Goal: Task Accomplishment & Management: Manage account settings

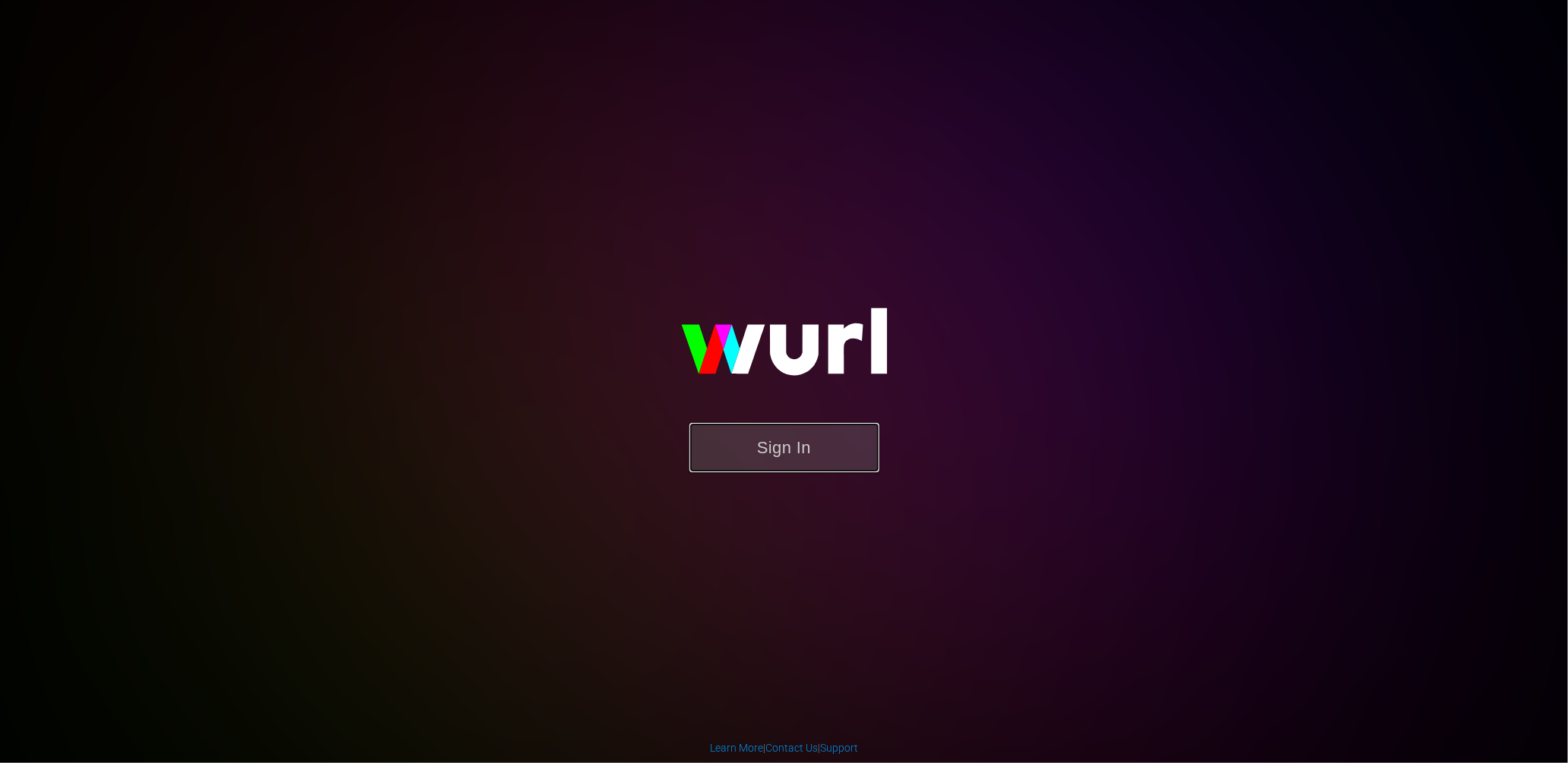
click at [778, 471] on button "Sign In" at bounding box center [784, 447] width 190 height 50
click at [761, 453] on button "Sign In" at bounding box center [784, 447] width 190 height 50
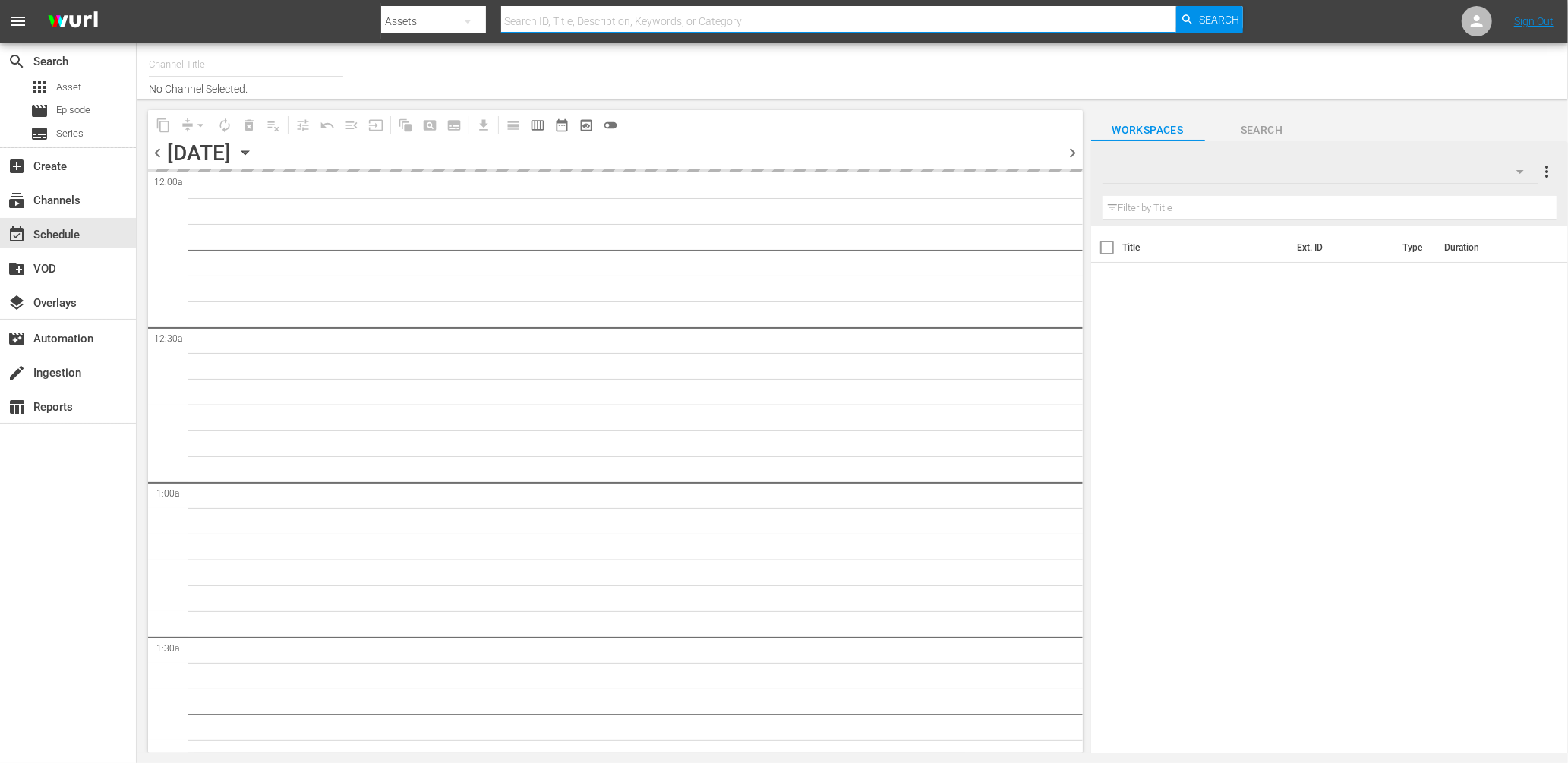
click at [529, 24] on input "text" at bounding box center [839, 21] width 676 height 36
type input "Sony One Shark Tank MX (1000)"
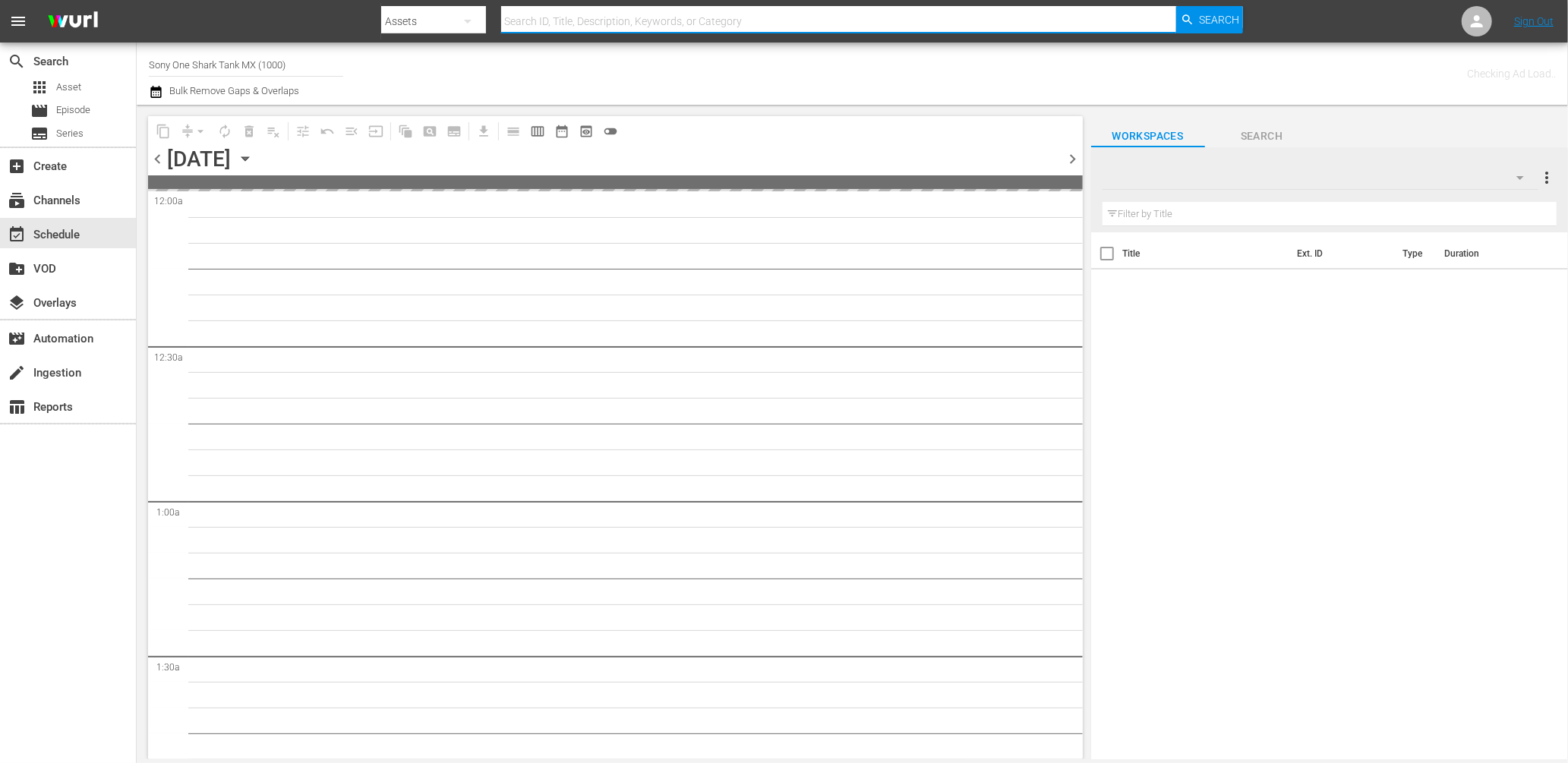
paste input "2220240_U4000001_LAT"
type input "2220240_U4000001_LAT"
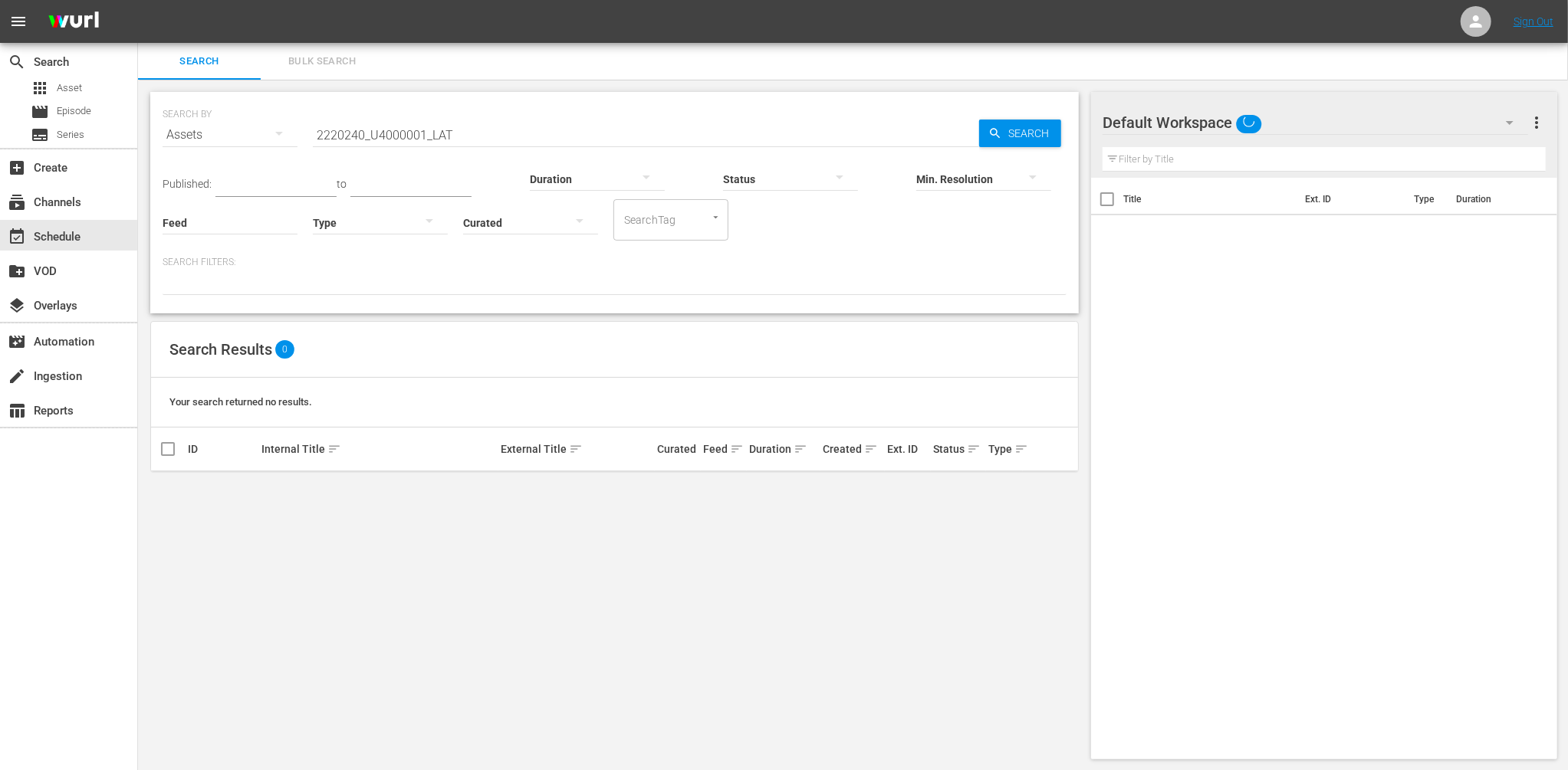
click at [480, 141] on input "2220240_U4000001_LAT" at bounding box center [645, 135] width 666 height 37
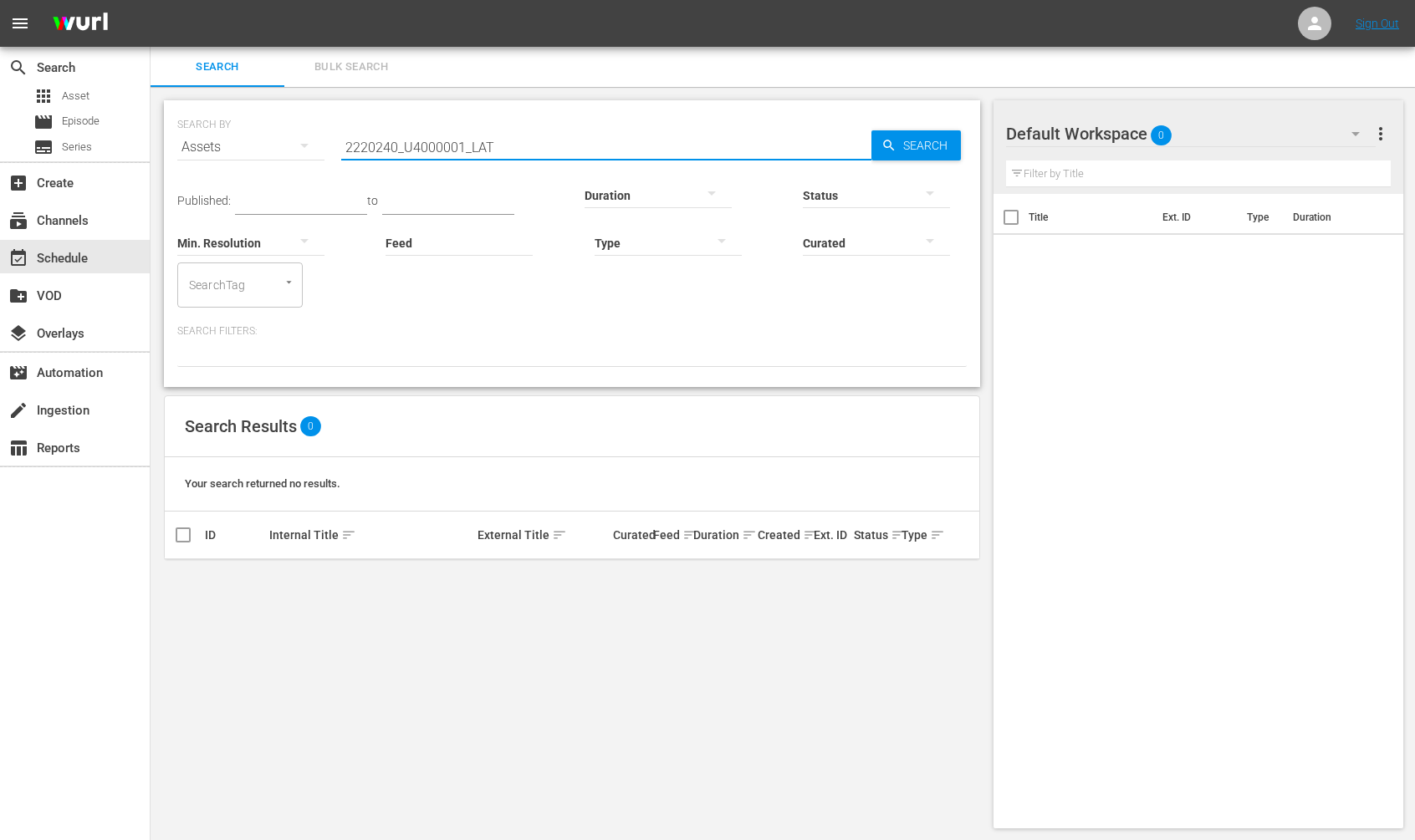
click at [406, 140] on input "2220240_U4000001_LAT" at bounding box center [606, 147] width 530 height 40
type input "U4000001_LAT"
click at [77, 99] on span "Asset" at bounding box center [76, 96] width 28 height 17
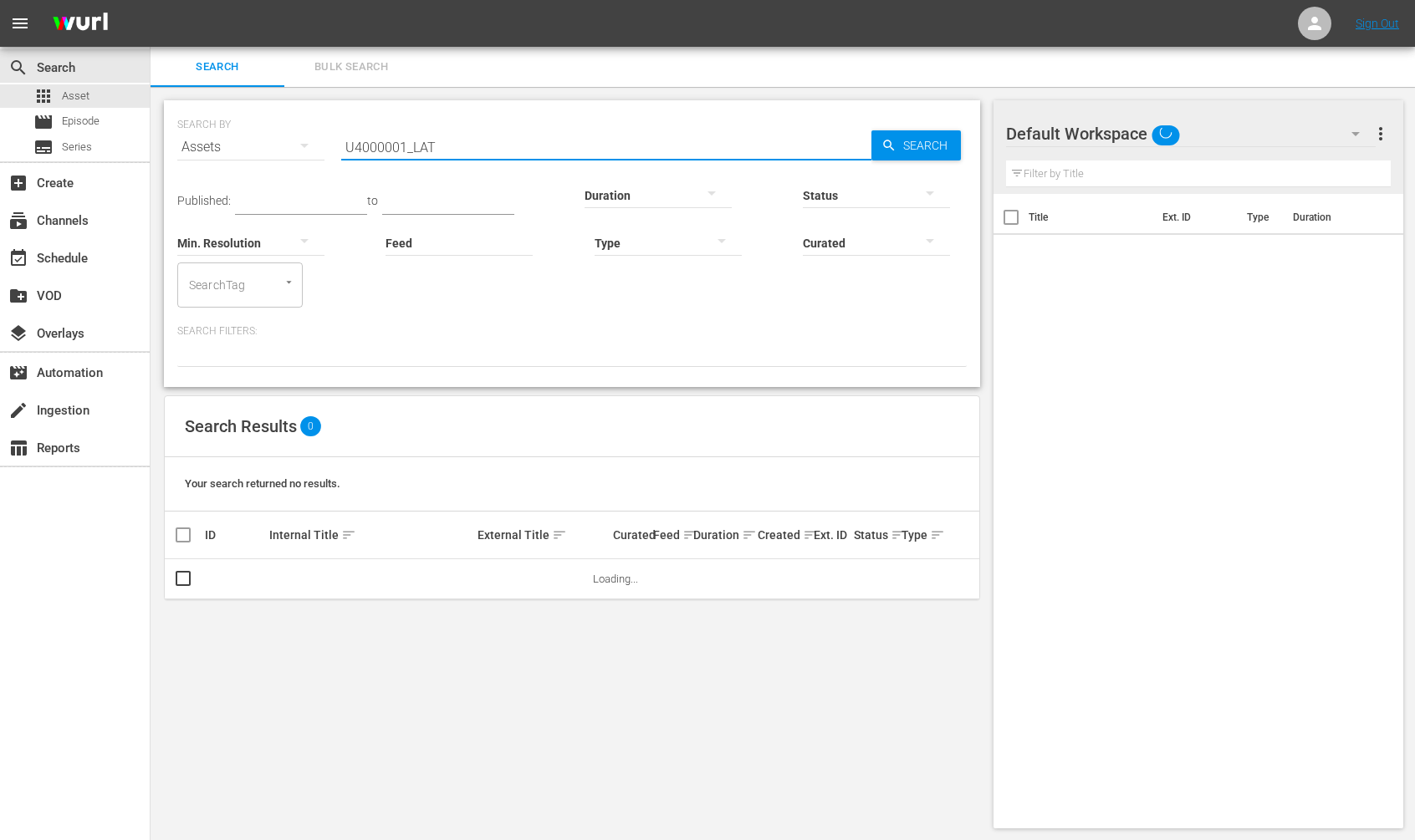
click at [393, 143] on input "U4000001_LAT" at bounding box center [606, 147] width 530 height 40
paste input "2220240_"
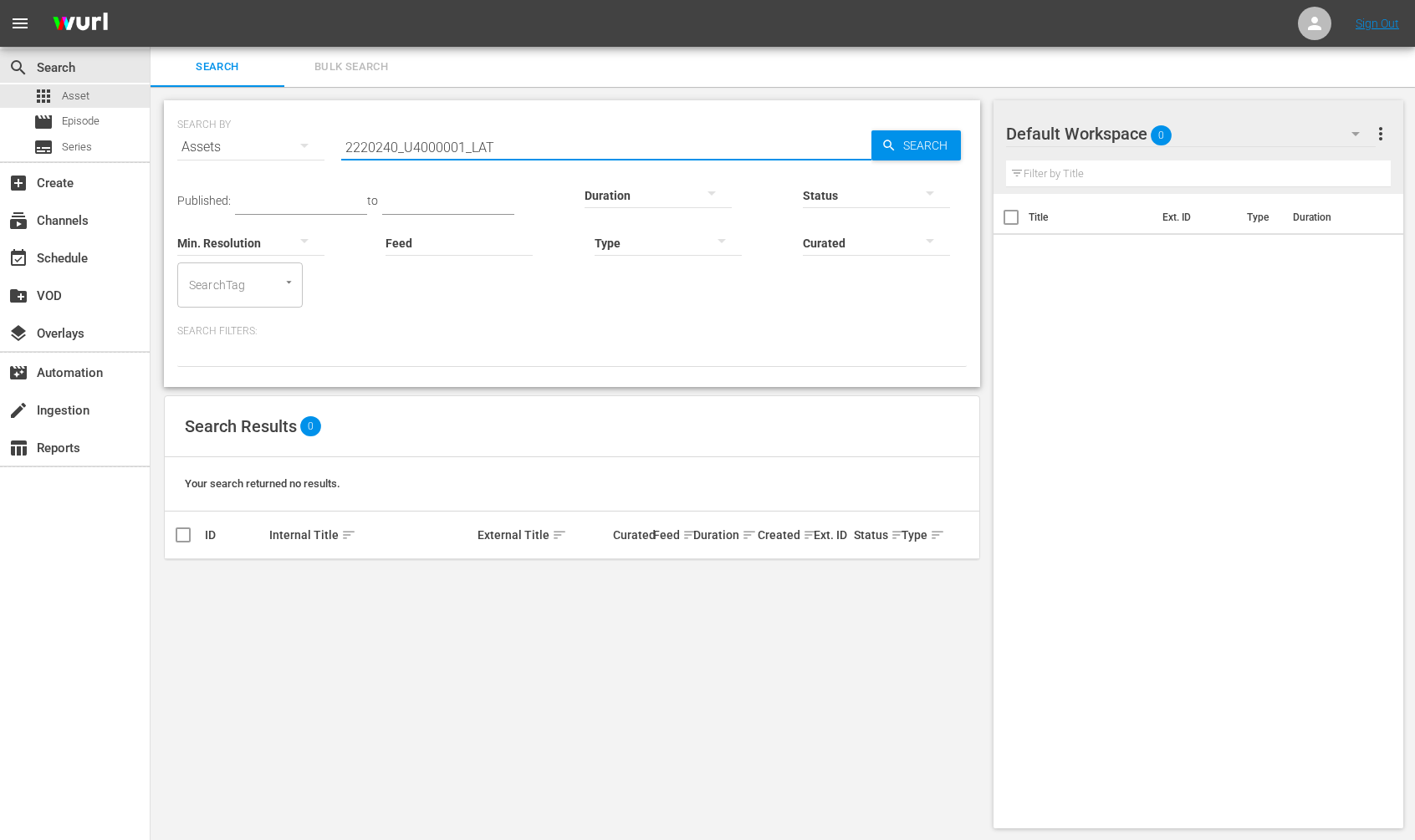
click at [402, 143] on input "2220240_U4000001_LAT" at bounding box center [606, 147] width 530 height 40
click at [475, 153] on input "U4000001_LAT" at bounding box center [606, 147] width 530 height 40
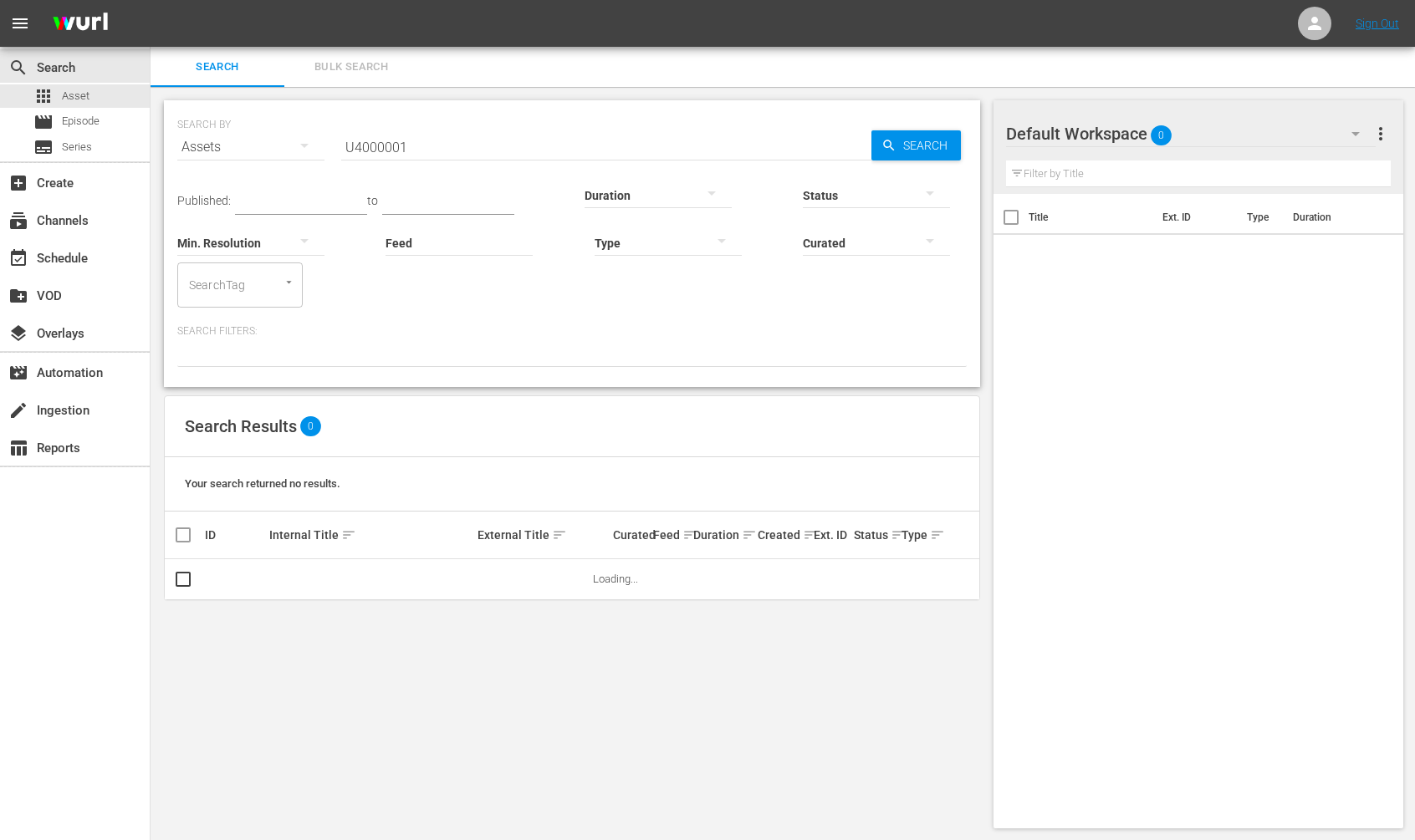
click at [750, 123] on div "SEARCH BY Search By Assets Search ID, Title, Description, Keywords, or Category…" at bounding box center [572, 137] width 789 height 60
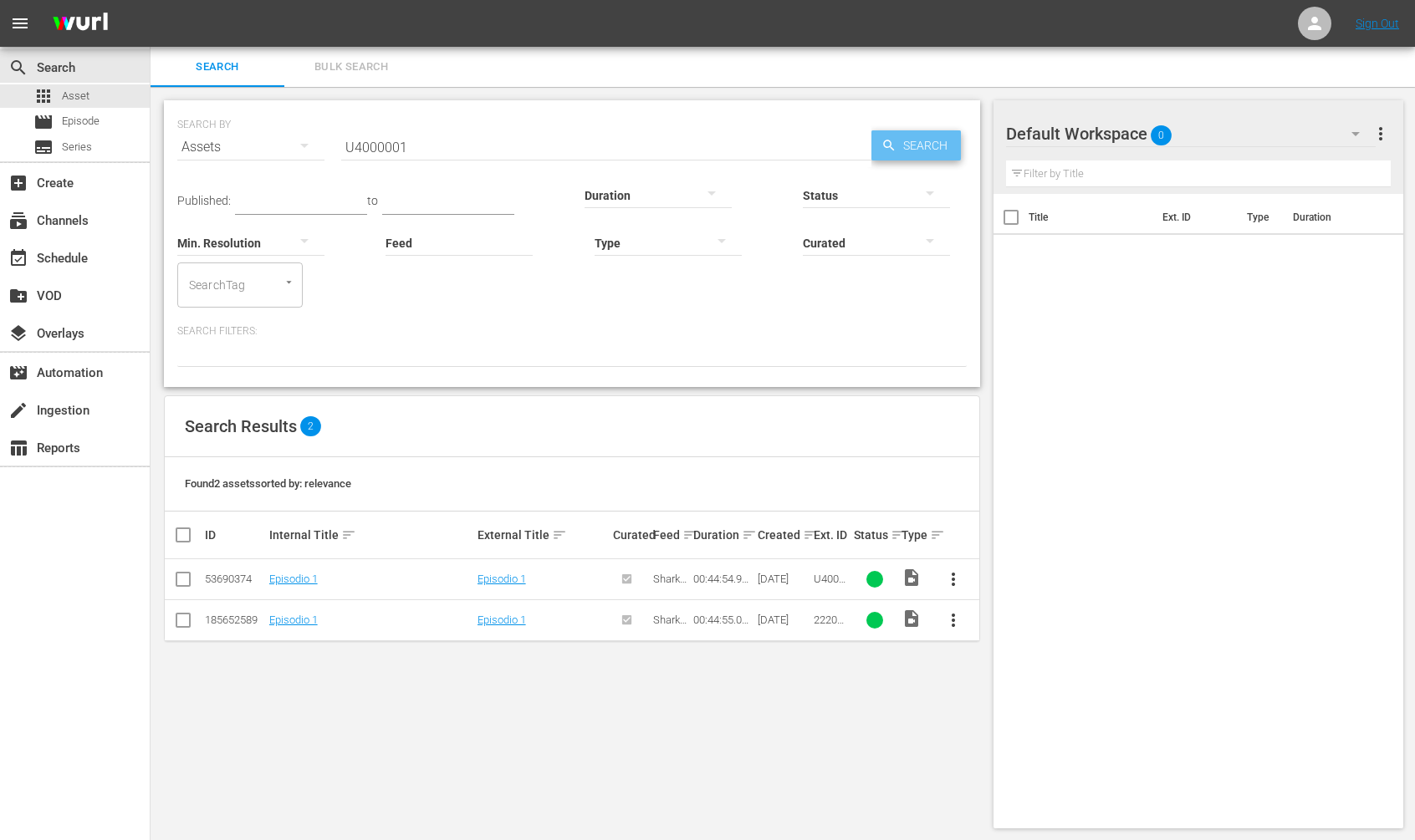
click at [911, 143] on span "Search" at bounding box center [929, 145] width 65 height 30
click at [385, 145] on input "U4000001" at bounding box center [606, 147] width 530 height 40
paste input "11241748_U4000158_LAT"
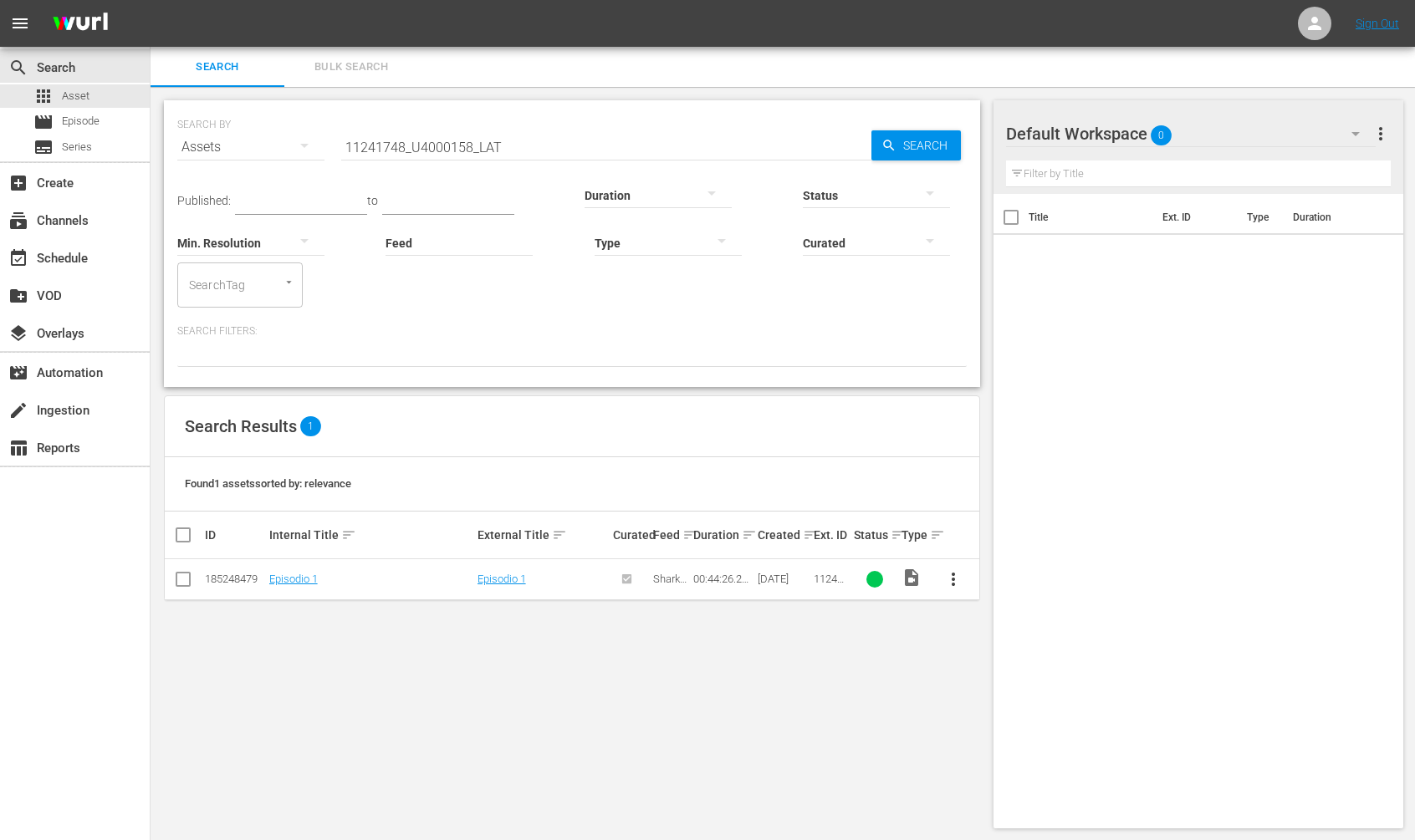
click at [385, 129] on input "11241748_U4000158_LAT" at bounding box center [606, 147] width 530 height 40
paste input "88852_U0000604"
type input "11288852_U0000604_LAT"
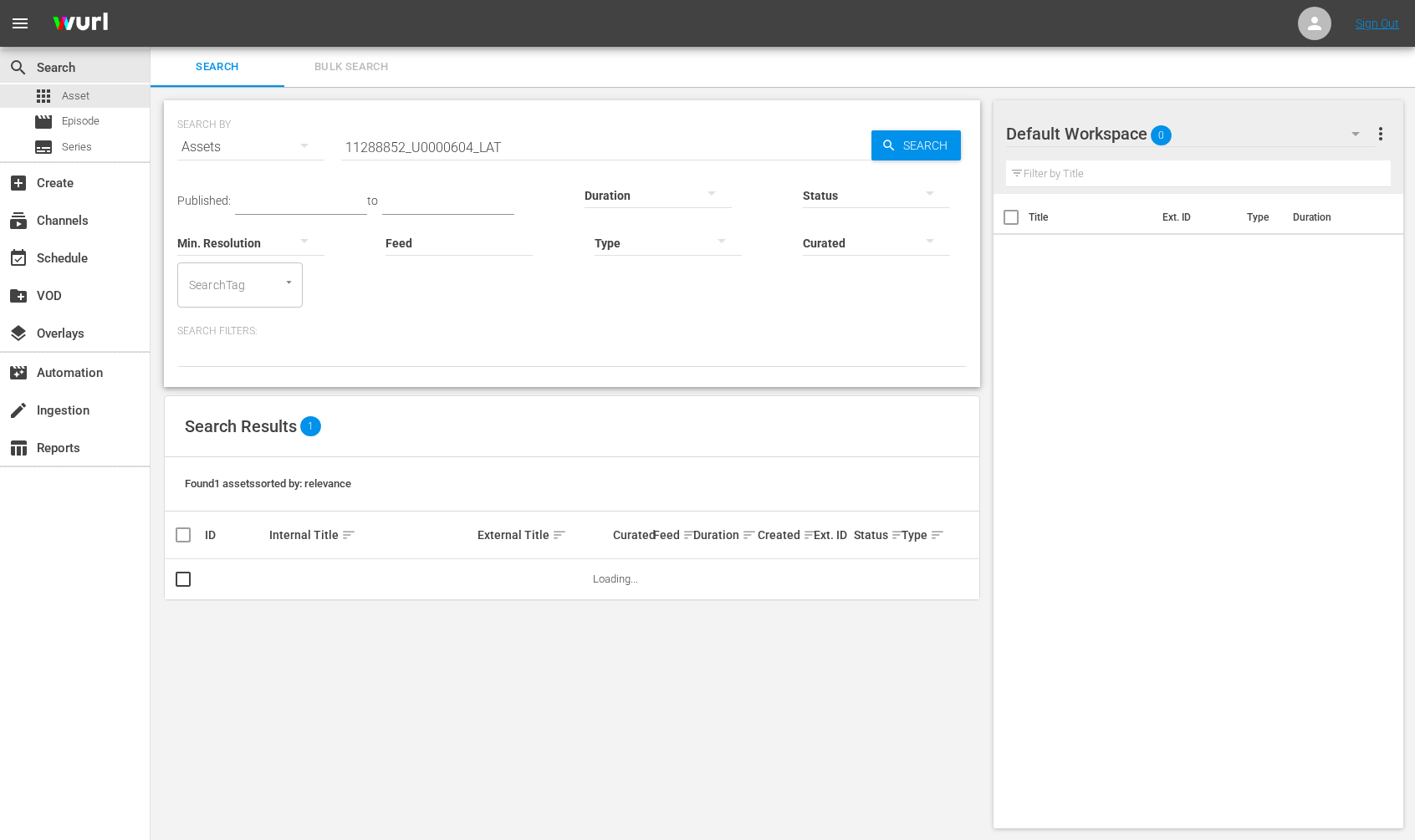
click at [433, 431] on div "Search Results 1" at bounding box center [571, 426] width 814 height 61
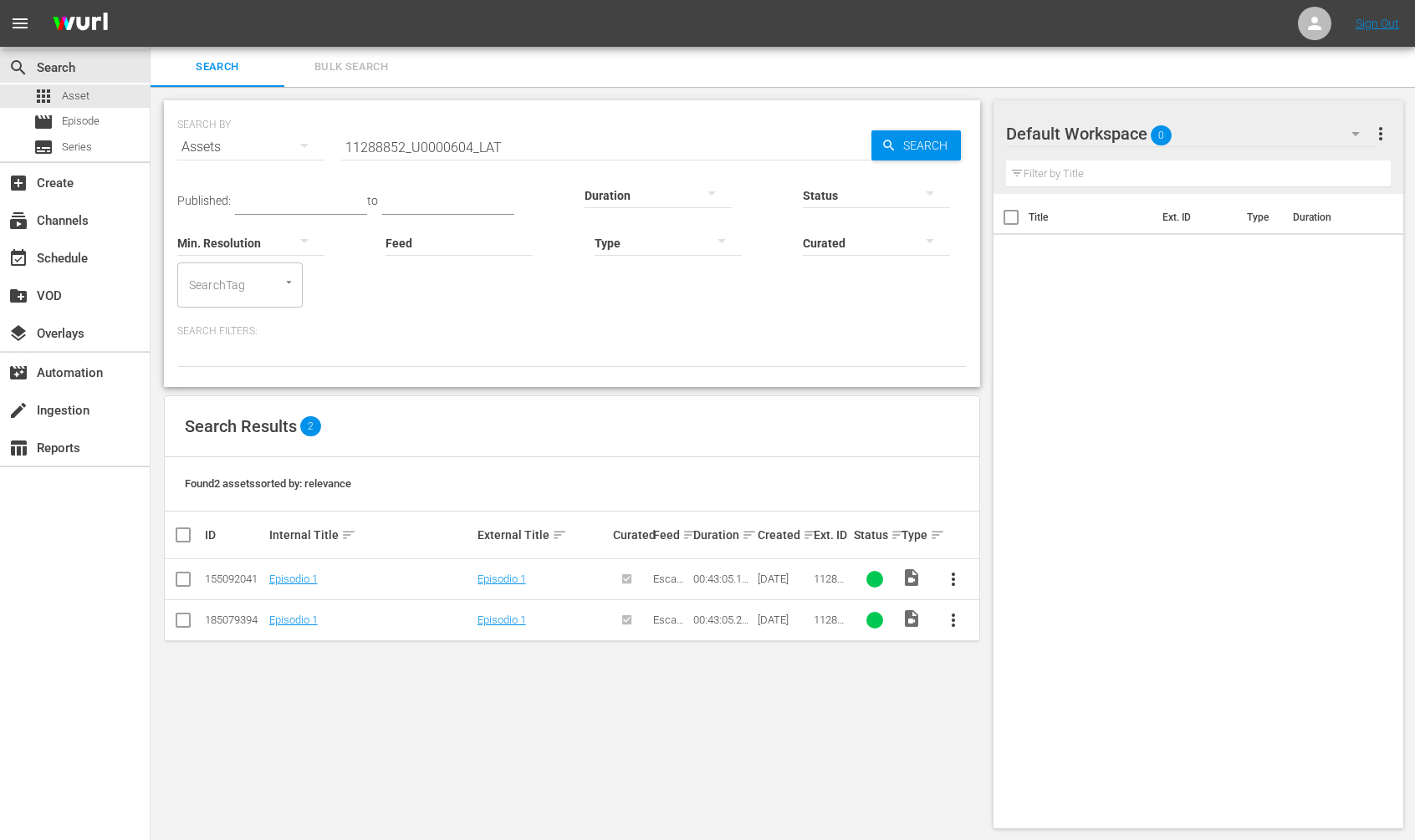
click at [294, 572] on td "Episodio 1" at bounding box center [371, 579] width 208 height 41
click at [284, 577] on link "Episodio 1" at bounding box center [293, 579] width 49 height 13
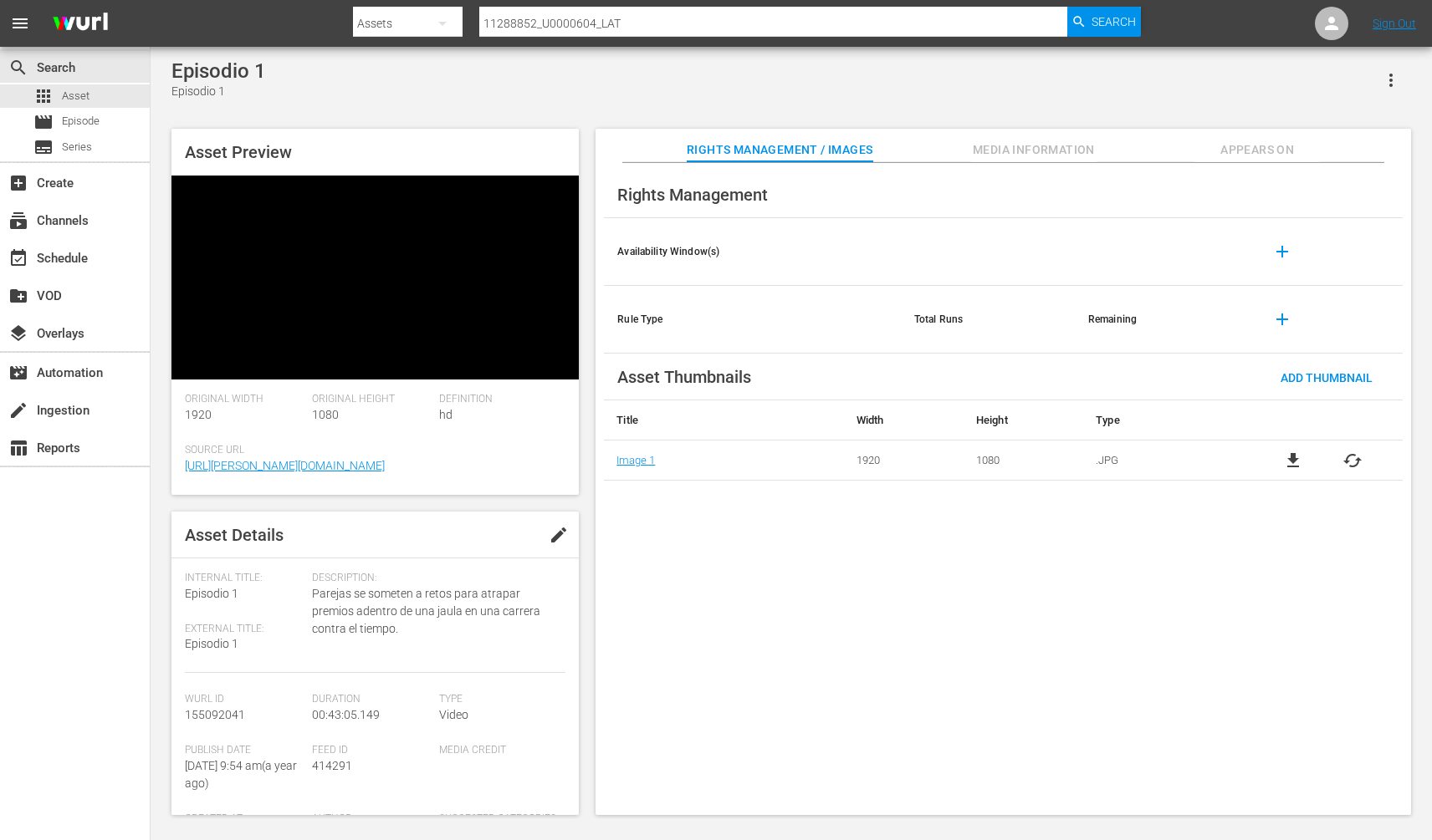
click at [1251, 147] on span "Appears On" at bounding box center [1257, 149] width 126 height 21
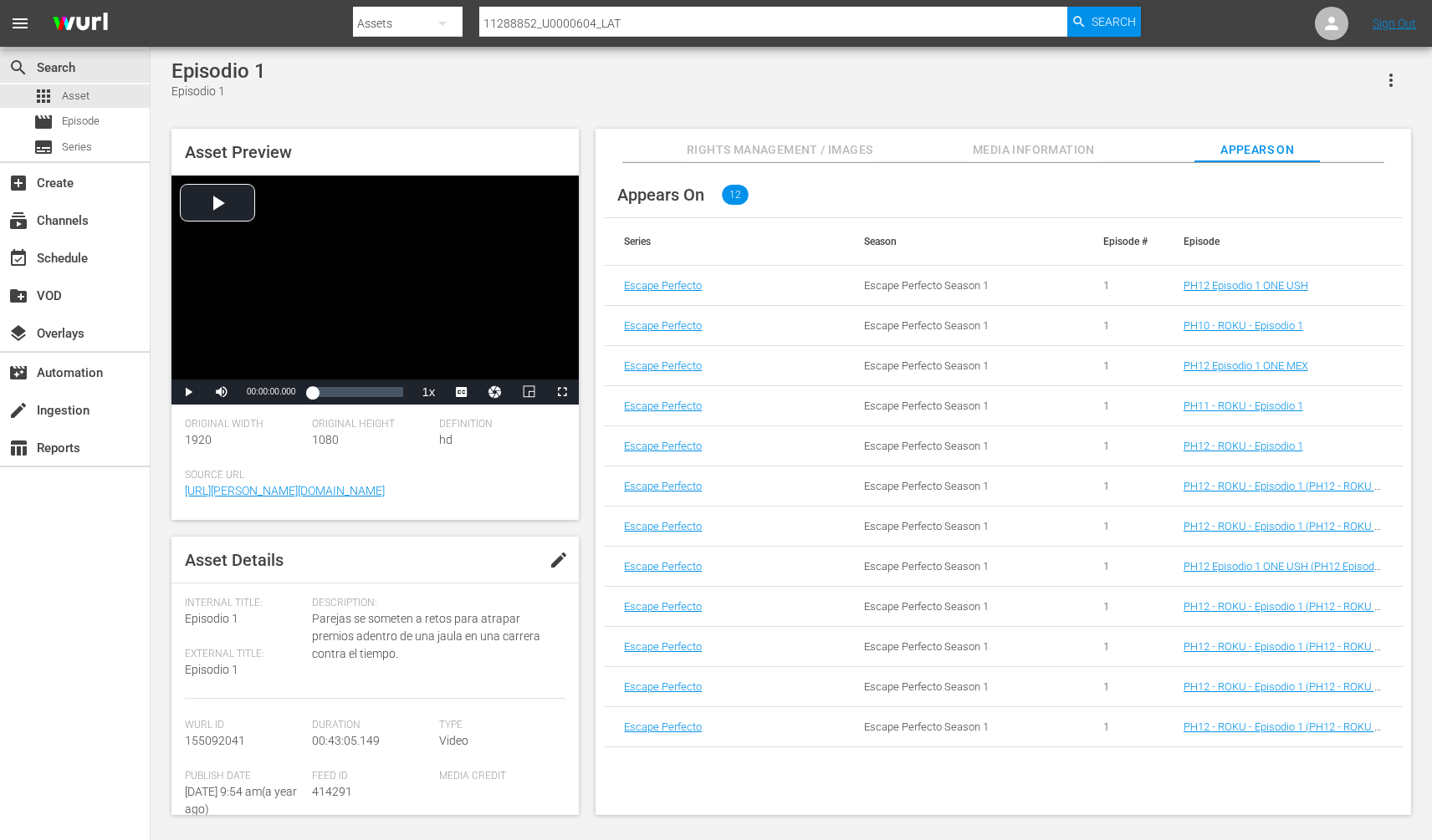
click at [398, 77] on div "Episodio 1 Episodio 1" at bounding box center [791, 80] width 1240 height 41
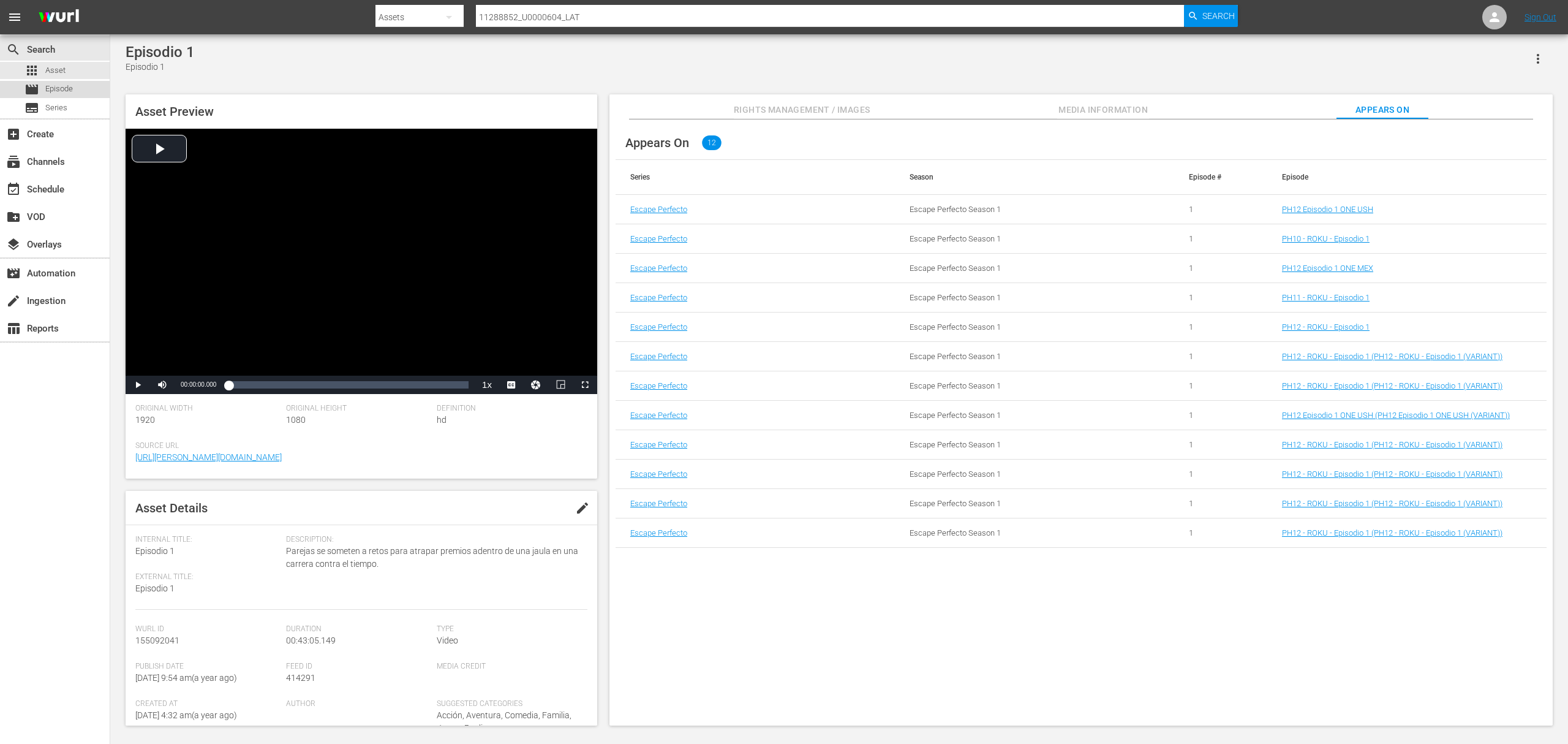
click at [72, 89] on span "Episode" at bounding box center [59, 88] width 28 height 12
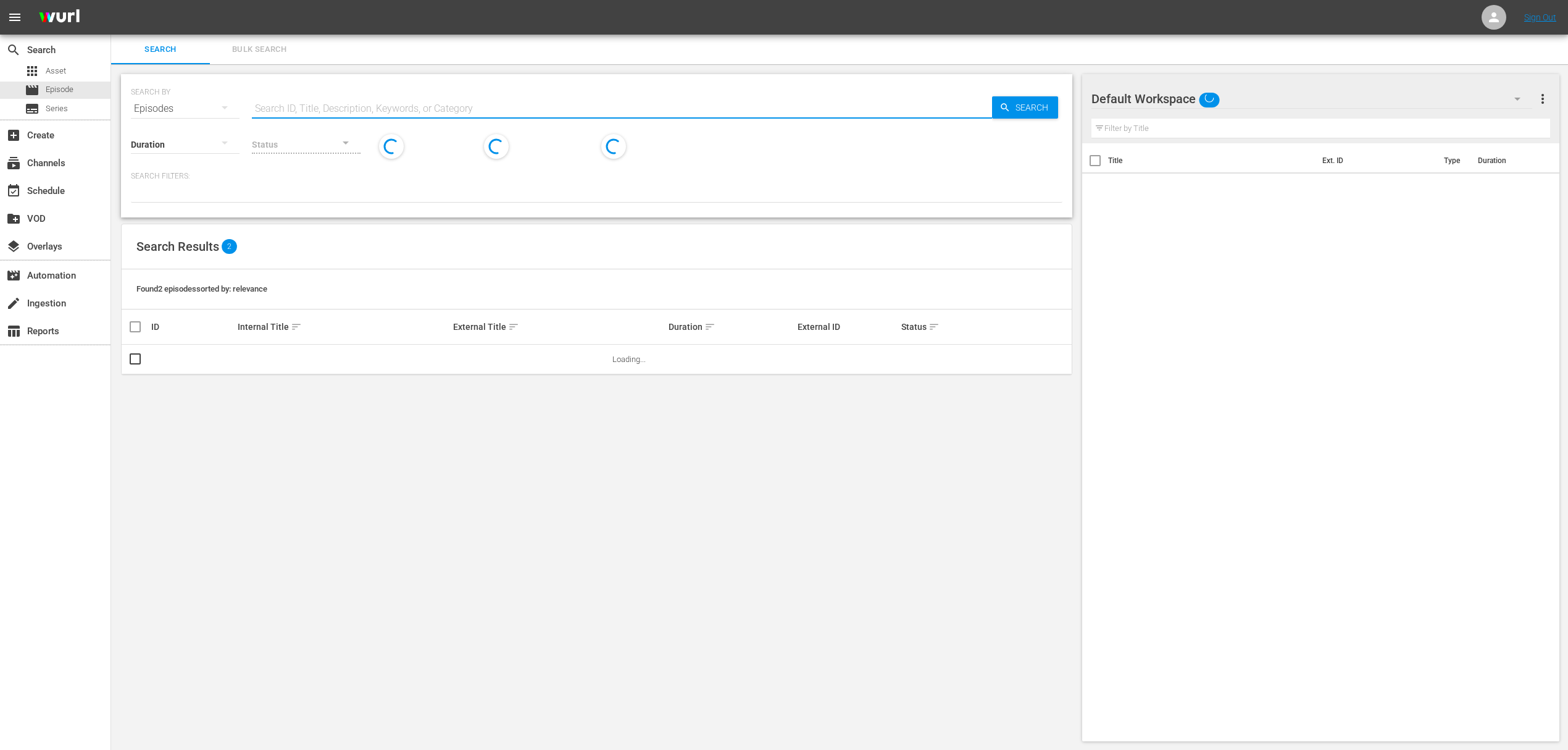
click at [275, 102] on input "text" at bounding box center [622, 109] width 740 height 29
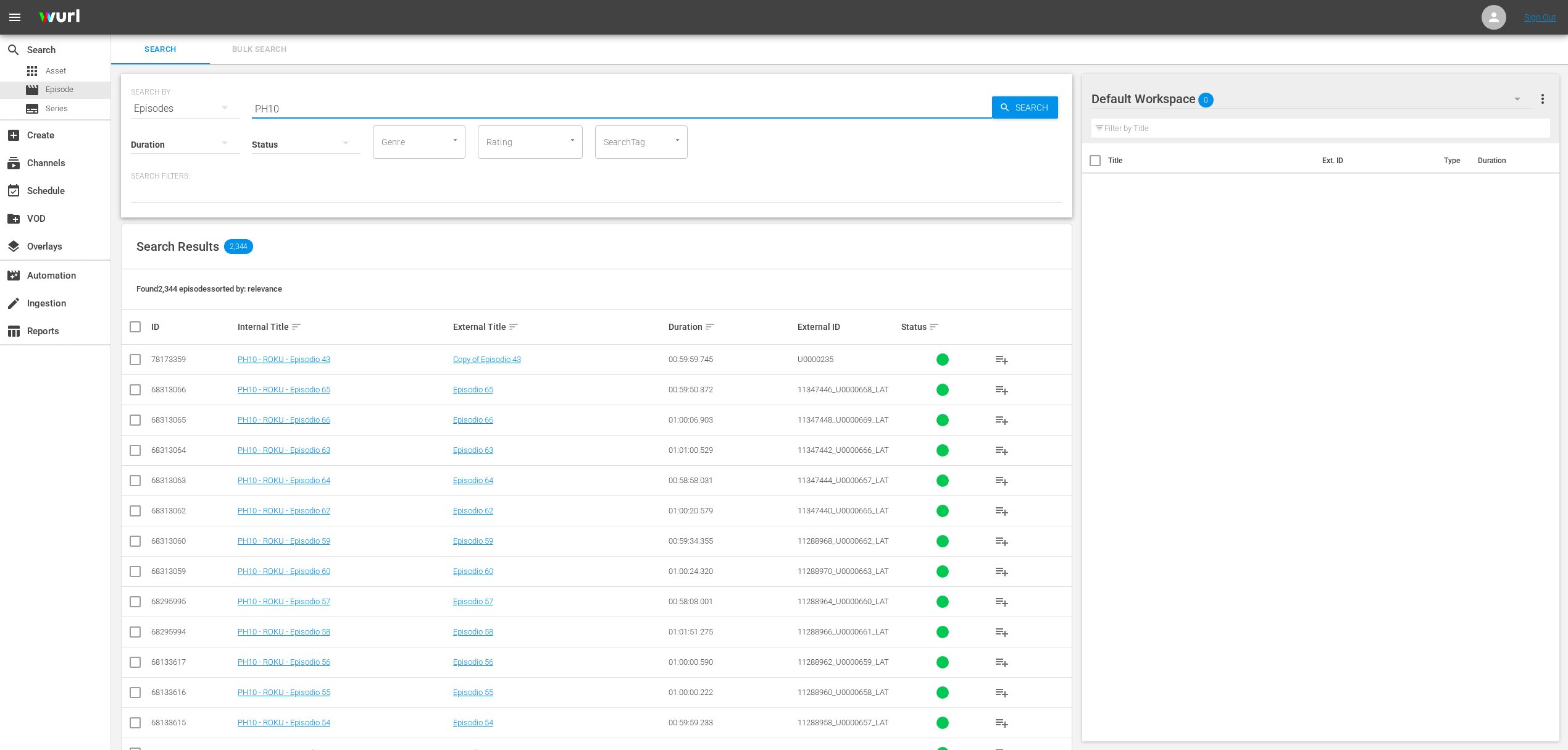
type input "PH10"
click at [136, 321] on input "checkbox" at bounding box center [141, 327] width 25 height 15
checkbox input "true"
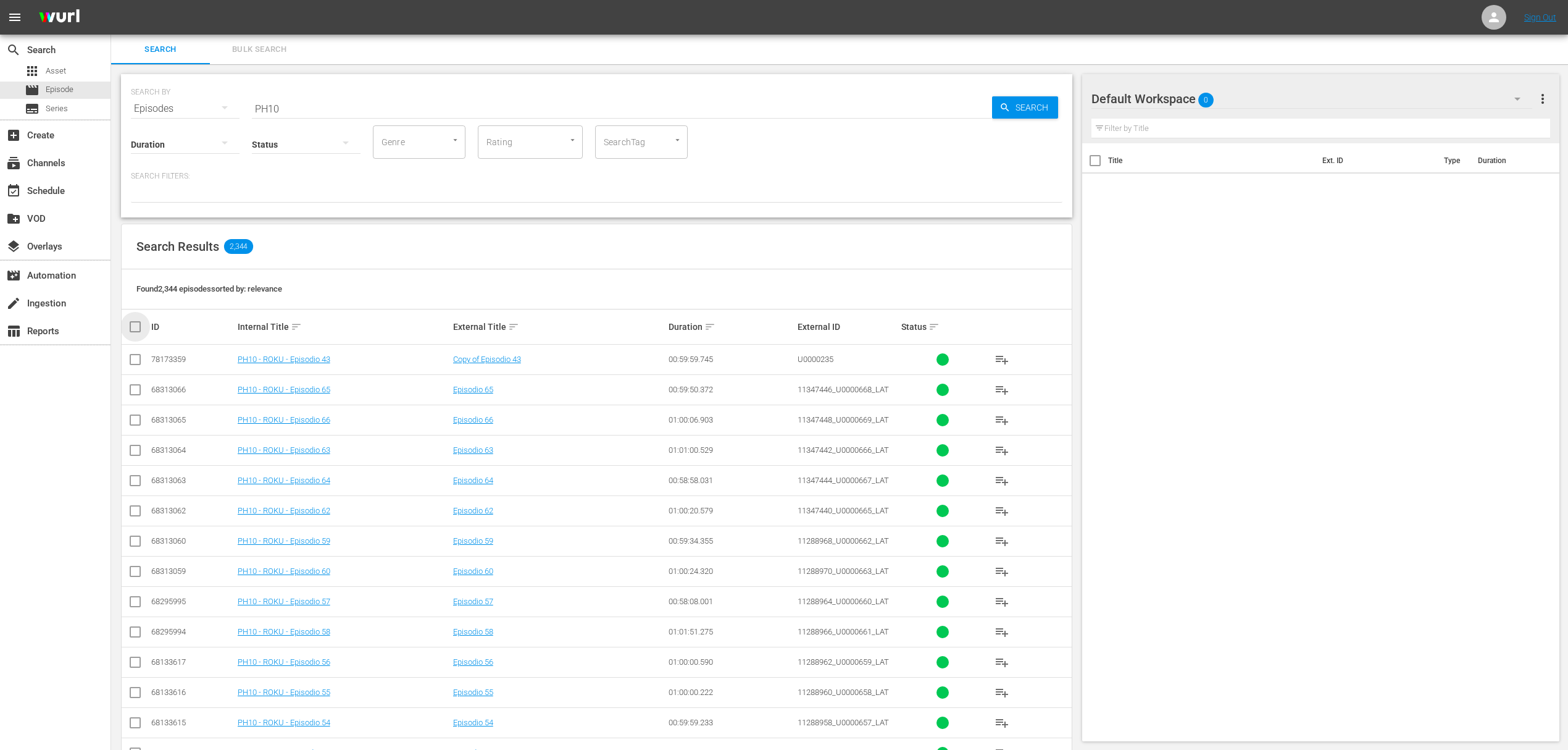
checkbox input "true"
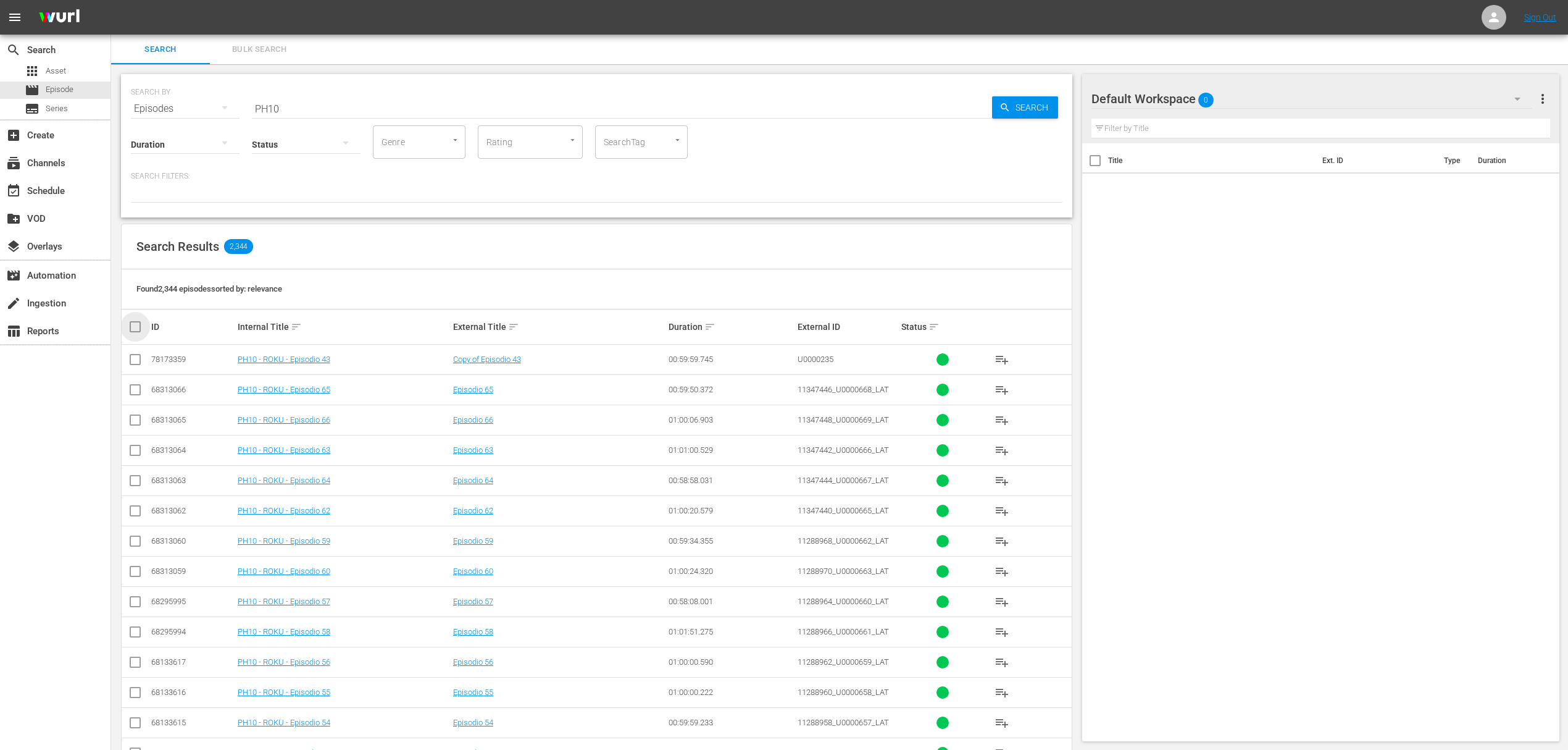
checkbox input "true"
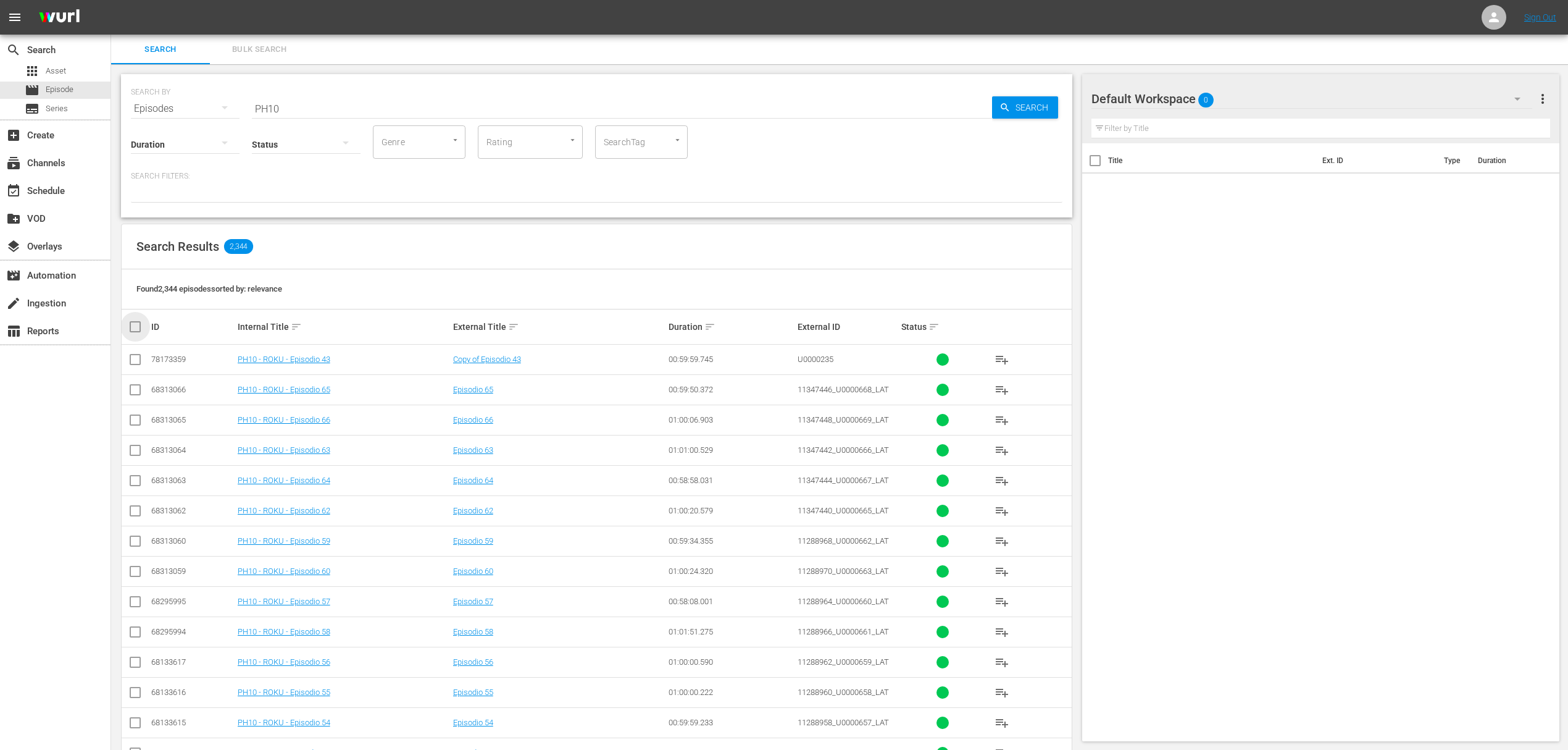
checkbox input "true"
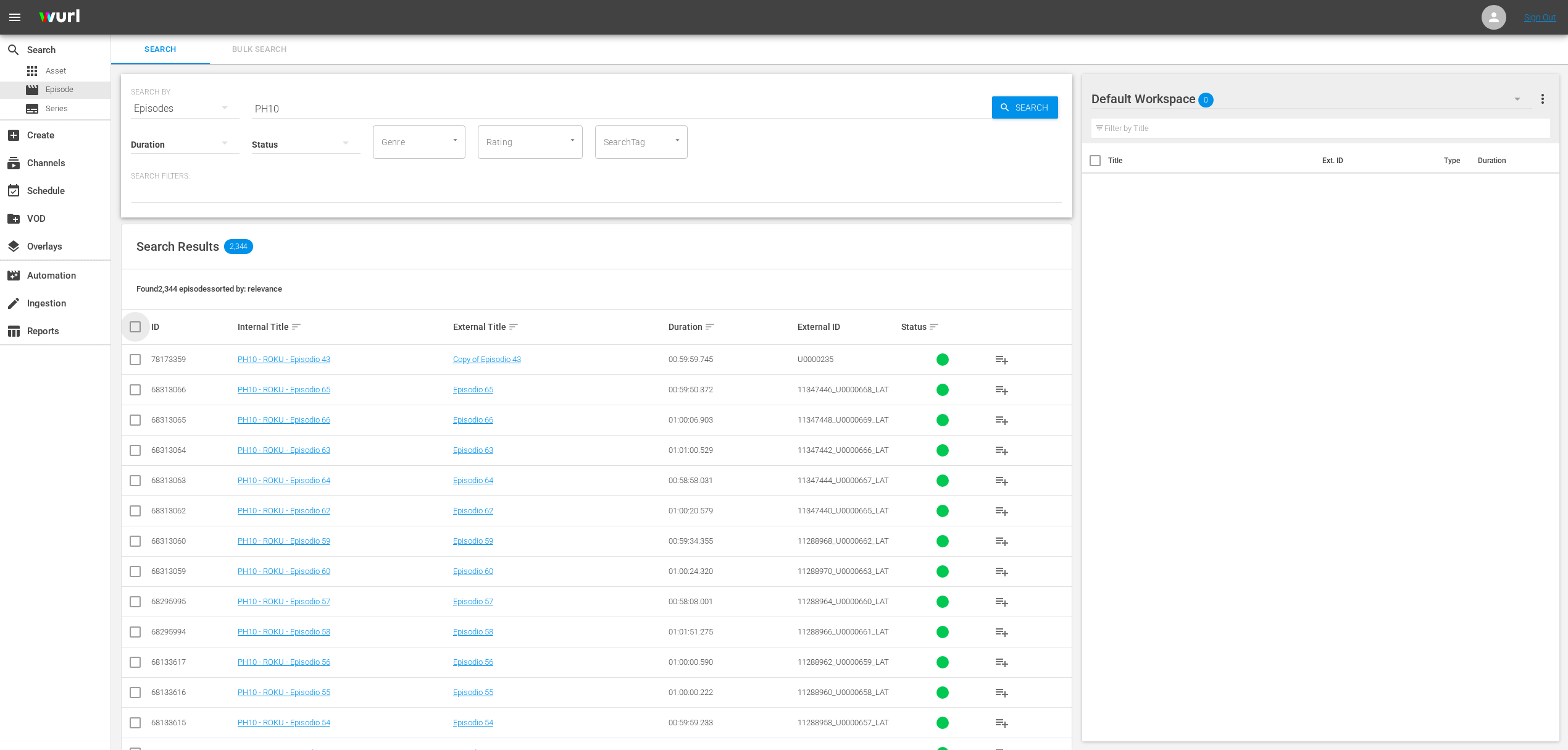
checkbox input "true"
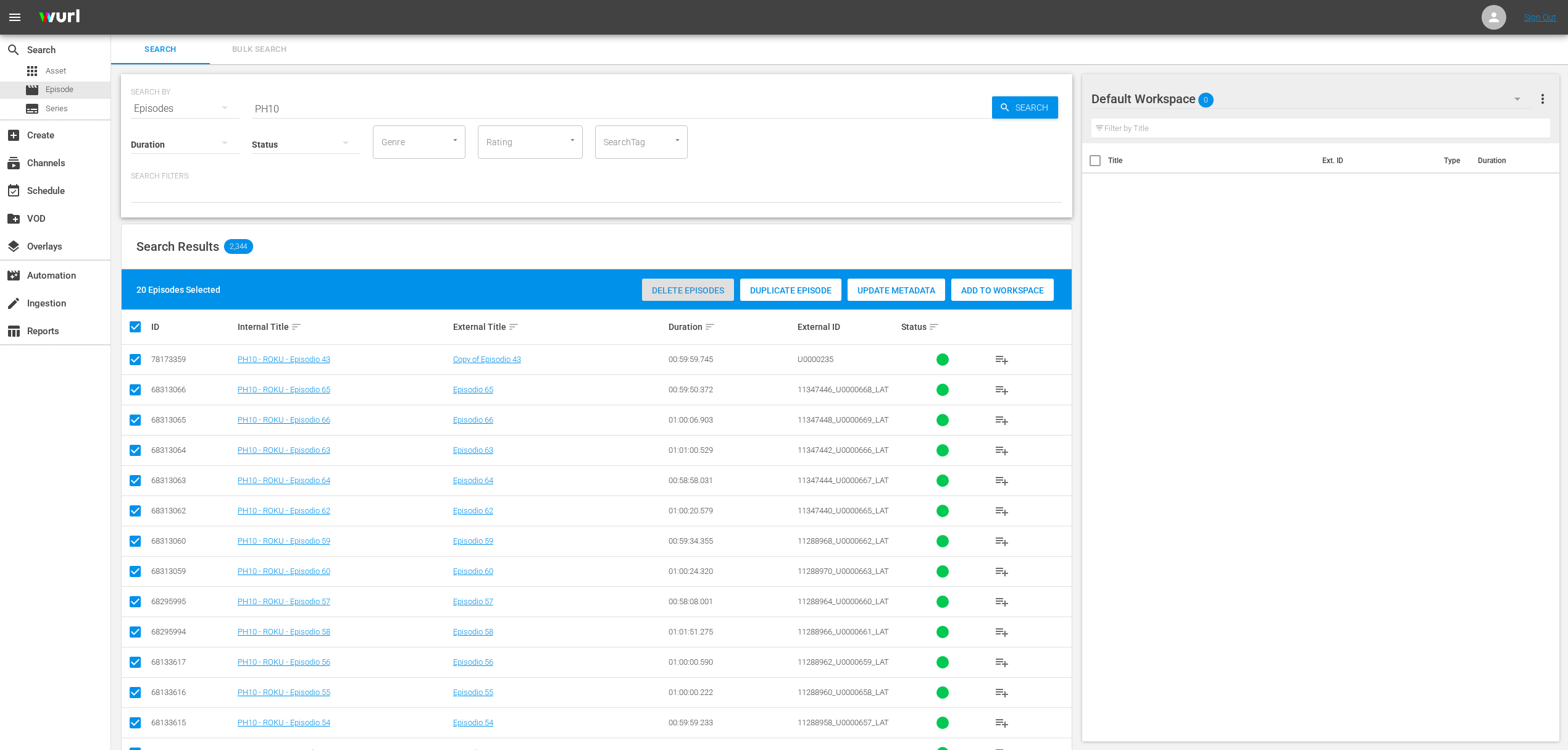
click at [688, 287] on span "Delete Episodes" at bounding box center [688, 290] width 92 height 10
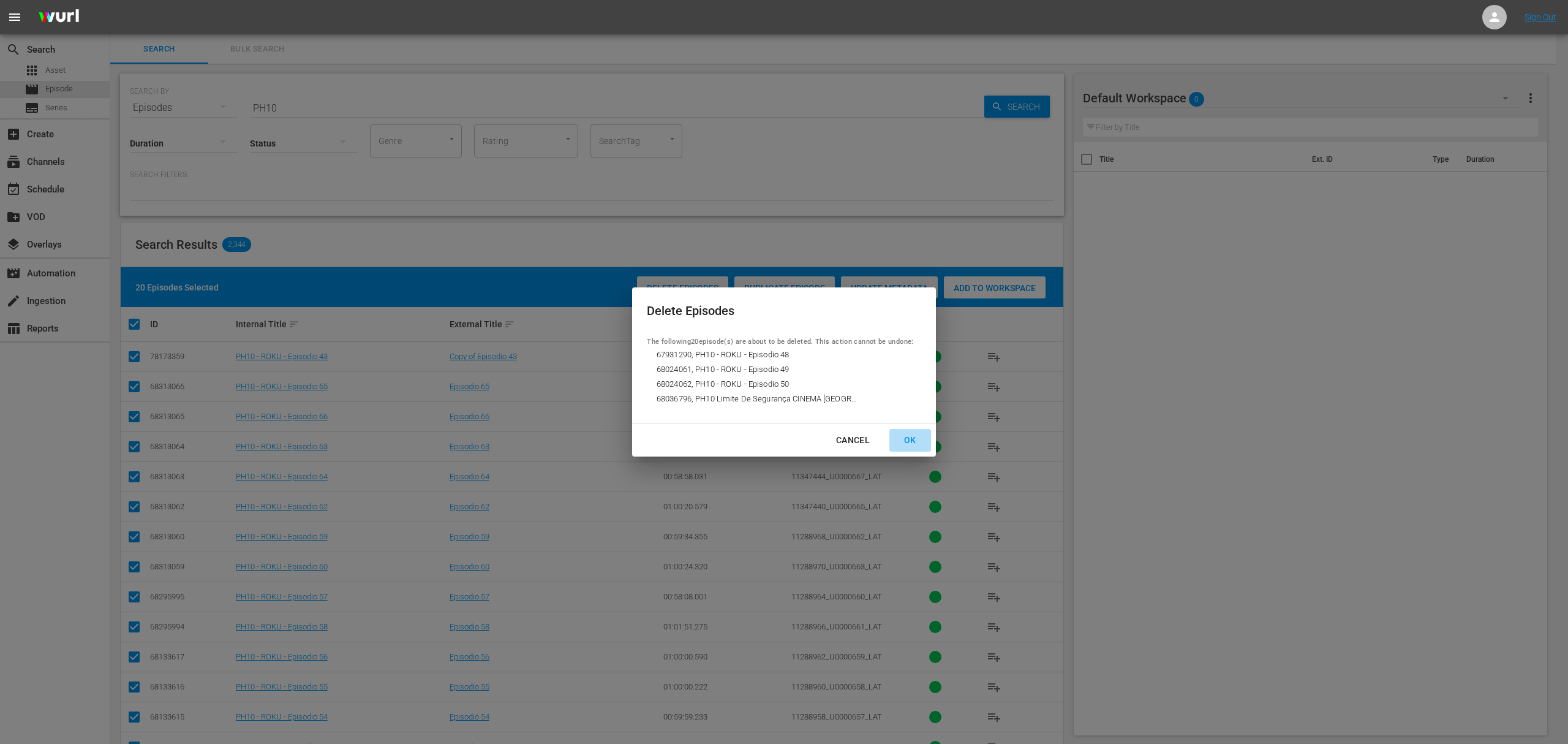
click at [915, 437] on div "OK" at bounding box center [910, 440] width 32 height 15
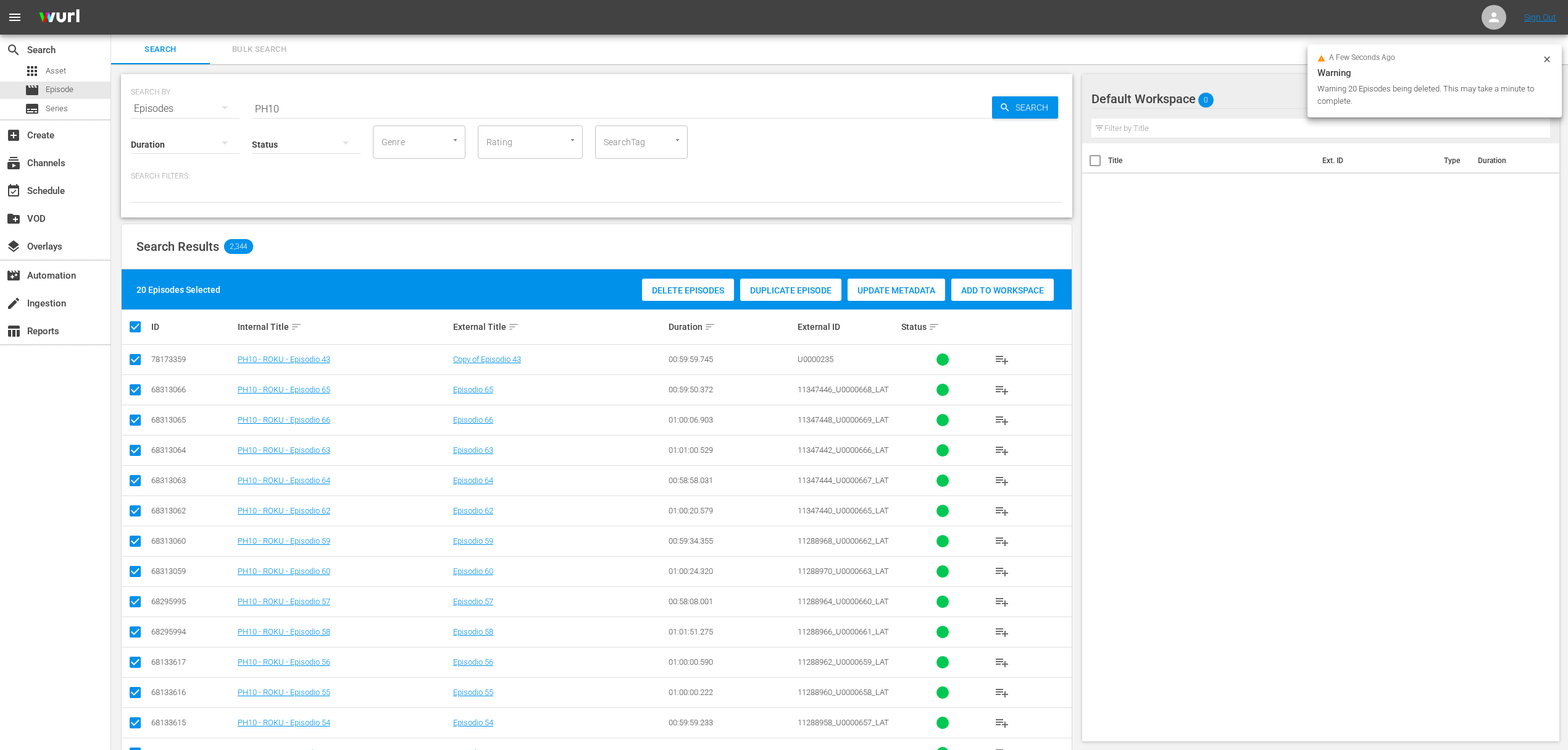
click at [336, 107] on input "PH10" at bounding box center [622, 109] width 740 height 29
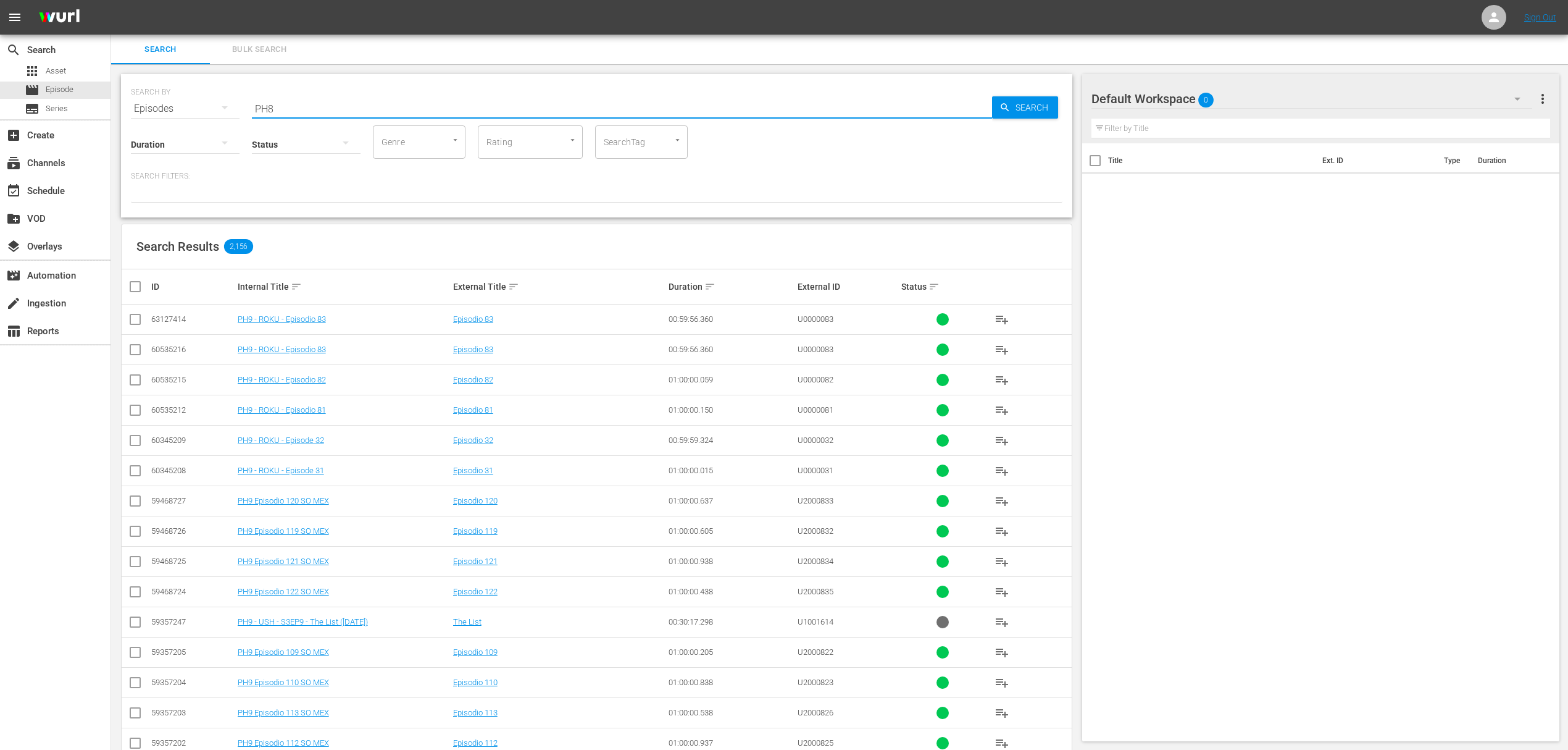
type input "PH8"
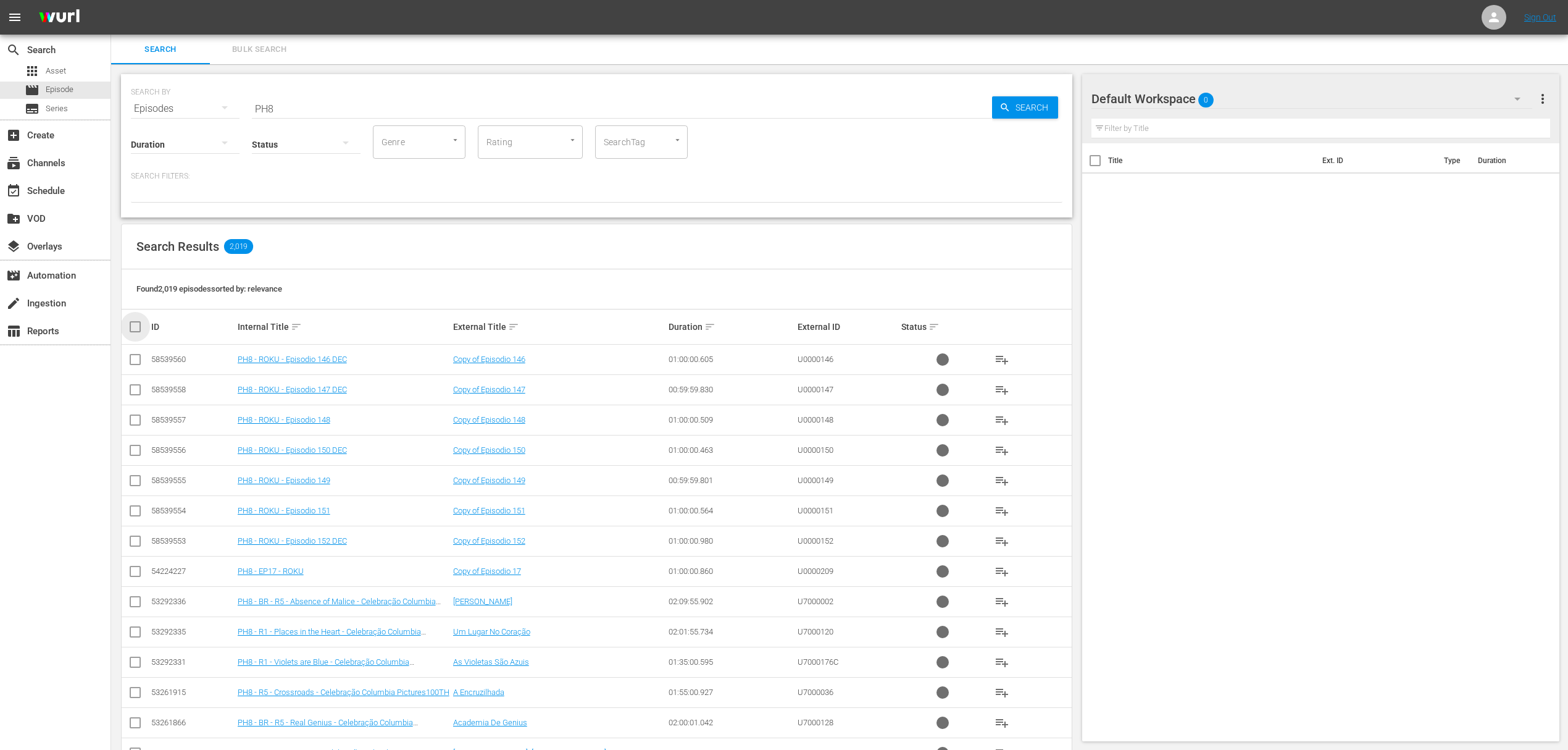
click at [134, 325] on input "checkbox" at bounding box center [141, 327] width 25 height 15
checkbox input "true"
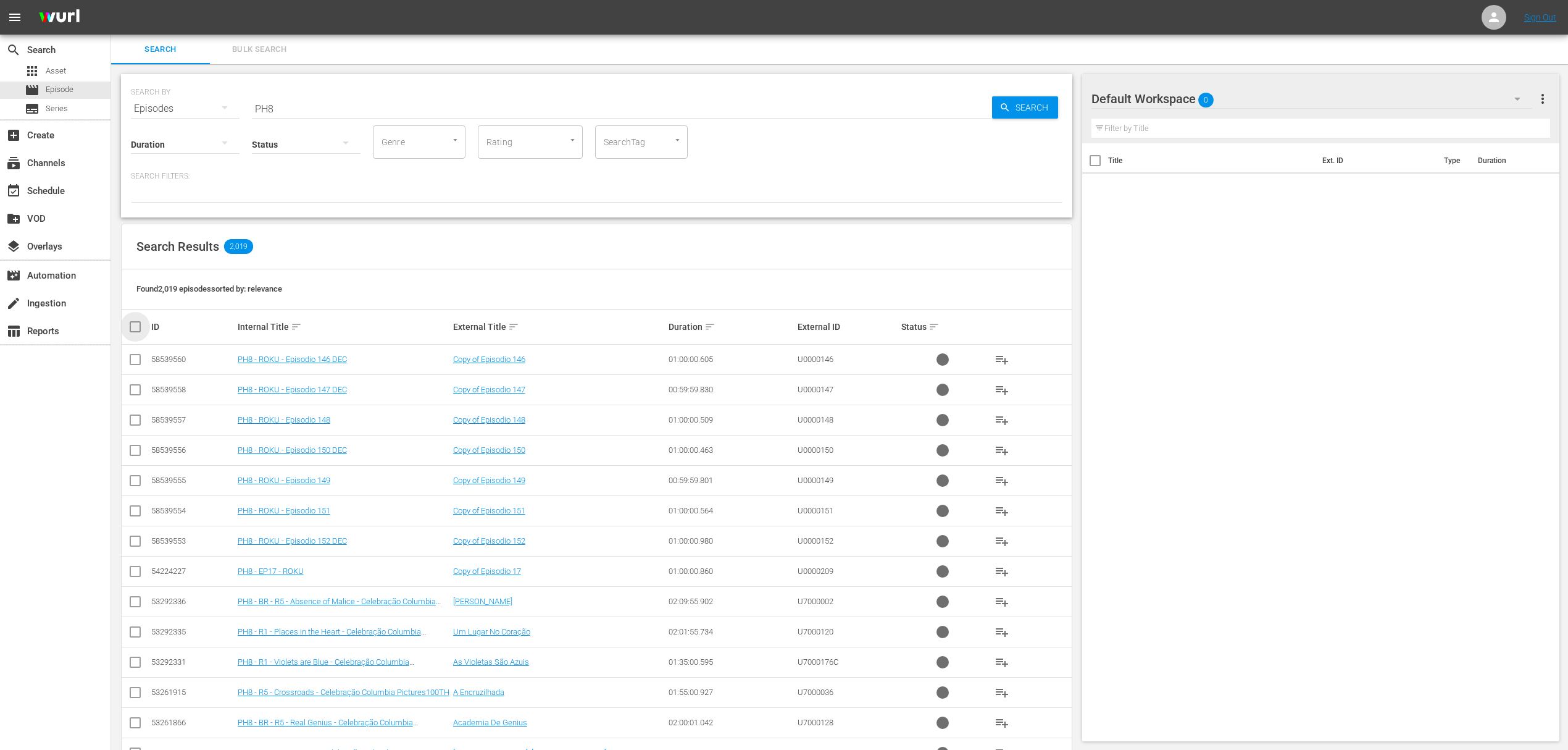
checkbox input "true"
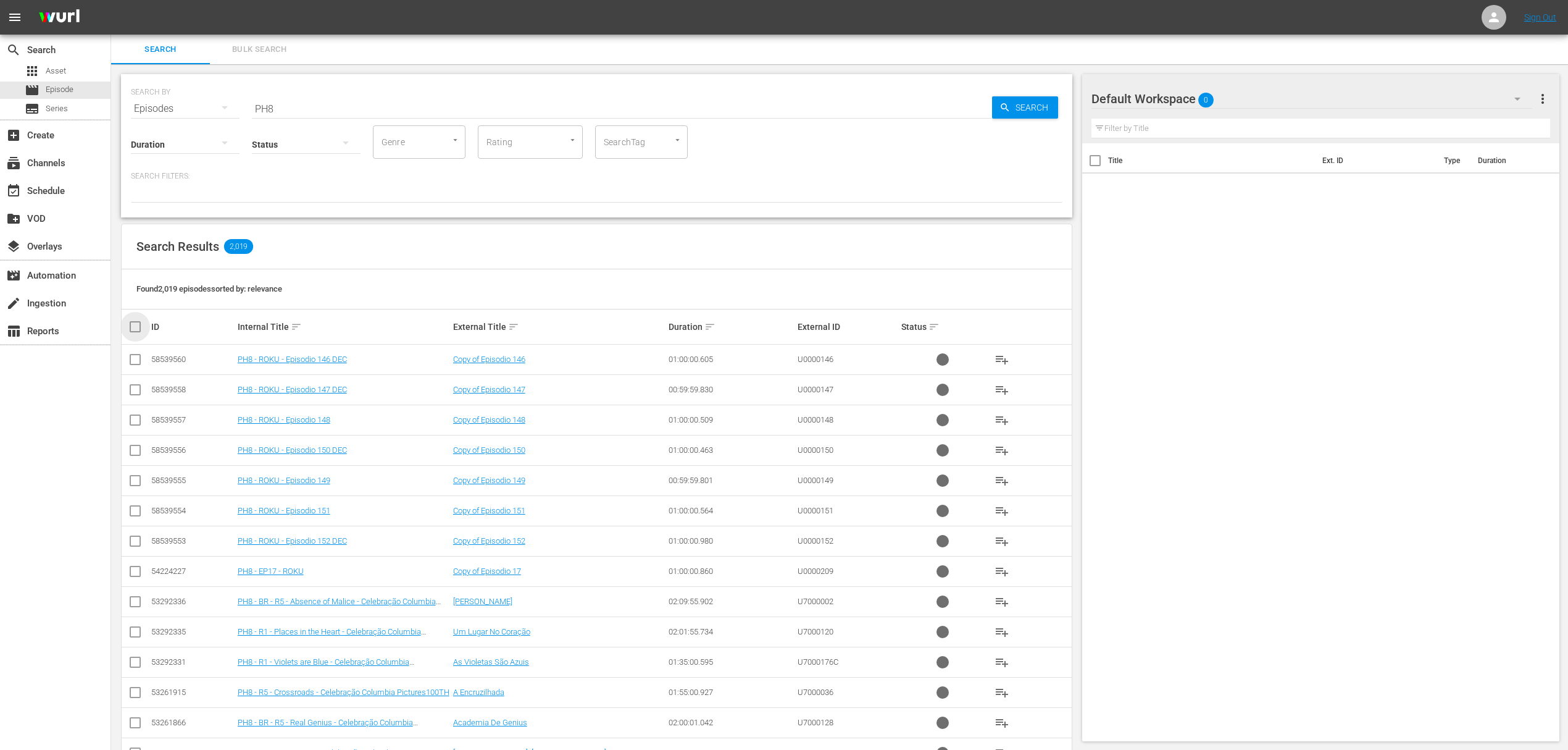
checkbox input "true"
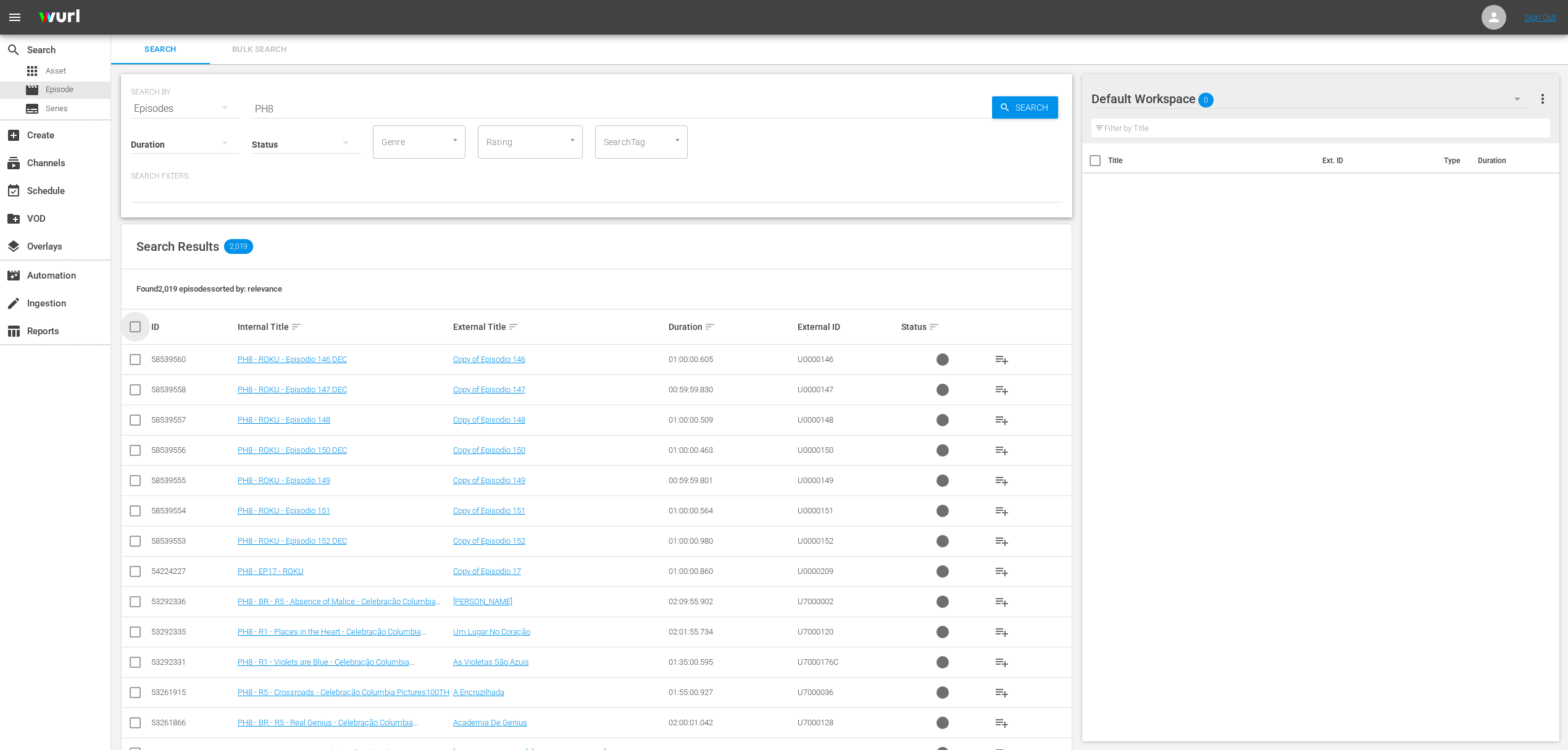
checkbox input "true"
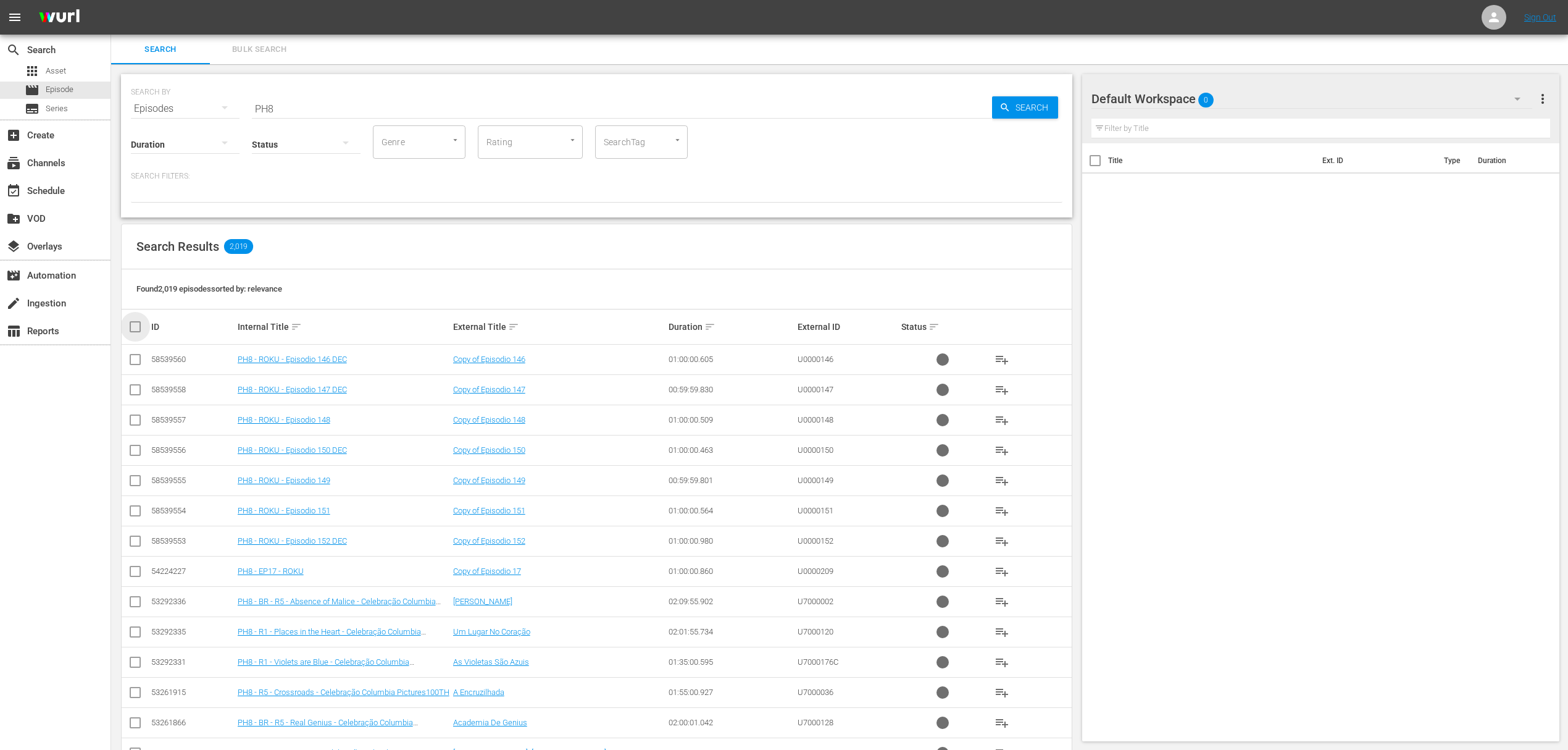
checkbox input "true"
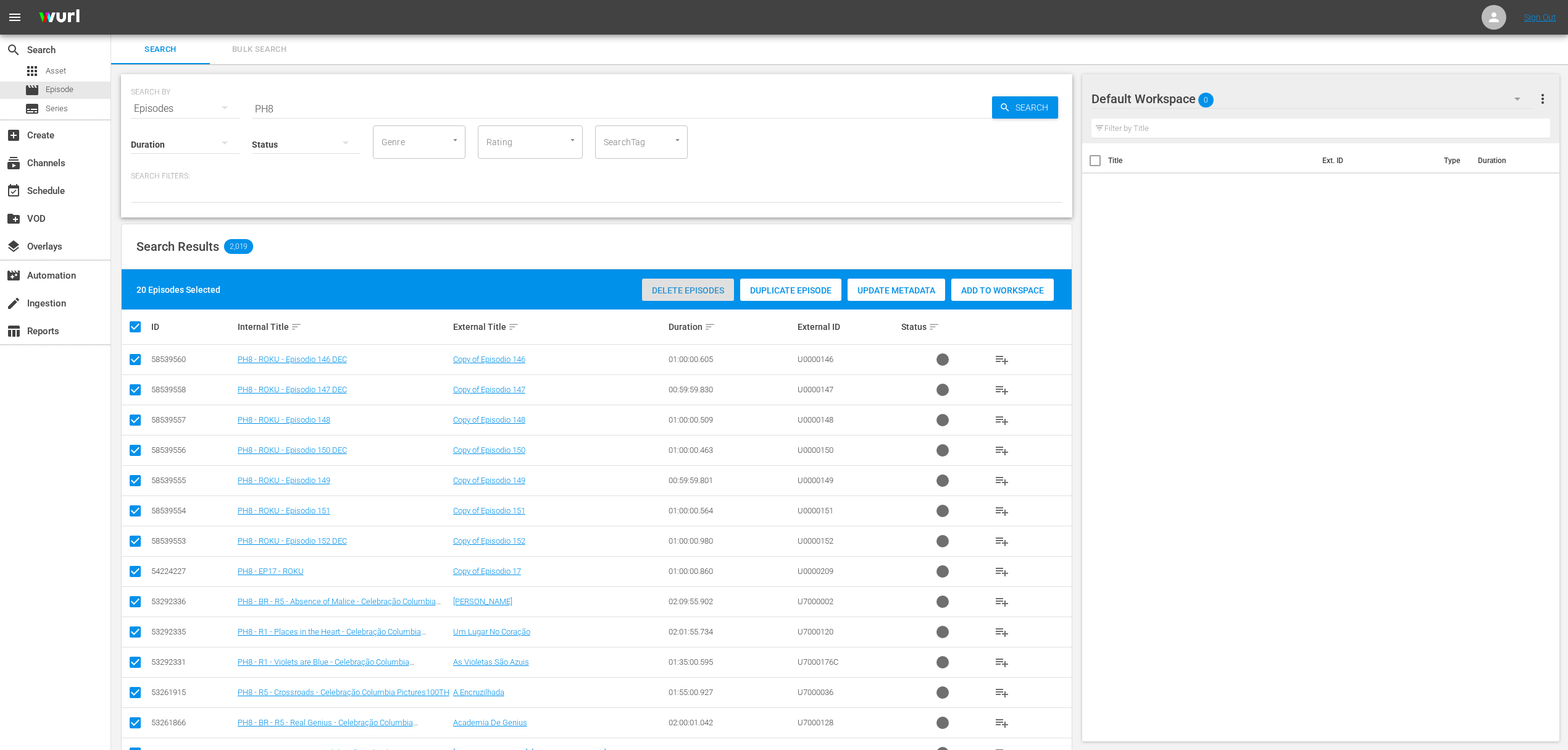
click at [682, 288] on span "Delete Episodes" at bounding box center [688, 290] width 92 height 10
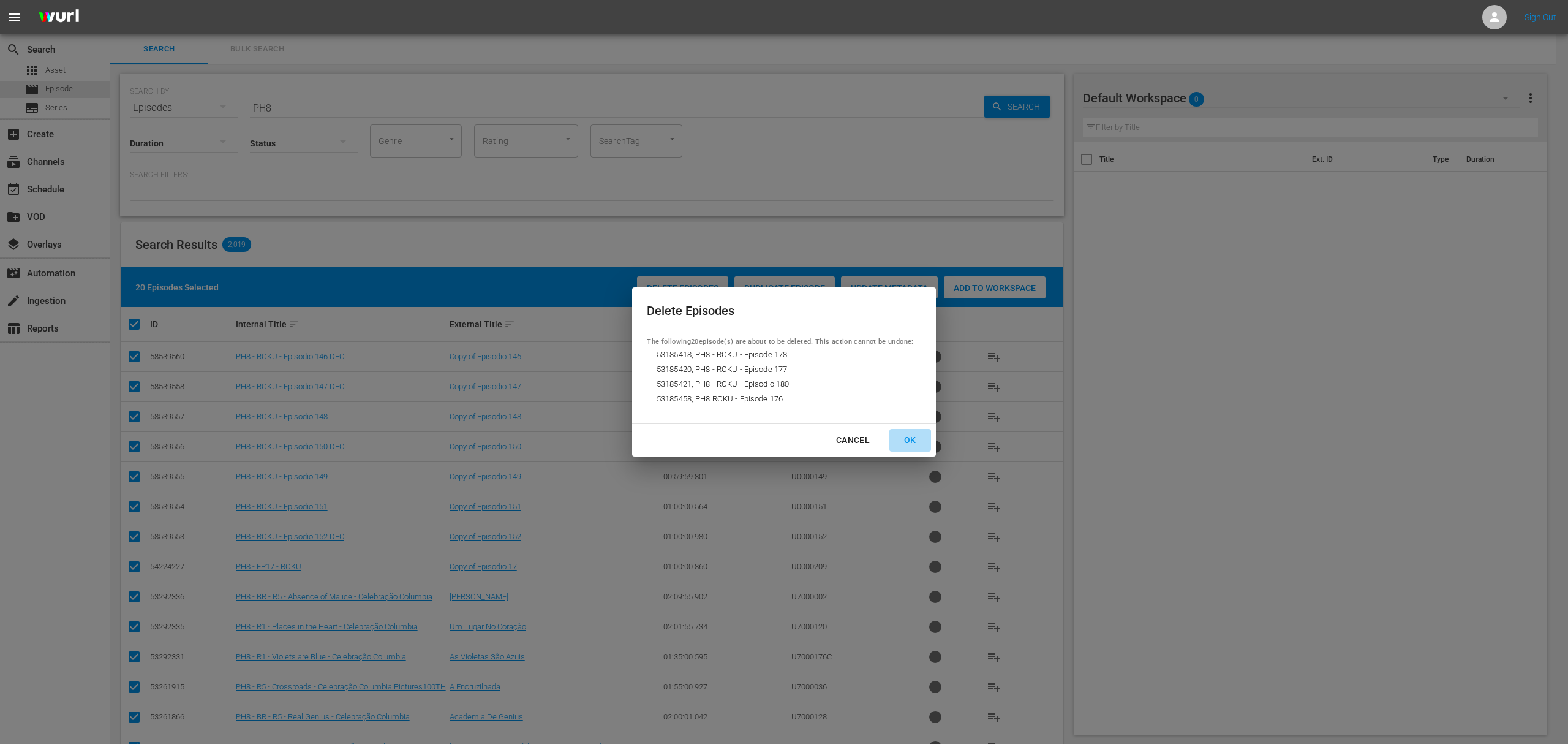
click at [921, 440] on div "OK" at bounding box center [910, 440] width 32 height 15
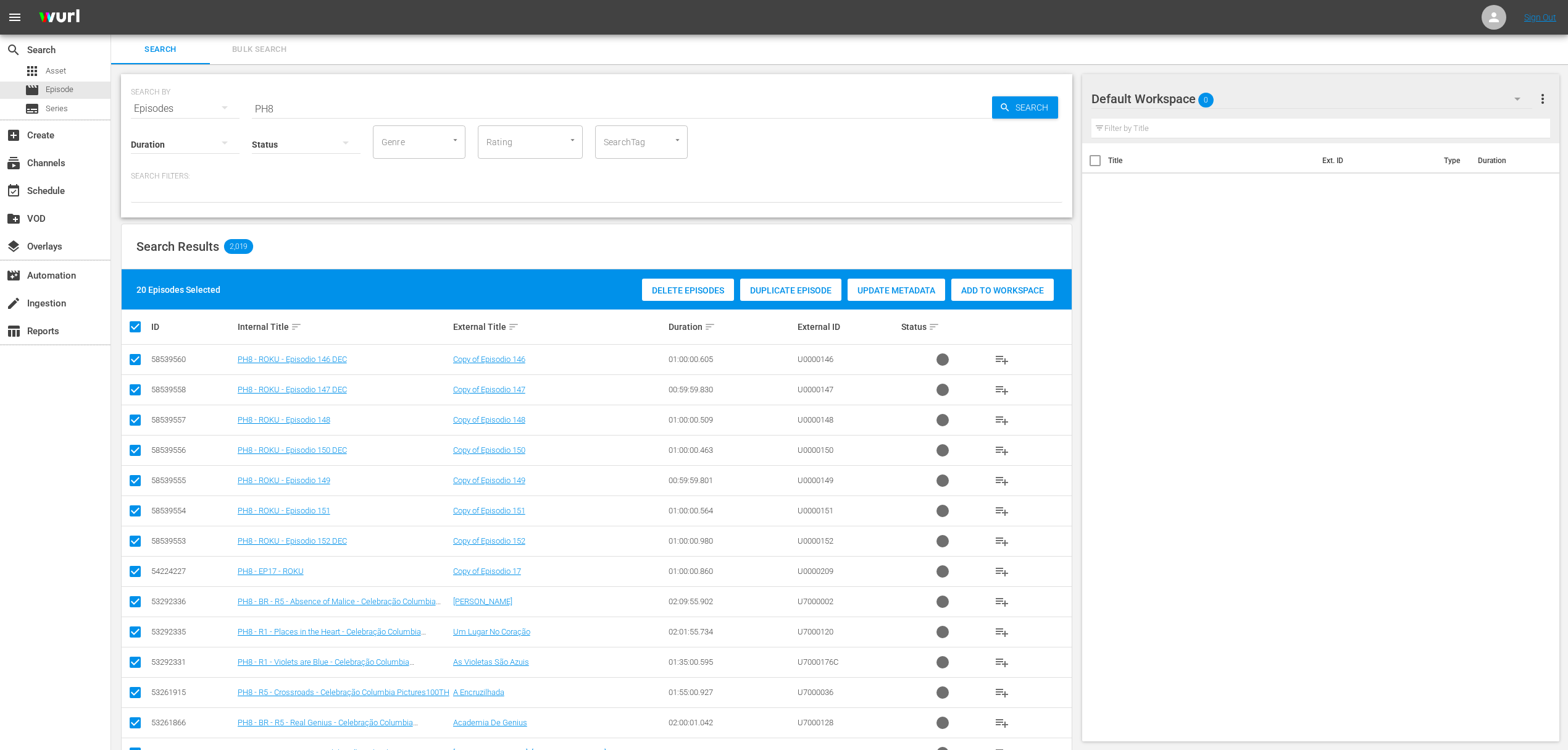
click at [293, 115] on div "Status" at bounding box center [306, 136] width 109 height 44
click at [285, 109] on input "PH8" at bounding box center [622, 109] width 740 height 29
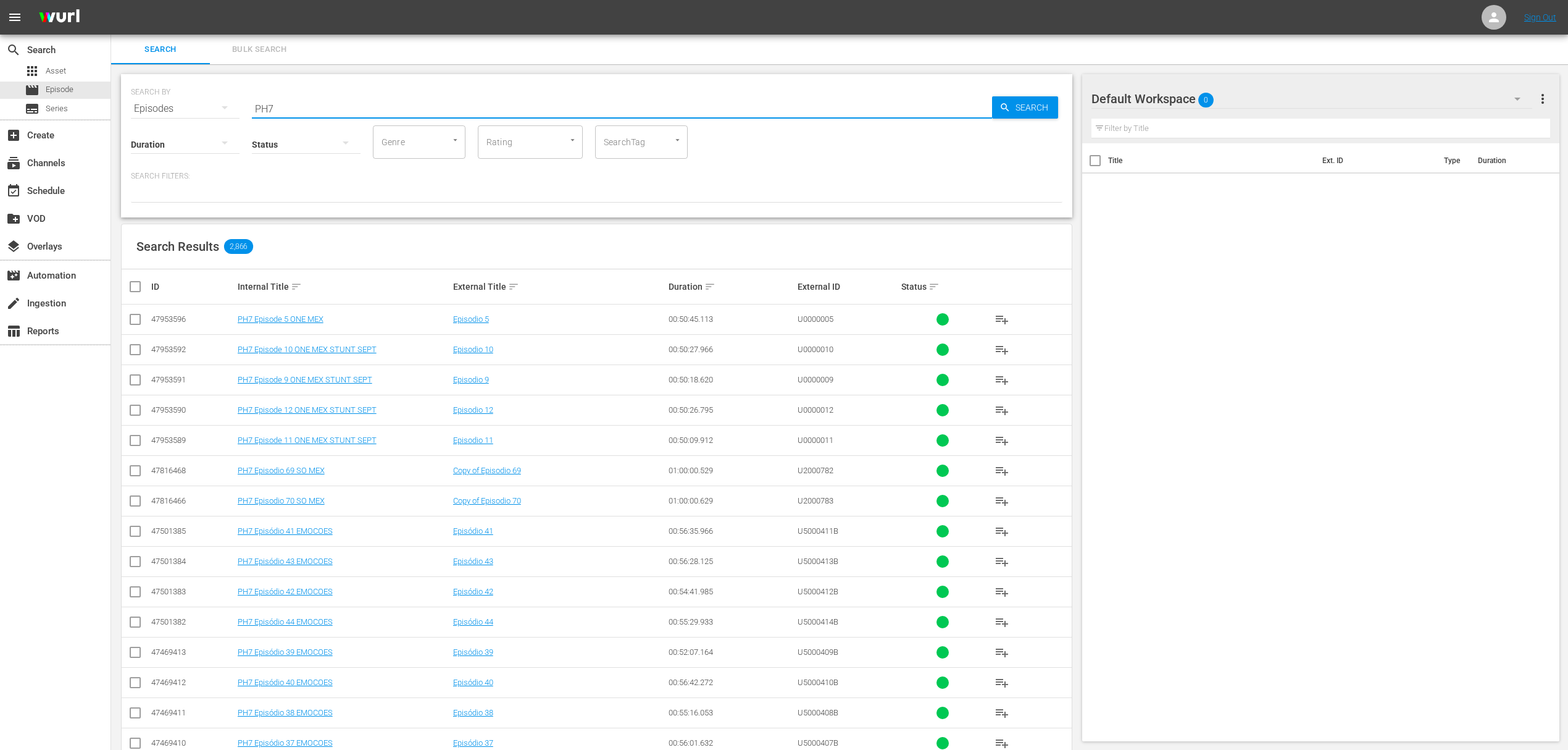
type input "PH7"
click at [132, 285] on input "checkbox" at bounding box center [141, 286] width 25 height 15
checkbox input "true"
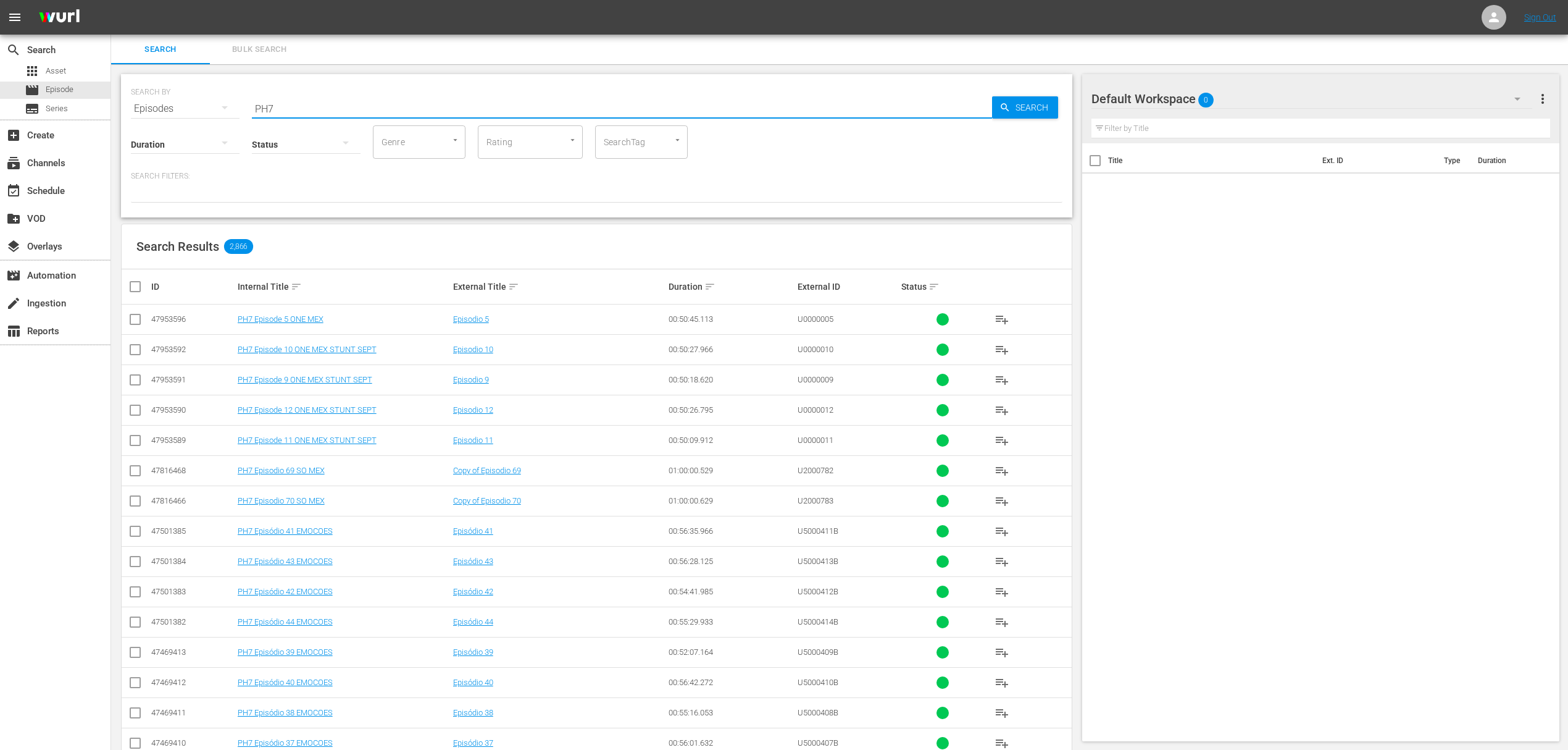
checkbox input "true"
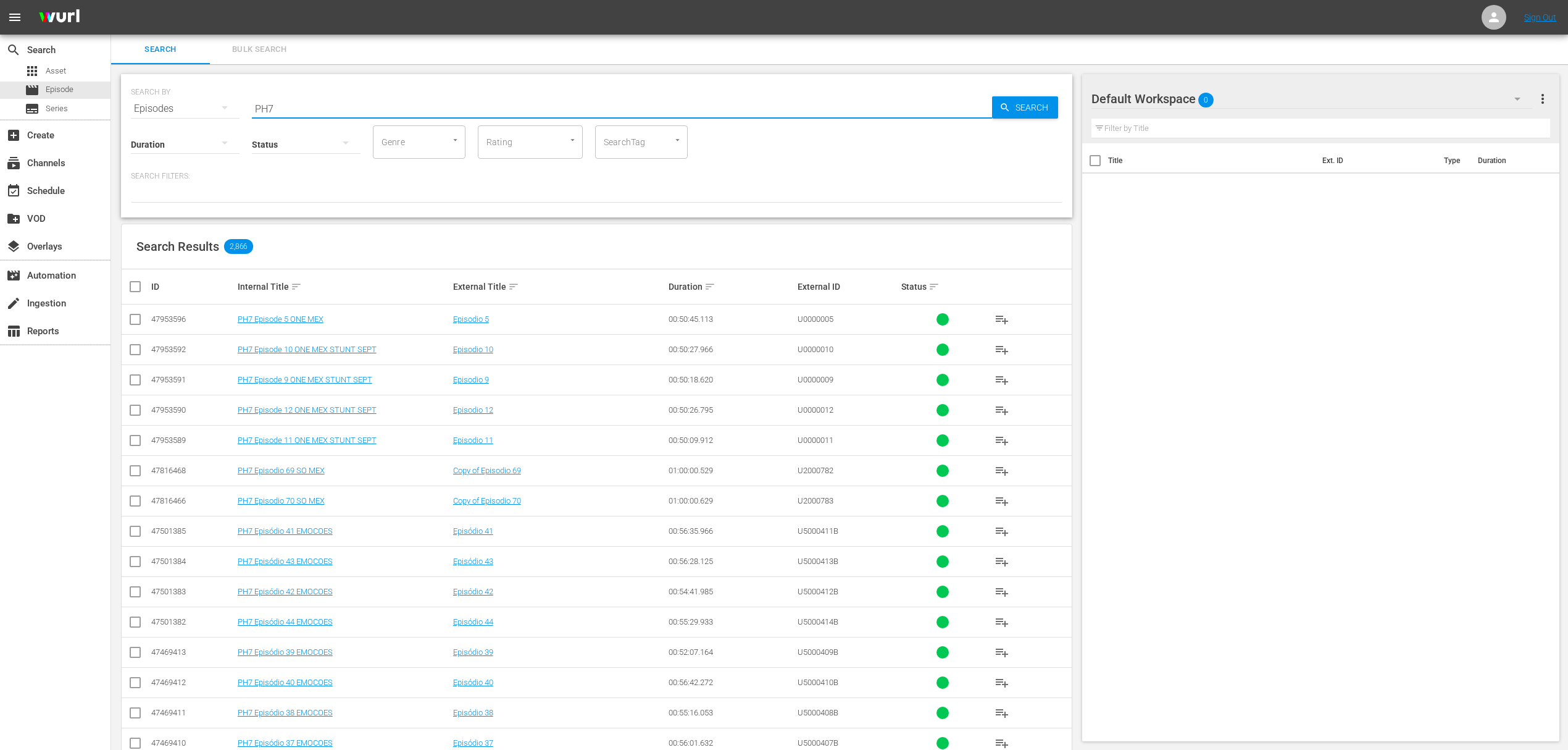
checkbox input "true"
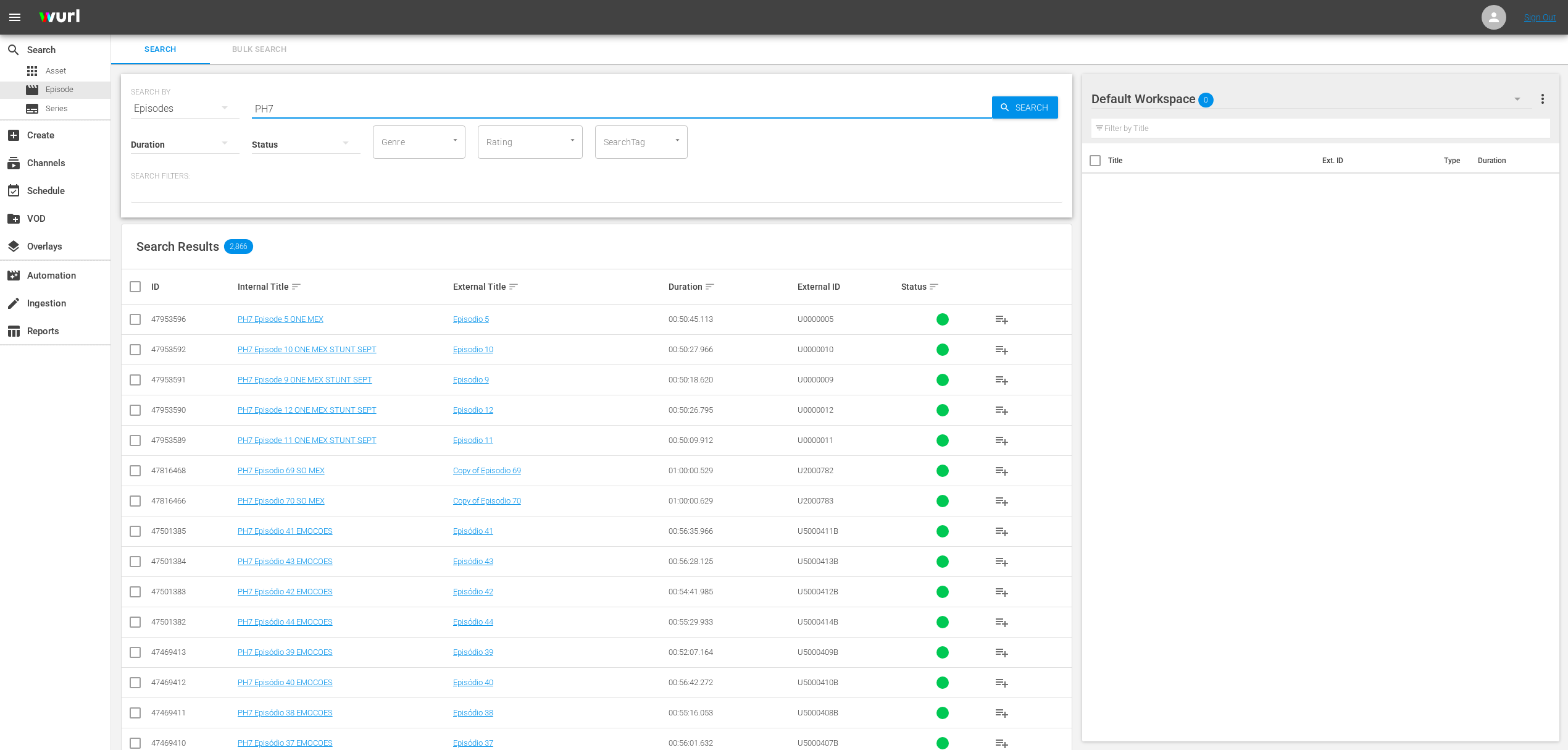
checkbox input "true"
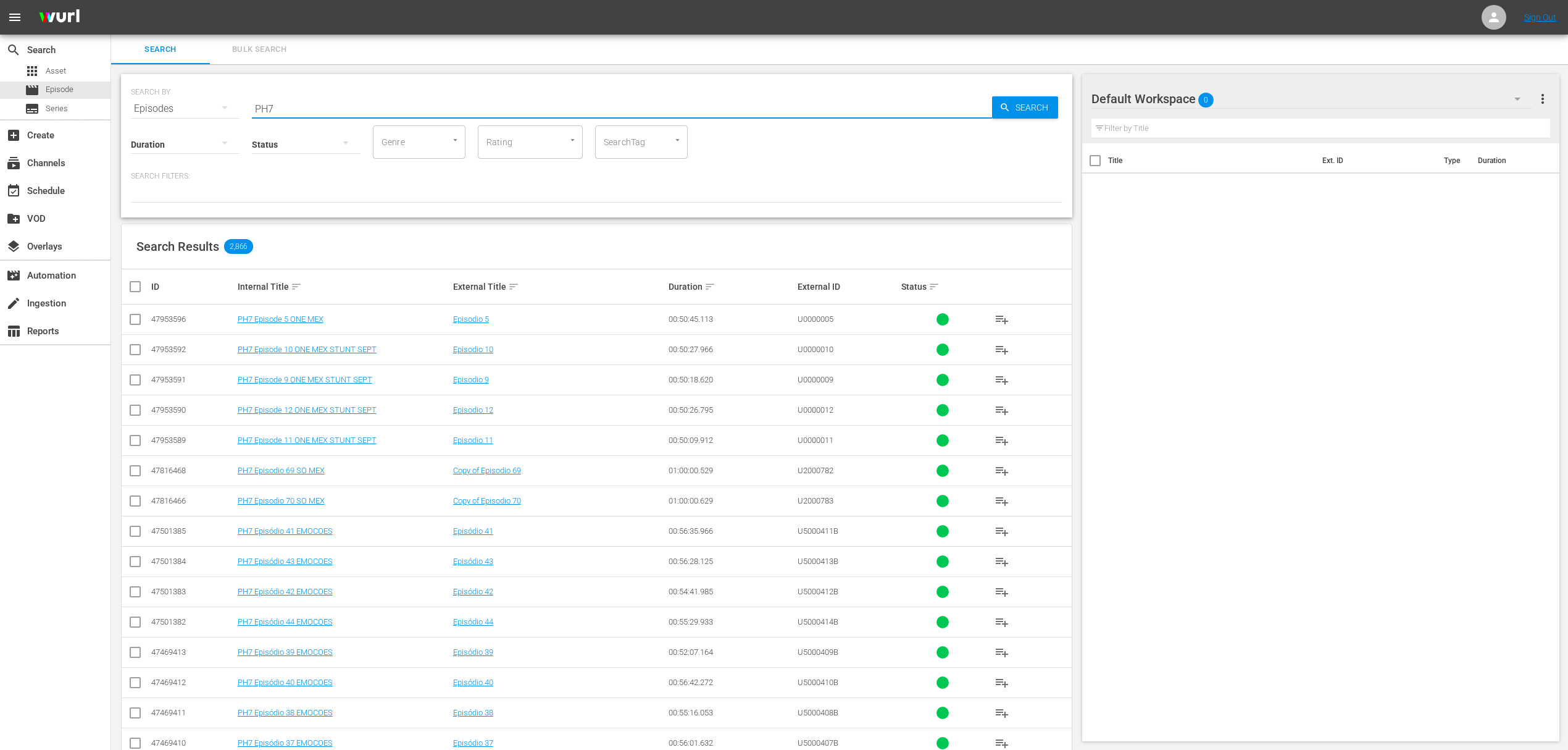
checkbox input "true"
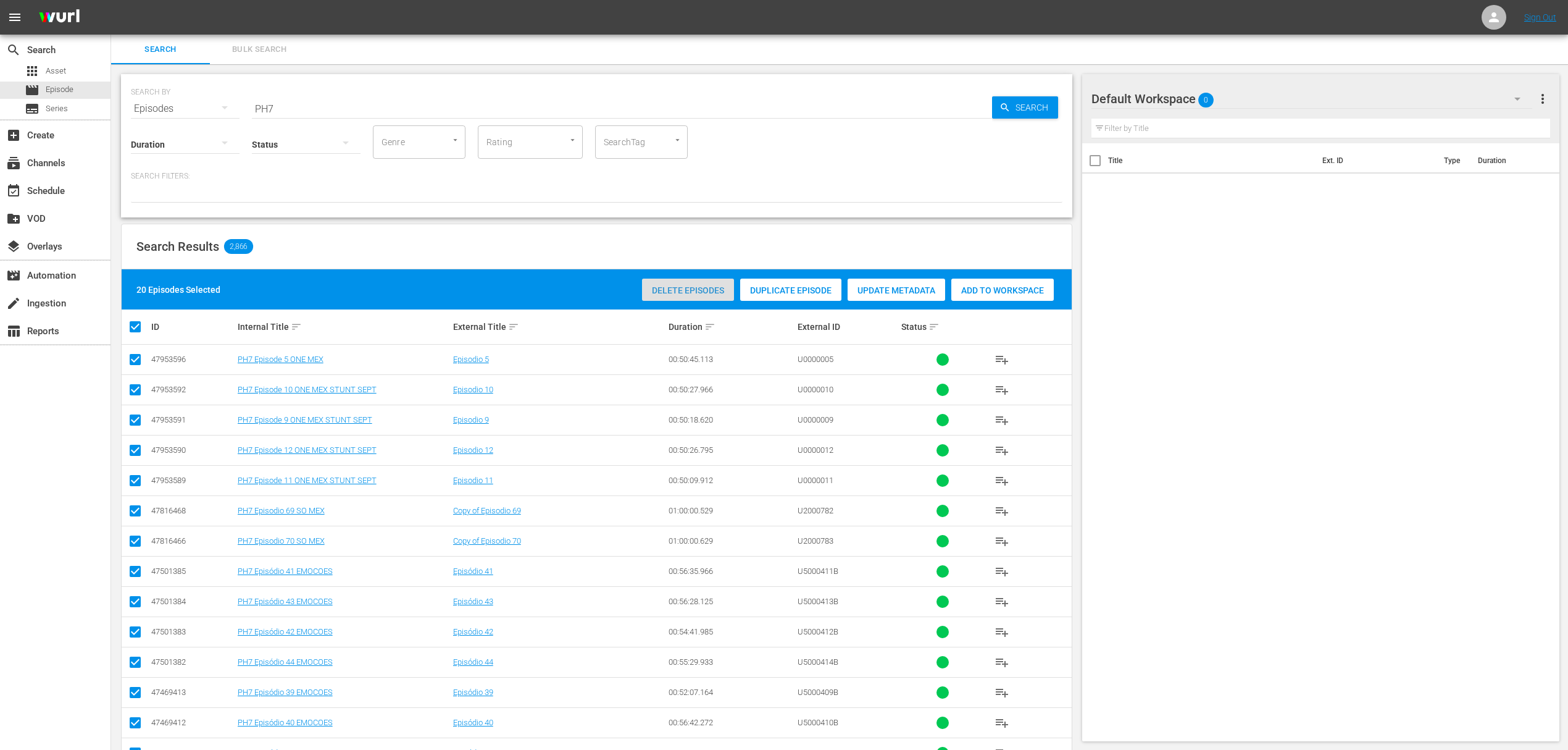
click at [667, 288] on span "Delete Episodes" at bounding box center [688, 290] width 92 height 10
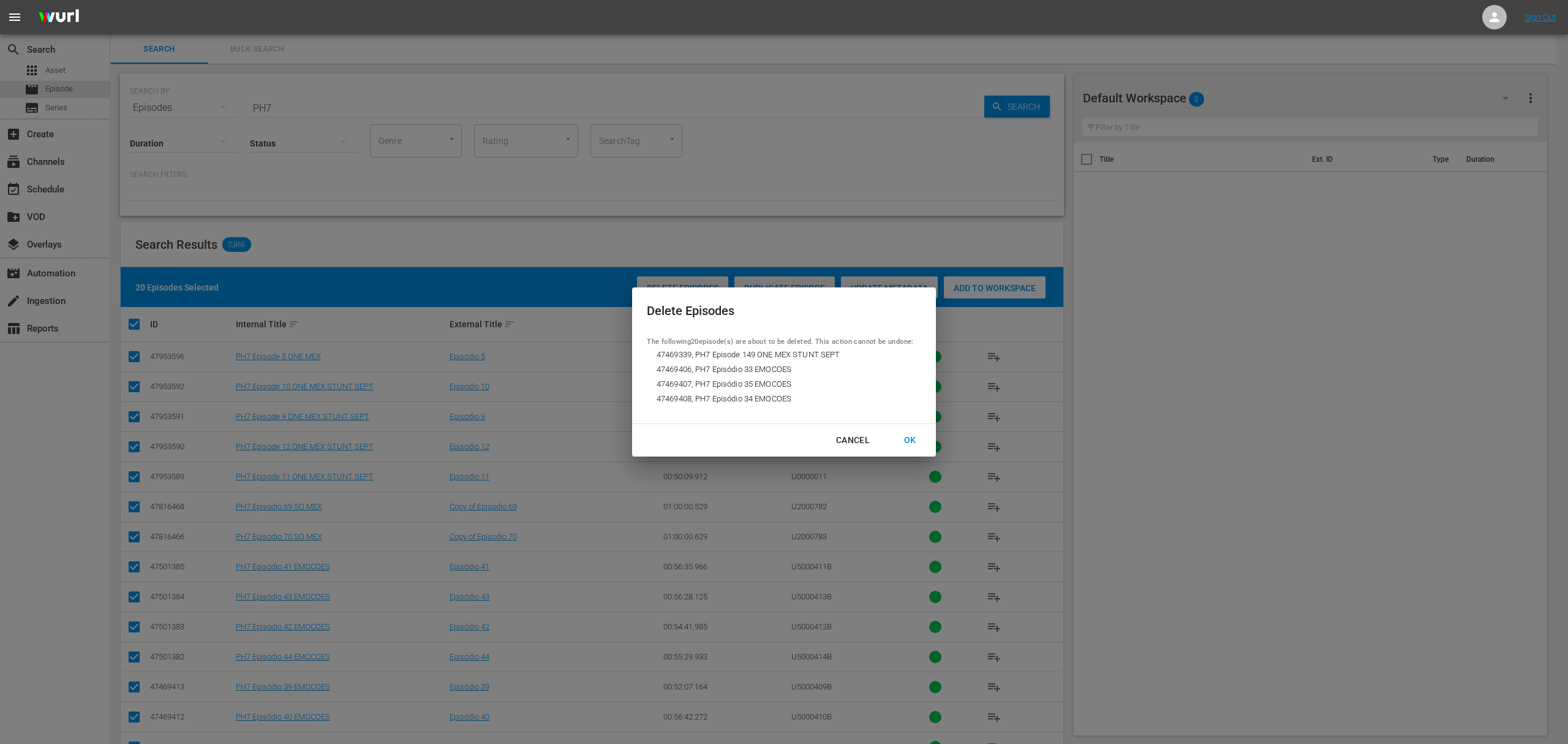
click at [912, 440] on div "OK" at bounding box center [910, 440] width 32 height 15
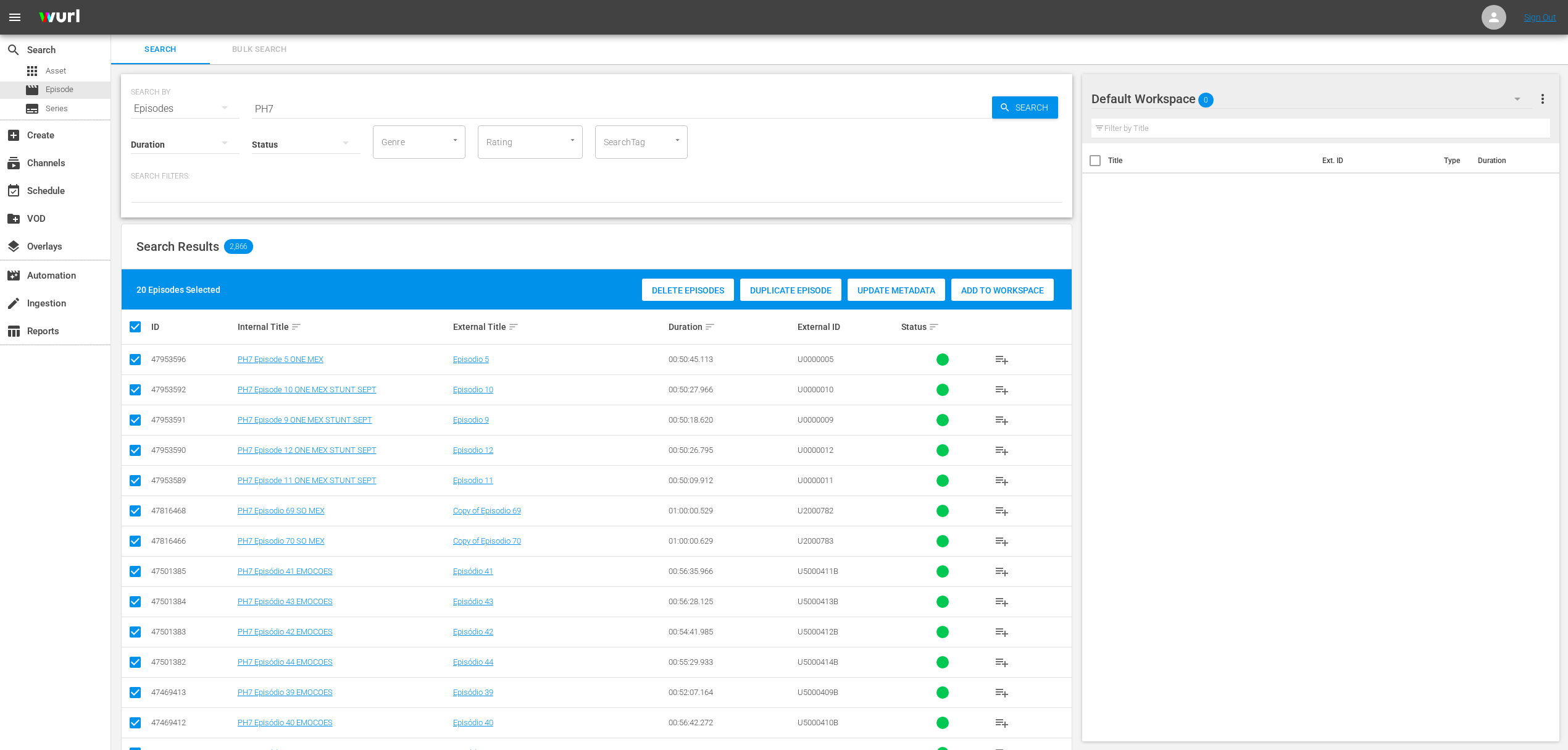
click at [291, 109] on input "PH7" at bounding box center [622, 109] width 740 height 29
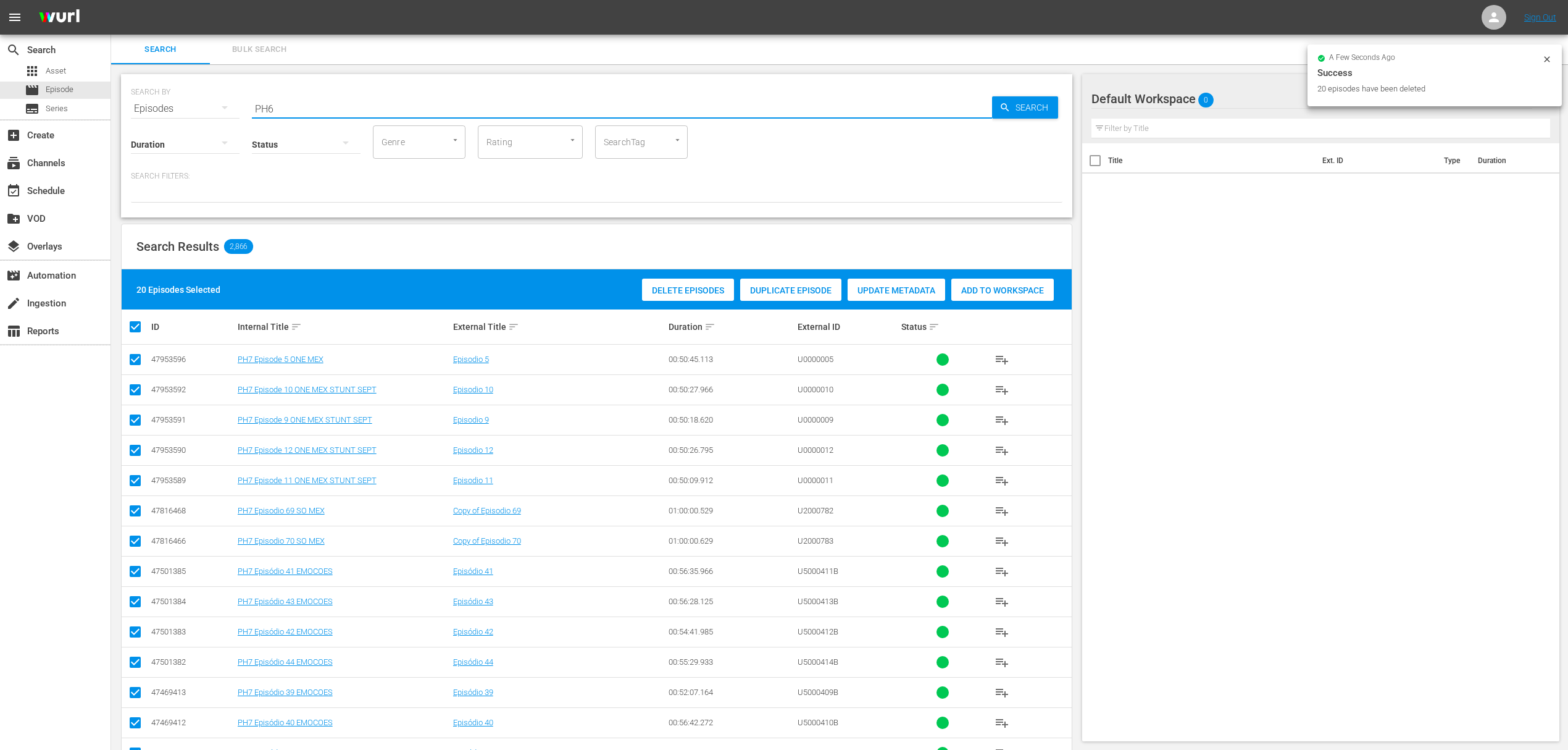
type input "PH6"
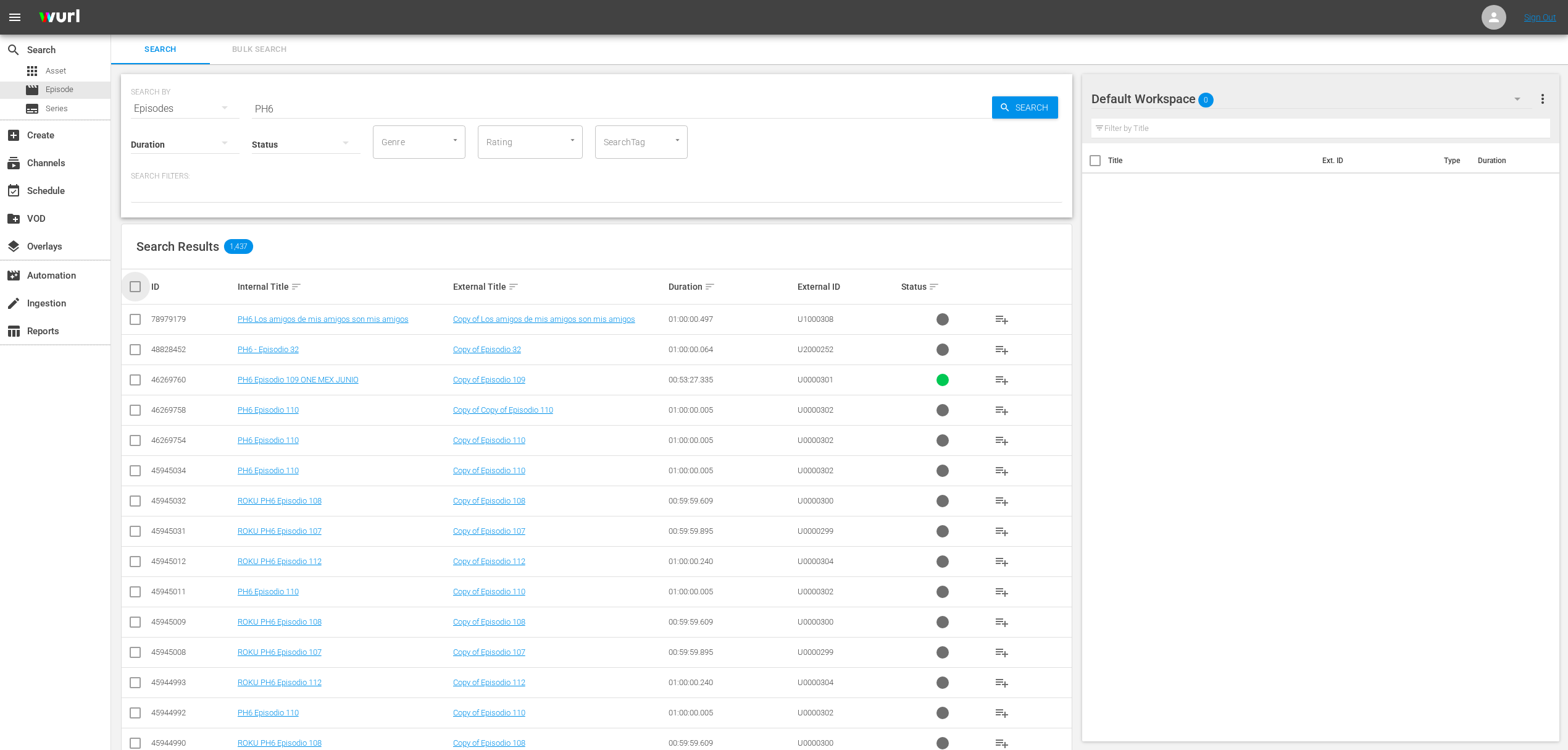
click at [134, 286] on input "checkbox" at bounding box center [141, 286] width 25 height 15
checkbox input "true"
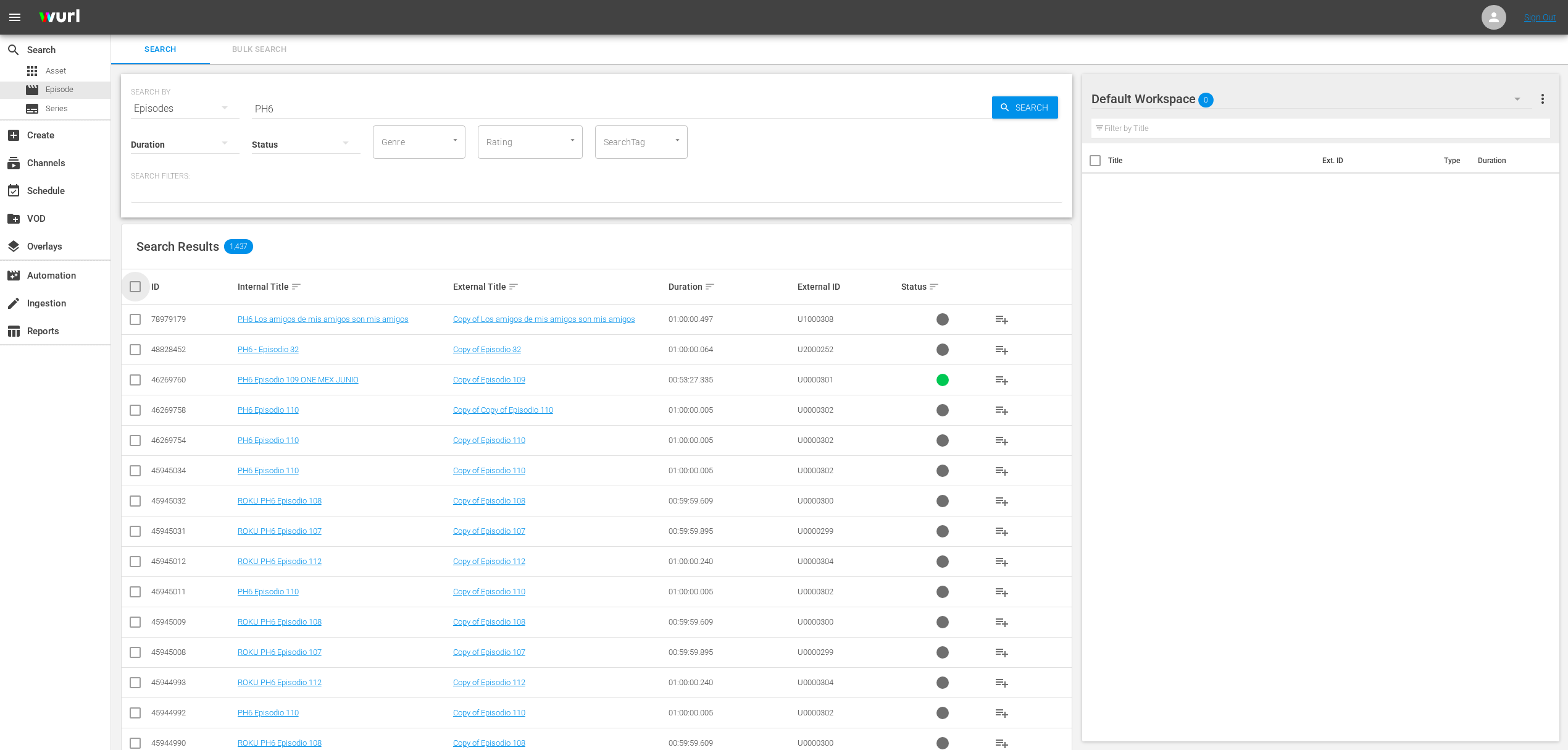
checkbox input "true"
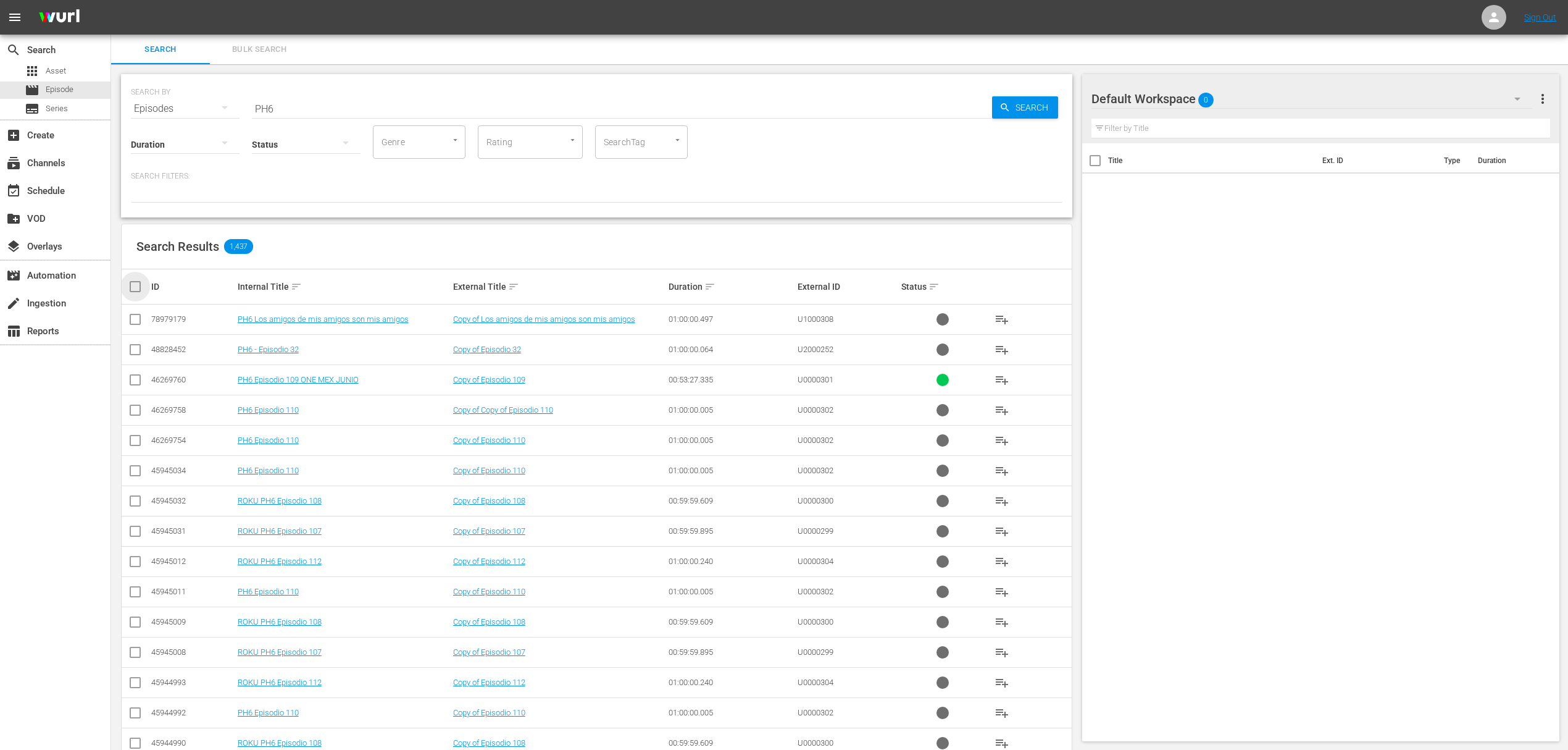
checkbox input "true"
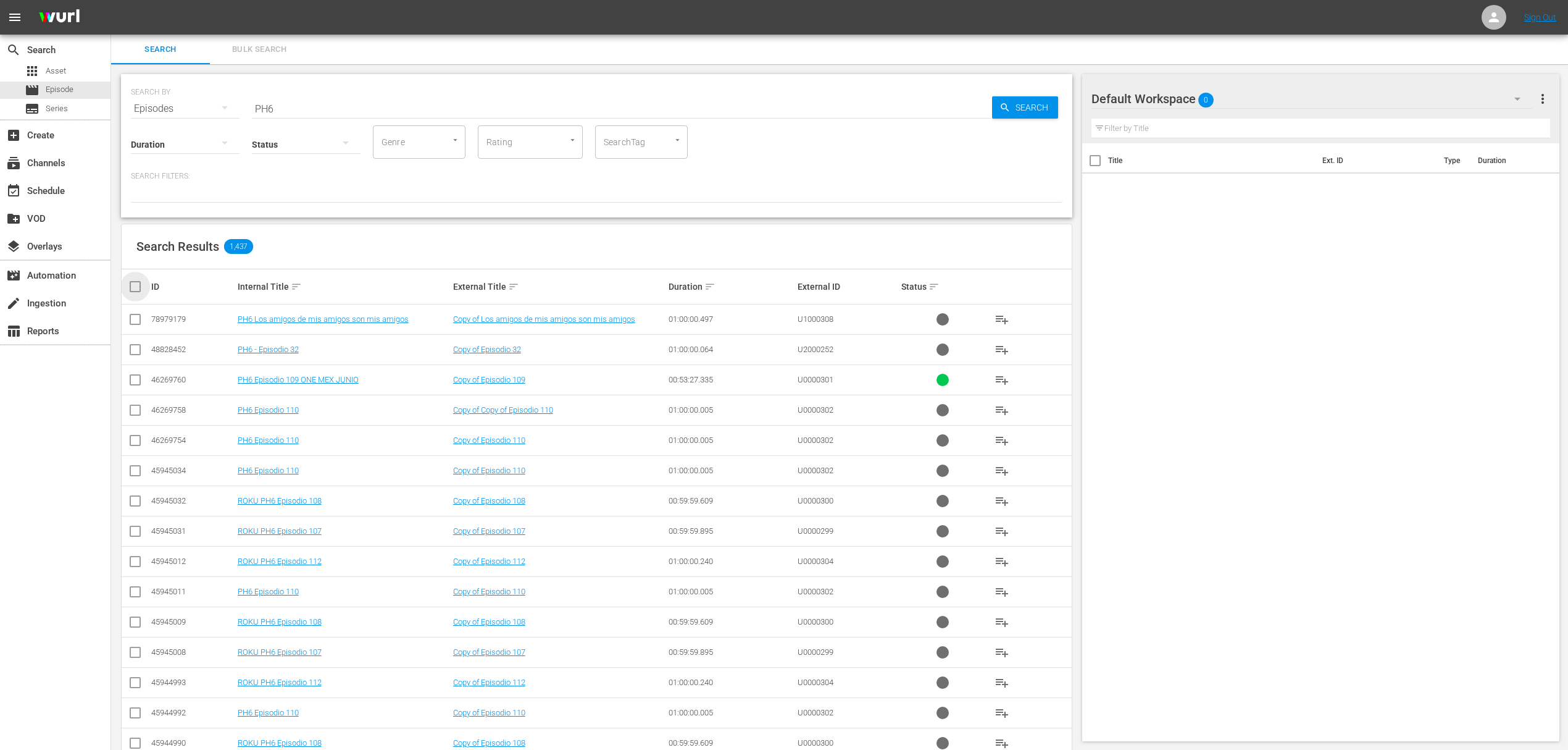
checkbox input "true"
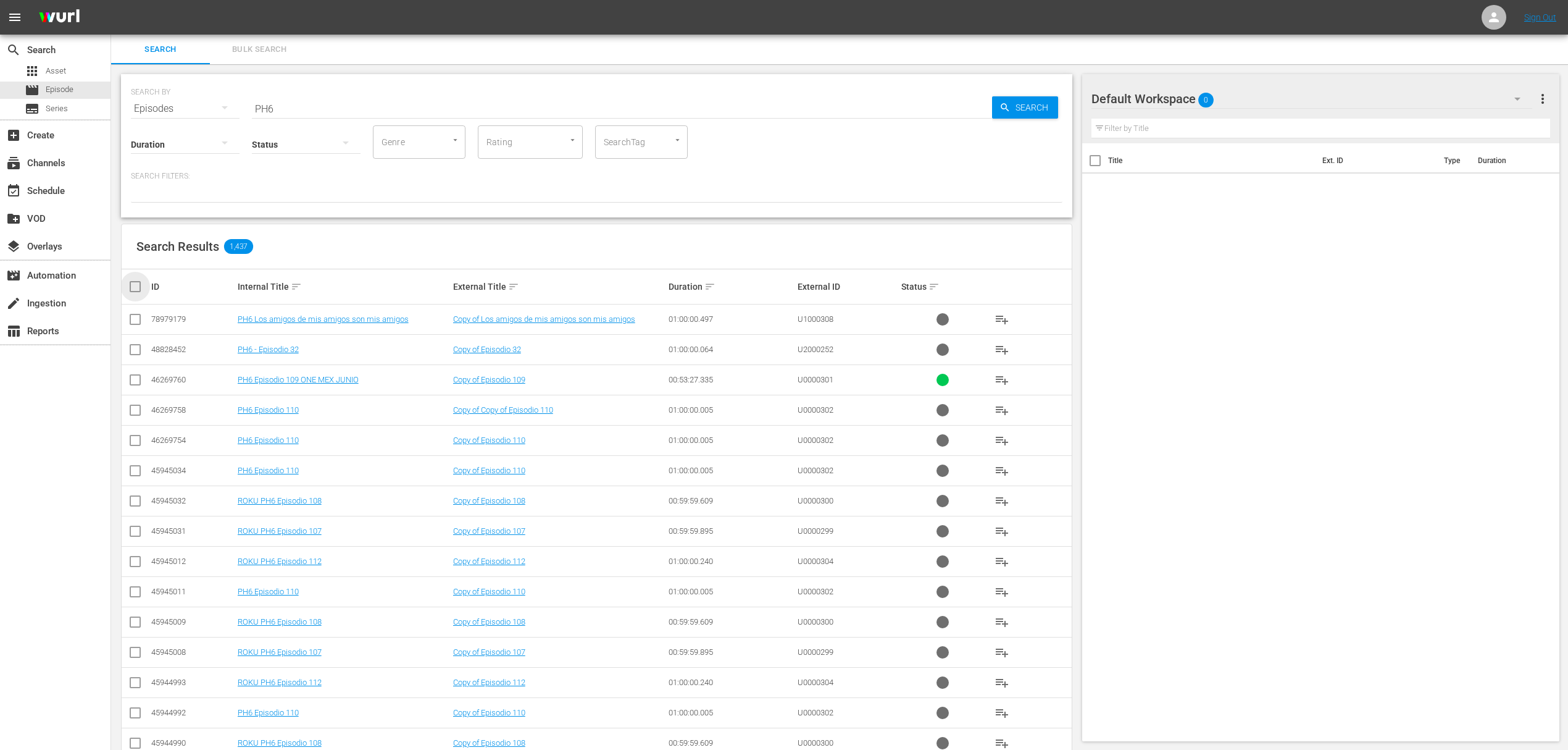
checkbox input "true"
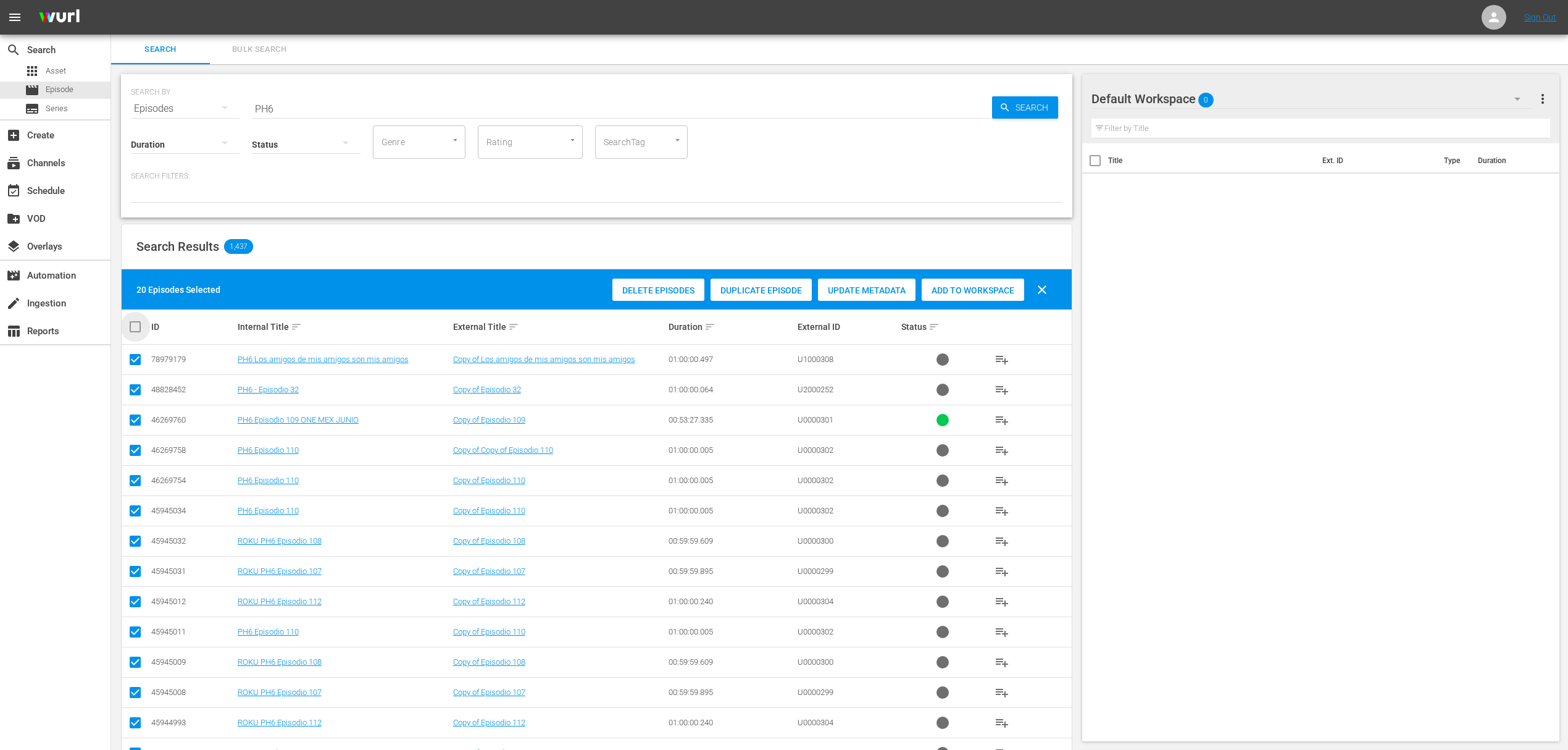
click at [132, 328] on input "checkbox" at bounding box center [141, 327] width 25 height 15
checkbox input "true"
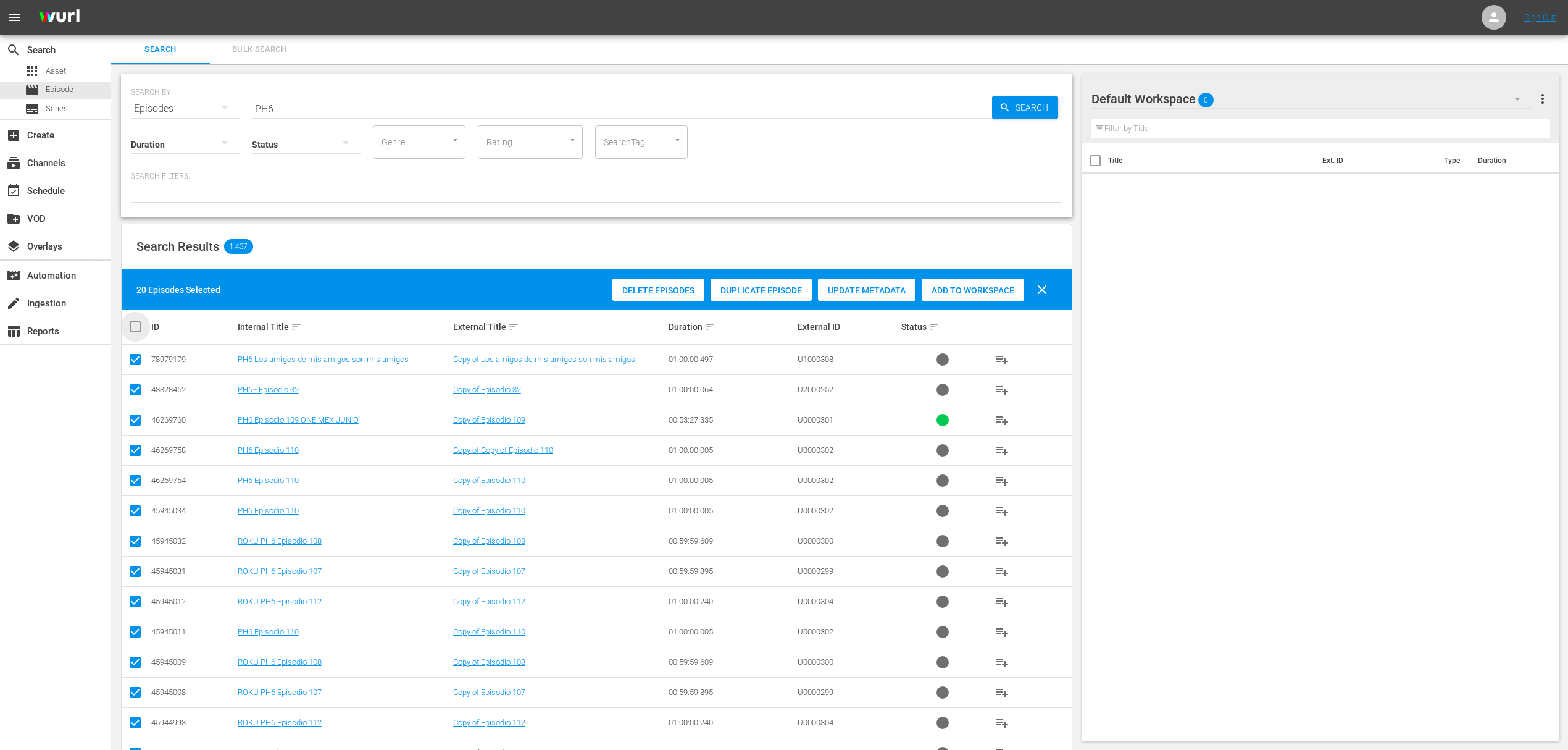
checkbox input "true"
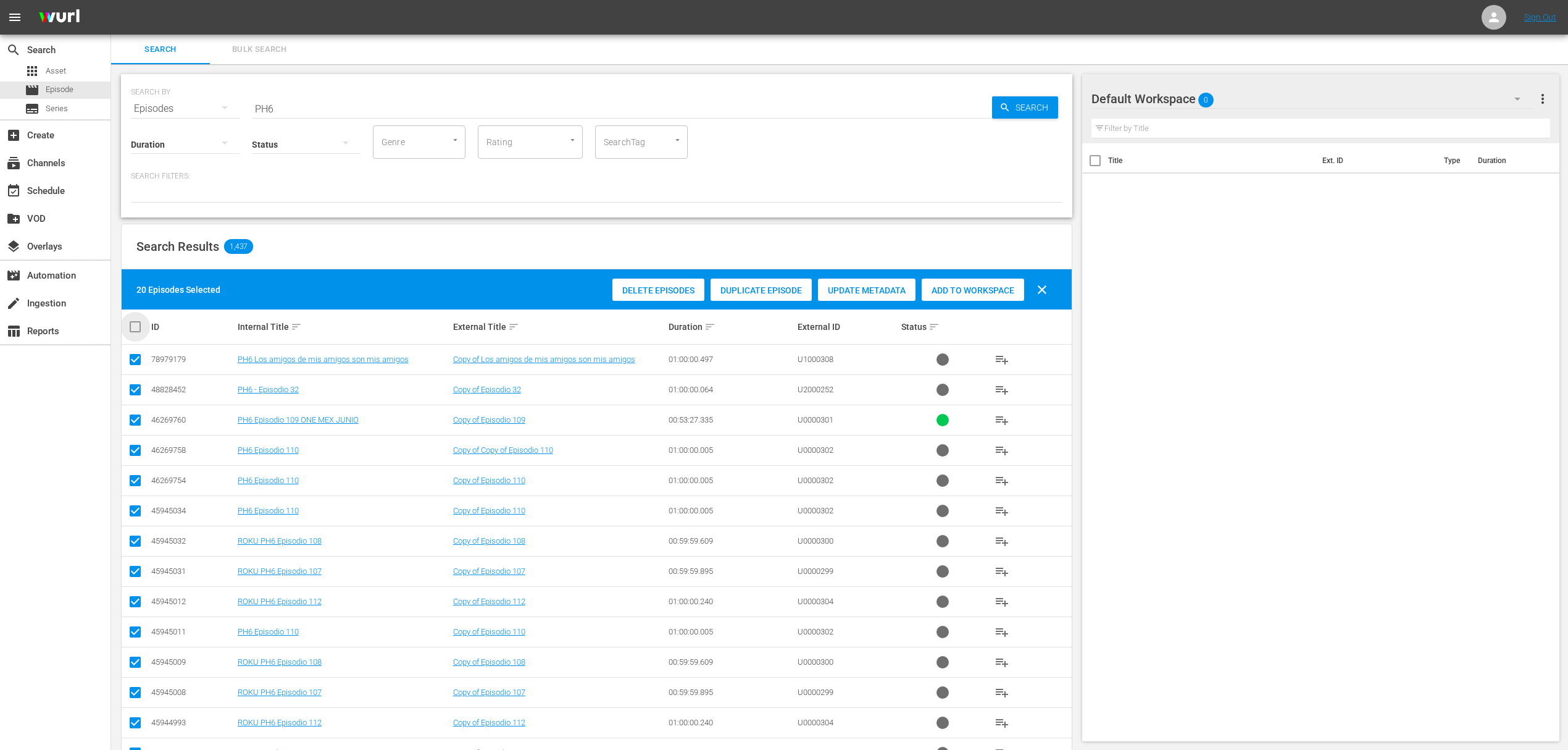
checkbox input "true"
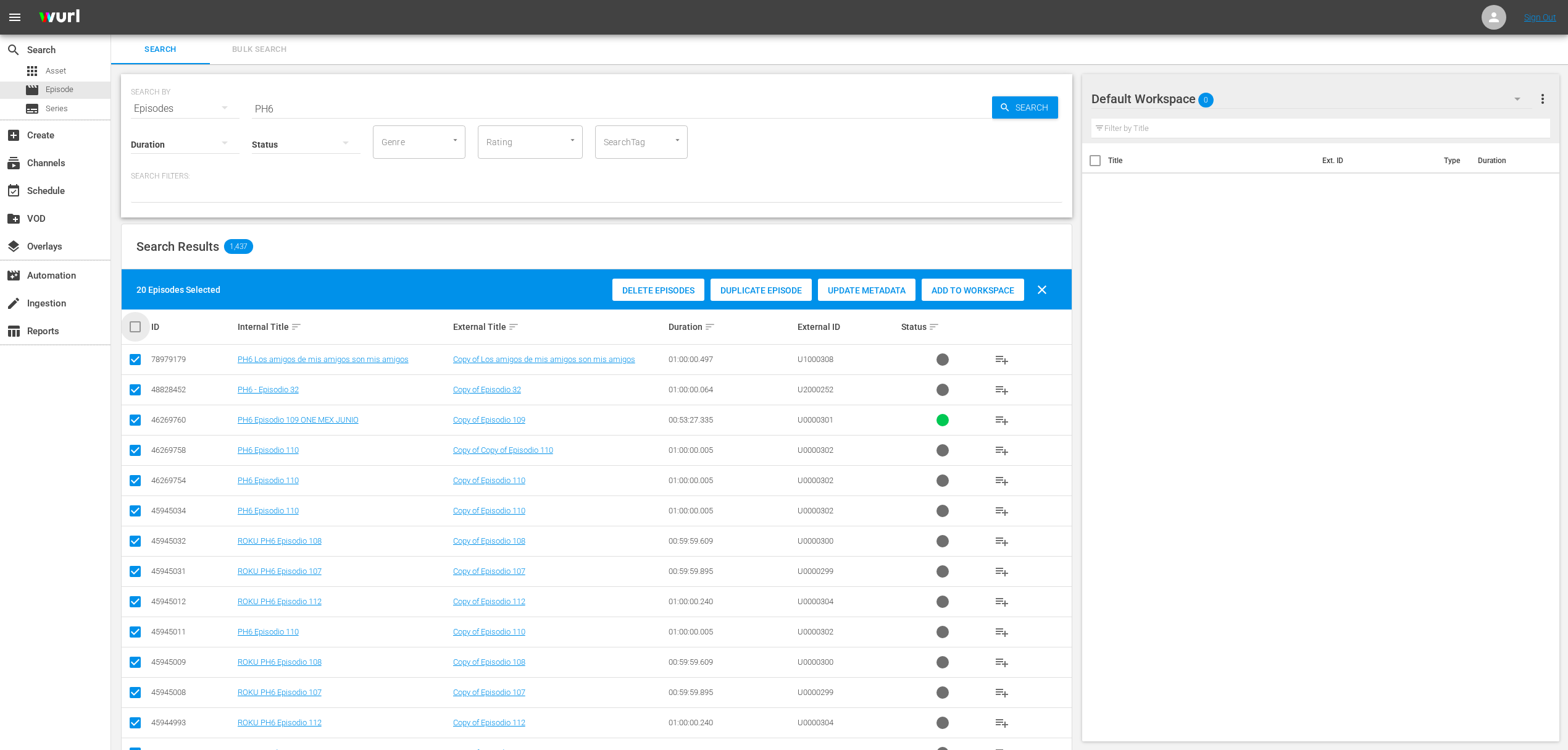
checkbox input "true"
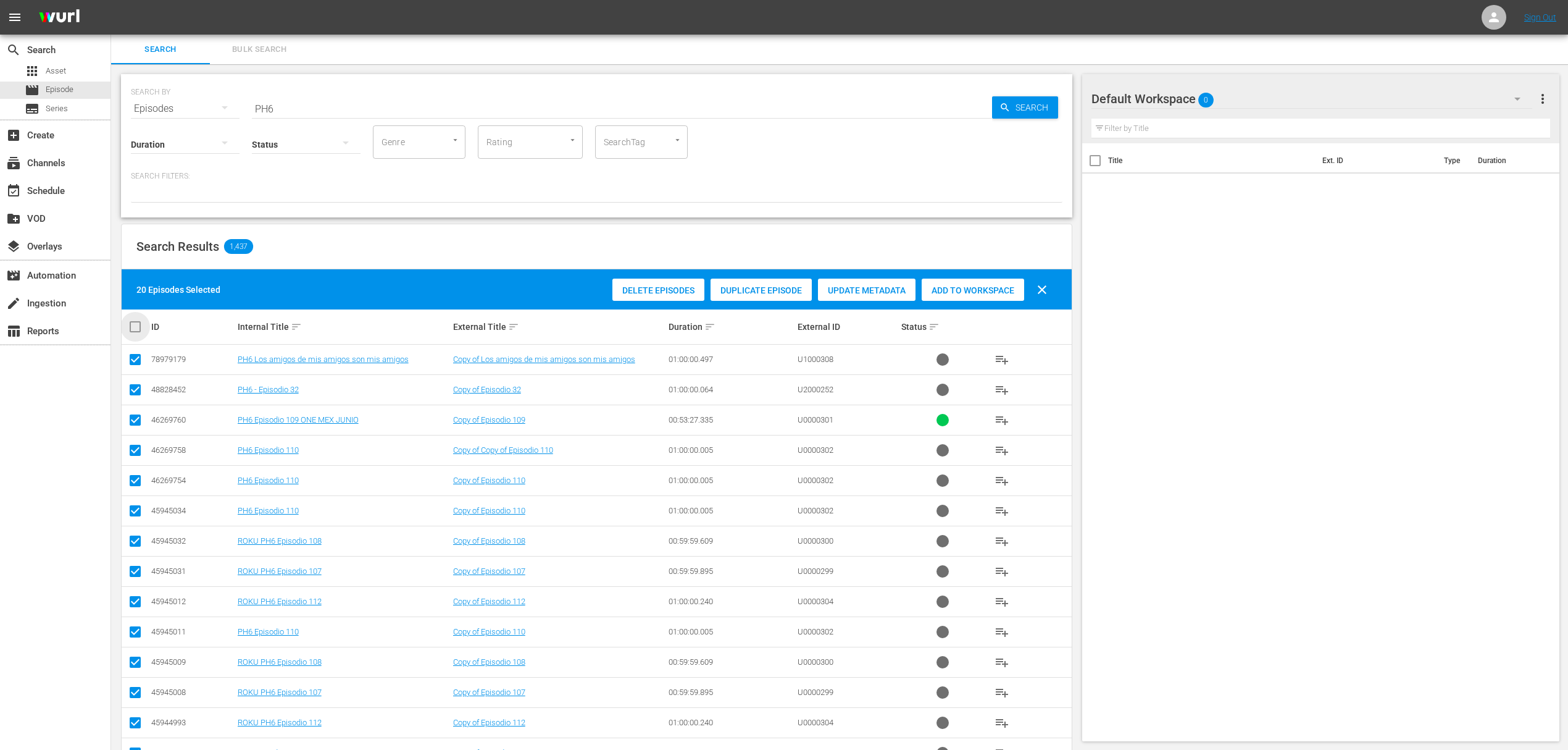
checkbox input "true"
click at [132, 328] on input "checkbox" at bounding box center [141, 327] width 25 height 15
checkbox input "false"
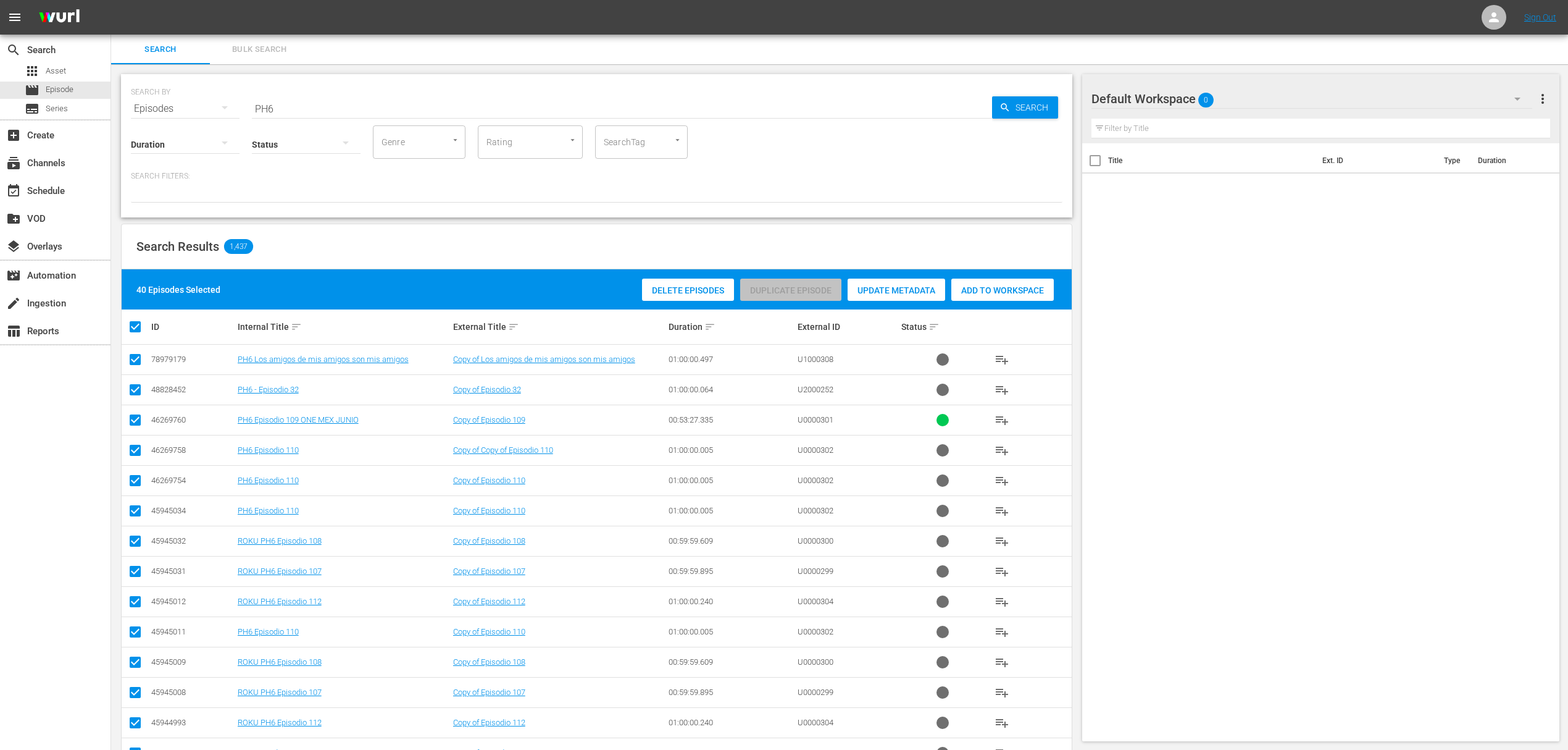
checkbox input "false"
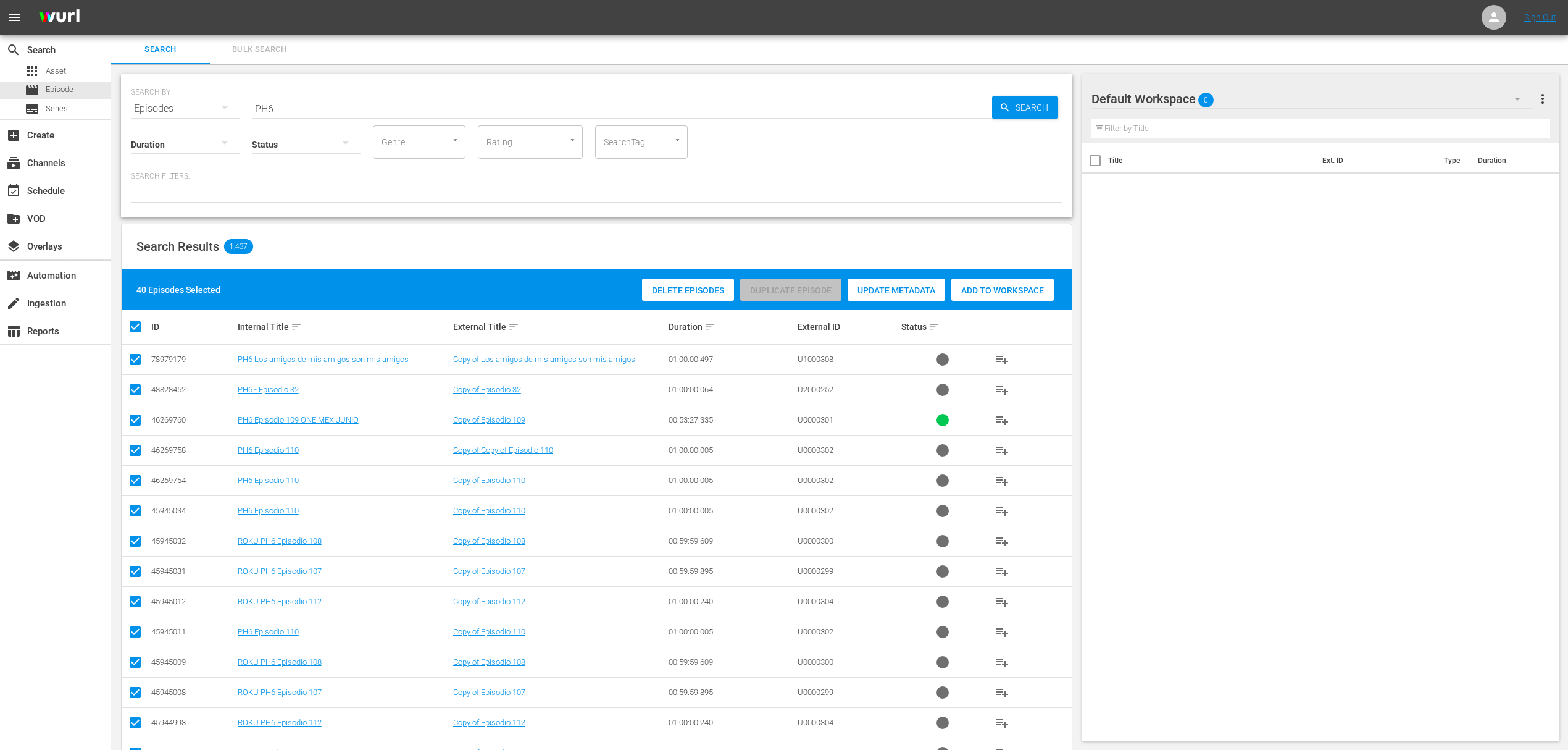
checkbox input "false"
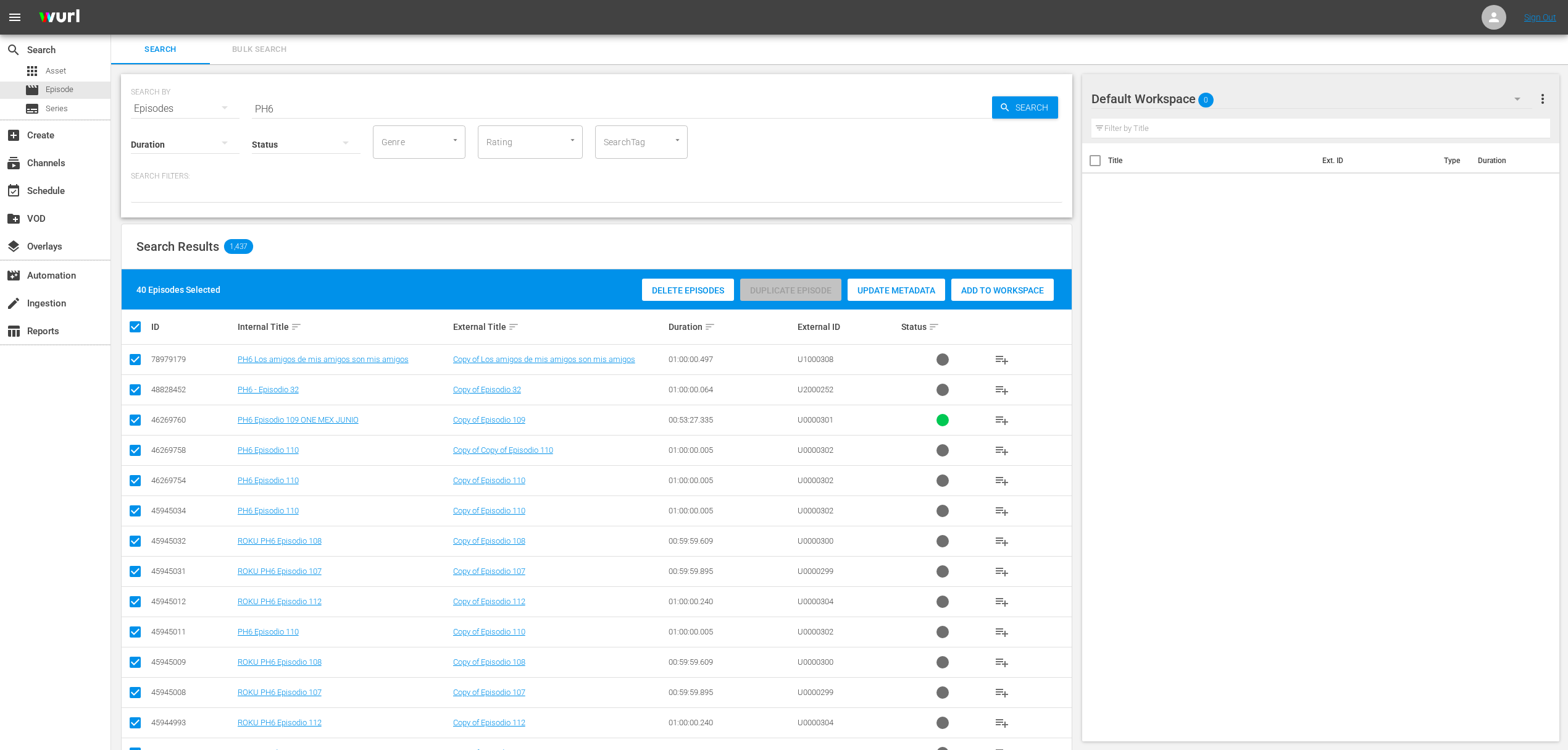
checkbox input "false"
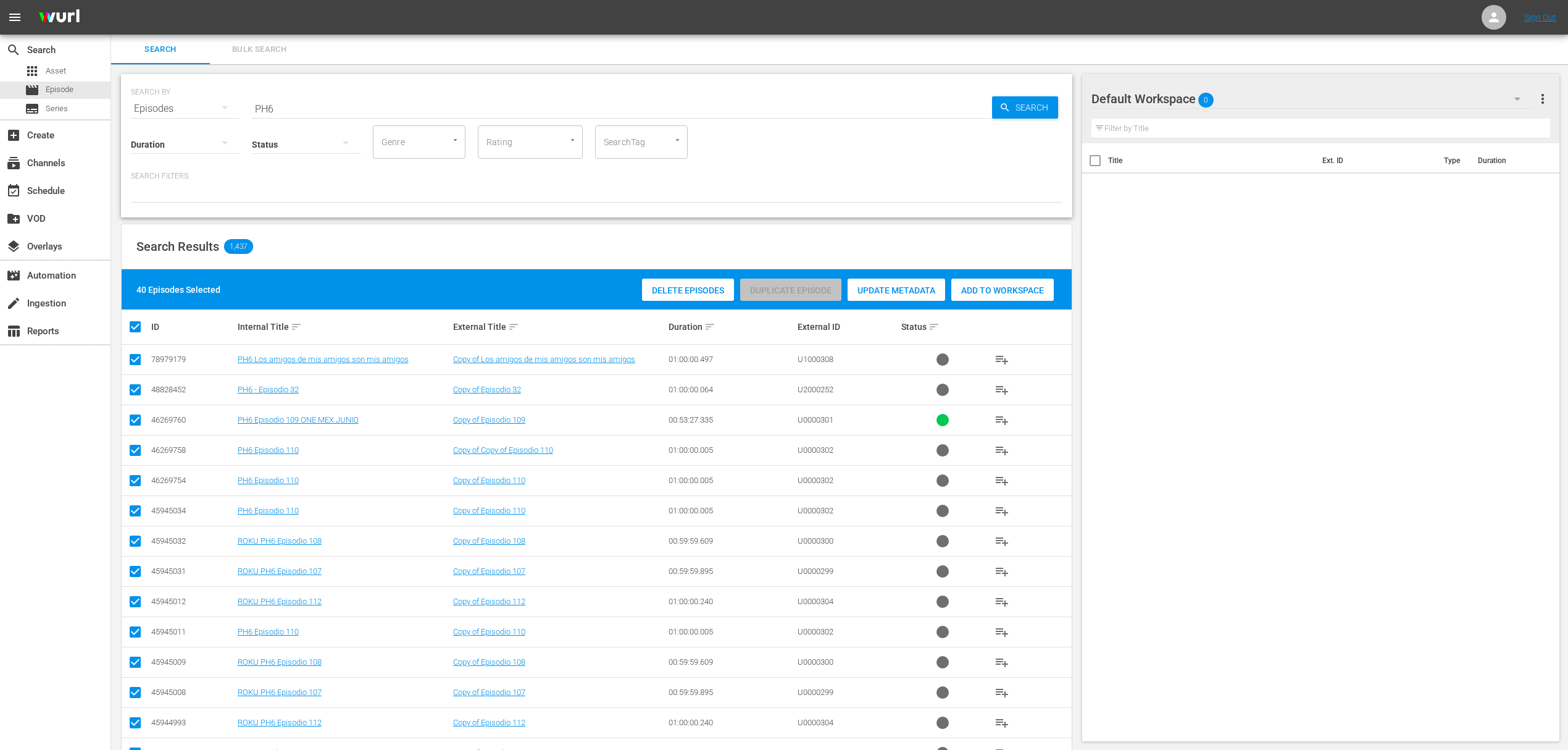
checkbox input "false"
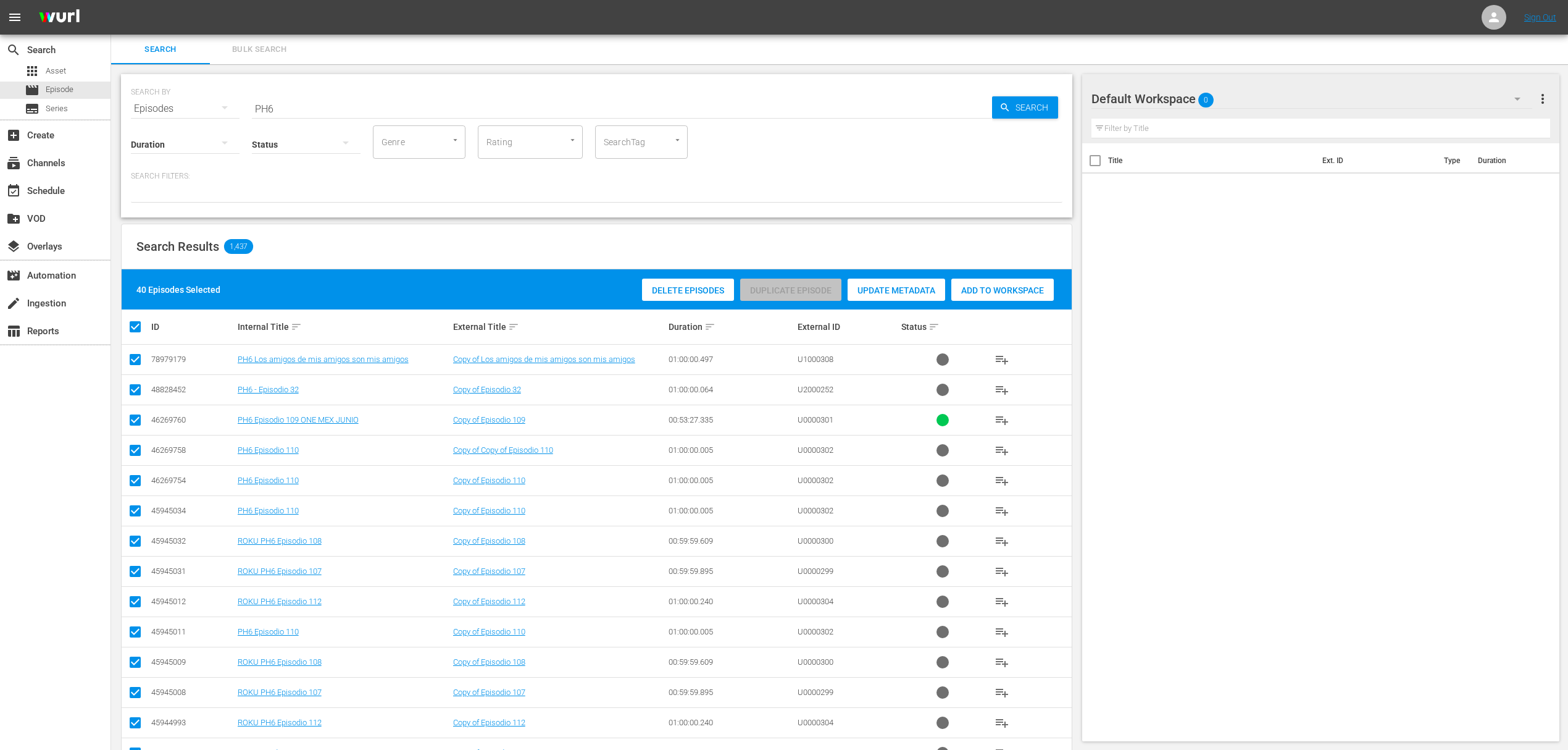
checkbox input "false"
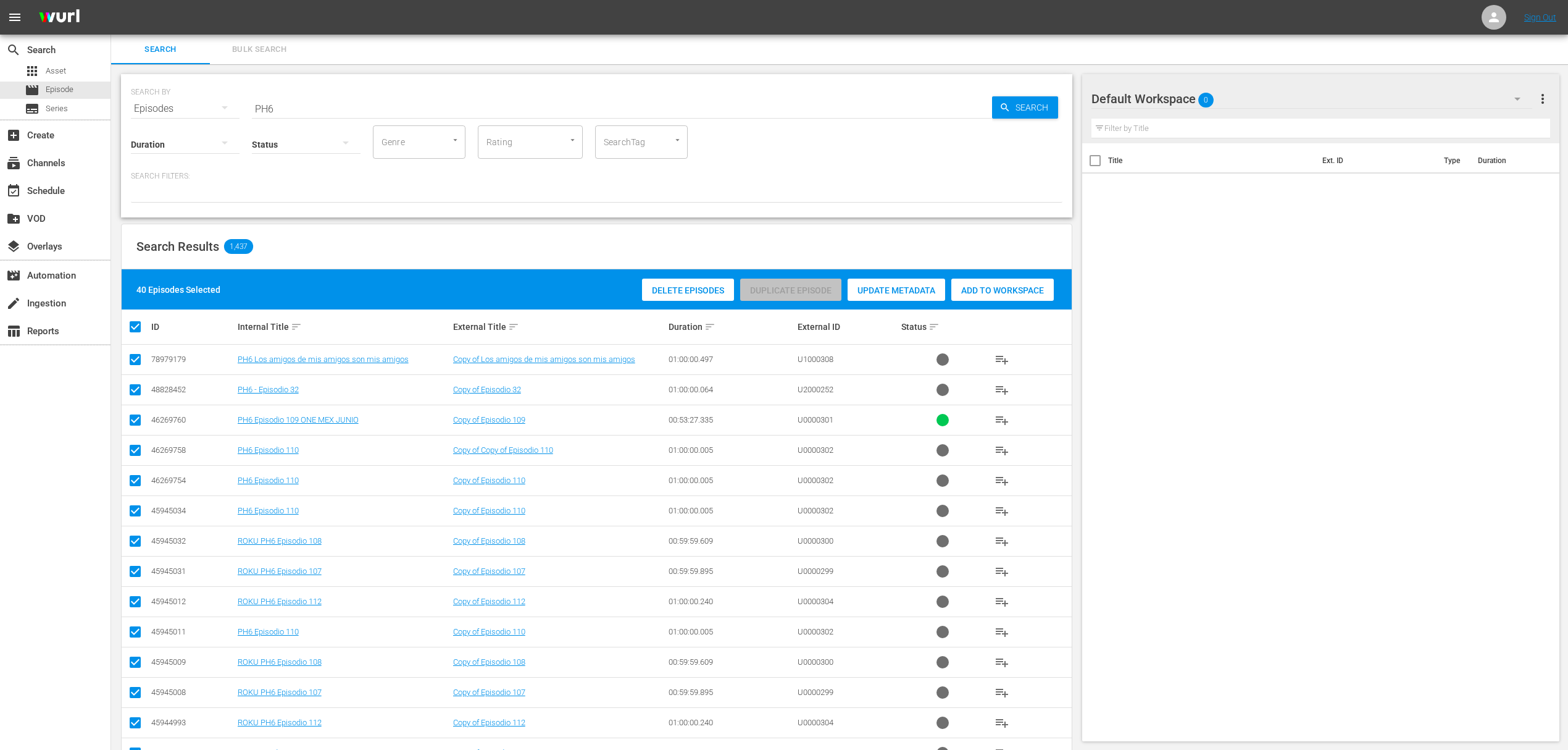
checkbox input "false"
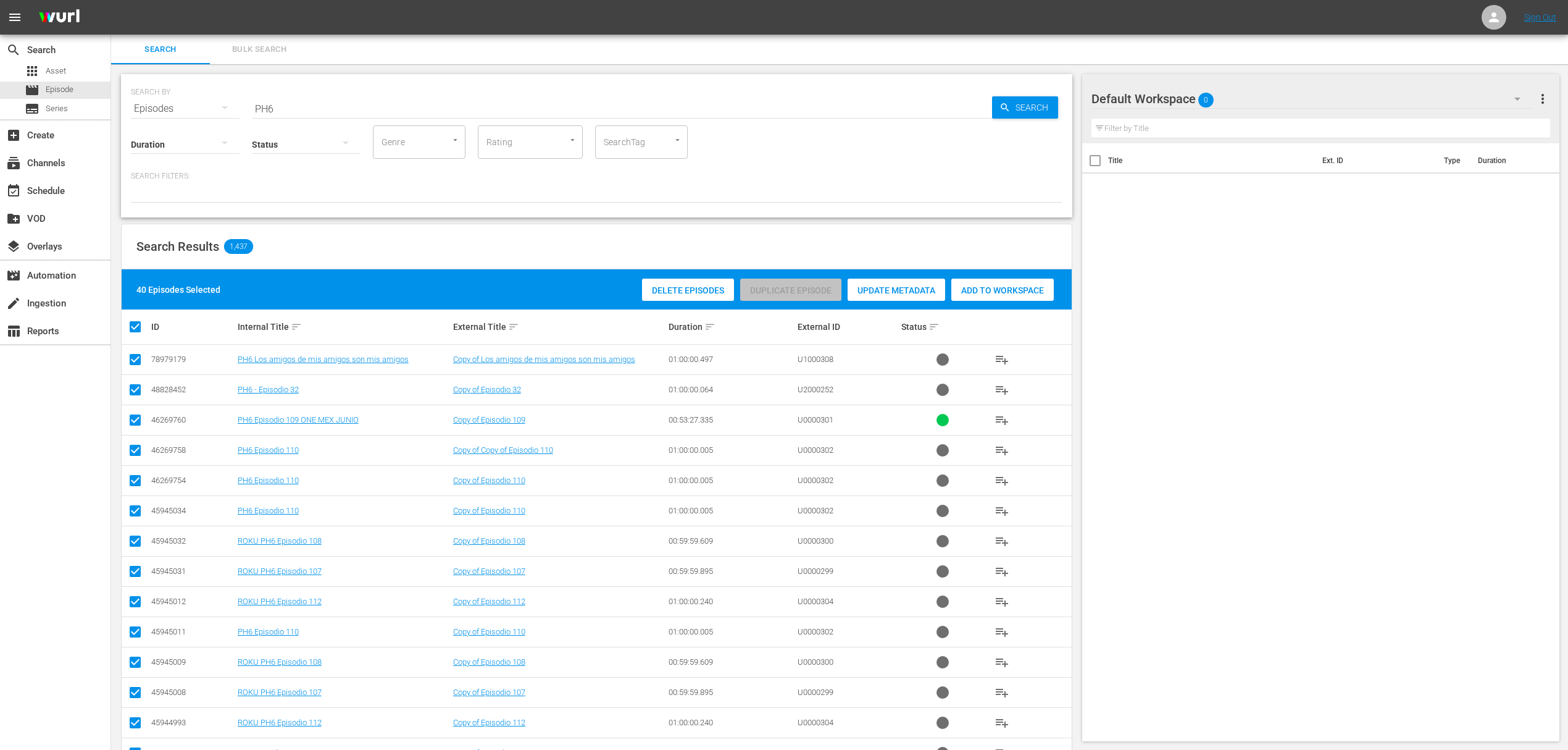
checkbox input "false"
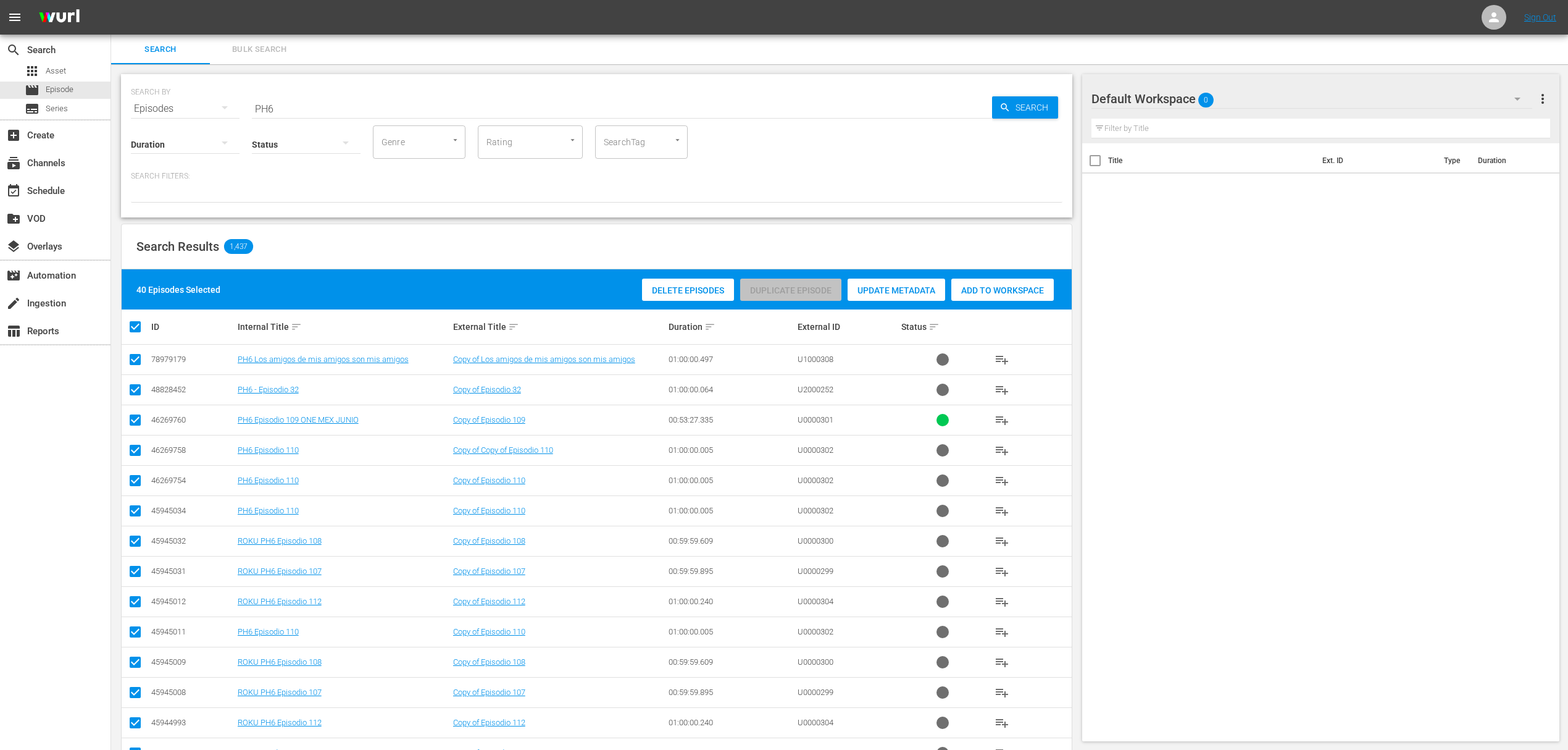
checkbox input "false"
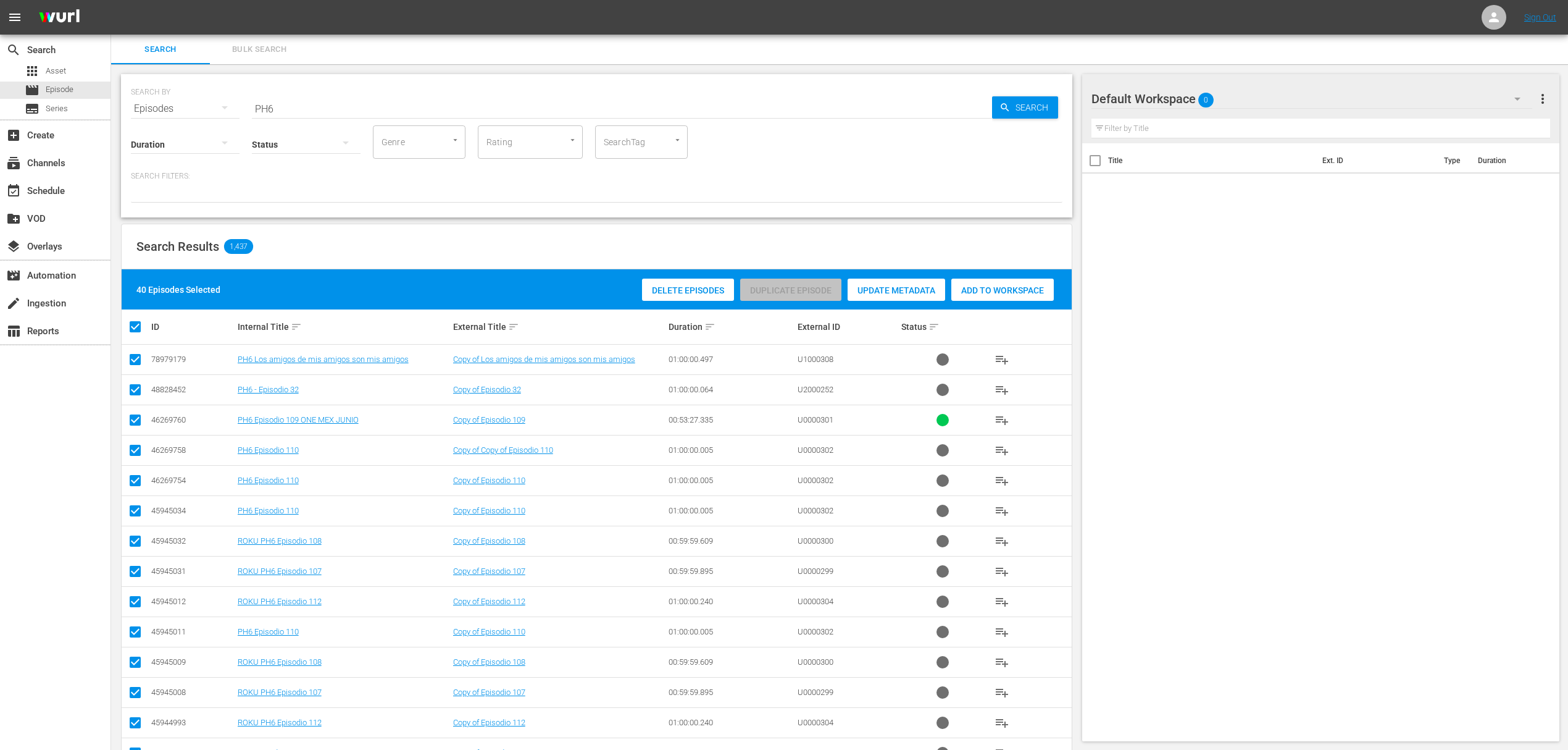
checkbox input "false"
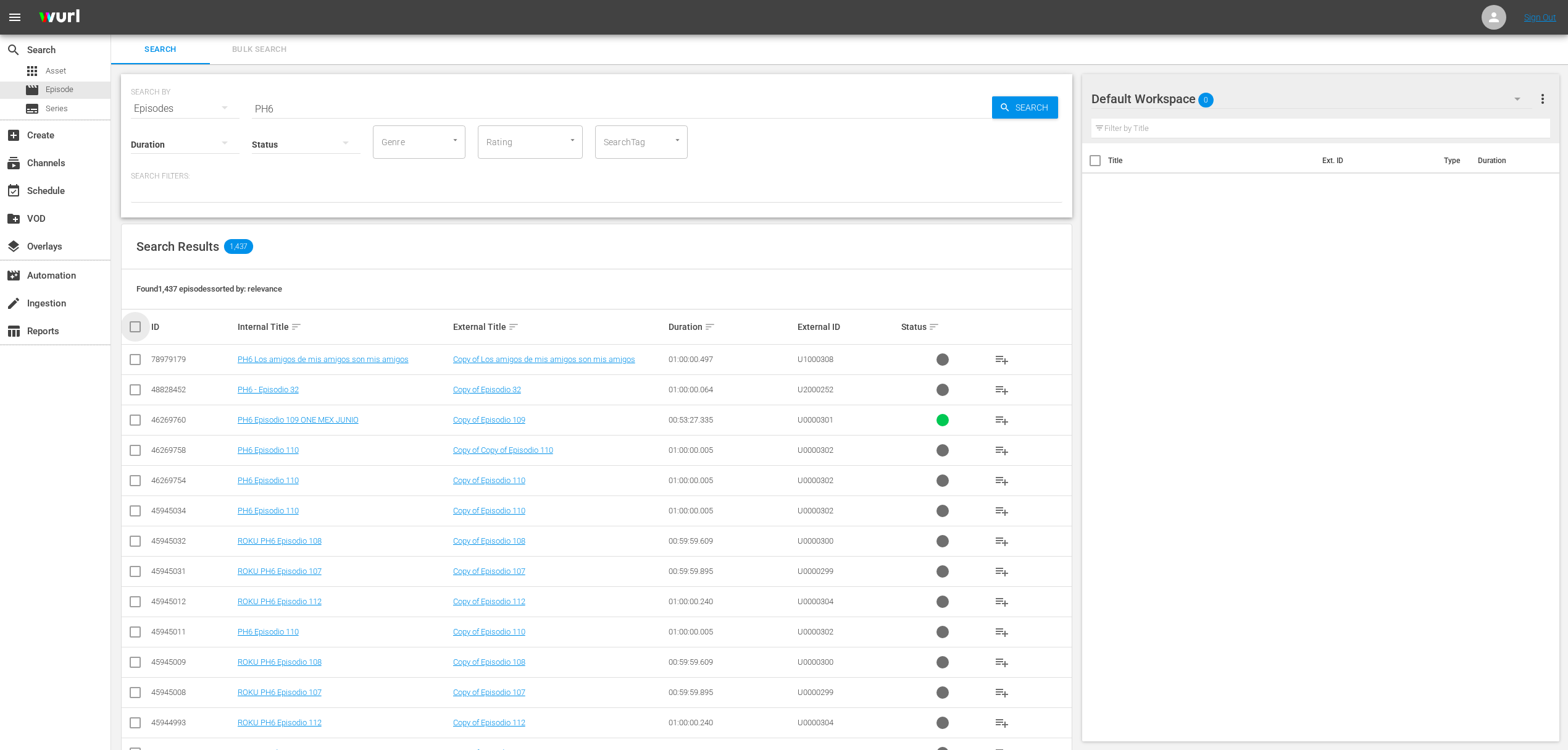
click at [132, 328] on input "checkbox" at bounding box center [141, 327] width 25 height 15
checkbox input "true"
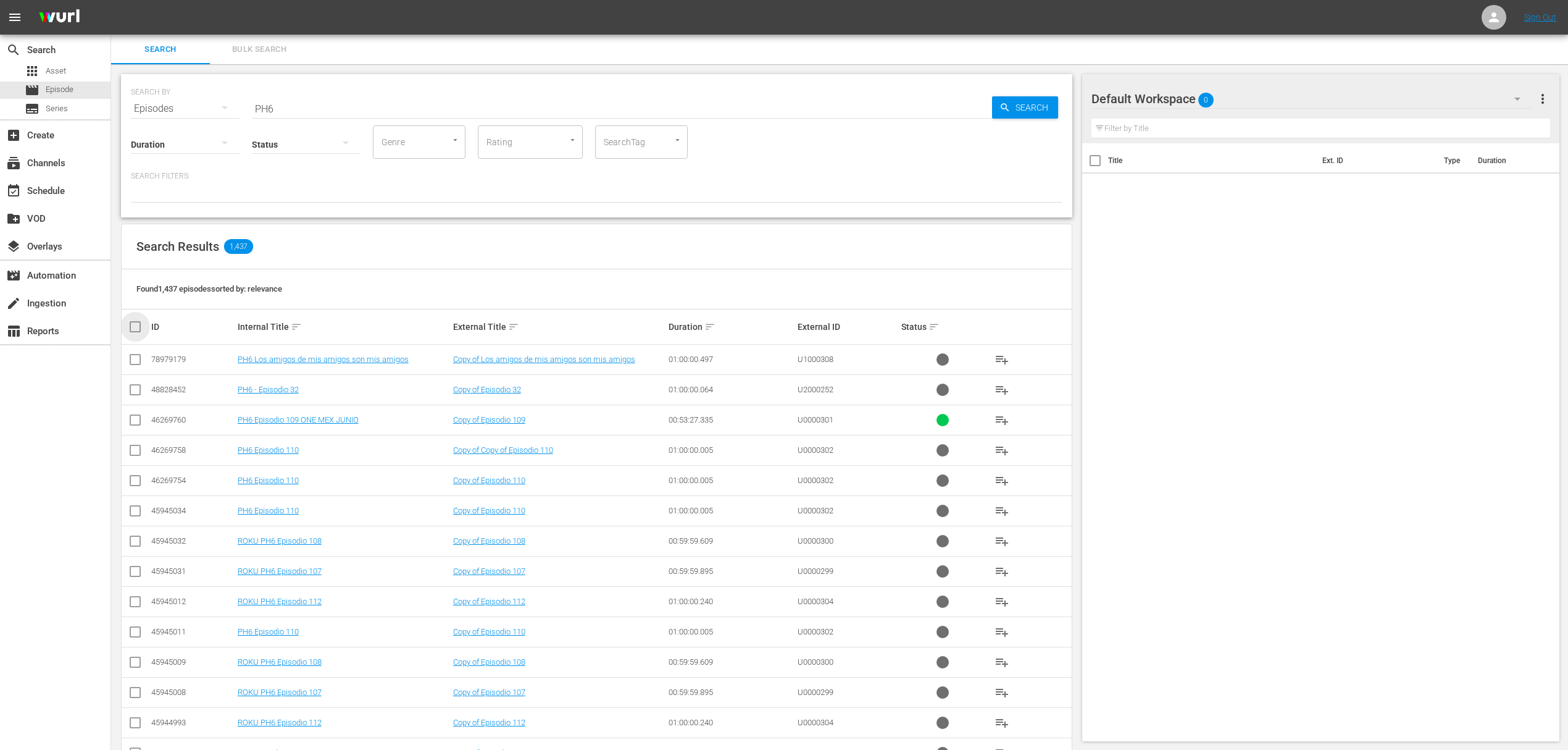
checkbox input "true"
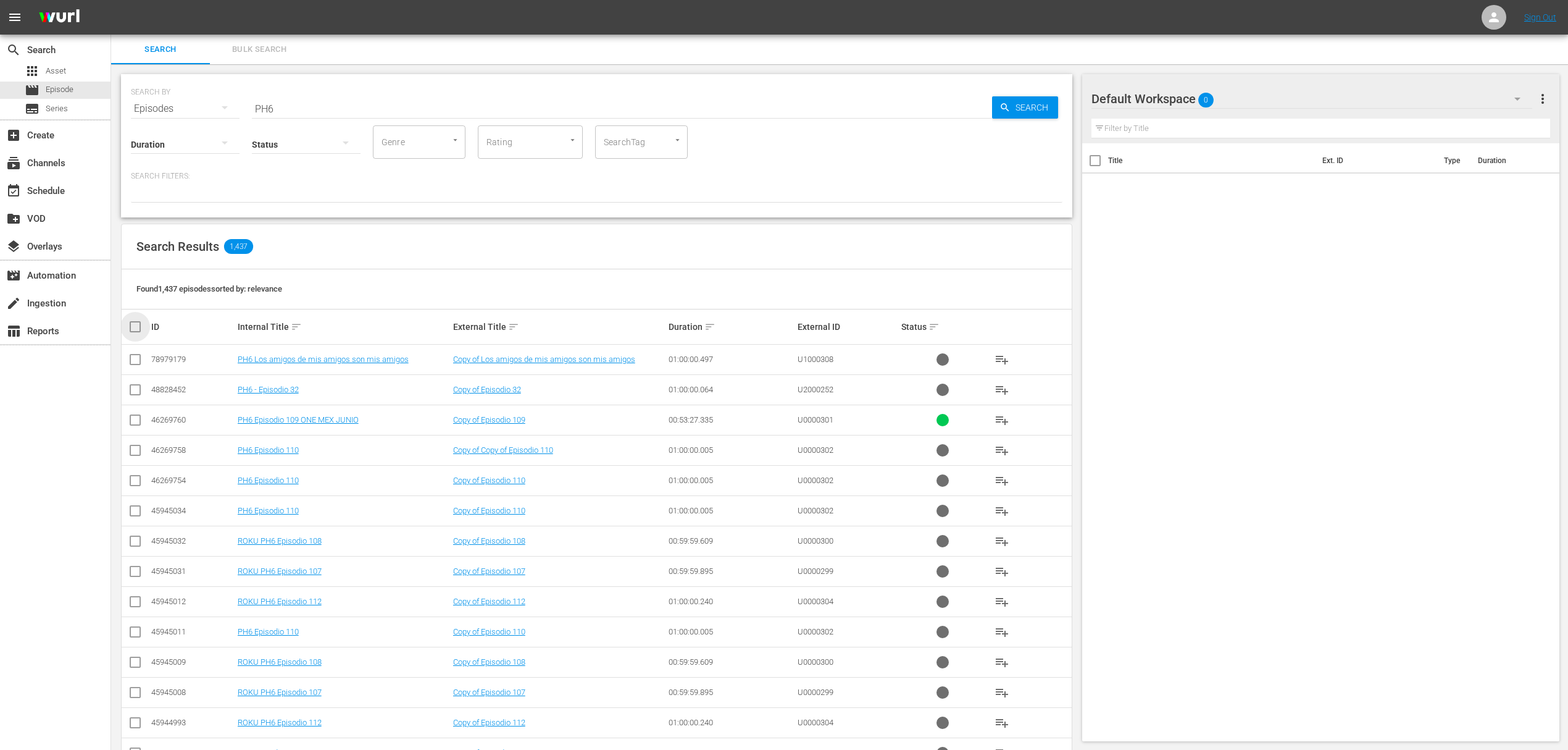
checkbox input "true"
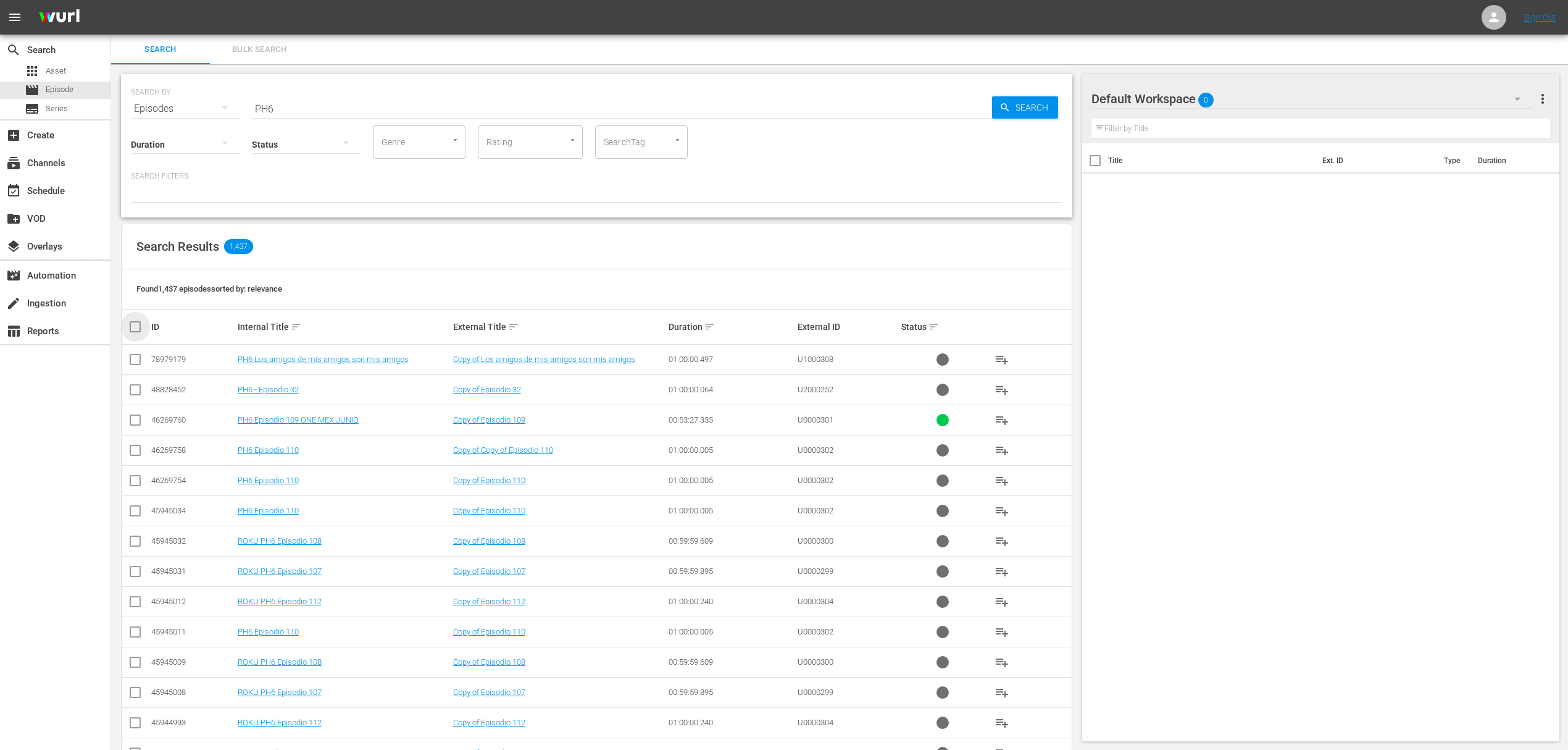
checkbox input "true"
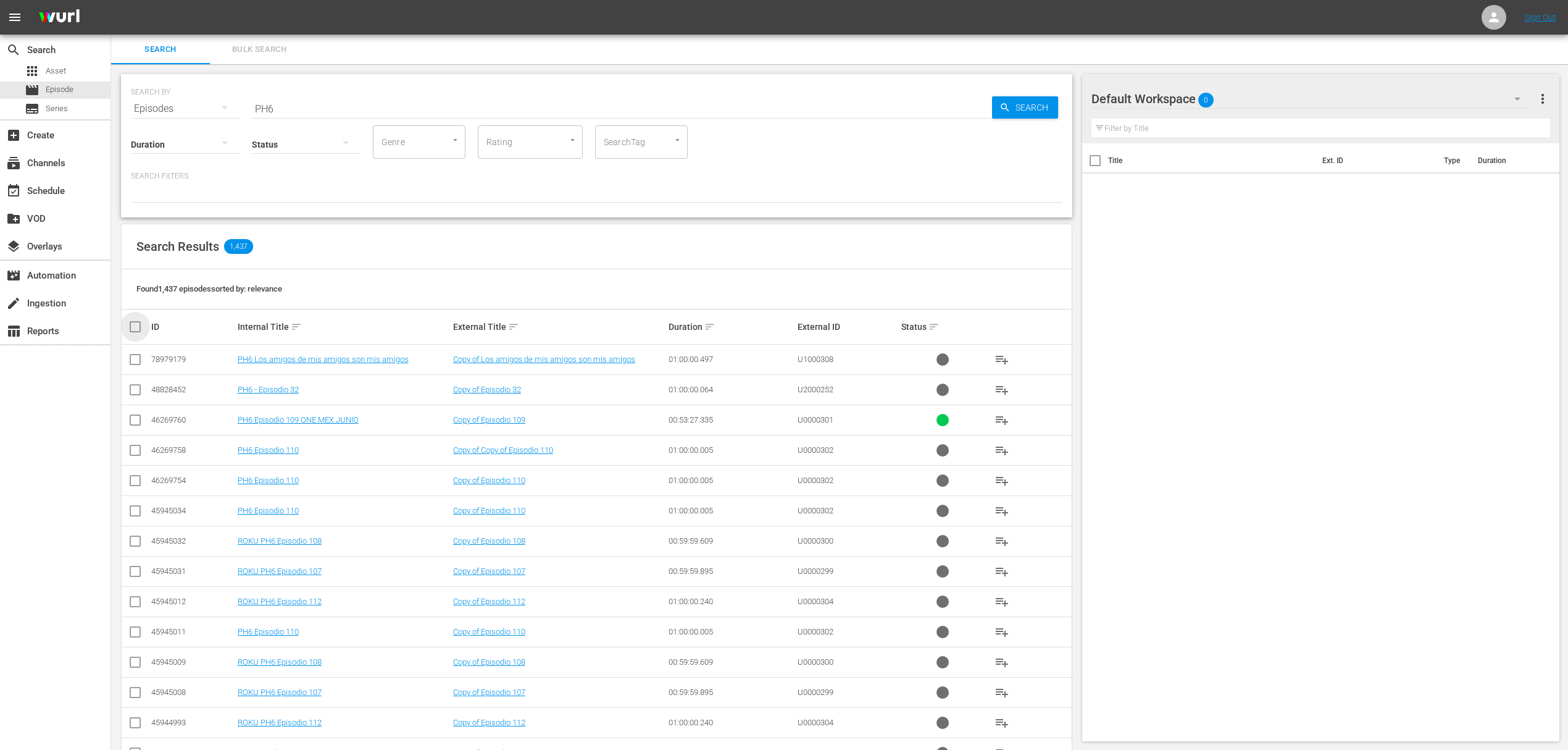
checkbox input "true"
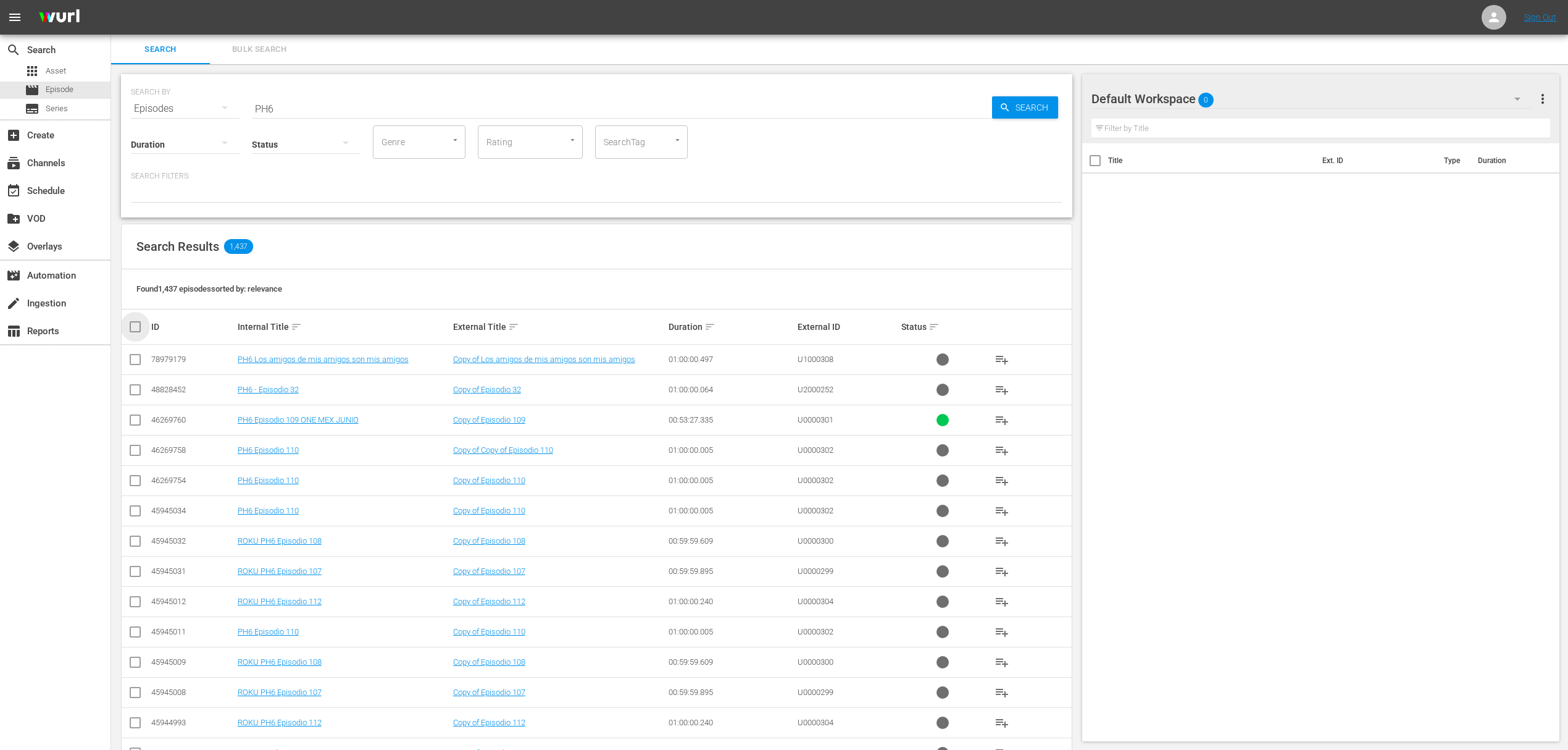
checkbox input "true"
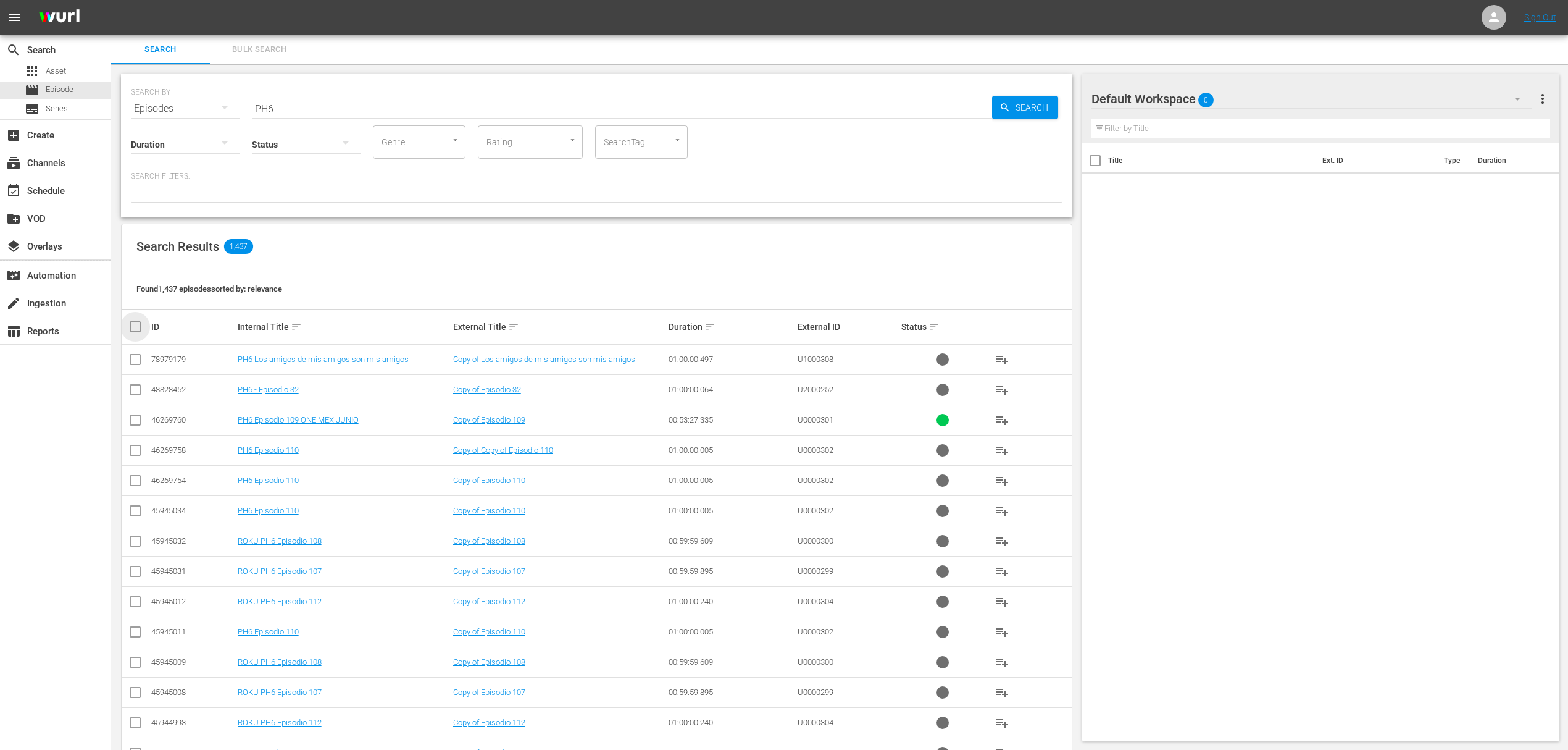
checkbox input "true"
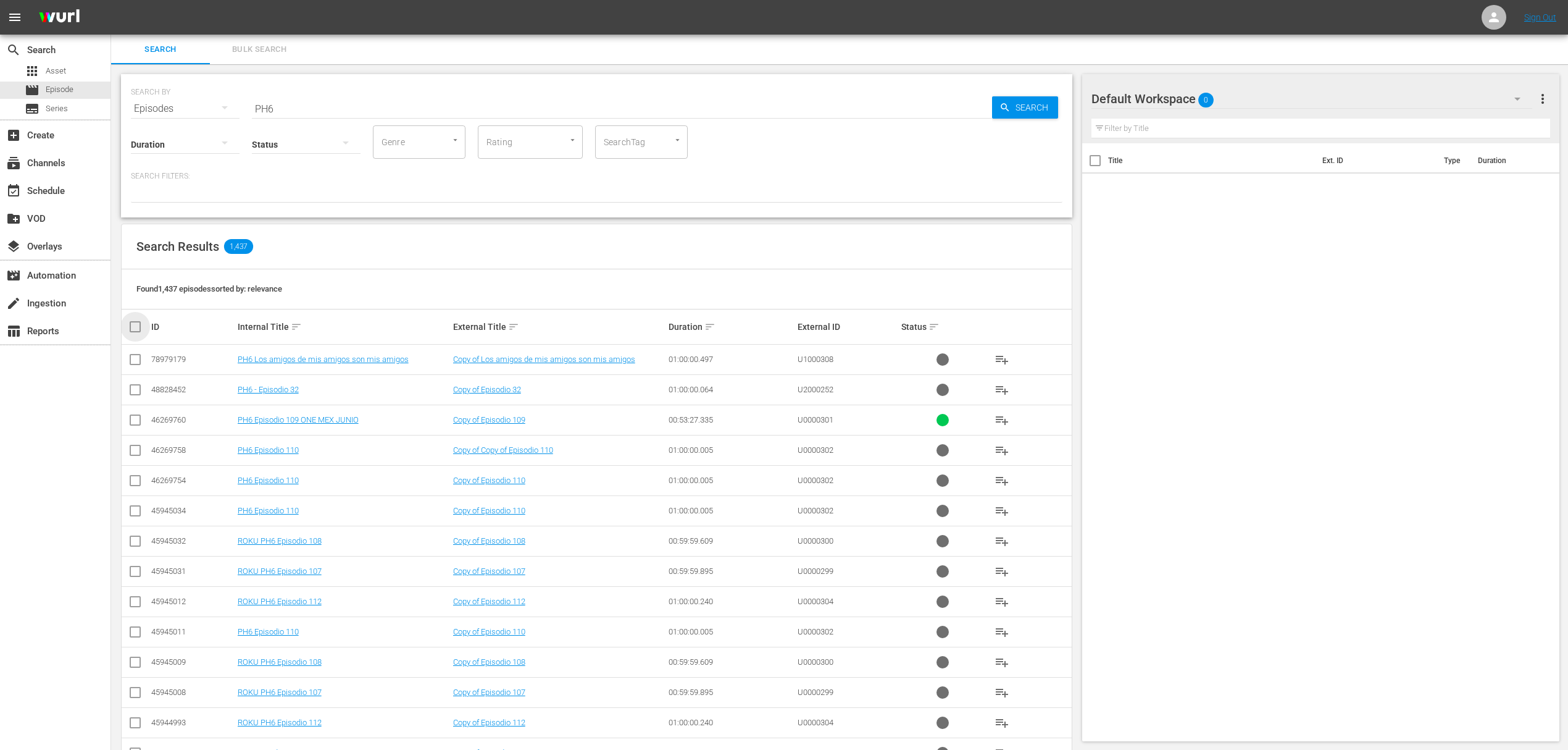
checkbox input "true"
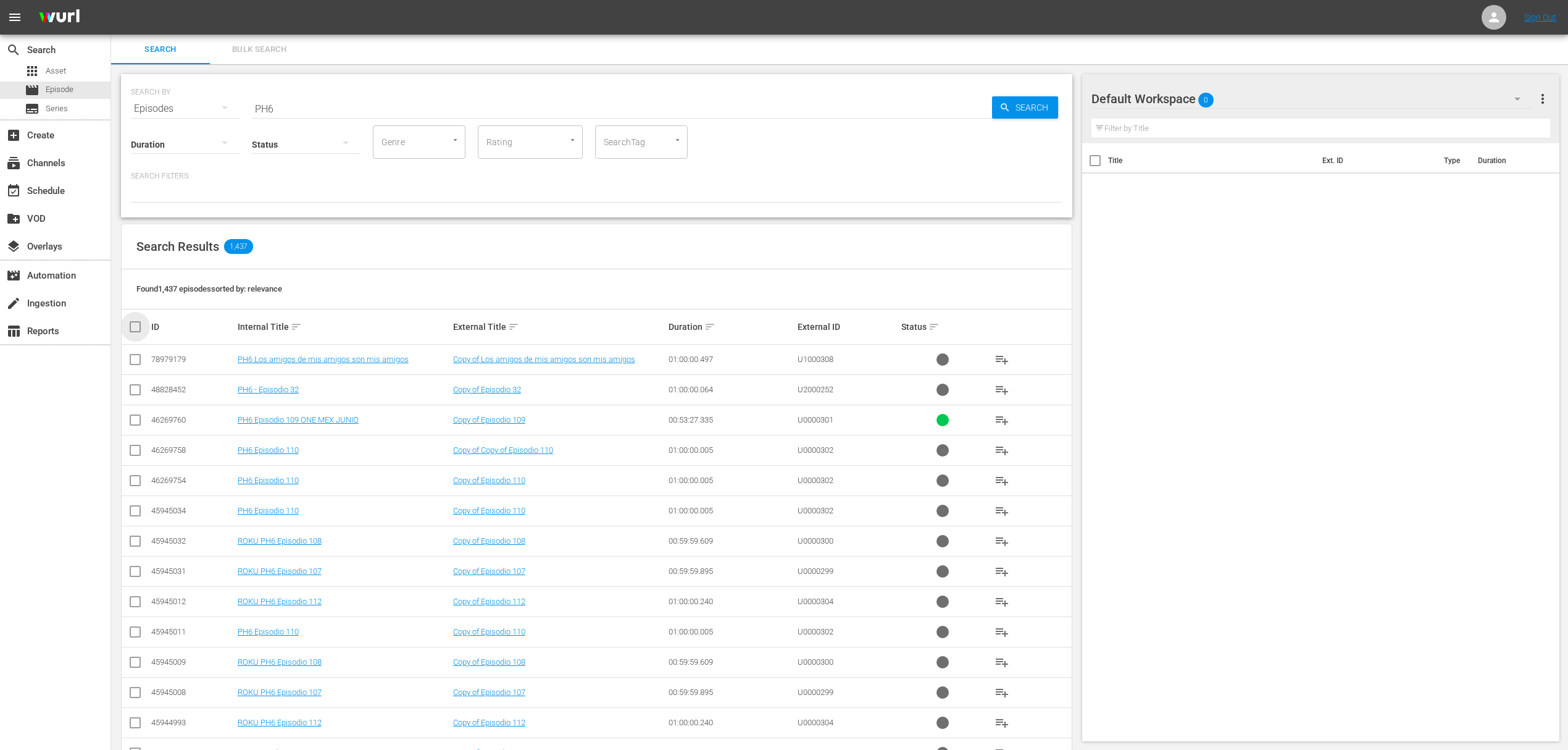
checkbox input "true"
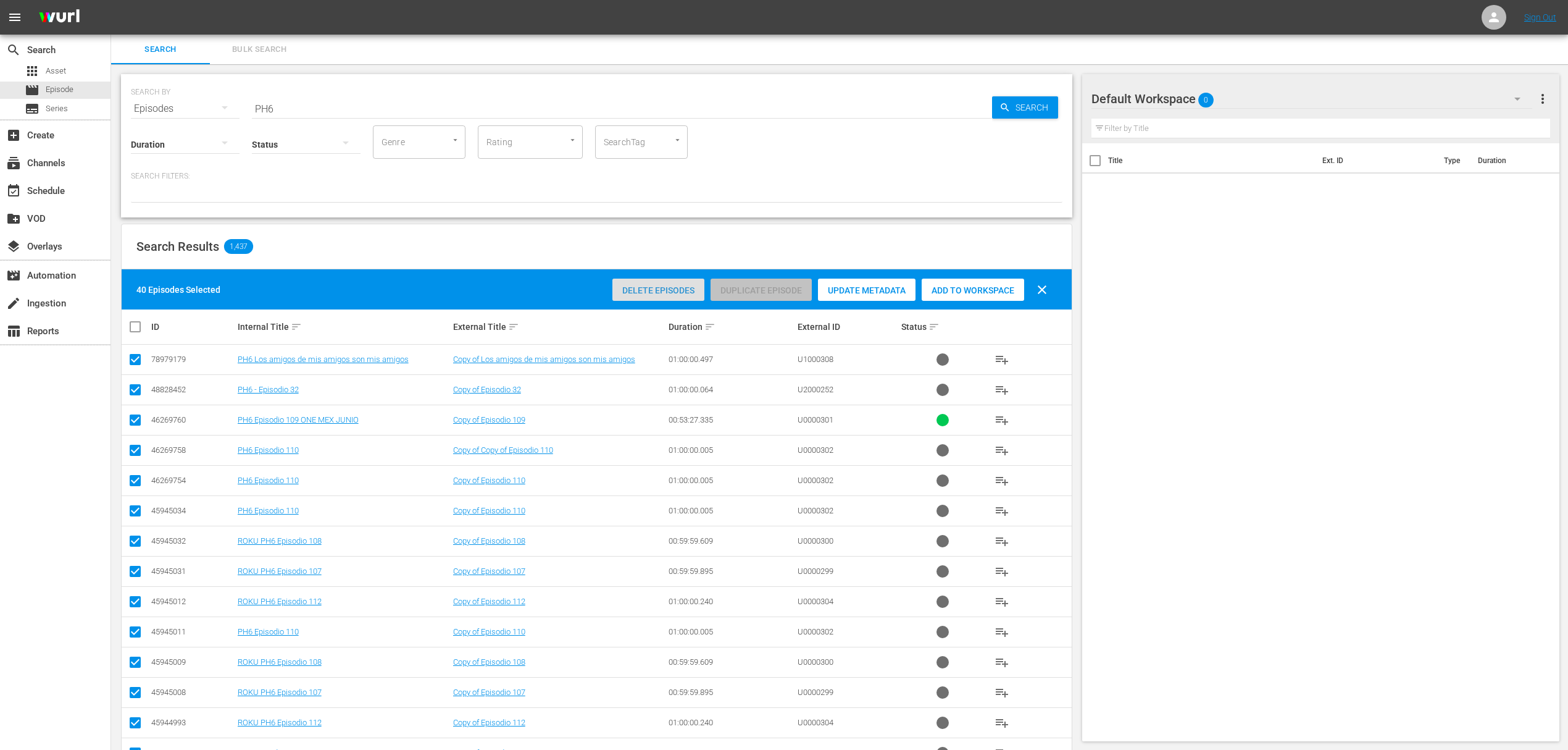
click at [659, 293] on span "Delete Episodes" at bounding box center [658, 290] width 92 height 10
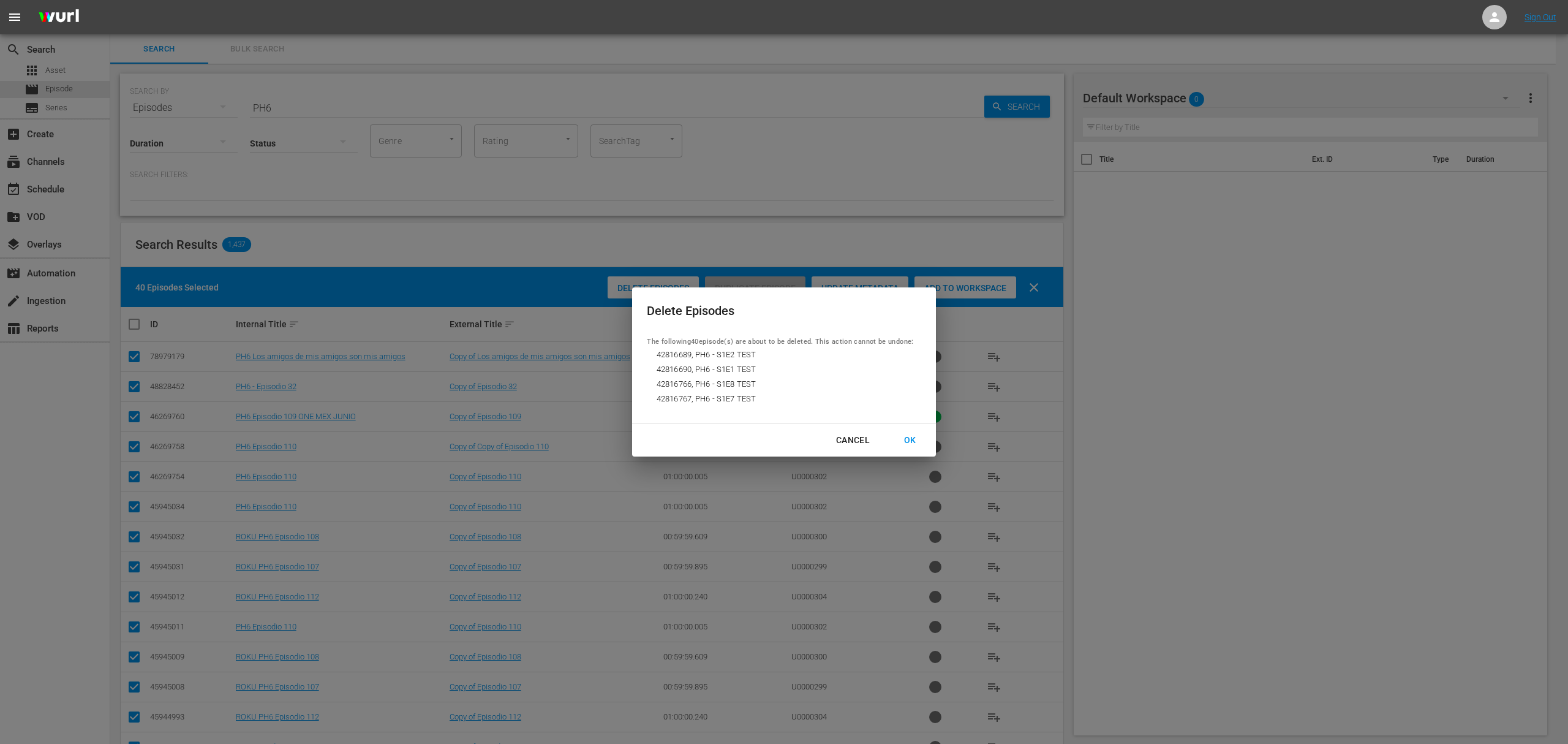
click at [902, 444] on div "OK" at bounding box center [910, 440] width 32 height 15
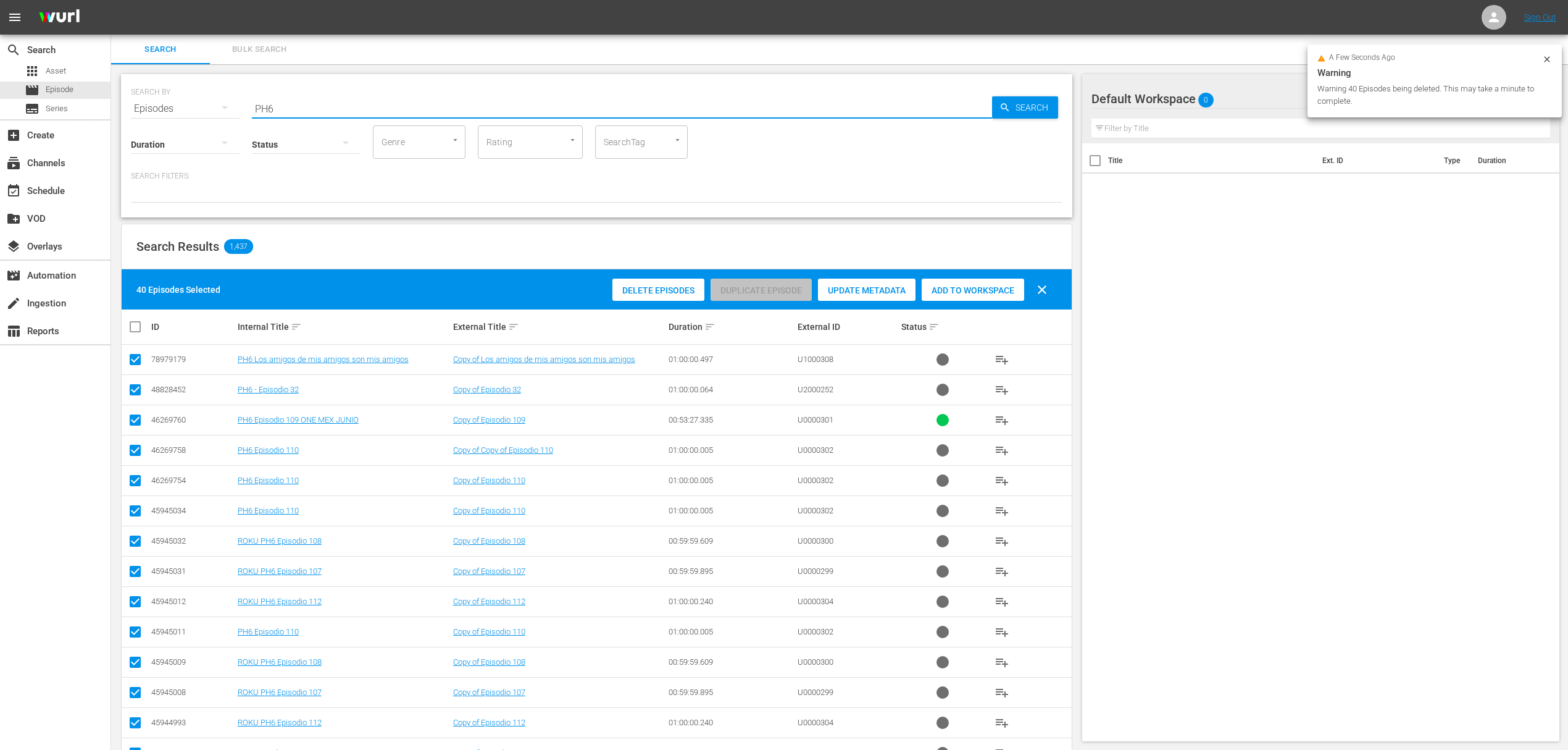
click at [301, 110] on input "PH6" at bounding box center [622, 109] width 740 height 29
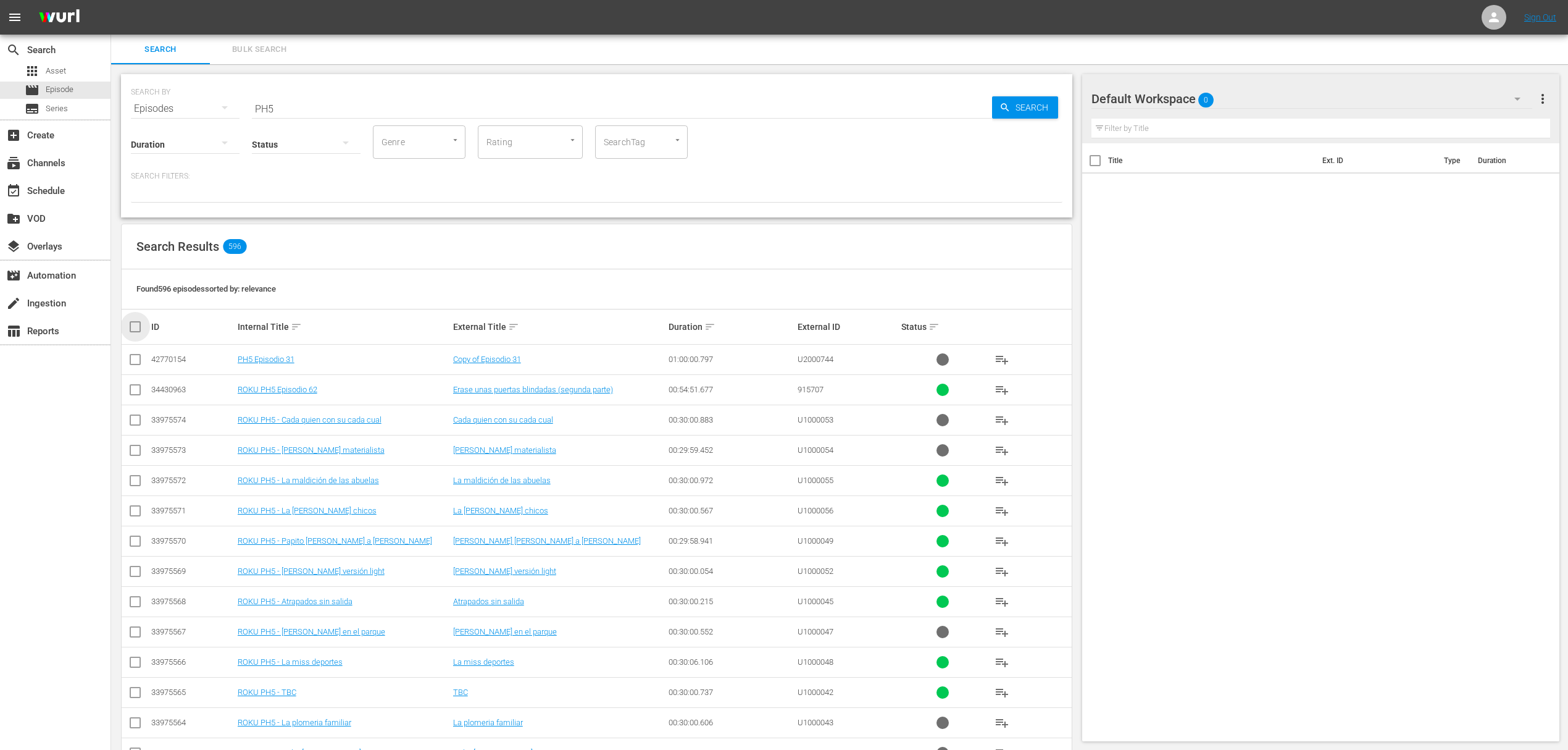
click at [132, 327] on input "checkbox" at bounding box center [141, 327] width 25 height 15
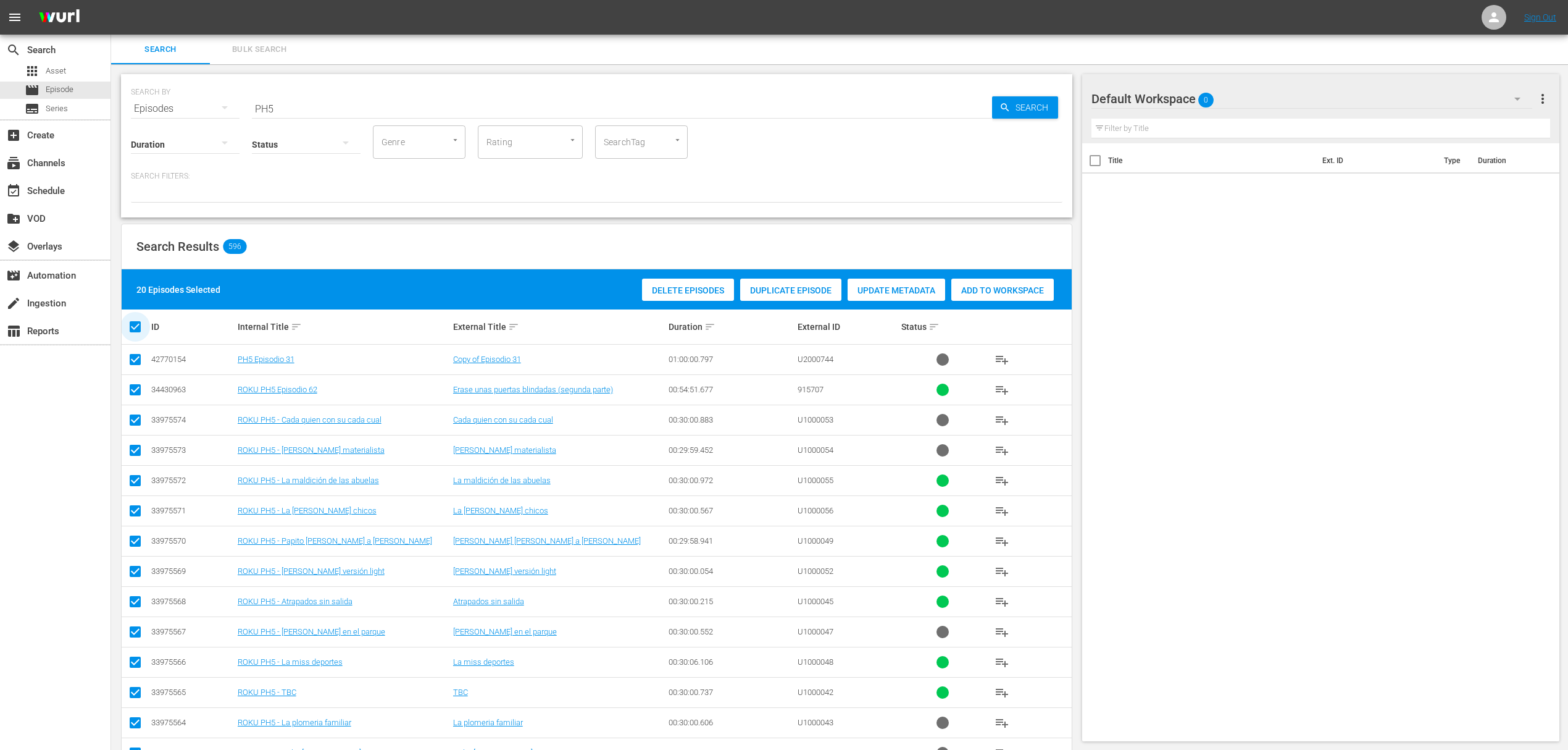
click at [132, 327] on input "checkbox" at bounding box center [141, 327] width 25 height 15
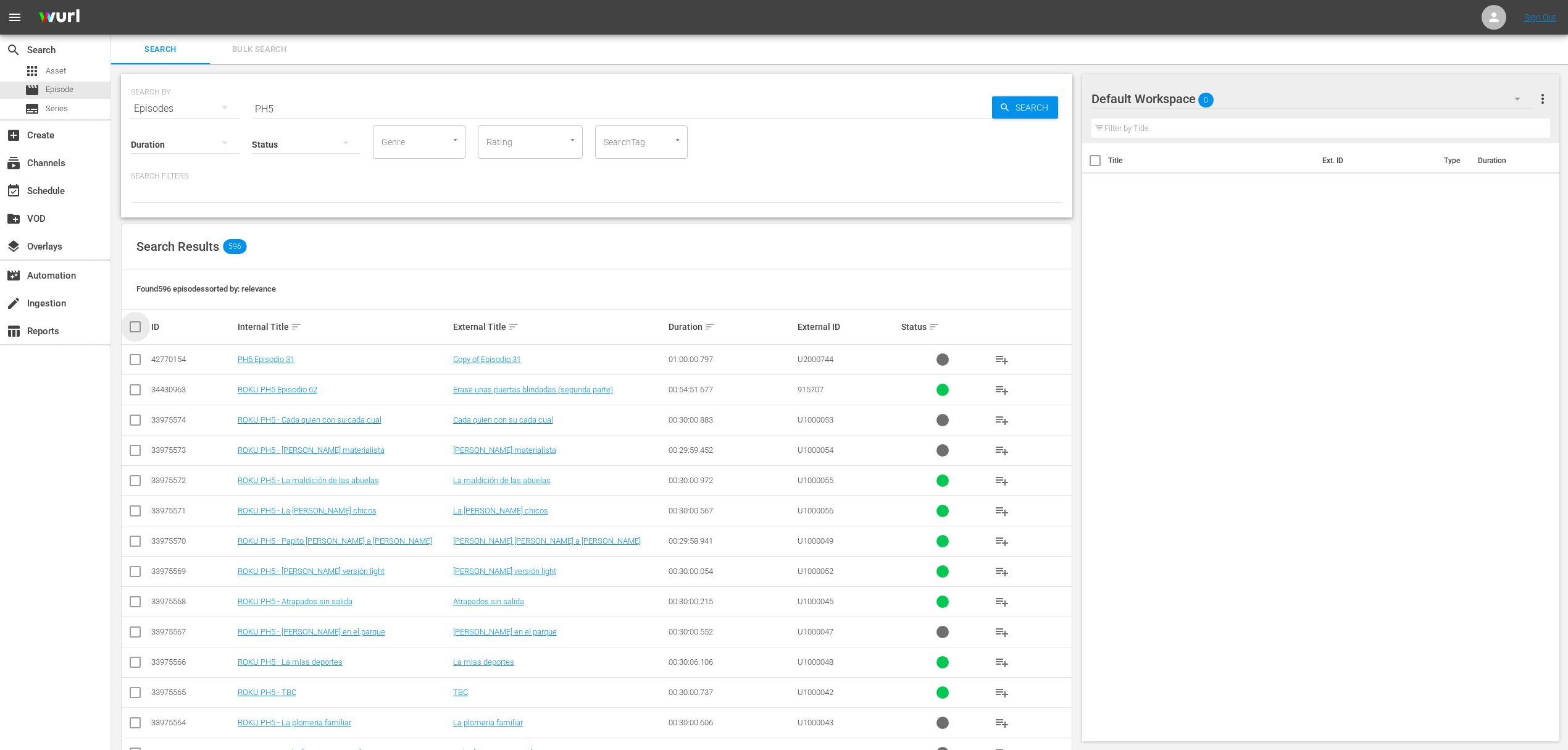
click at [136, 327] on input "checkbox" at bounding box center [141, 327] width 25 height 15
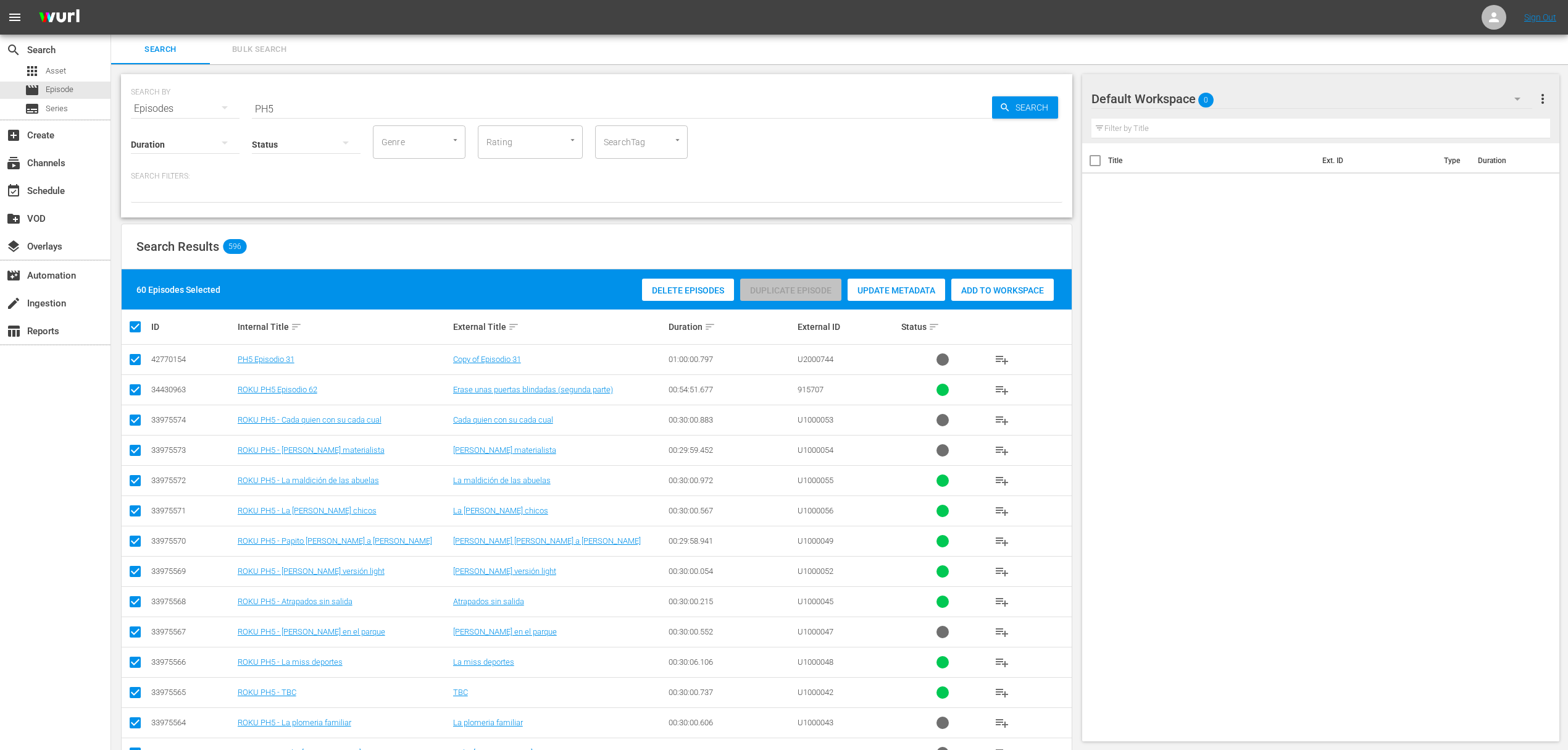
click at [665, 289] on span "Delete Episodes" at bounding box center [688, 290] width 92 height 10
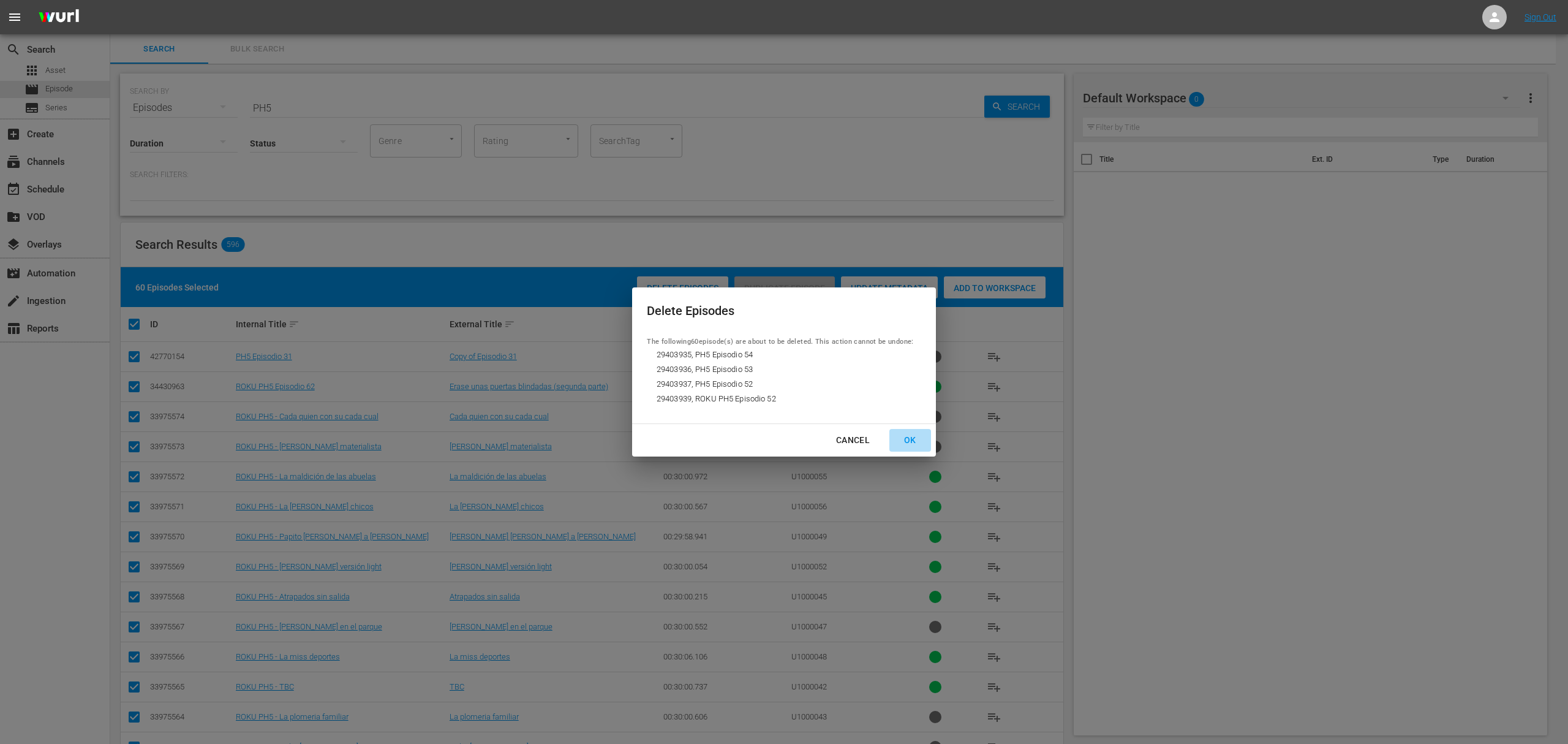
click at [915, 444] on div "OK" at bounding box center [910, 440] width 32 height 15
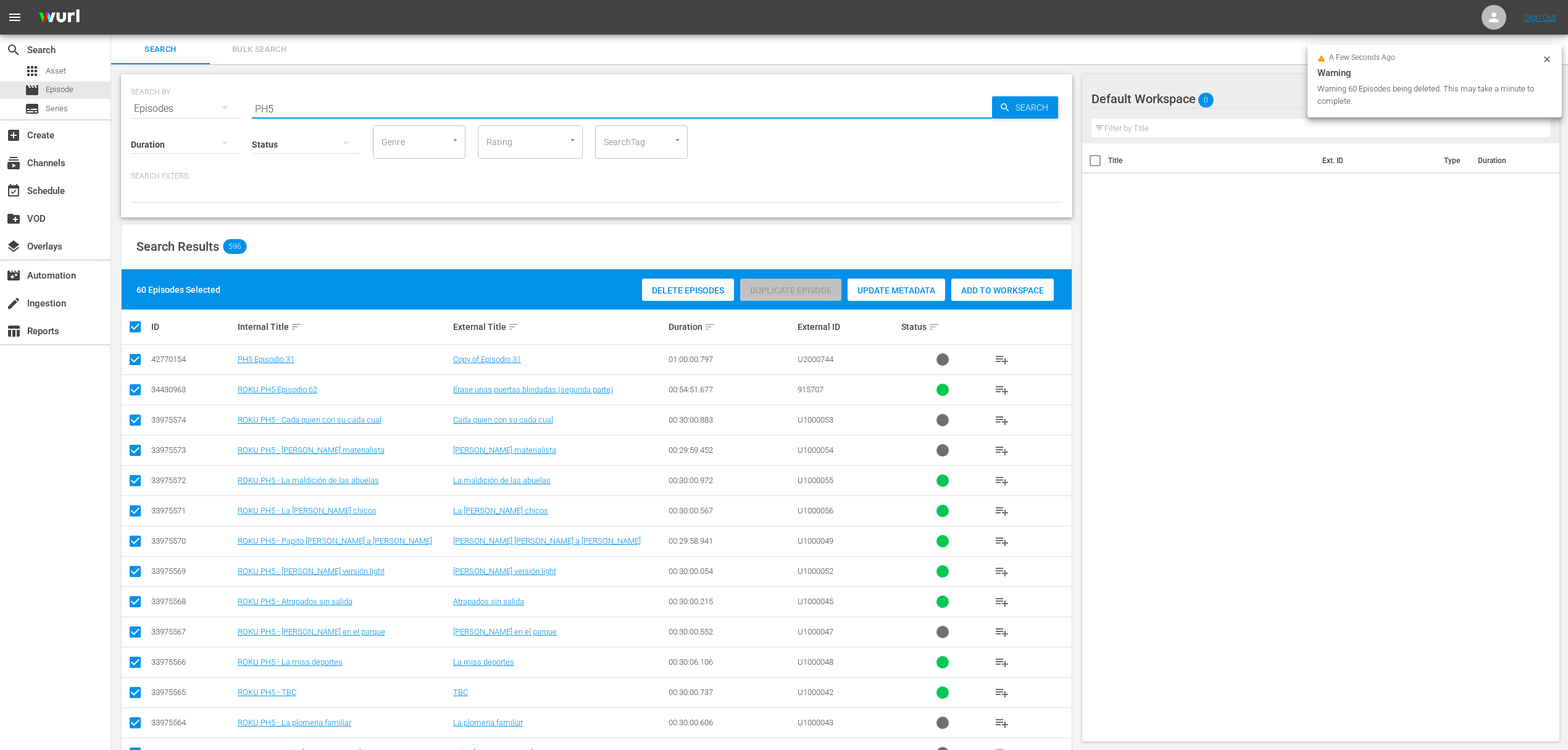
click at [297, 107] on input "PH5" at bounding box center [622, 109] width 740 height 29
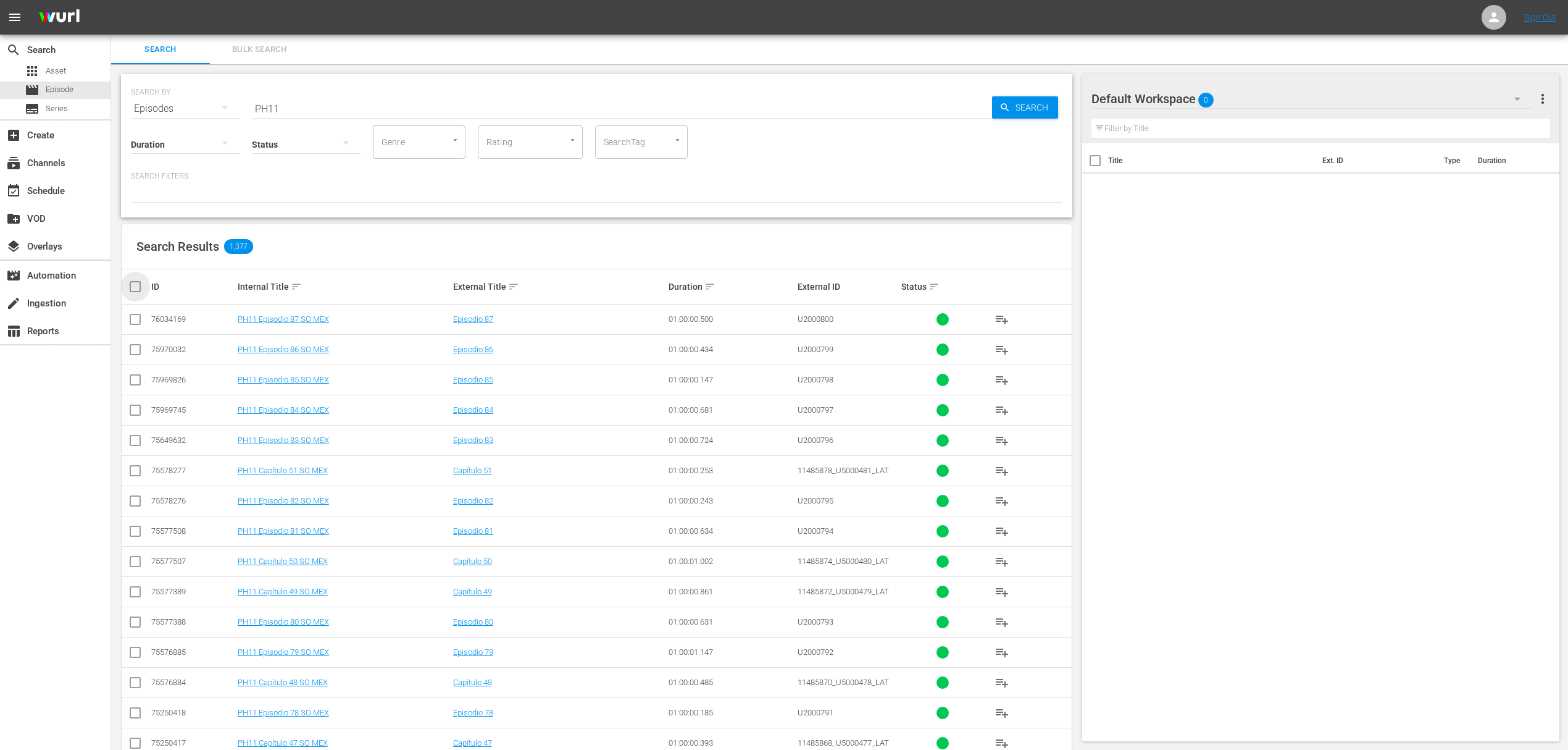
click at [137, 286] on input "checkbox" at bounding box center [141, 286] width 25 height 15
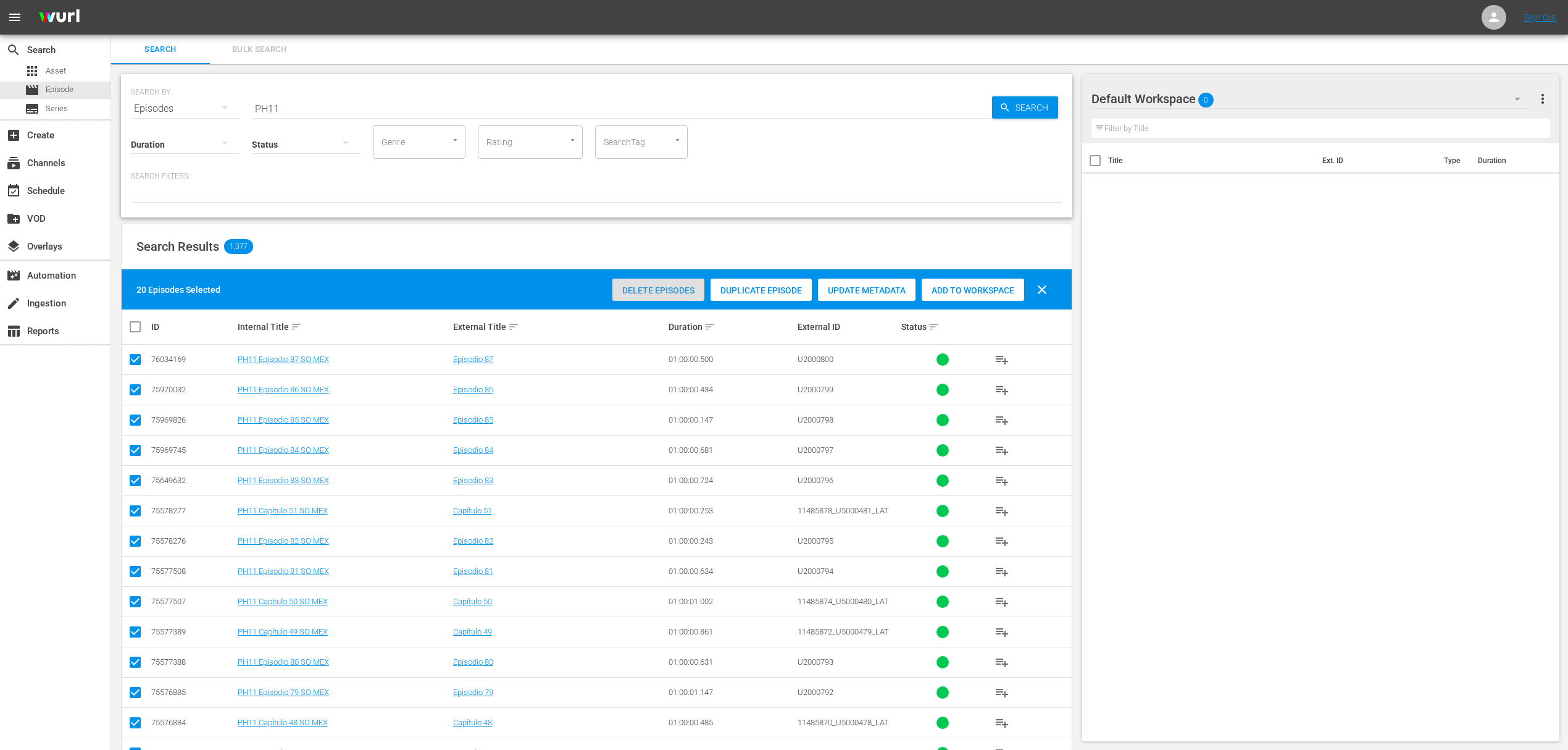
click at [678, 289] on span "Delete Episodes" at bounding box center [658, 290] width 92 height 10
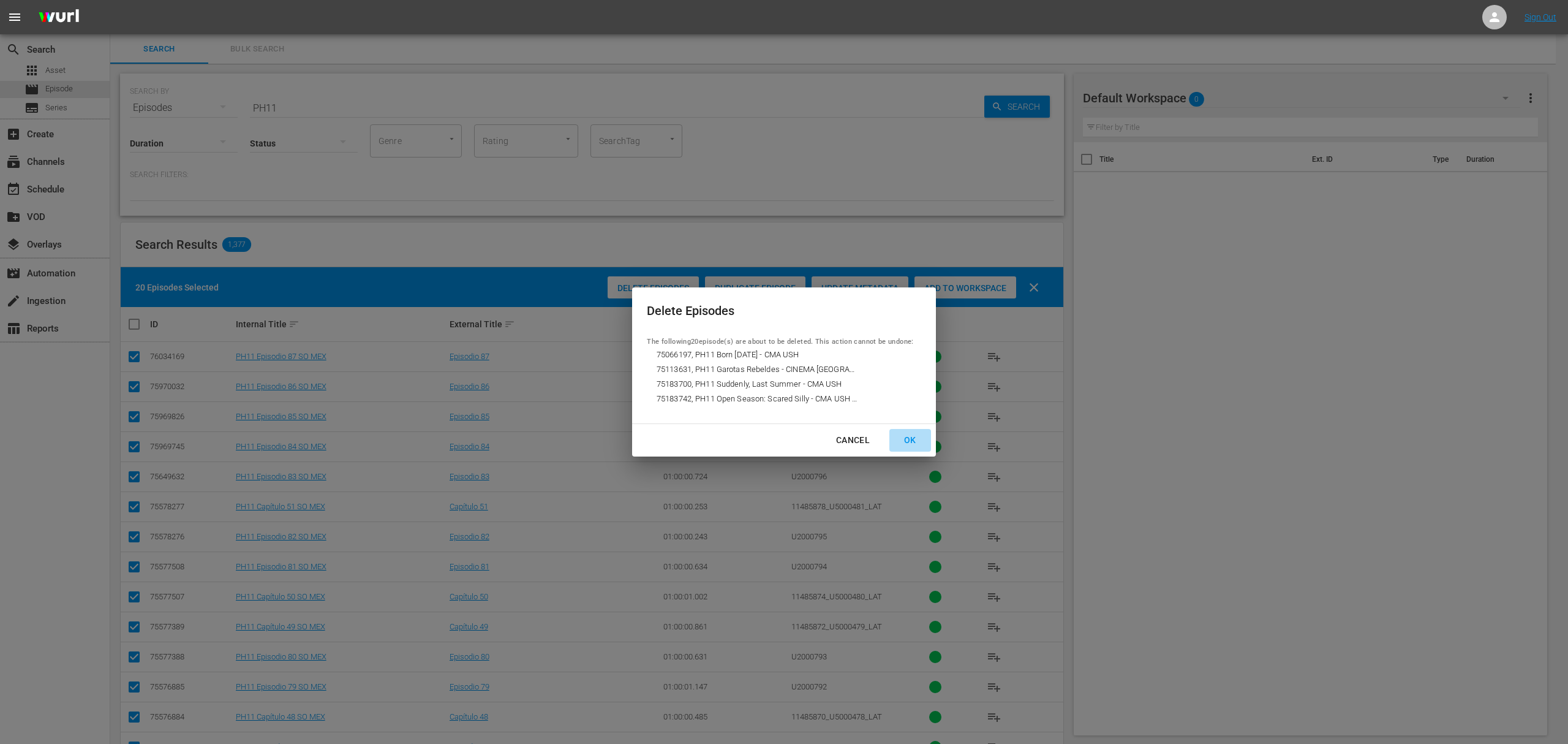
click at [917, 437] on div "OK" at bounding box center [910, 440] width 32 height 15
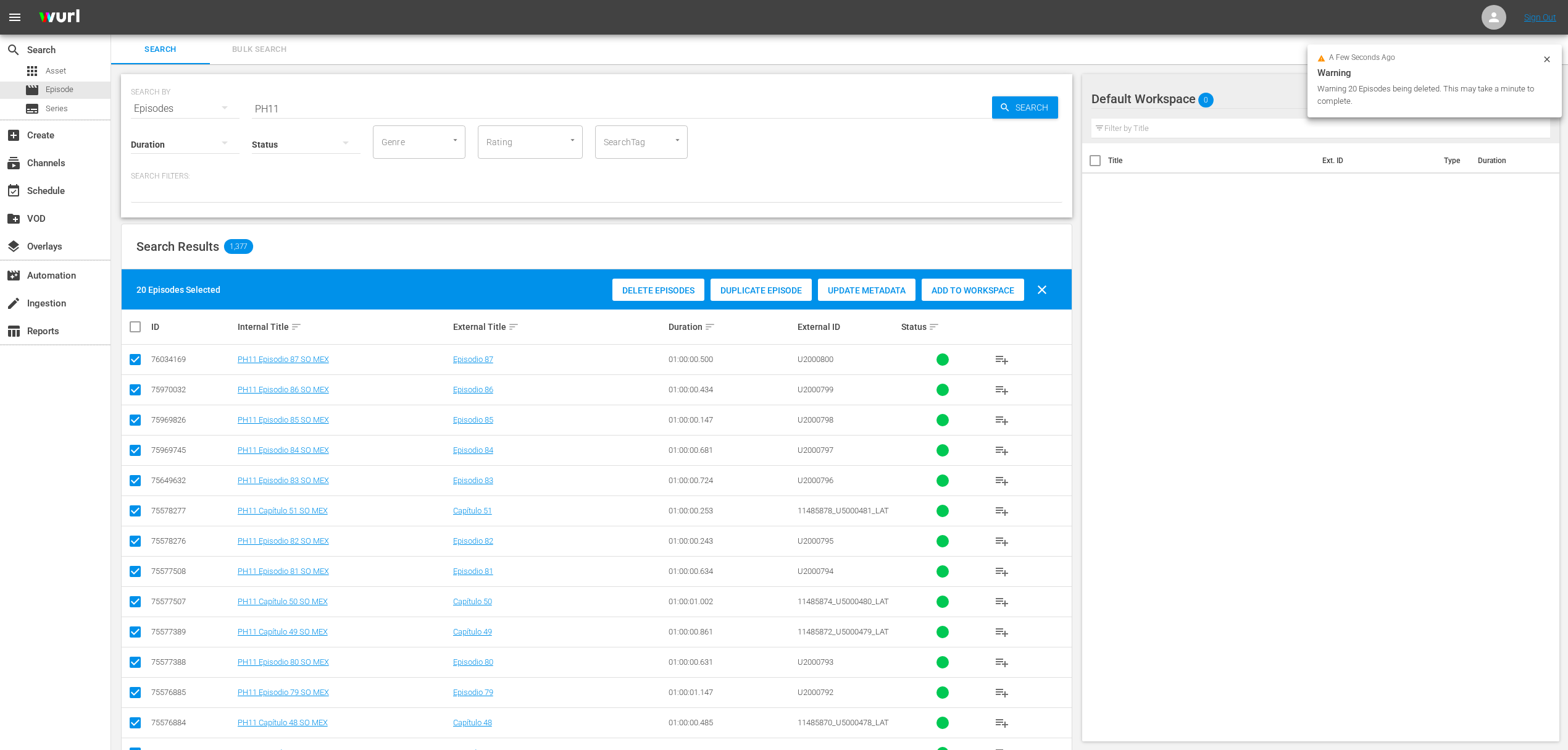
click at [332, 102] on input "PH11" at bounding box center [622, 109] width 740 height 29
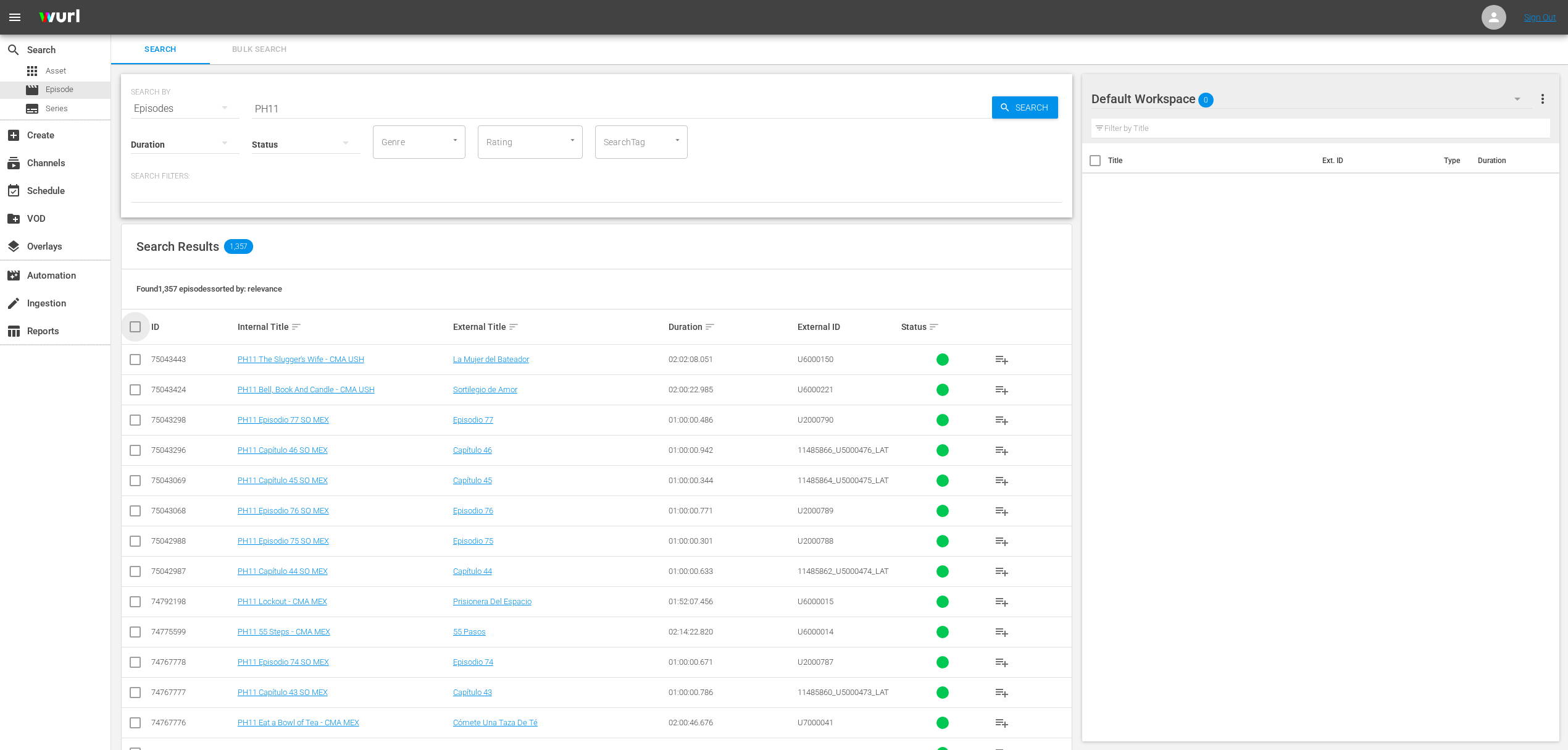
click at [136, 325] on input "checkbox" at bounding box center [141, 327] width 25 height 15
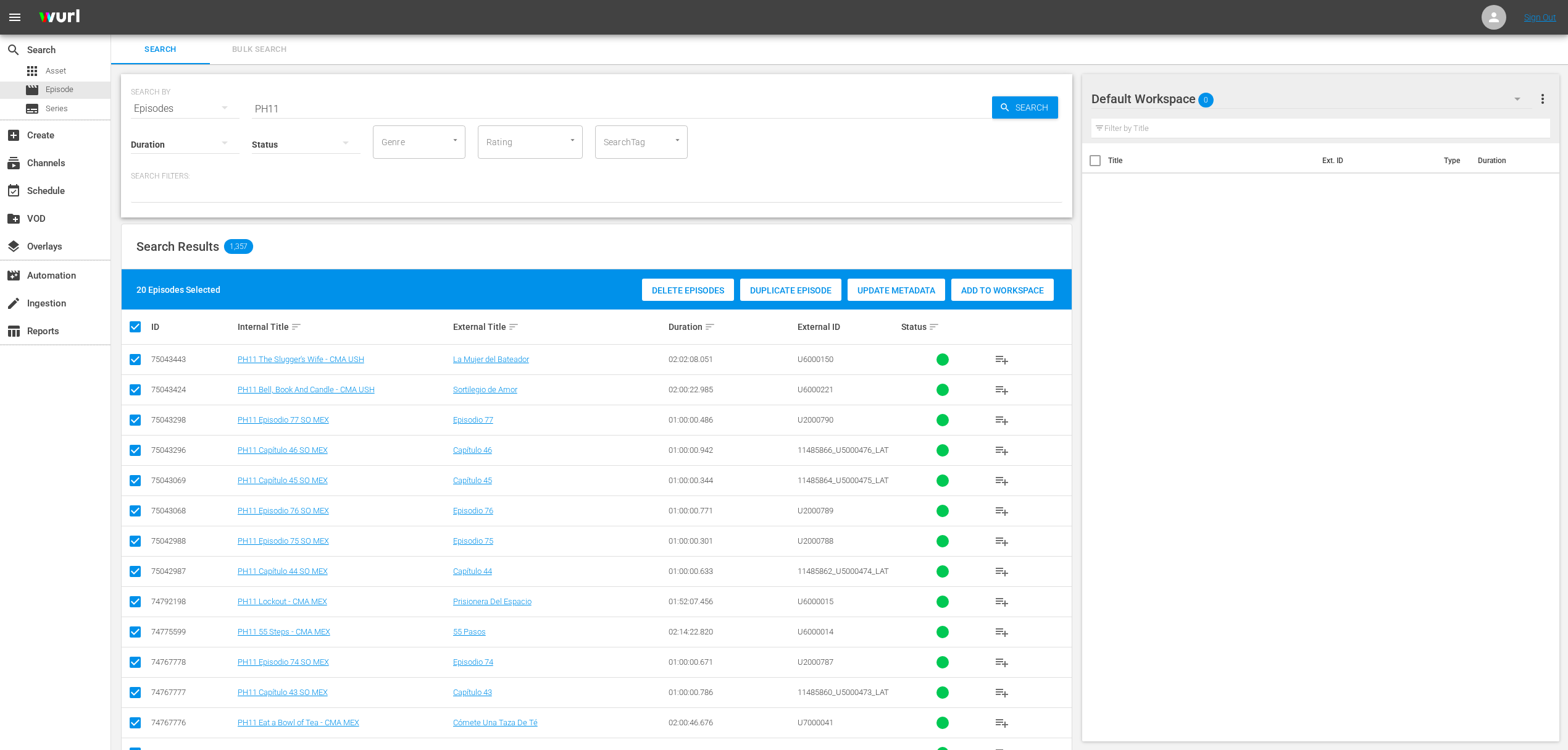
click at [668, 282] on div "Delete Episodes" at bounding box center [688, 290] width 92 height 24
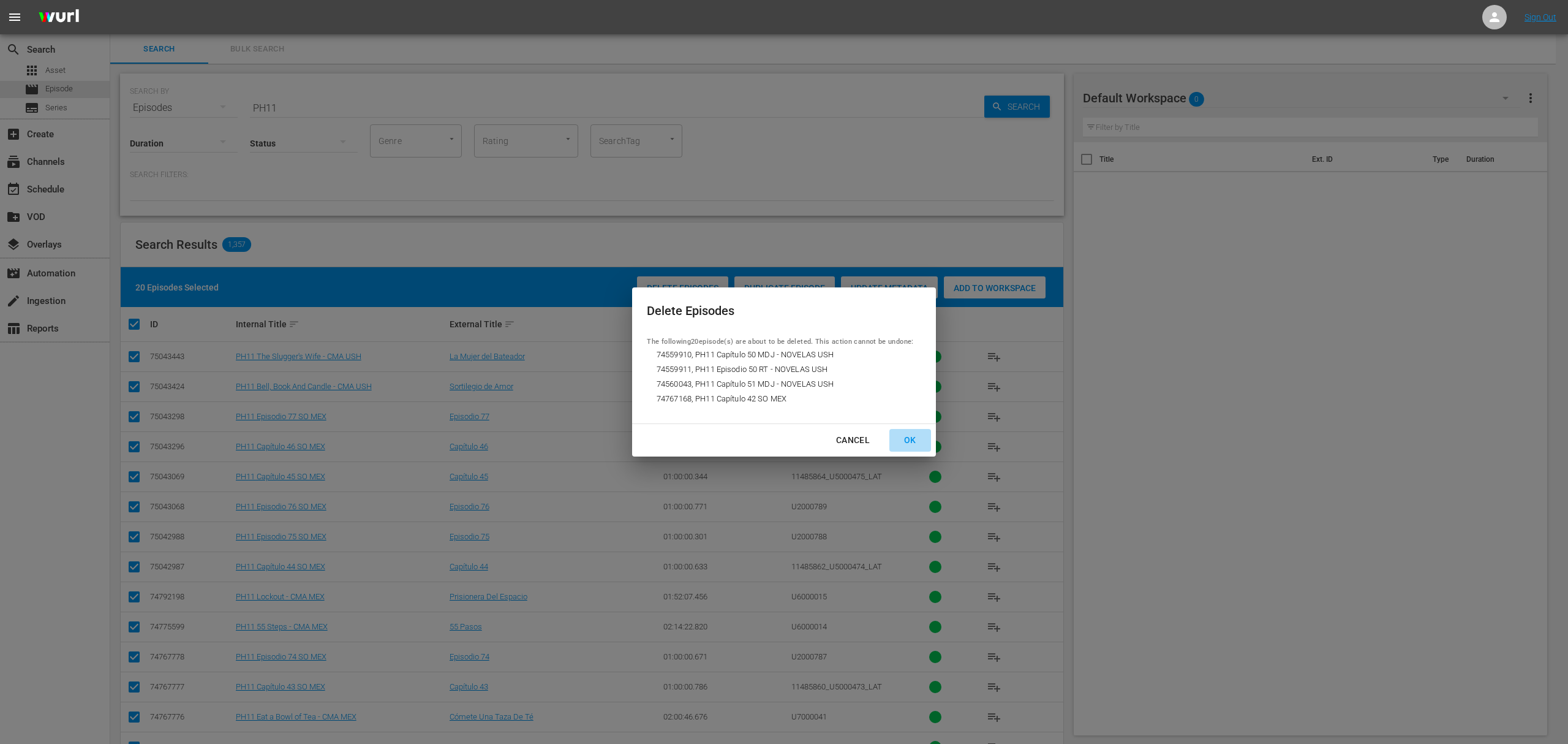
click at [903, 435] on div "OK" at bounding box center [910, 440] width 32 height 15
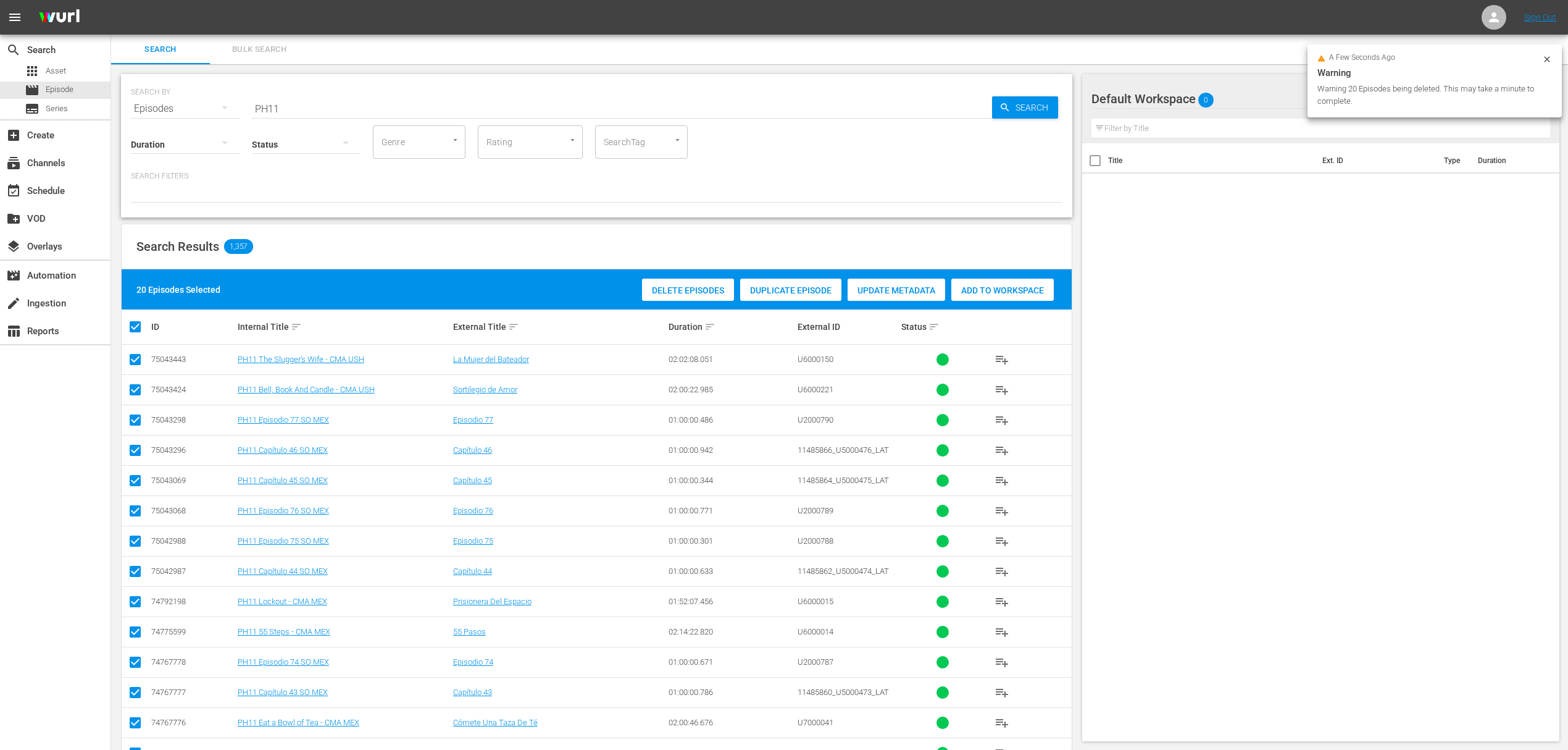
click at [352, 110] on input "PH11" at bounding box center [622, 109] width 740 height 29
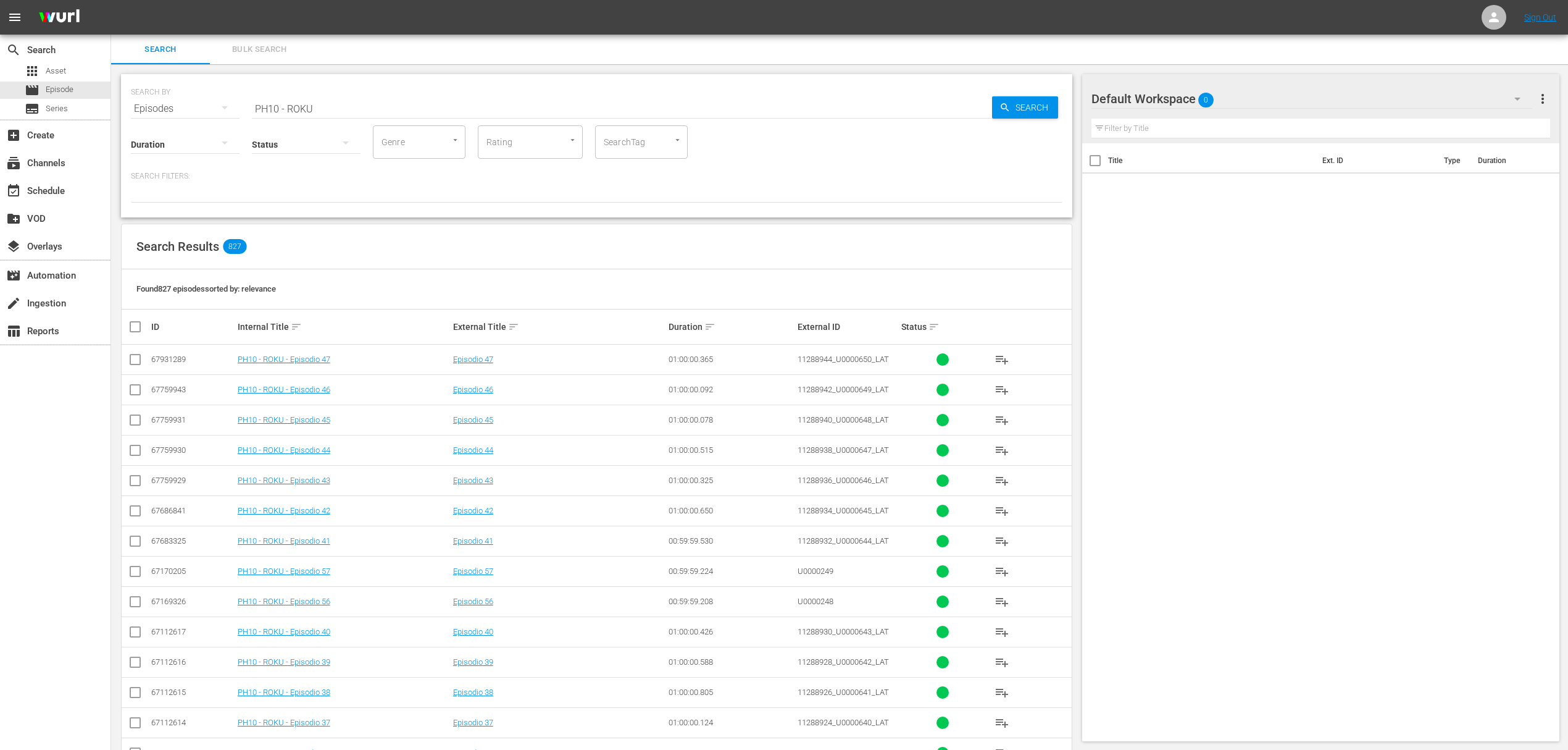
click at [136, 327] on input "checkbox" at bounding box center [141, 327] width 25 height 15
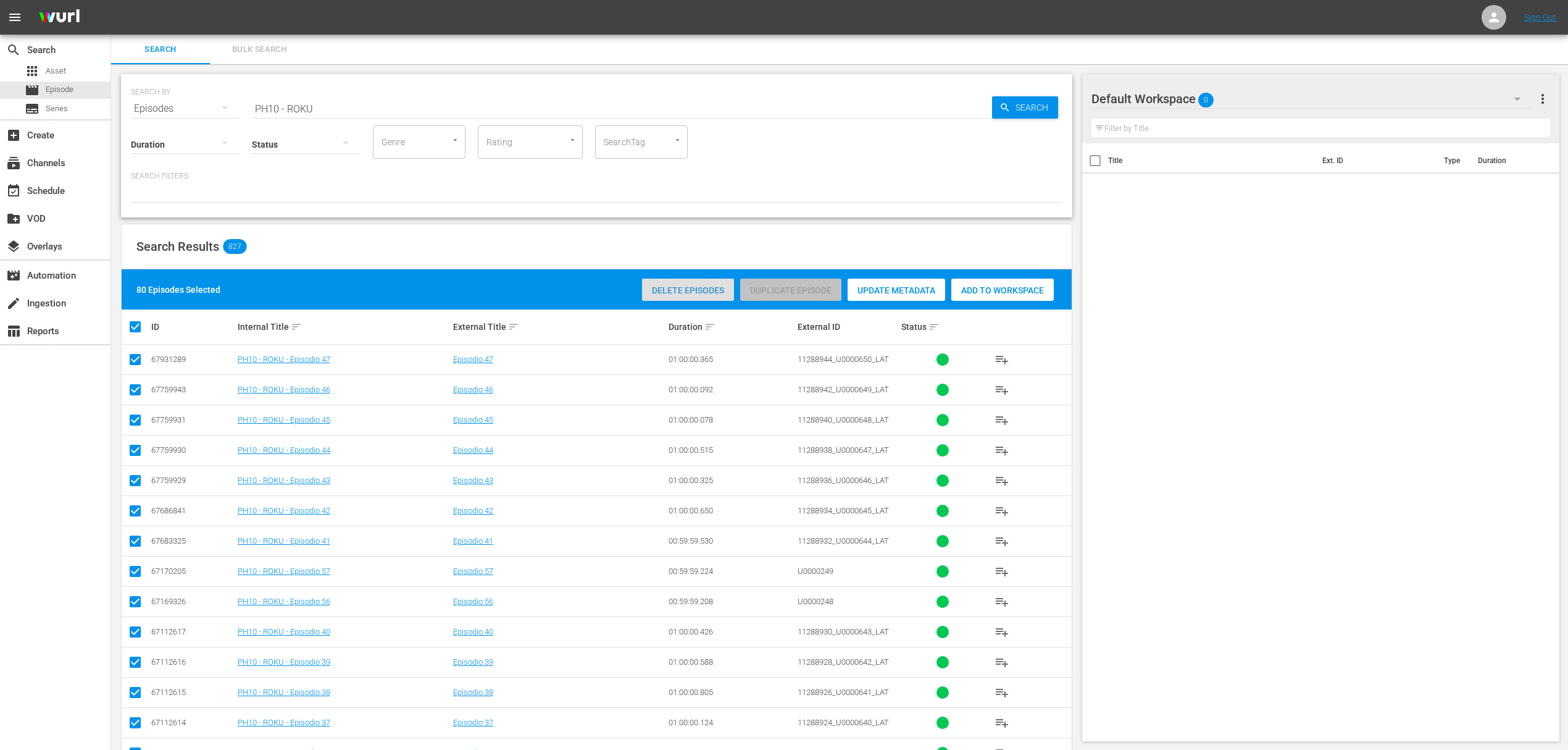
click at [665, 294] on span "Delete Episodes" at bounding box center [688, 290] width 92 height 10
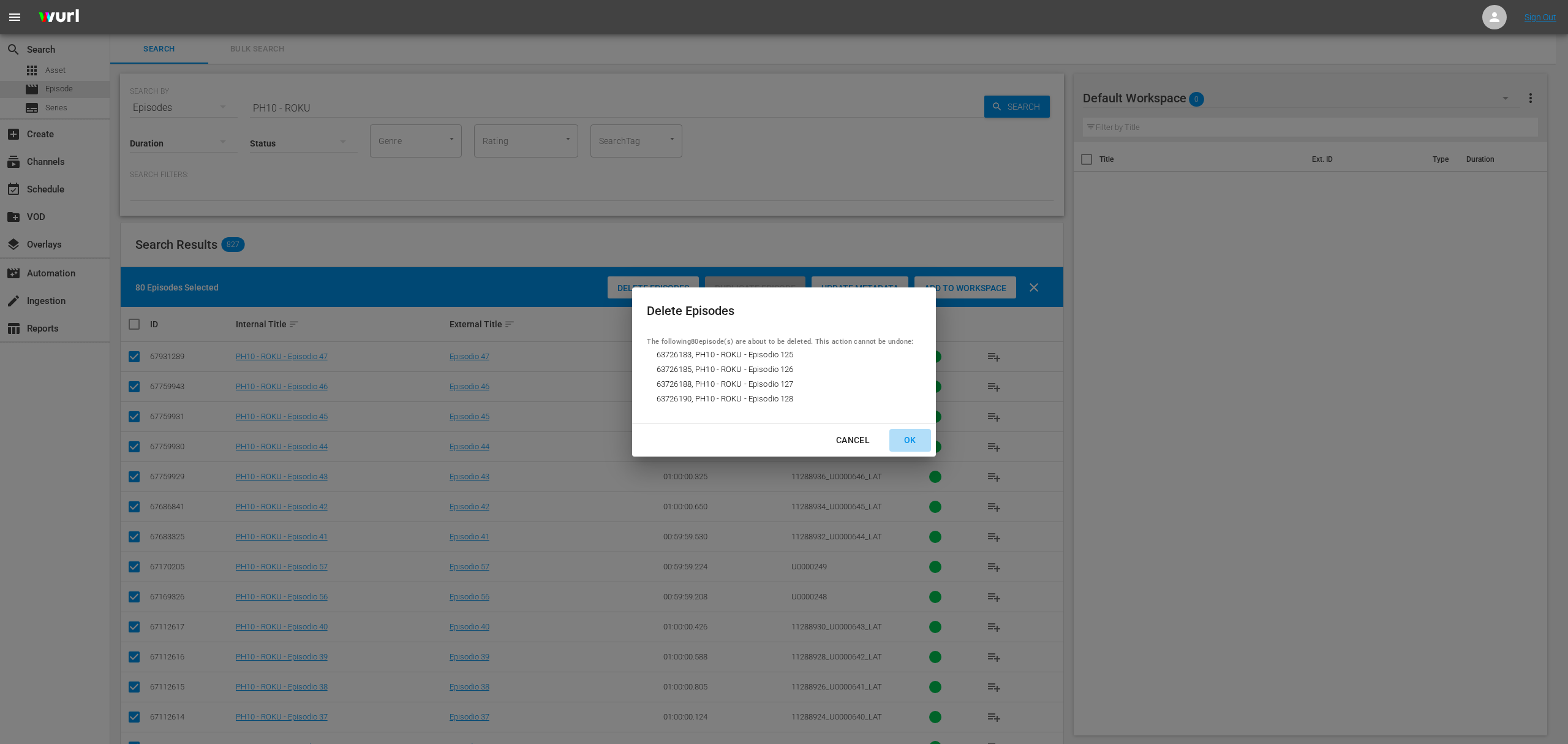
click at [917, 440] on div "OK" at bounding box center [910, 440] width 32 height 15
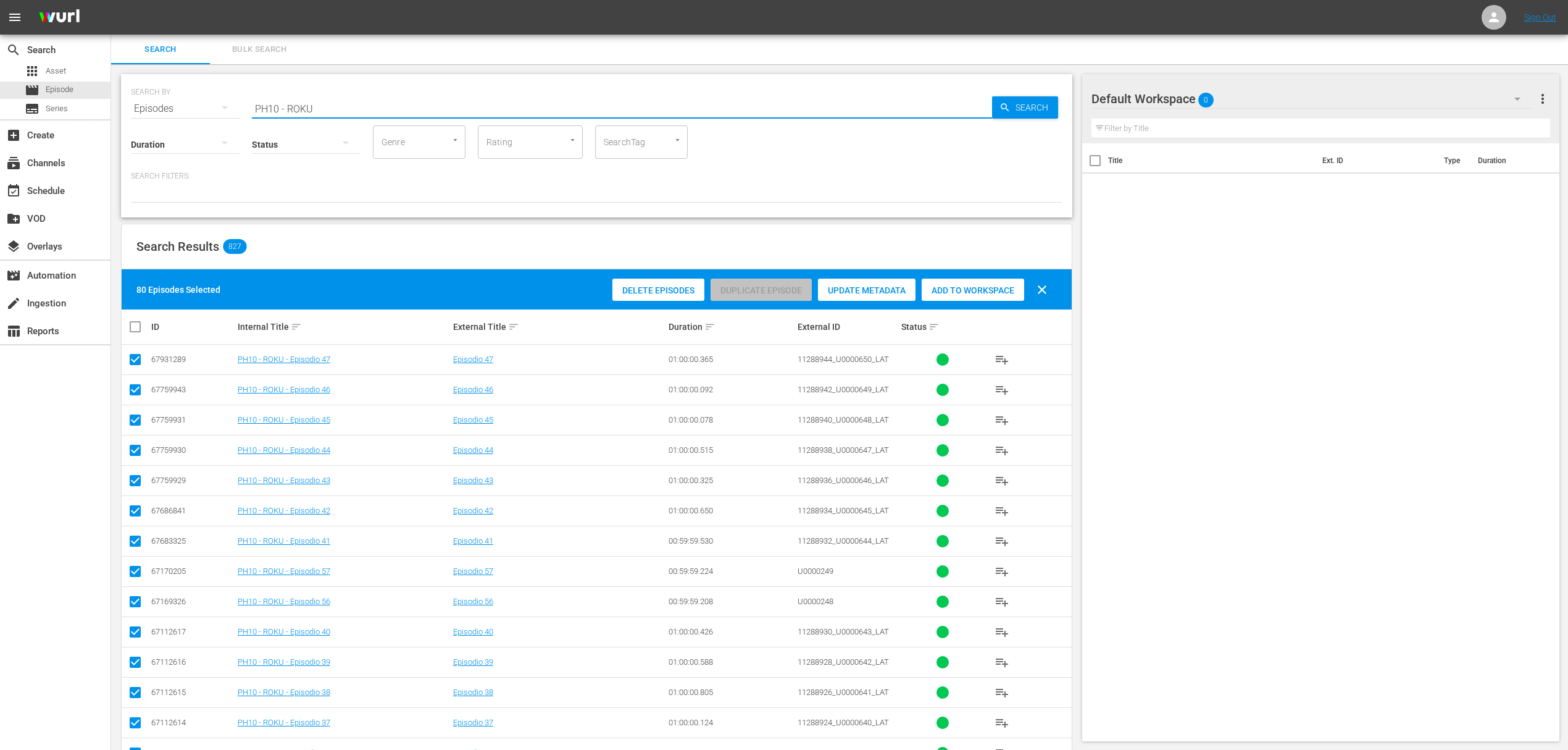
drag, startPoint x: 275, startPoint y: 106, endPoint x: 440, endPoint y: 147, distance: 170.0
click at [440, 147] on div "SEARCH BY Search By Episodes Search ID, Title, Description, Keywords, or Catego…" at bounding box center [596, 146] width 951 height 144
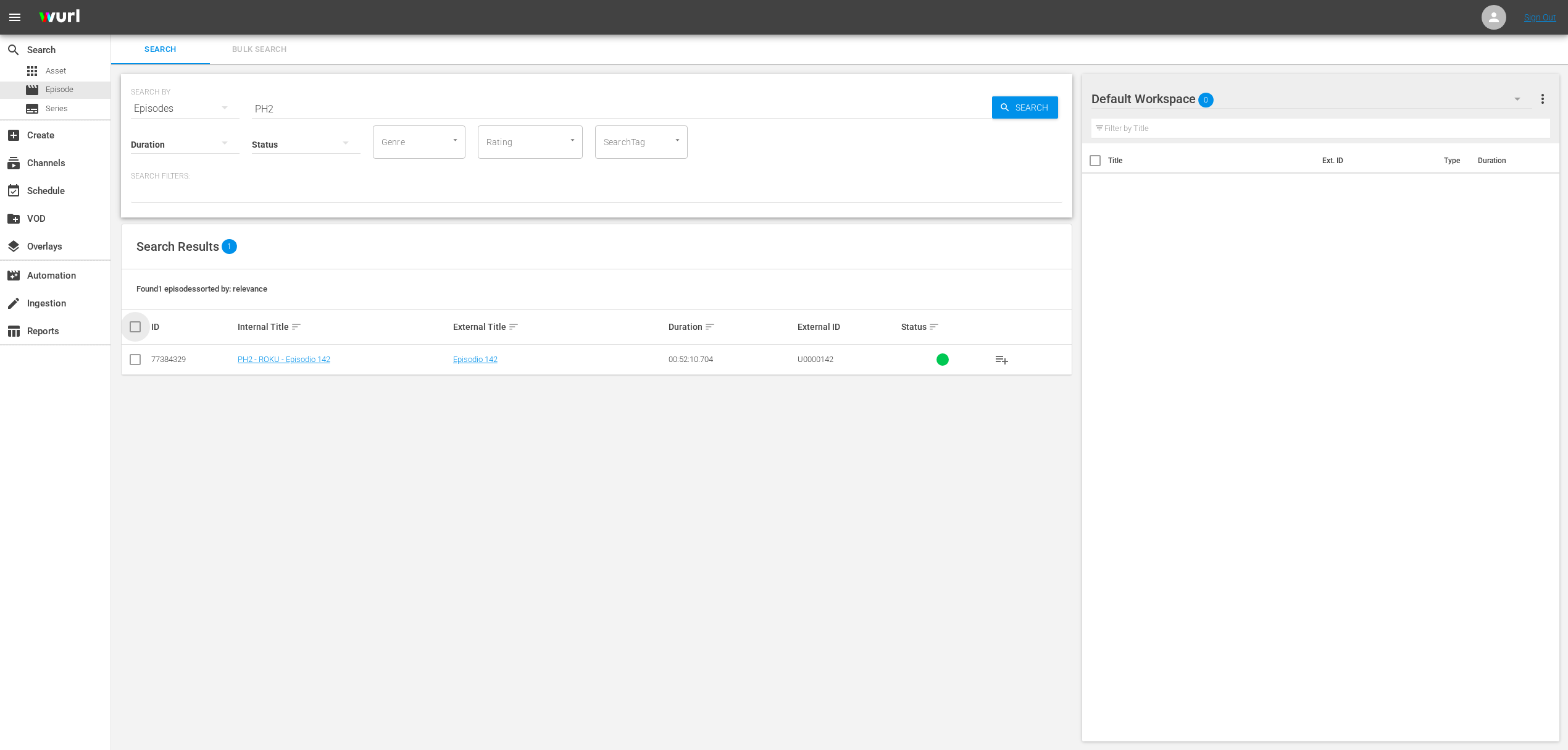
click at [133, 326] on input "checkbox" at bounding box center [141, 327] width 25 height 15
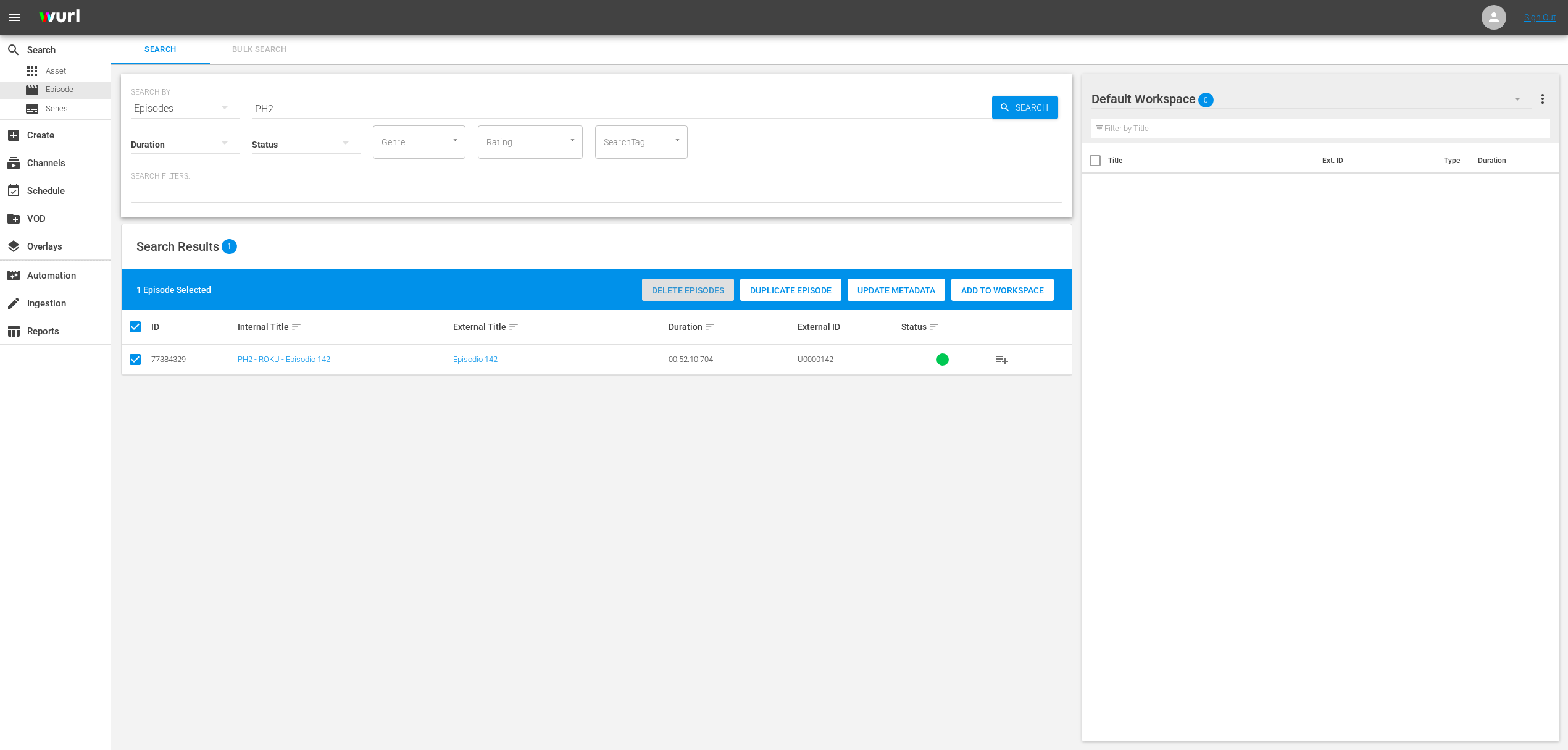
click at [692, 292] on span "Delete Episodes" at bounding box center [688, 290] width 92 height 10
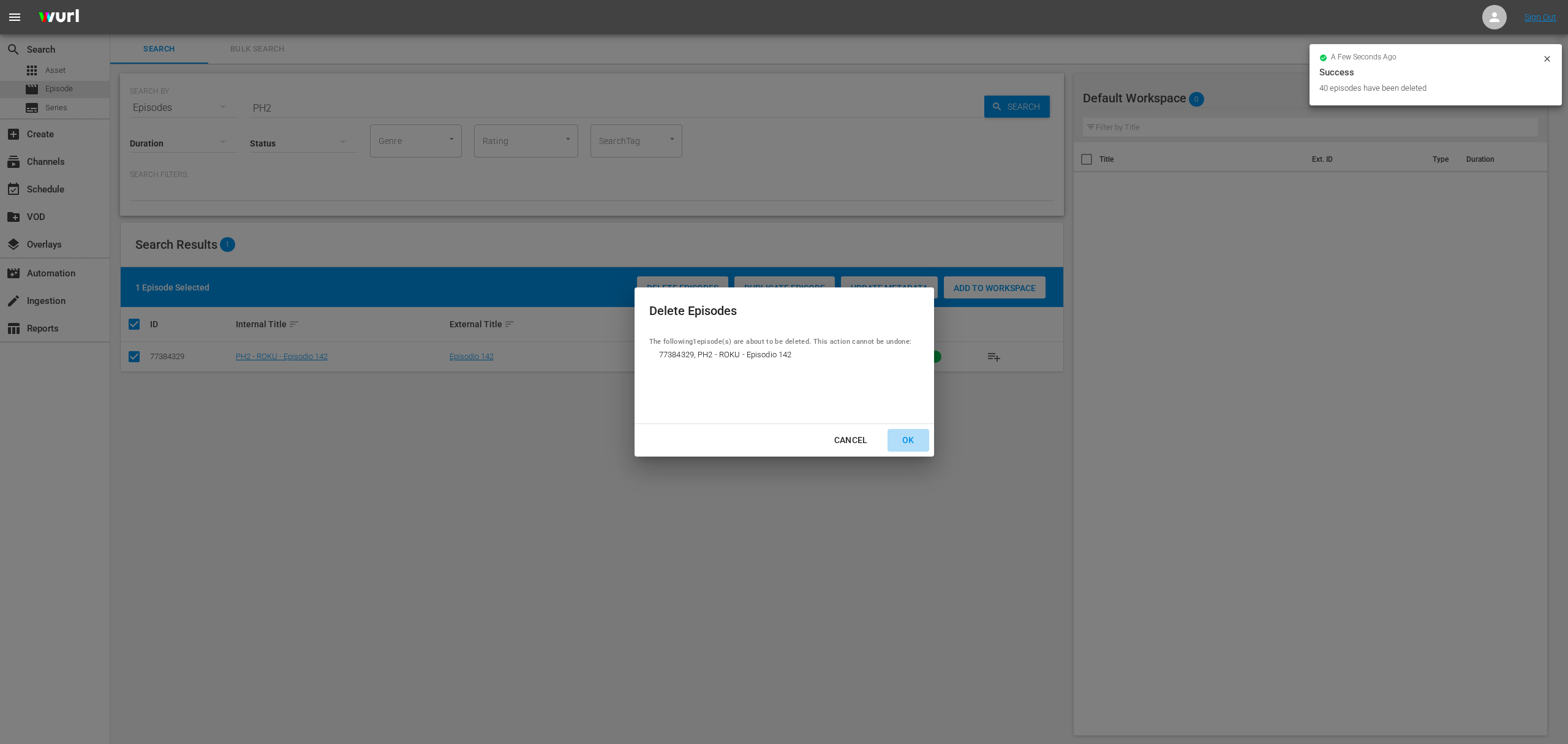
click at [912, 442] on div "OK" at bounding box center [909, 440] width 32 height 15
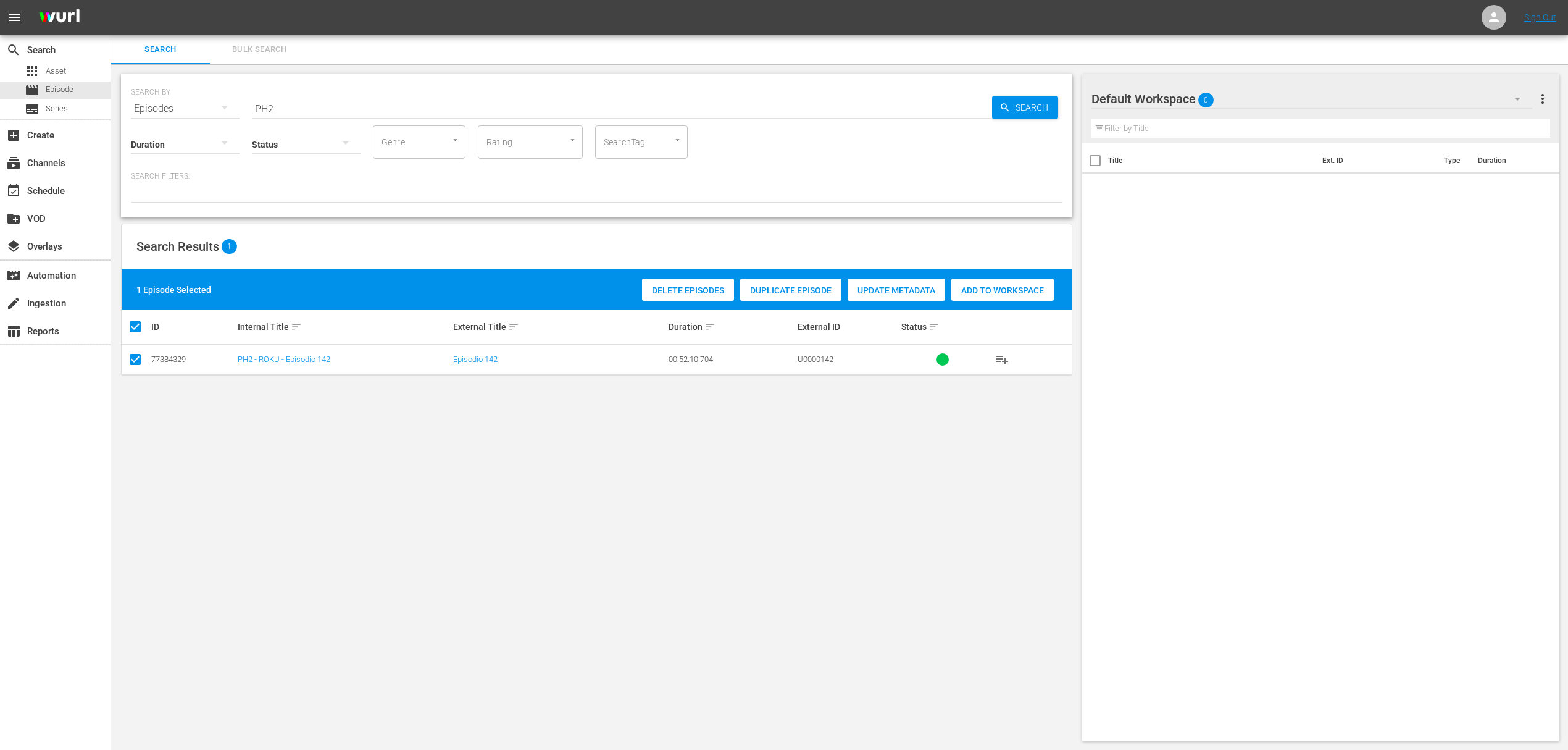
click at [291, 105] on input "PH2" at bounding box center [622, 109] width 740 height 29
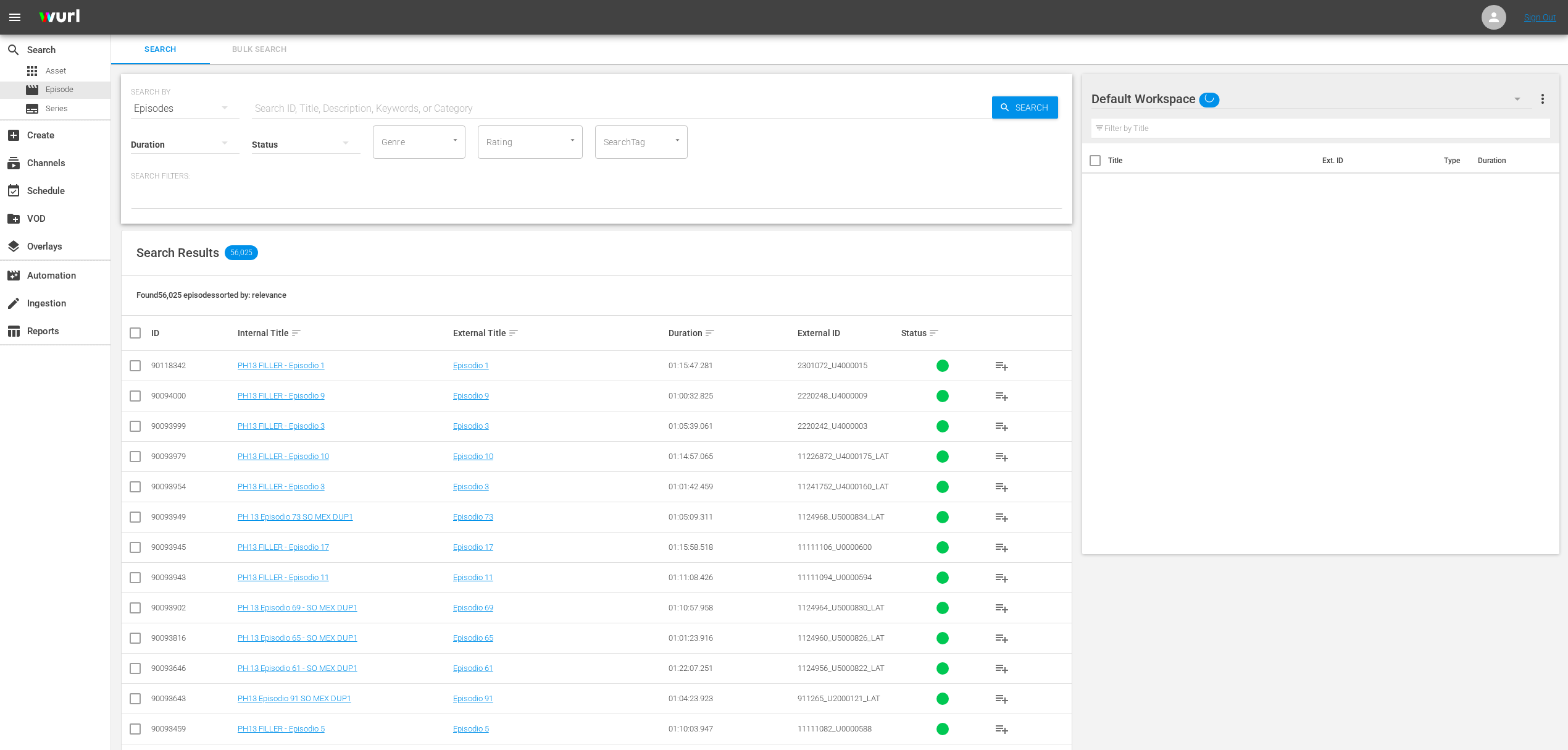
click at [297, 107] on input "text" at bounding box center [622, 109] width 740 height 29
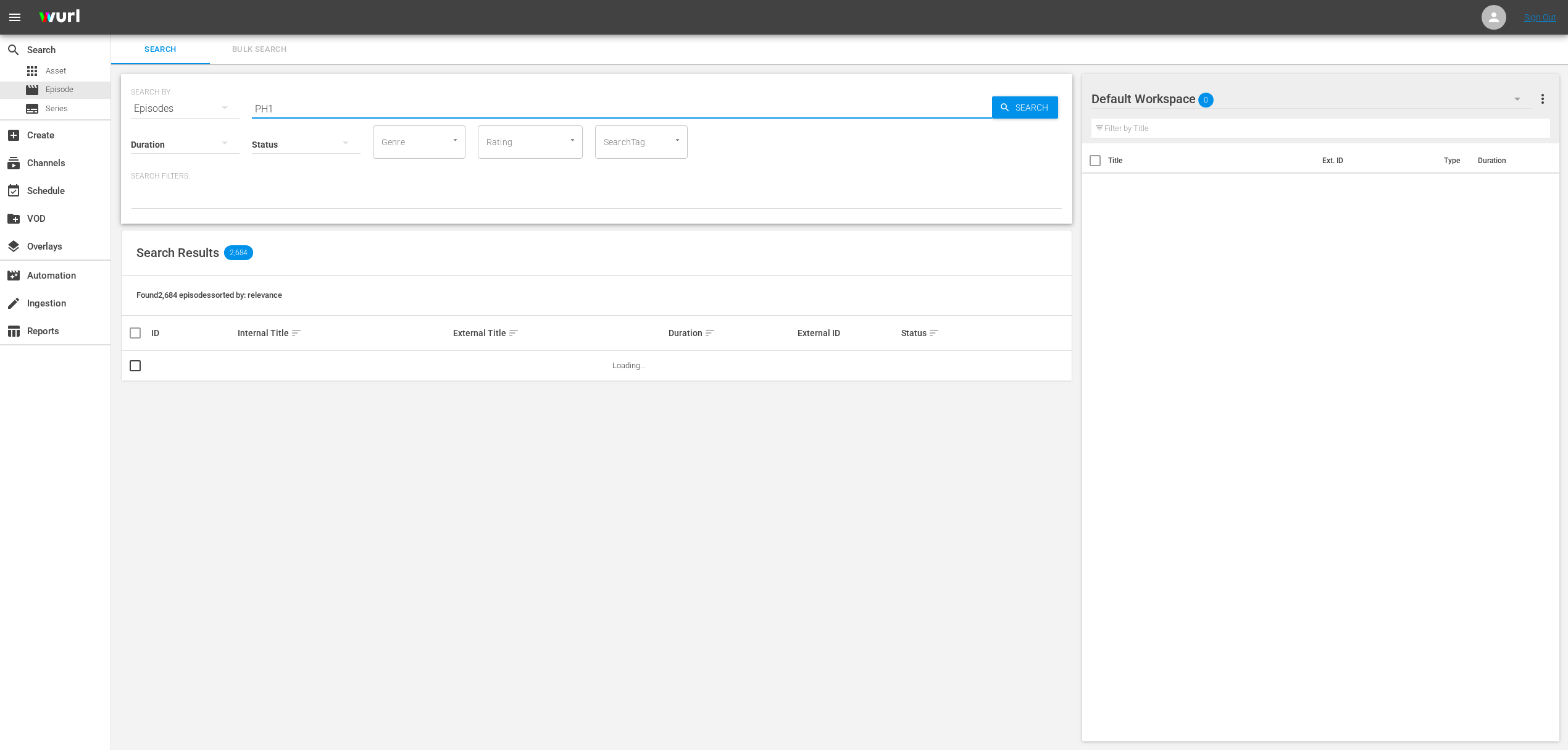
type input "PH12"
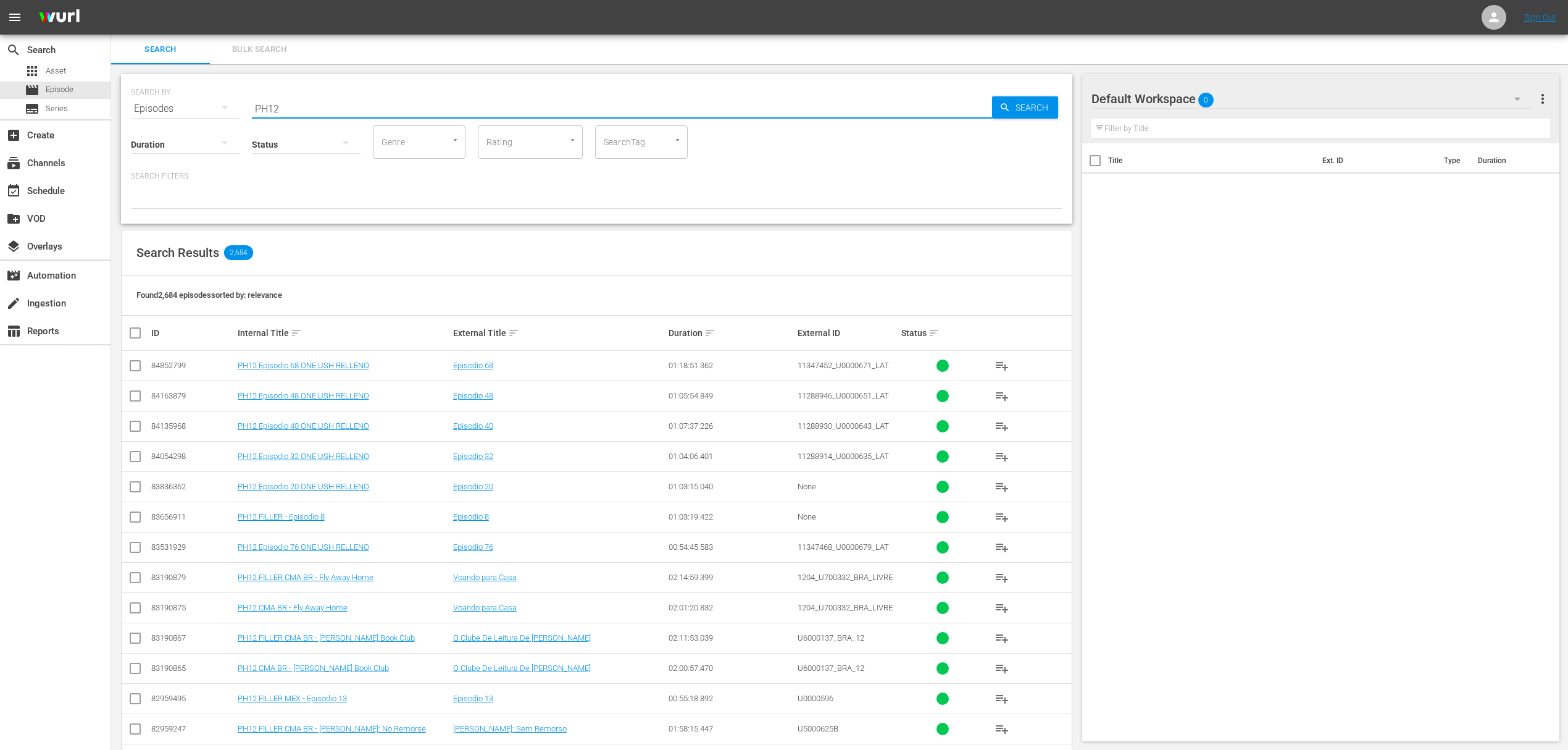
click at [135, 332] on input "checkbox" at bounding box center [141, 333] width 25 height 15
checkbox input "true"
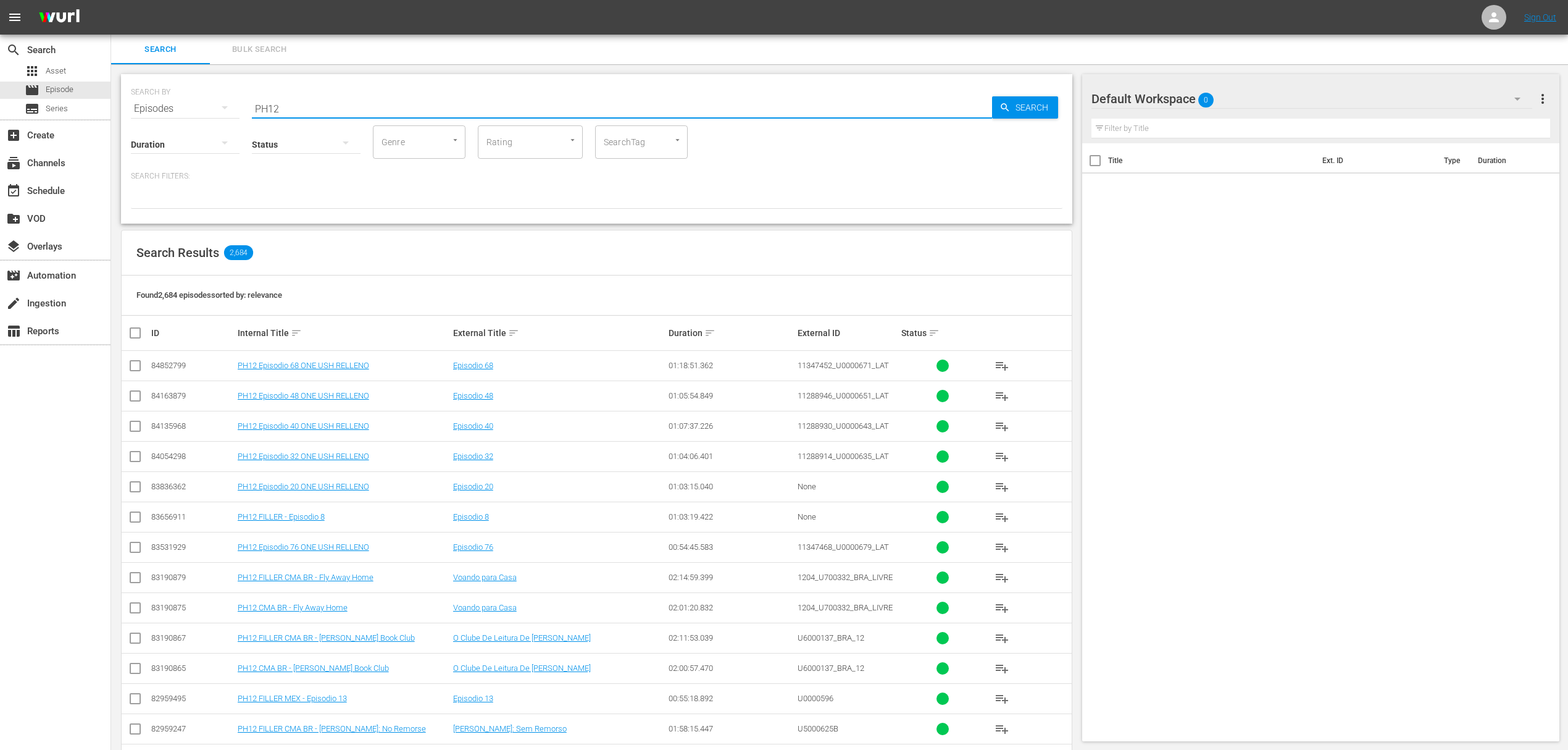
checkbox input "true"
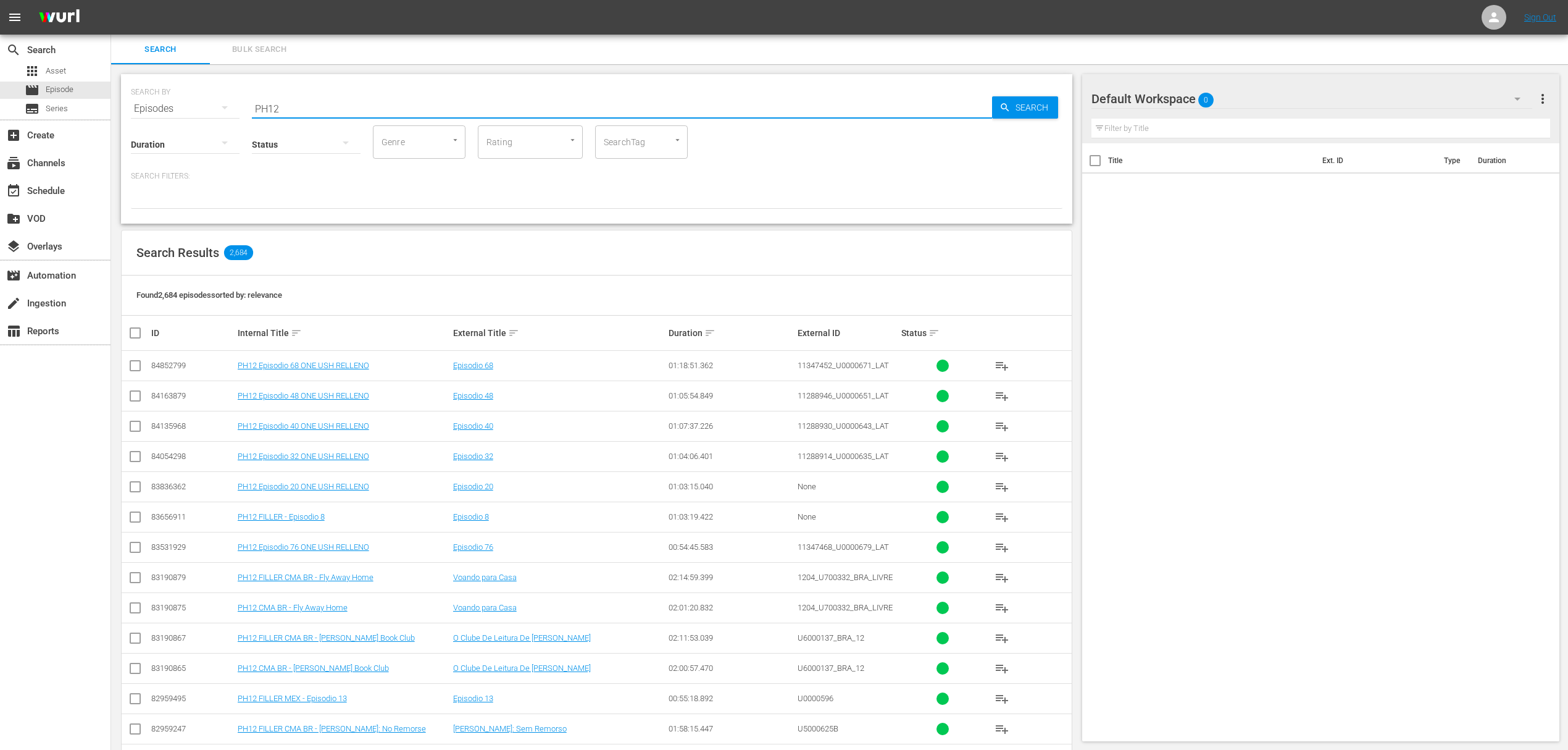
checkbox input "true"
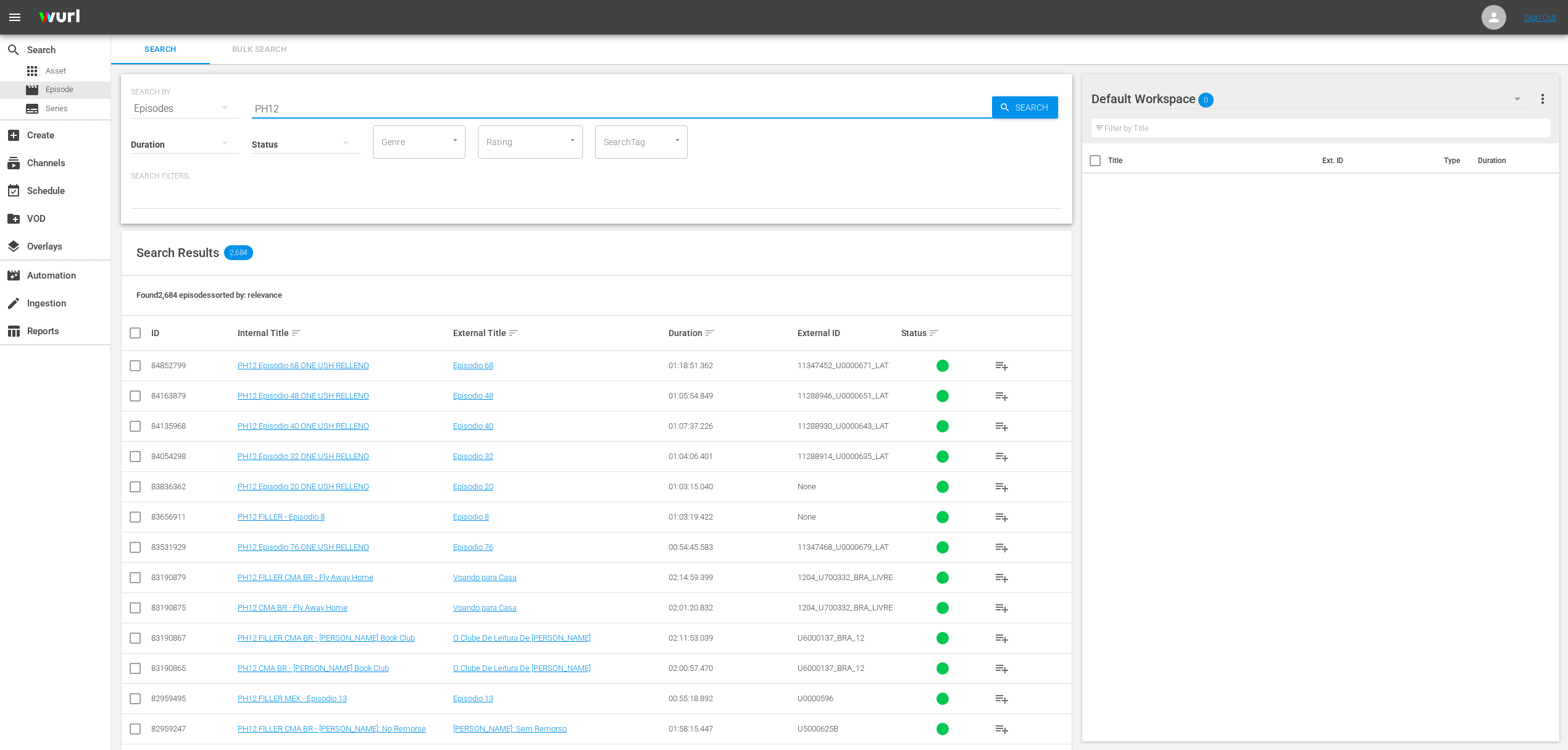
checkbox input "true"
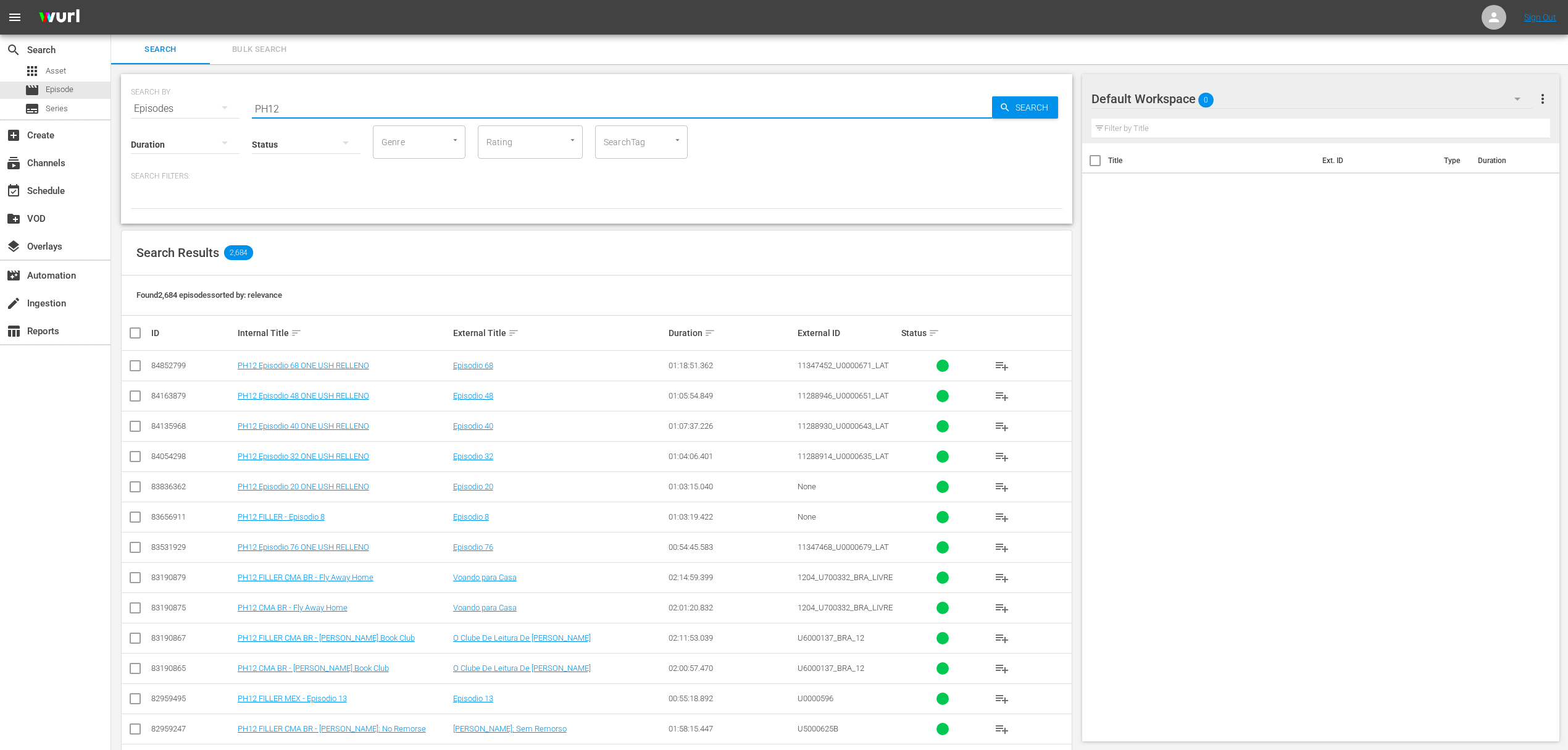
checkbox input "true"
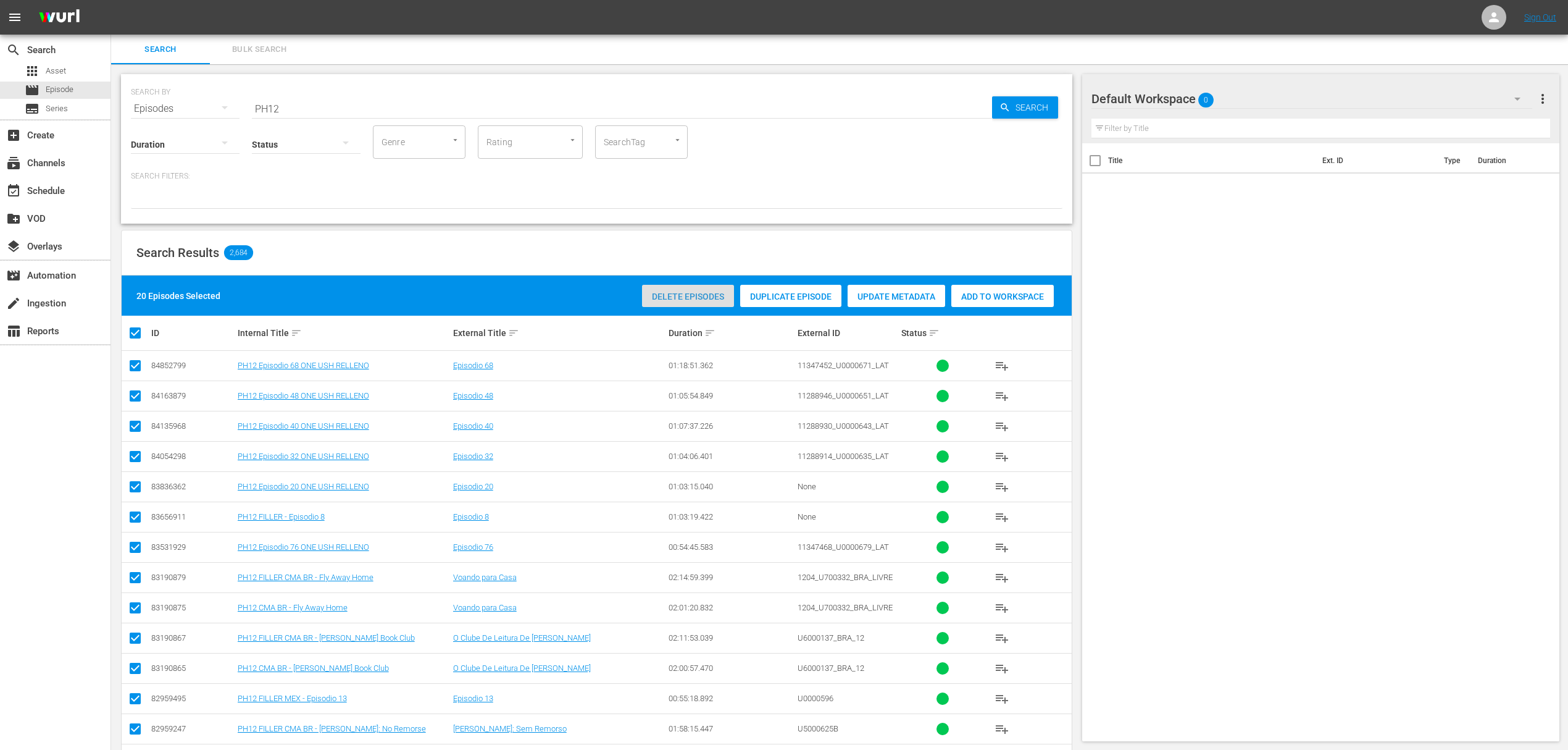
click at [702, 297] on span "Delete Episodes" at bounding box center [688, 296] width 92 height 10
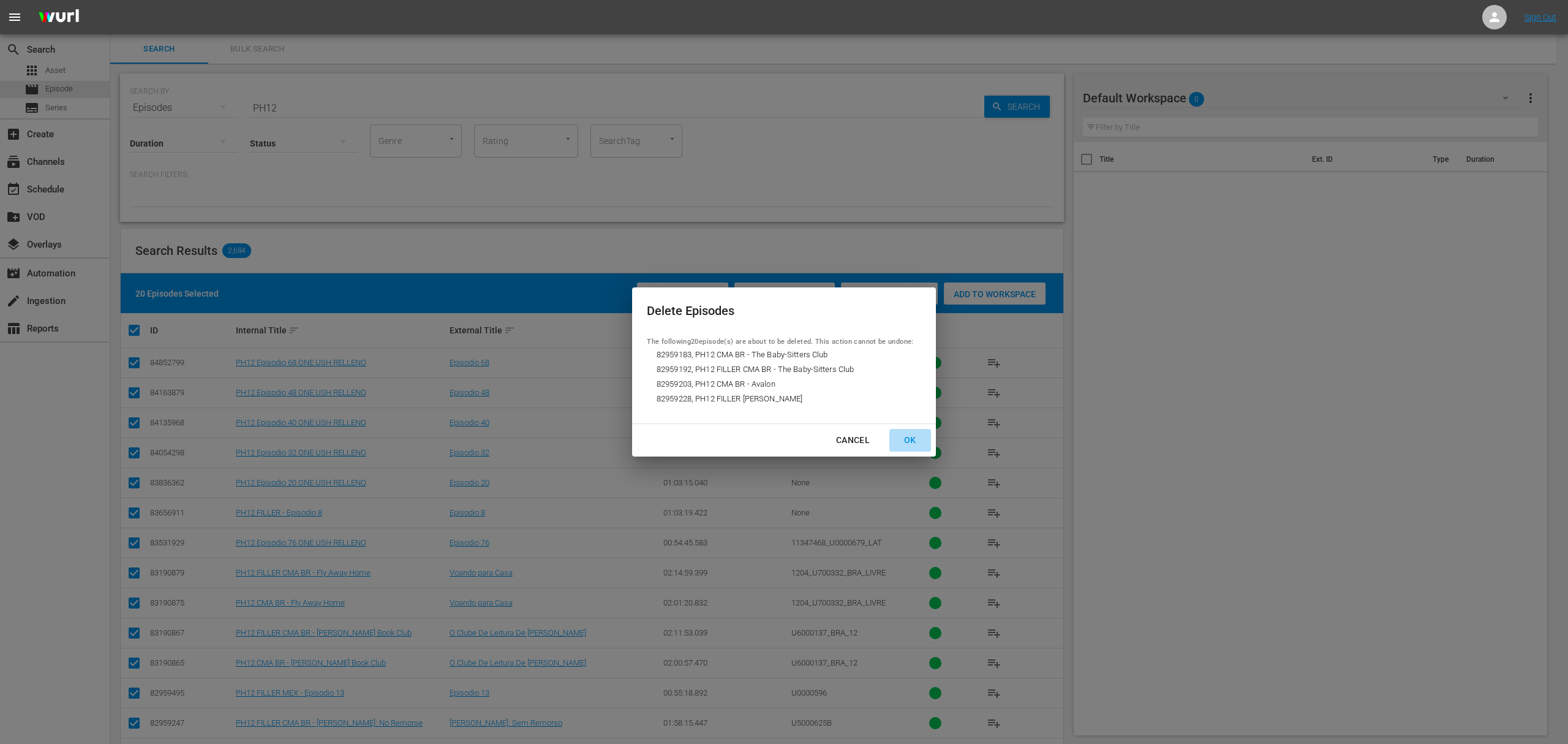
click at [915, 440] on div "OK" at bounding box center [910, 440] width 32 height 15
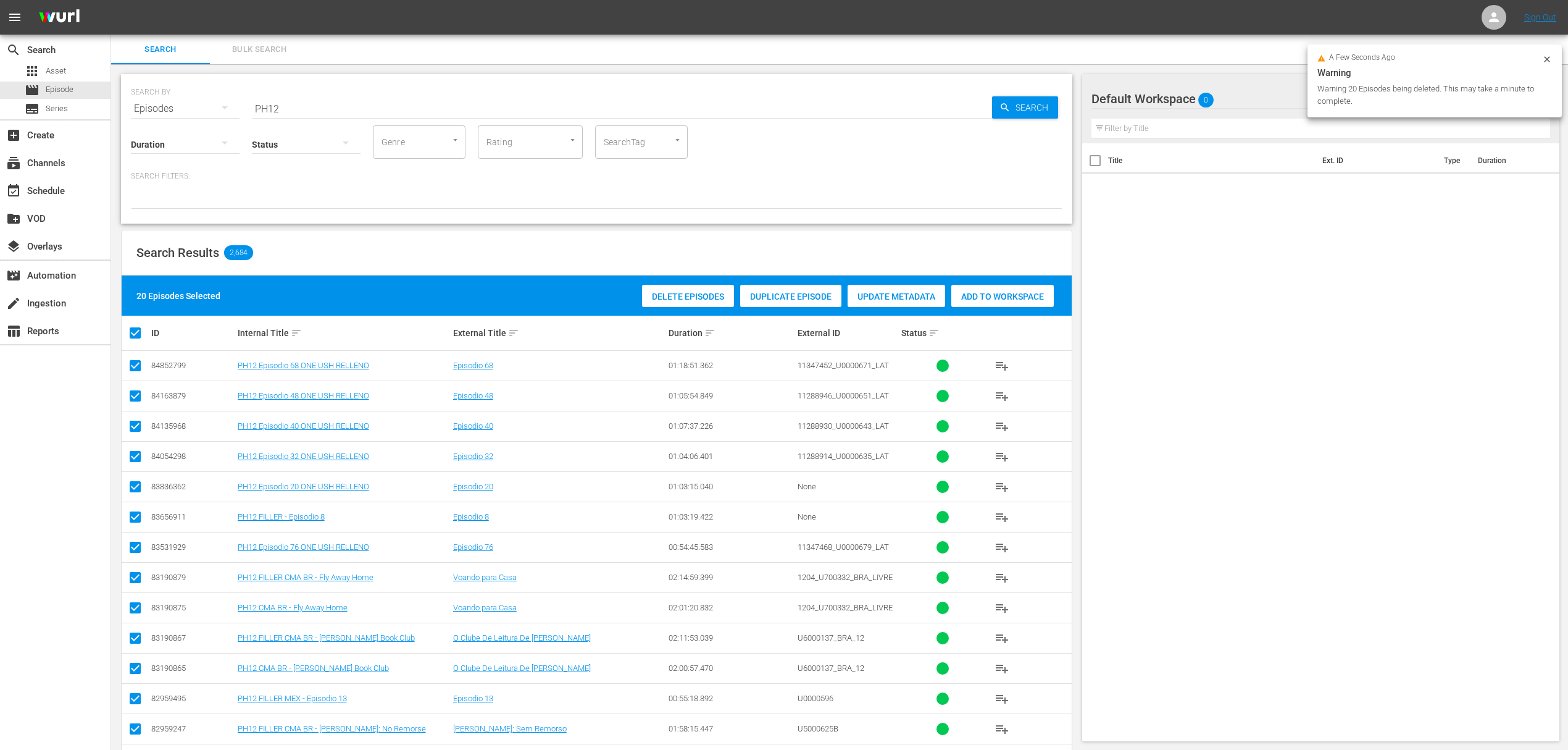
click at [297, 107] on input "PH12" at bounding box center [622, 109] width 740 height 29
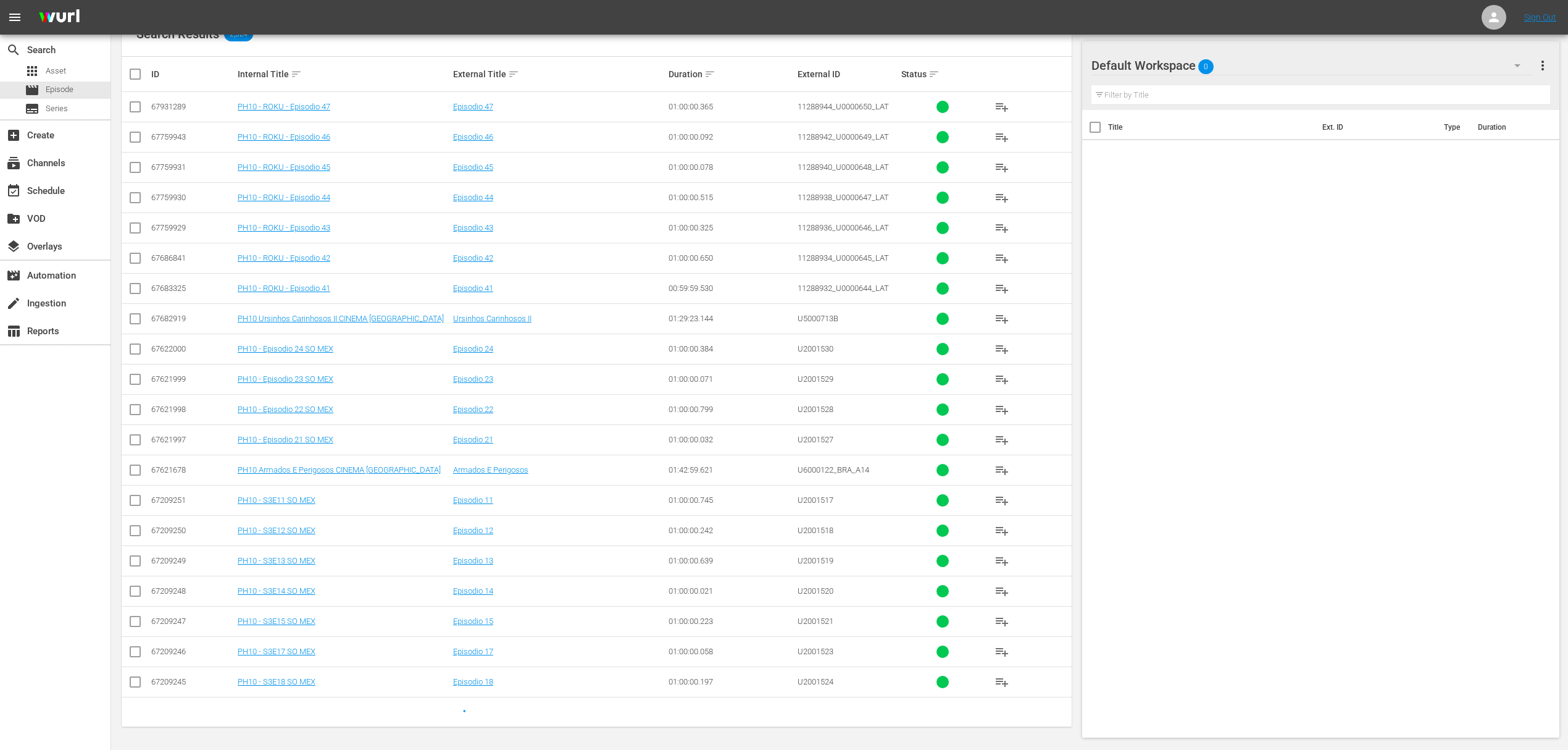
scroll to position [48, 0]
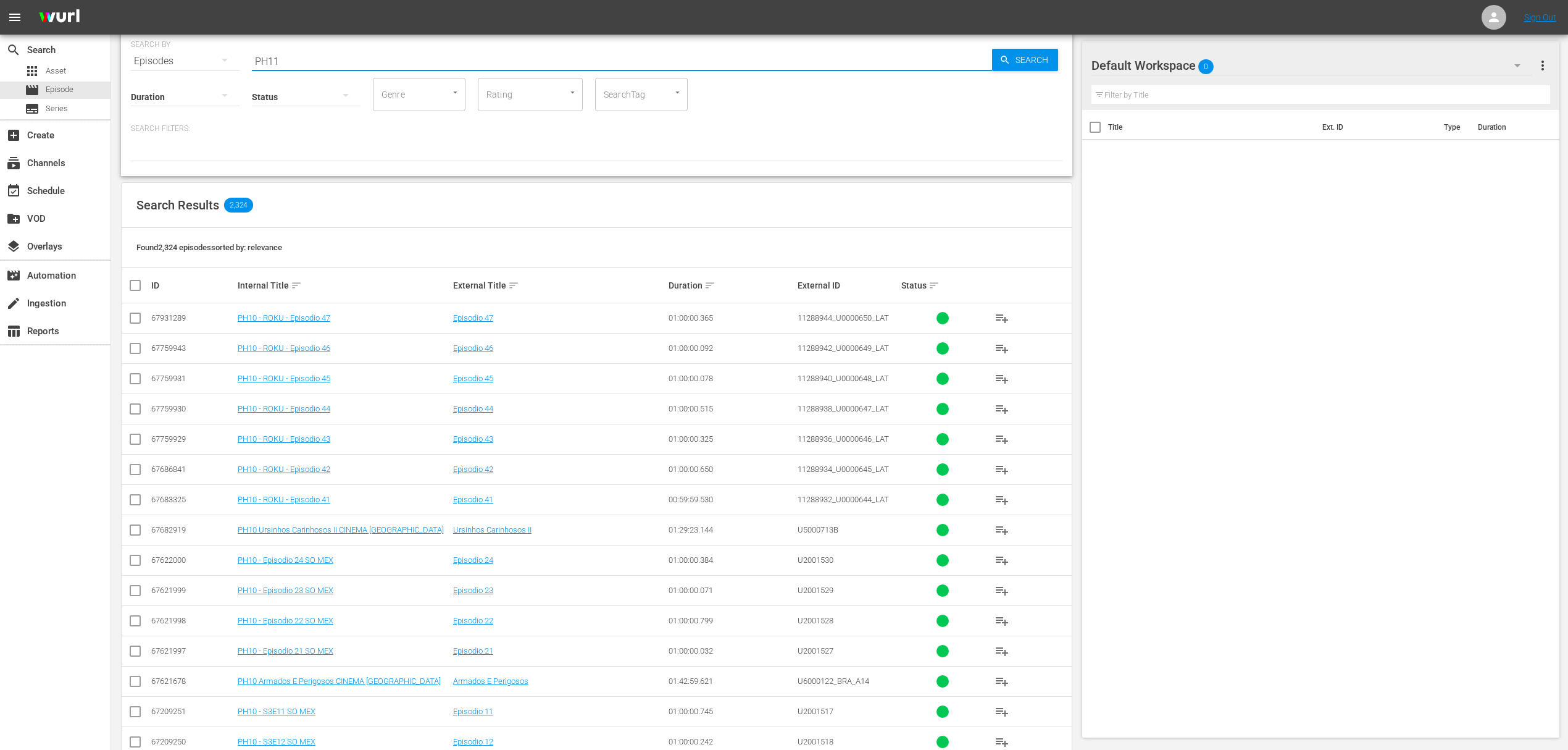
type input "PH11"
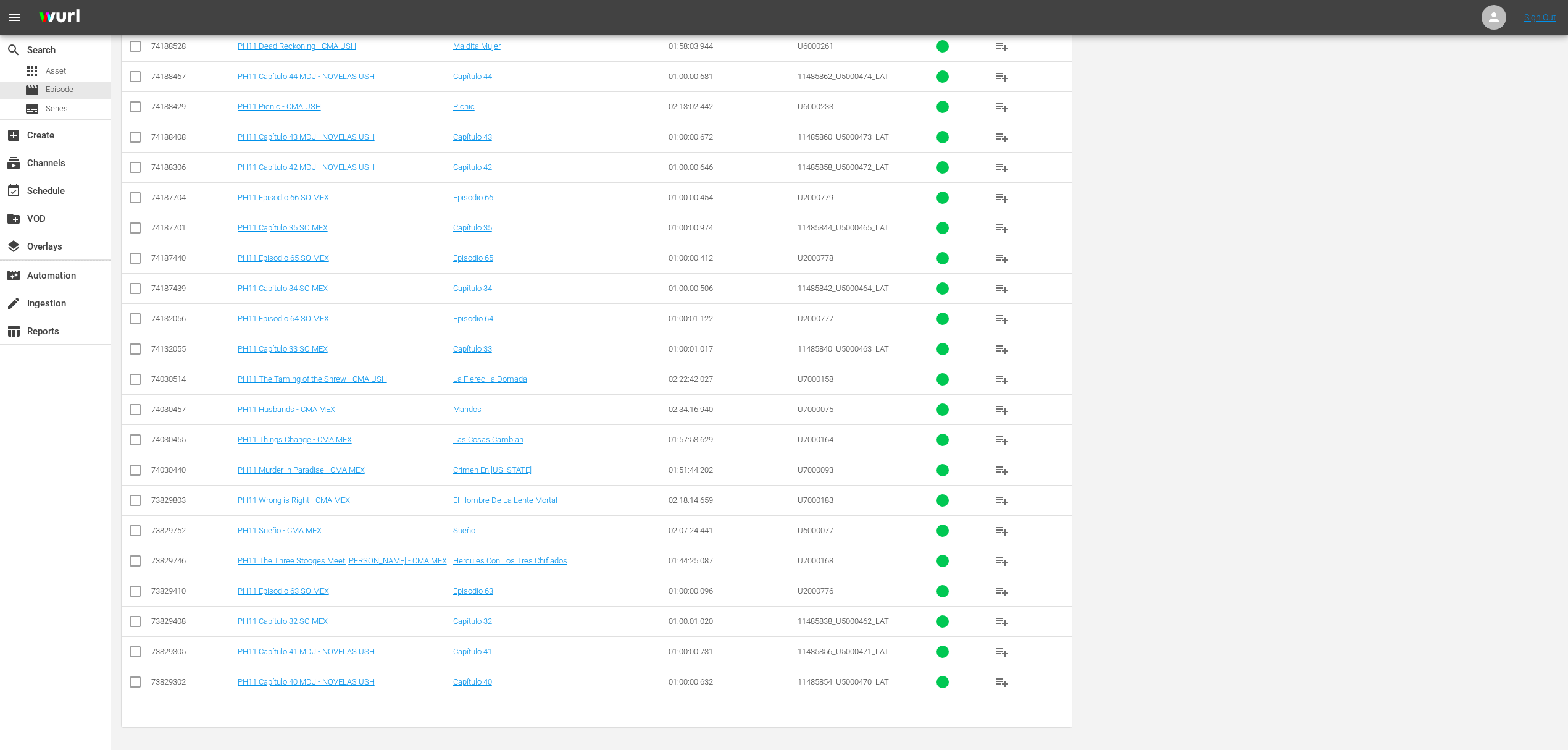
scroll to position [0, 0]
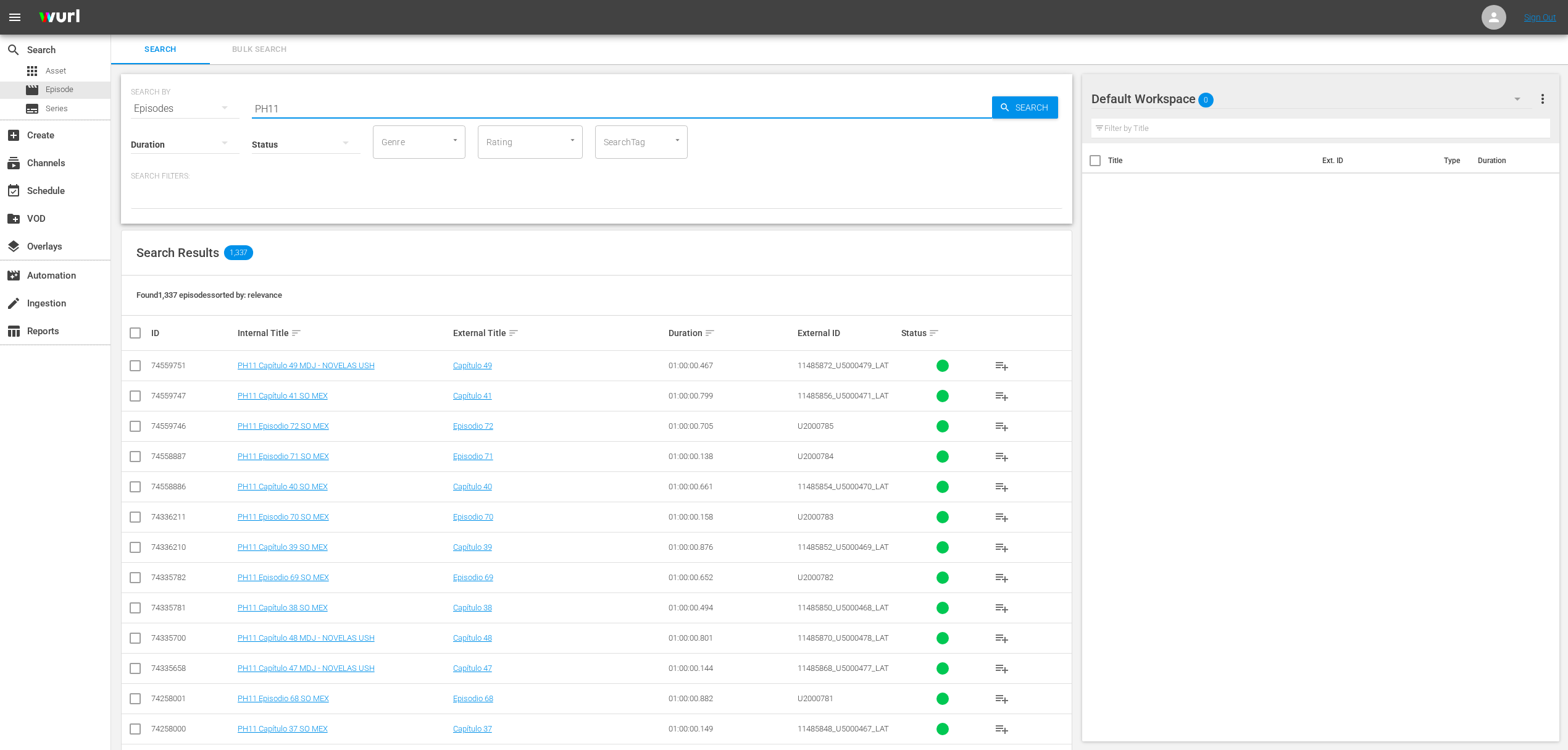
click at [140, 334] on input "checkbox" at bounding box center [141, 333] width 25 height 15
checkbox input "true"
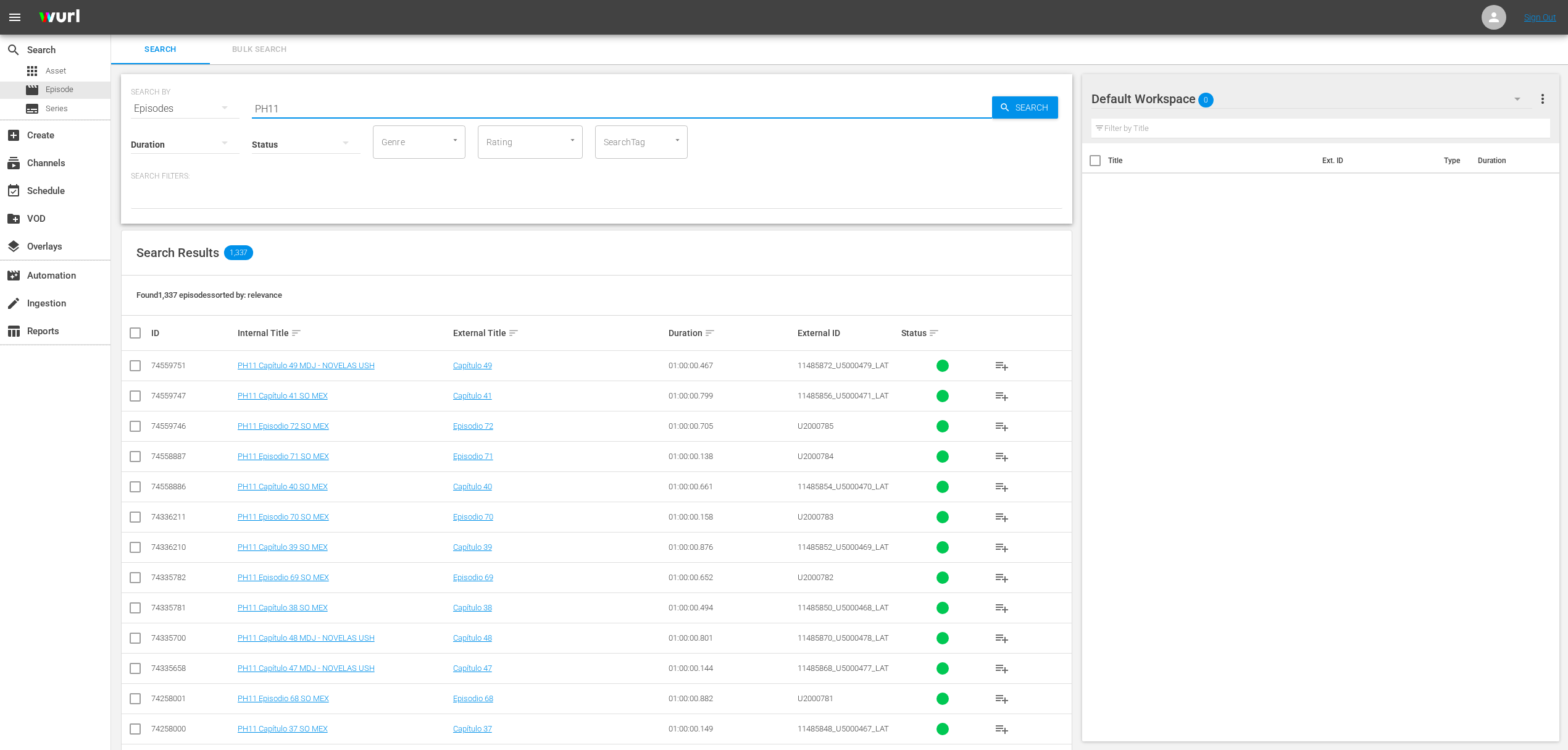
checkbox input "true"
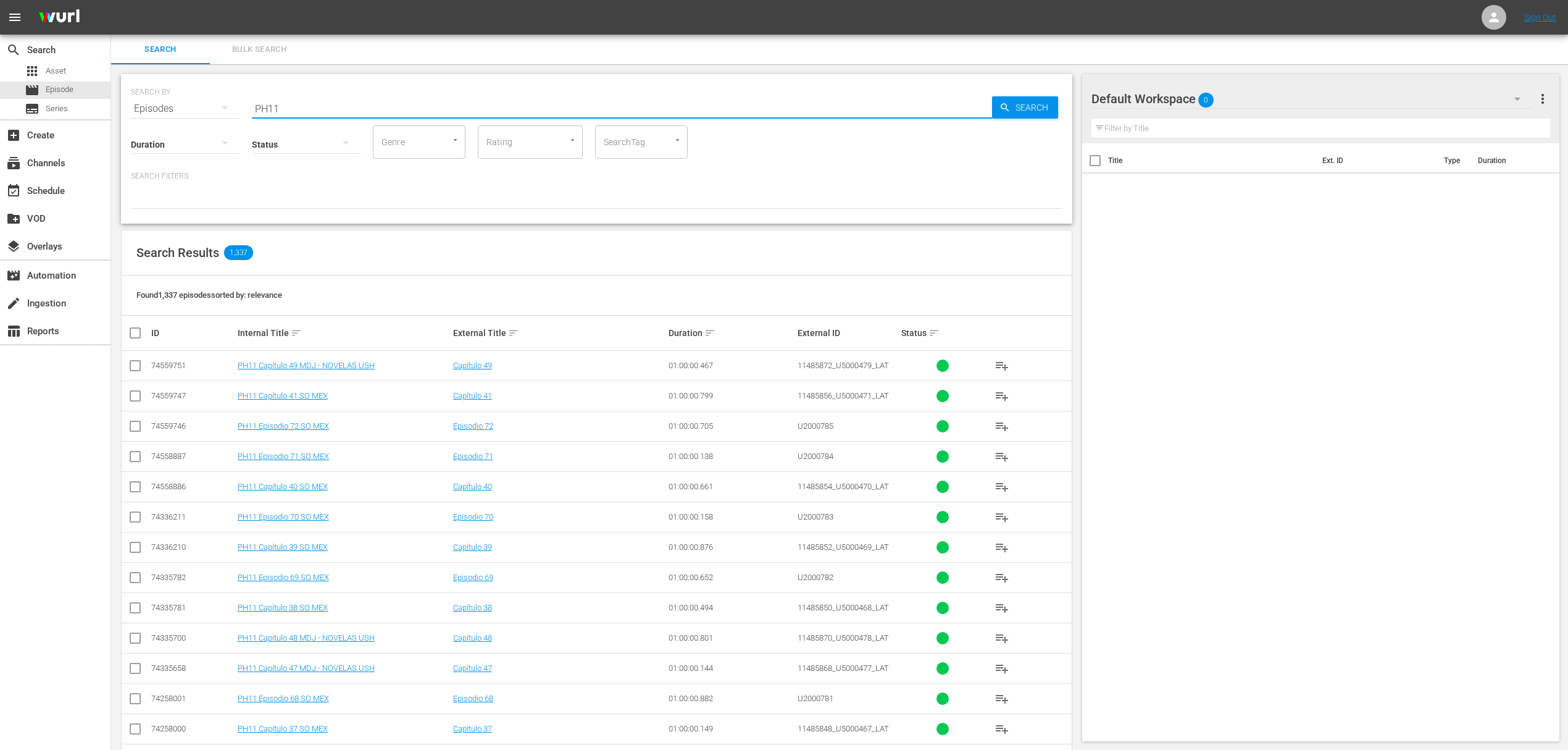
checkbox input "true"
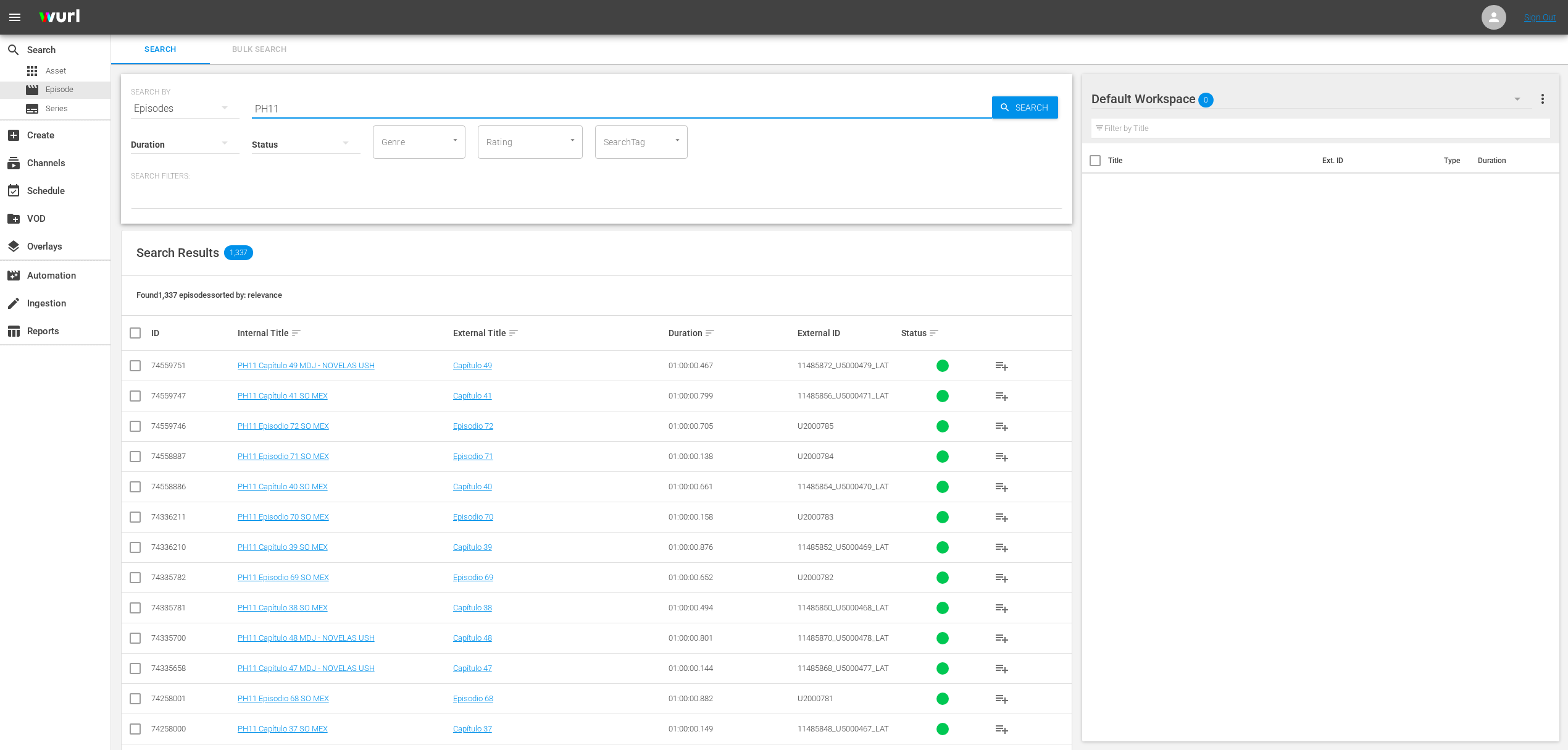
checkbox input "true"
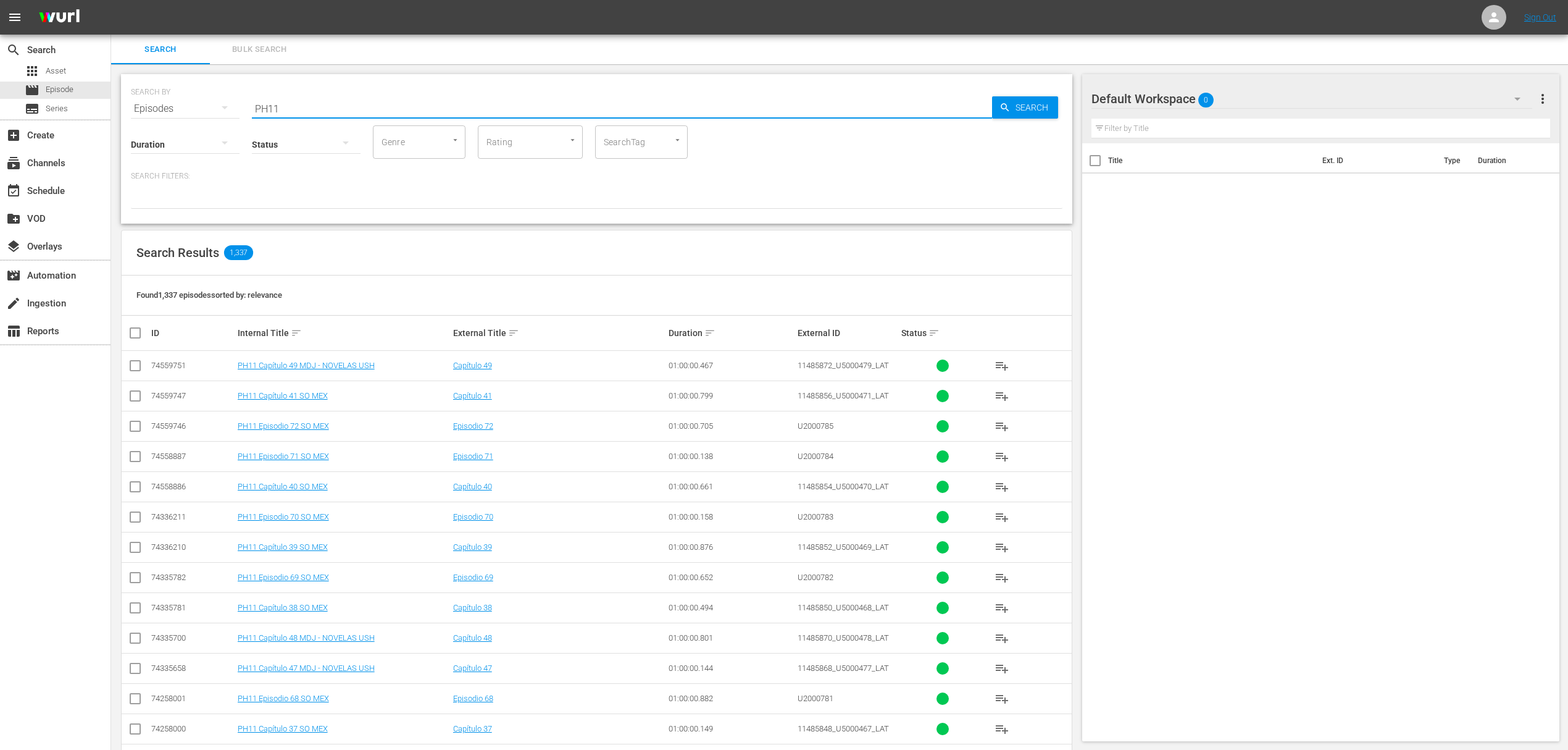
checkbox input "true"
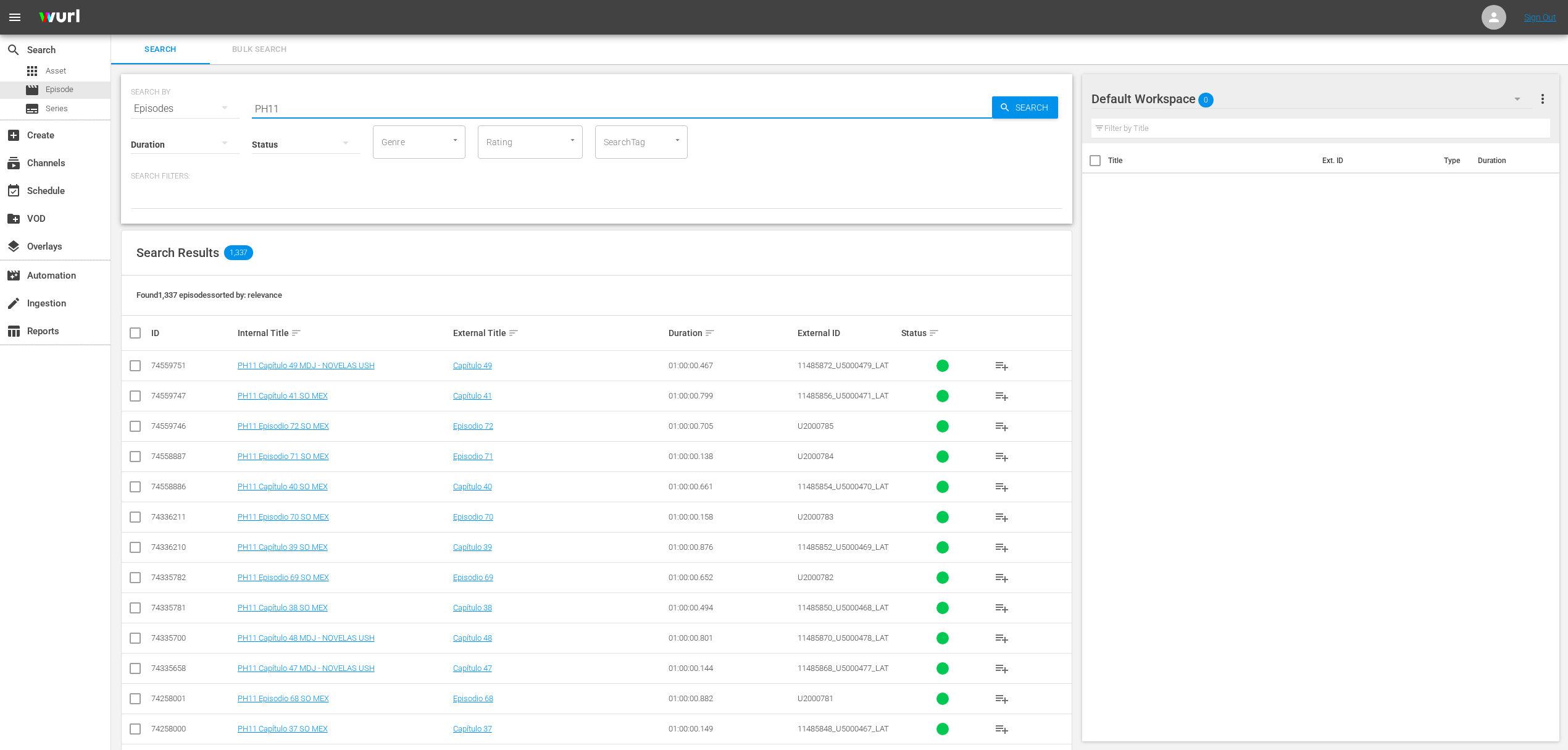
checkbox input "true"
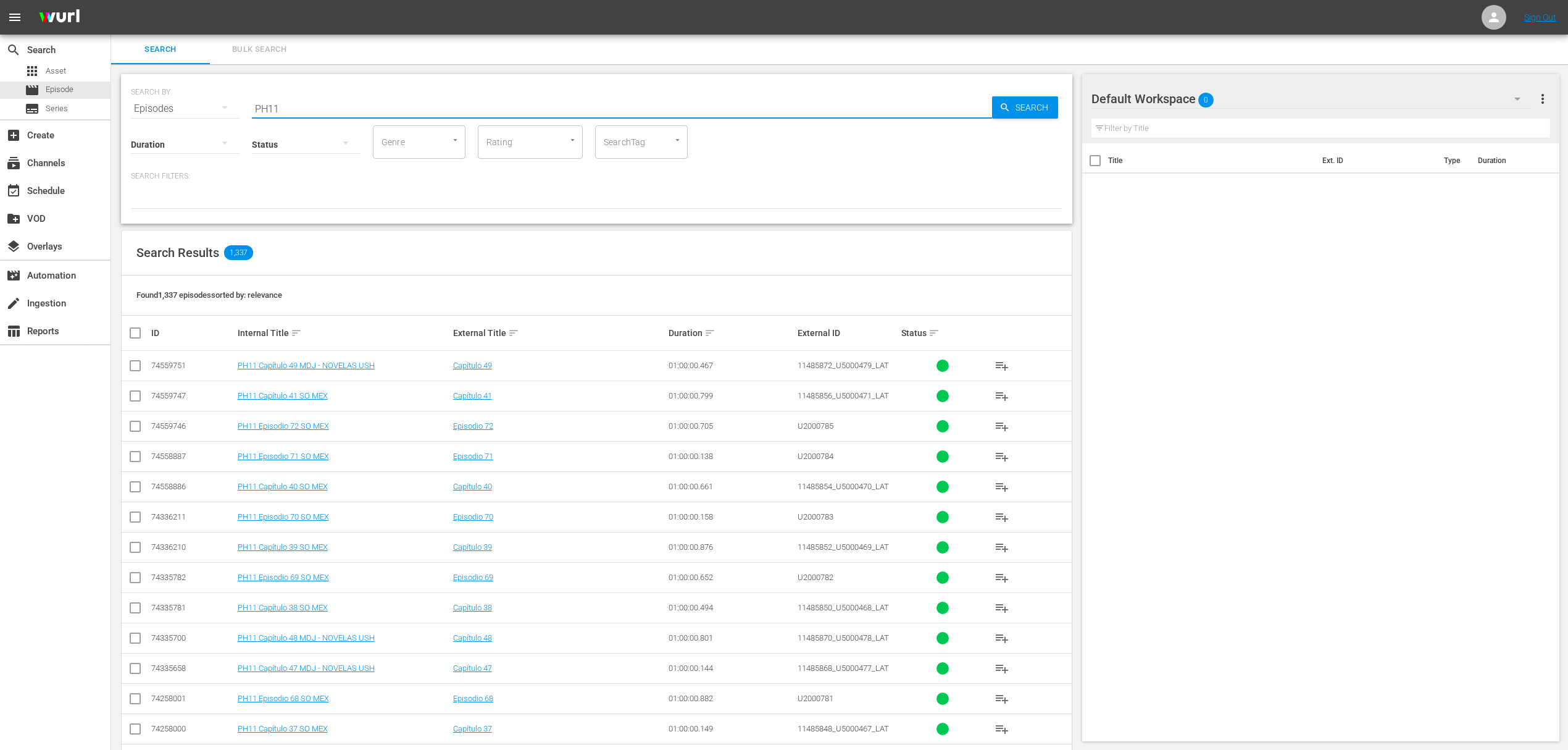
checkbox input "true"
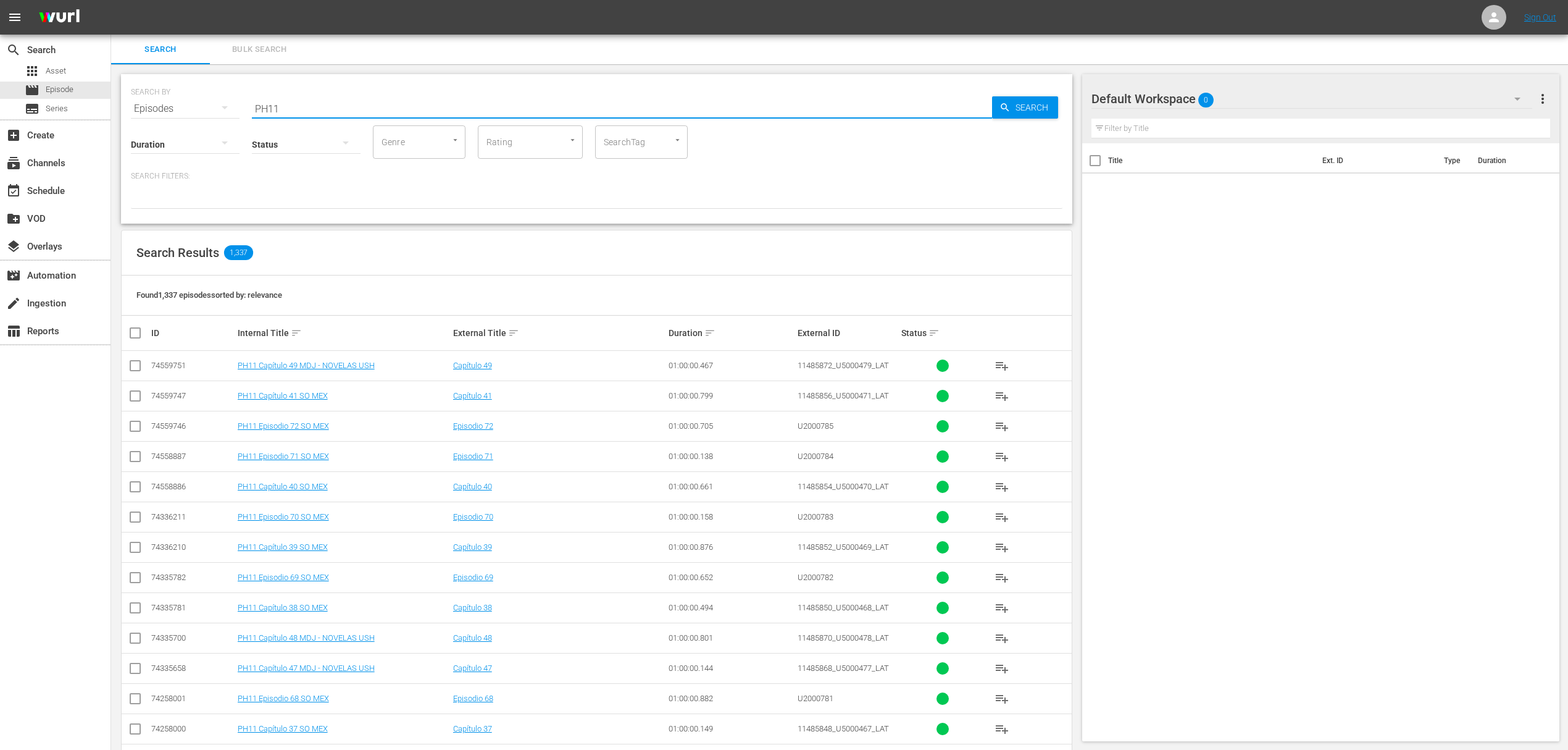
checkbox input "true"
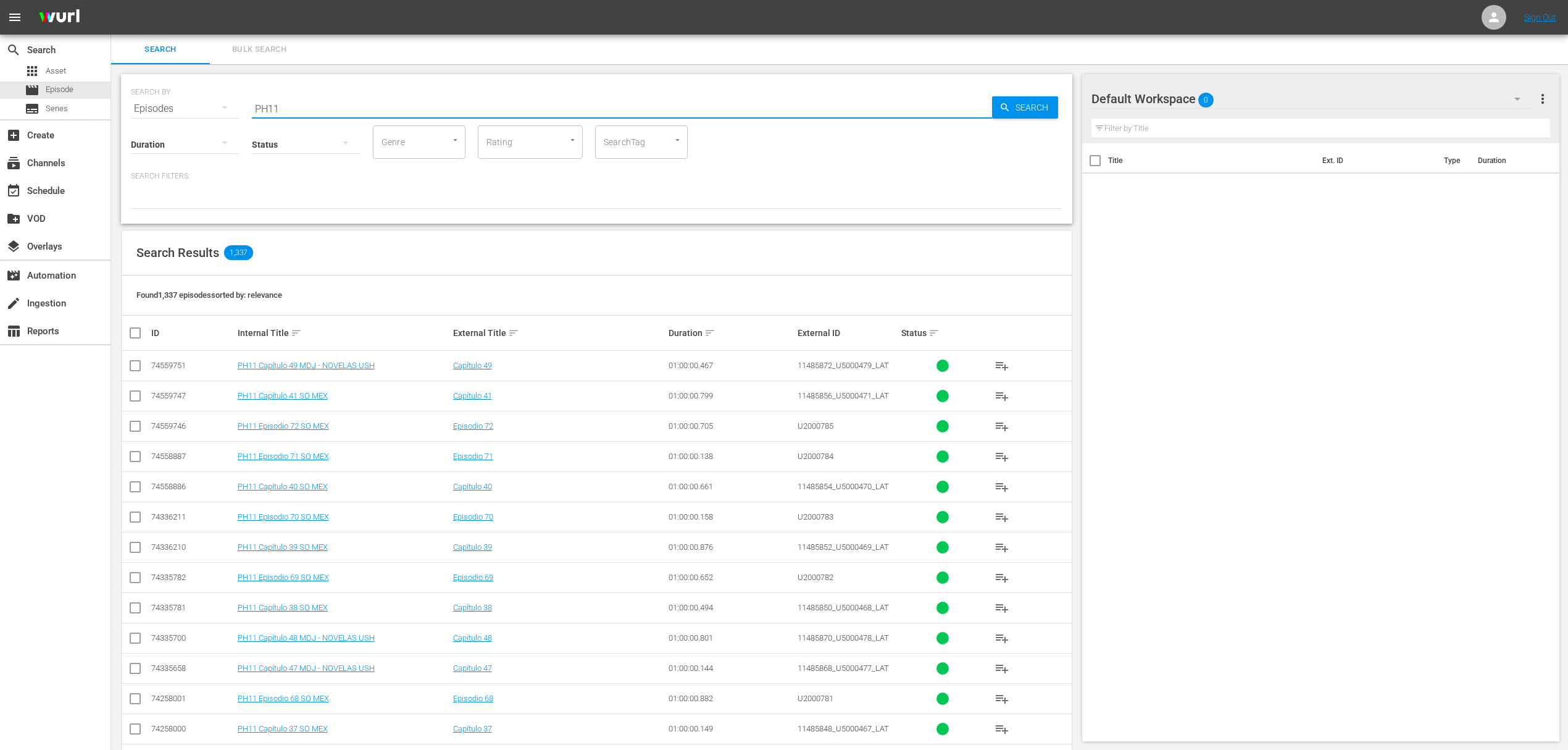
checkbox input "true"
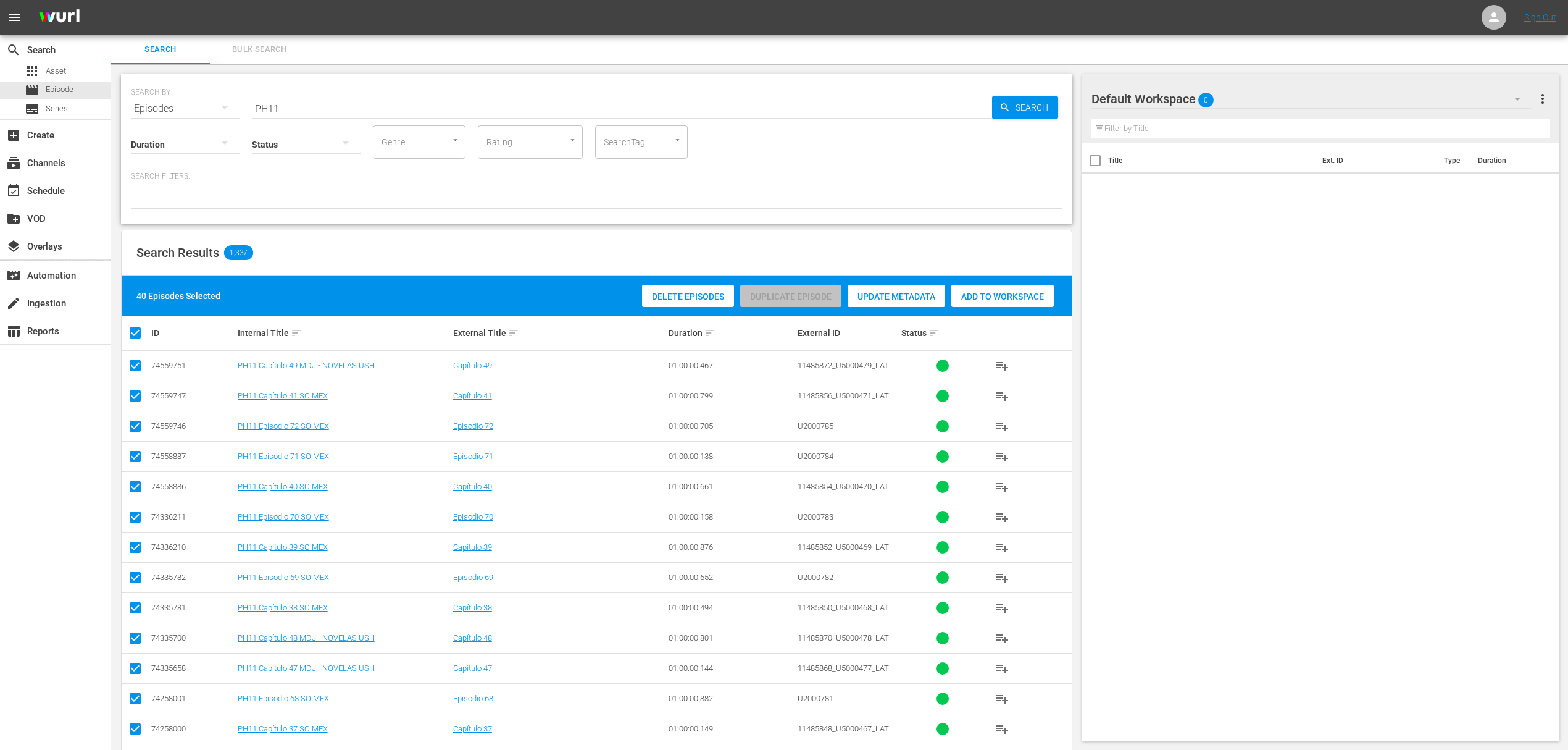
checkbox input "false"
click at [660, 294] on span "Delete Episodes" at bounding box center [658, 296] width 92 height 10
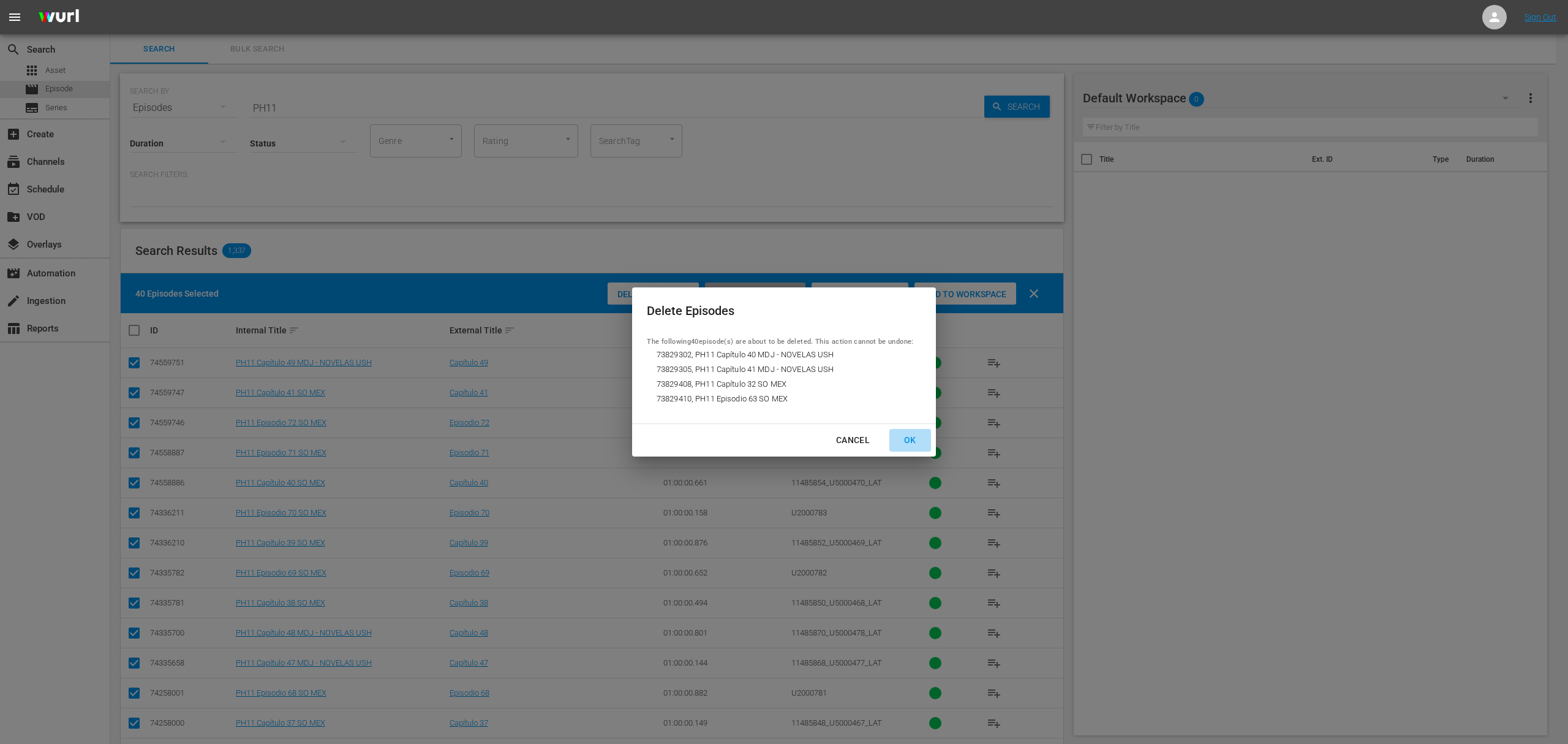
click at [919, 440] on div "OK" at bounding box center [910, 440] width 32 height 15
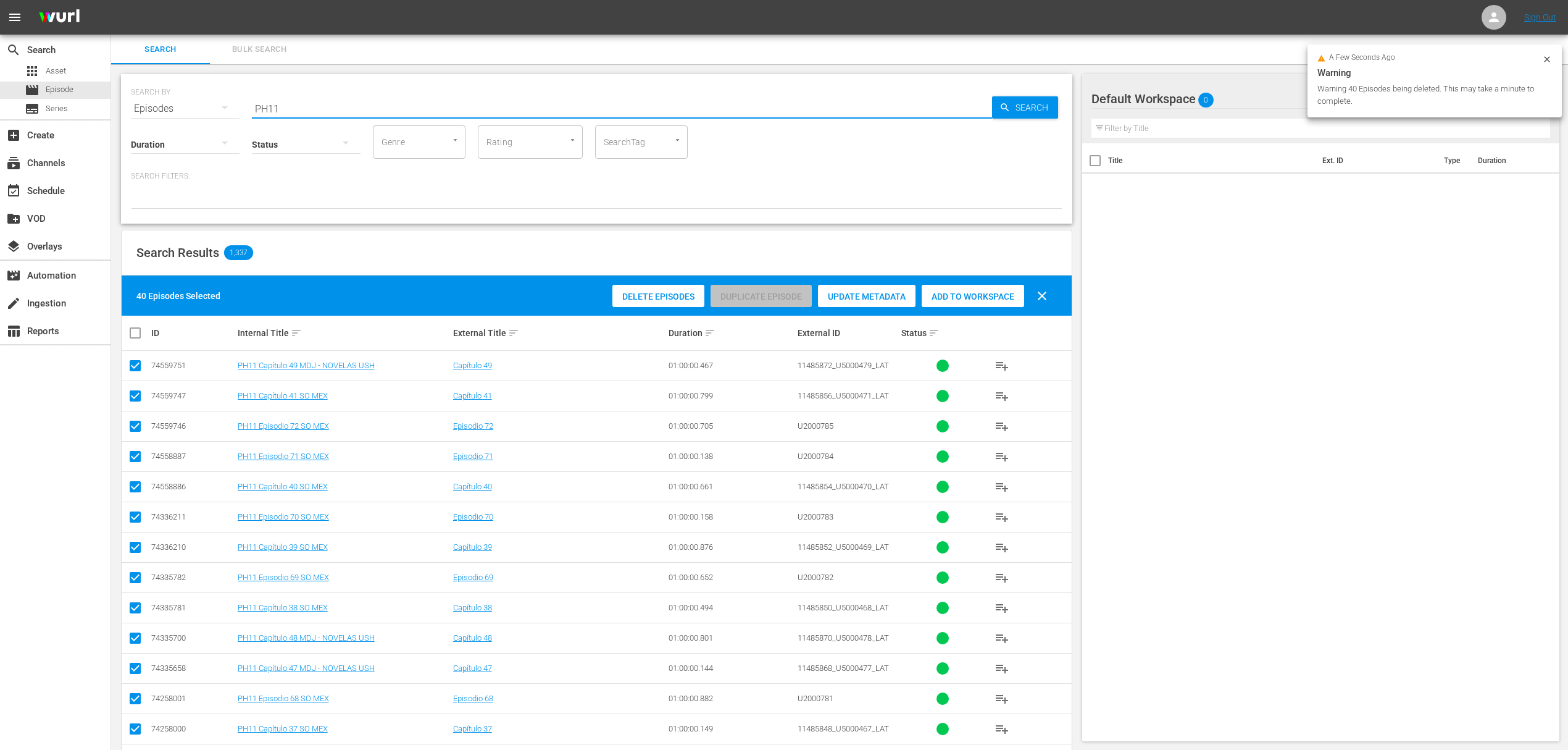
click at [337, 104] on input "PH11" at bounding box center [622, 109] width 740 height 29
type input "PH3"
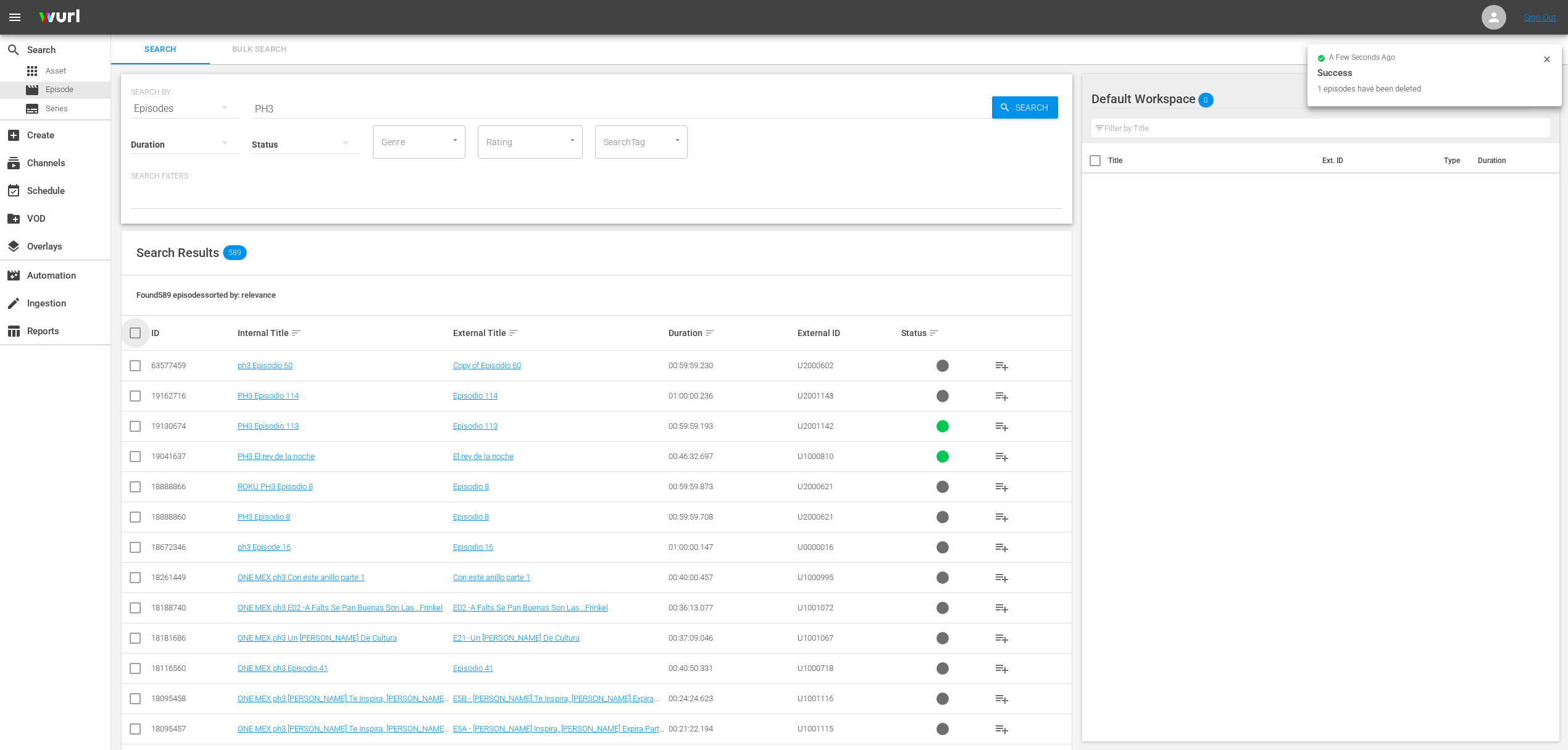
click at [136, 332] on input "checkbox" at bounding box center [141, 333] width 25 height 15
checkbox input "true"
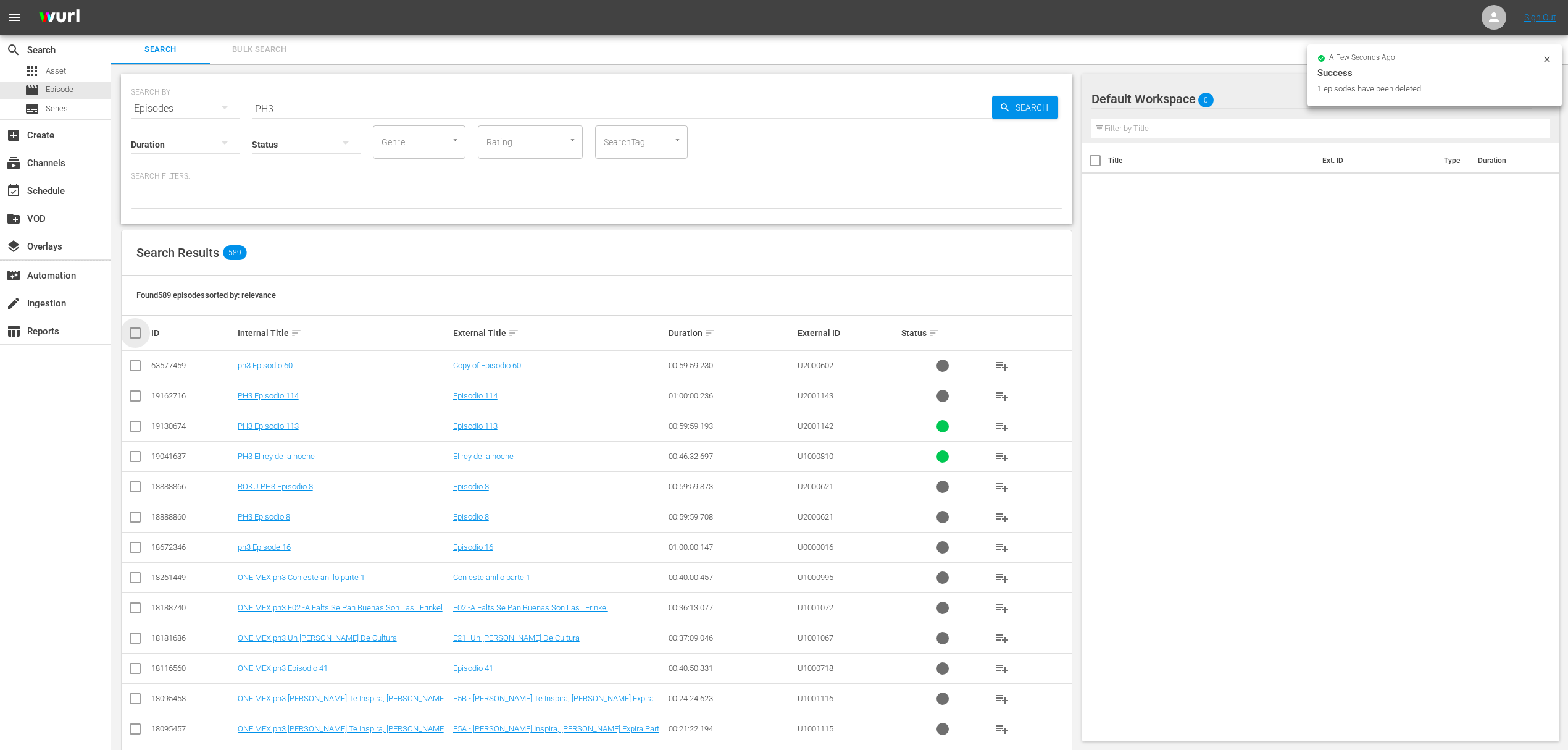
checkbox input "true"
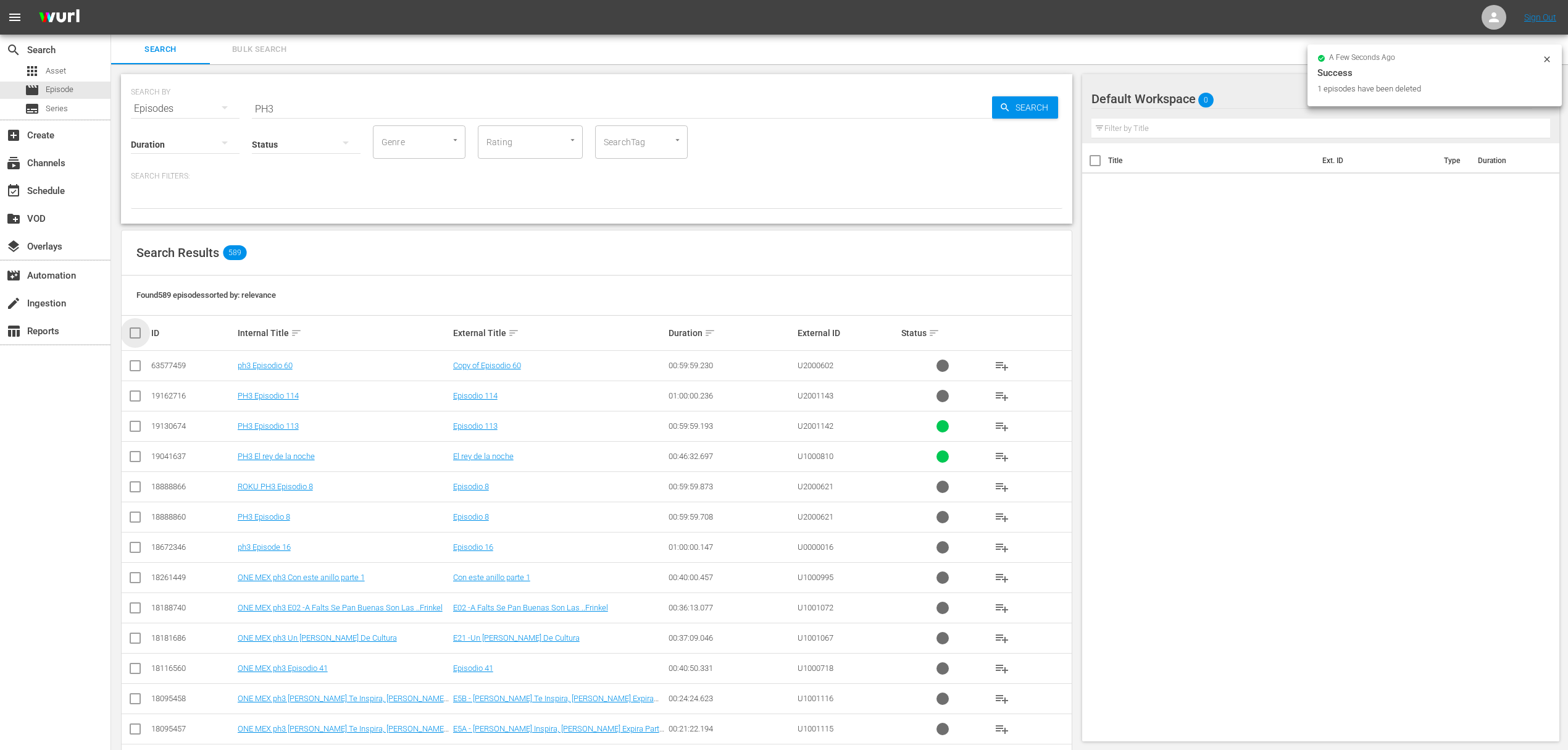
checkbox input "true"
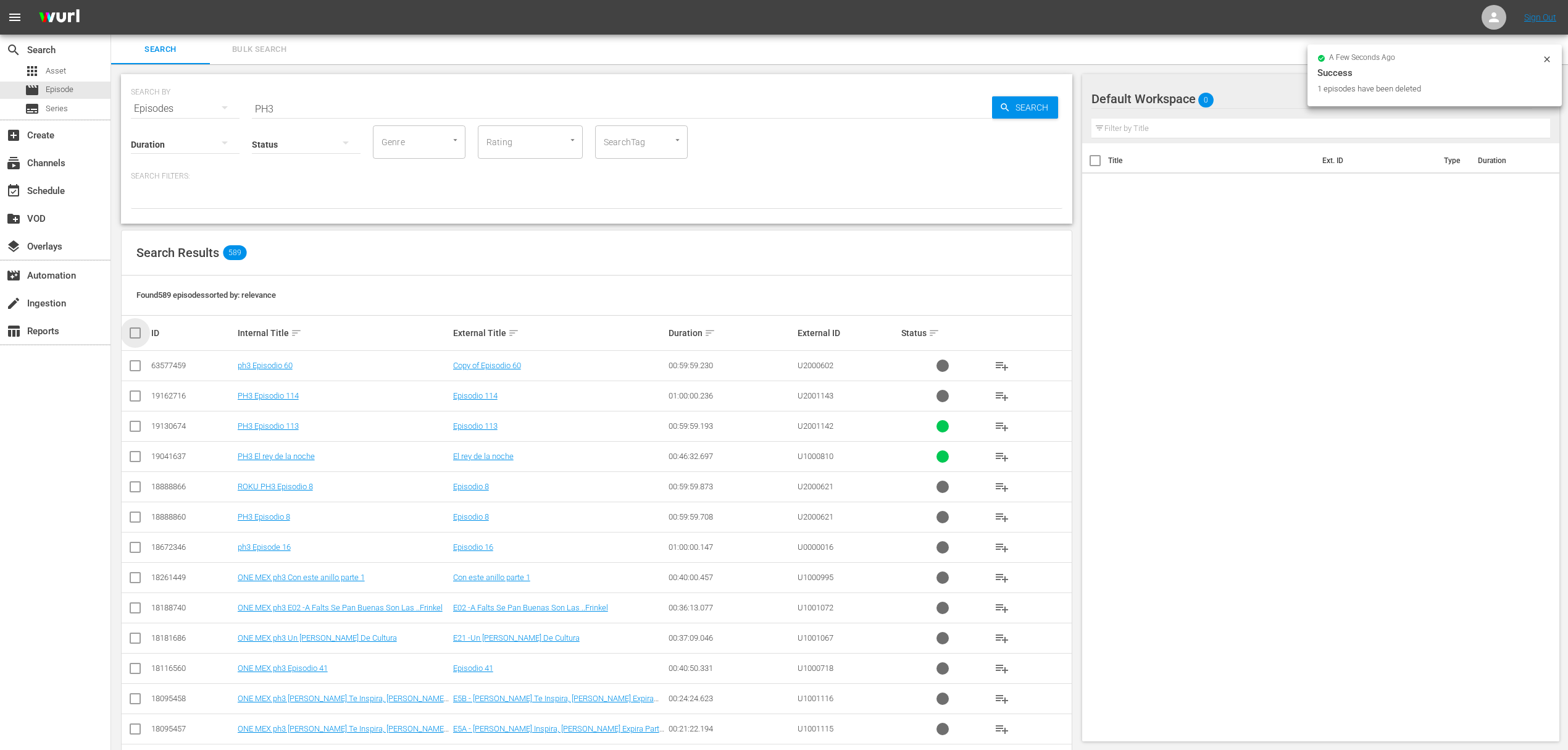
checkbox input "true"
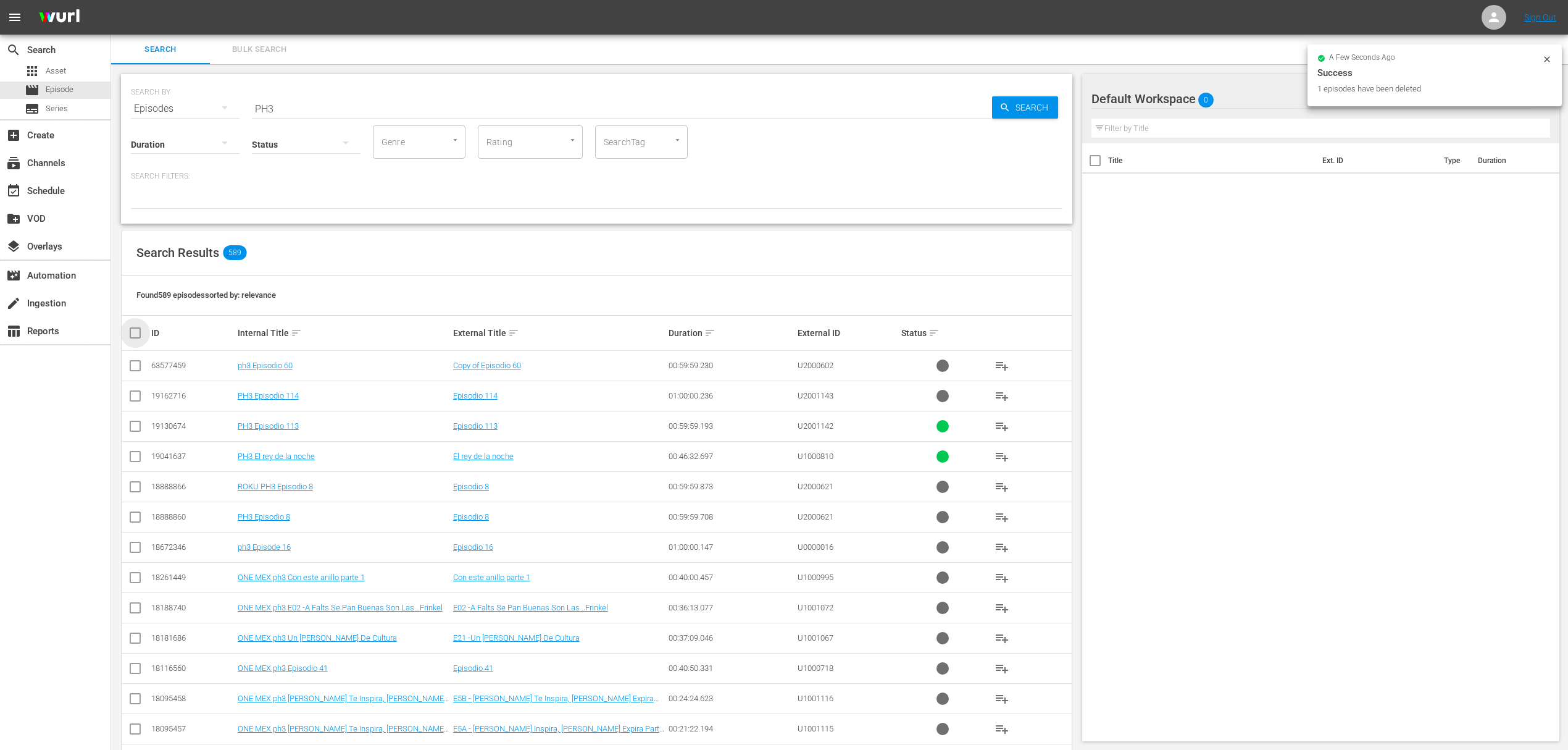
checkbox input "true"
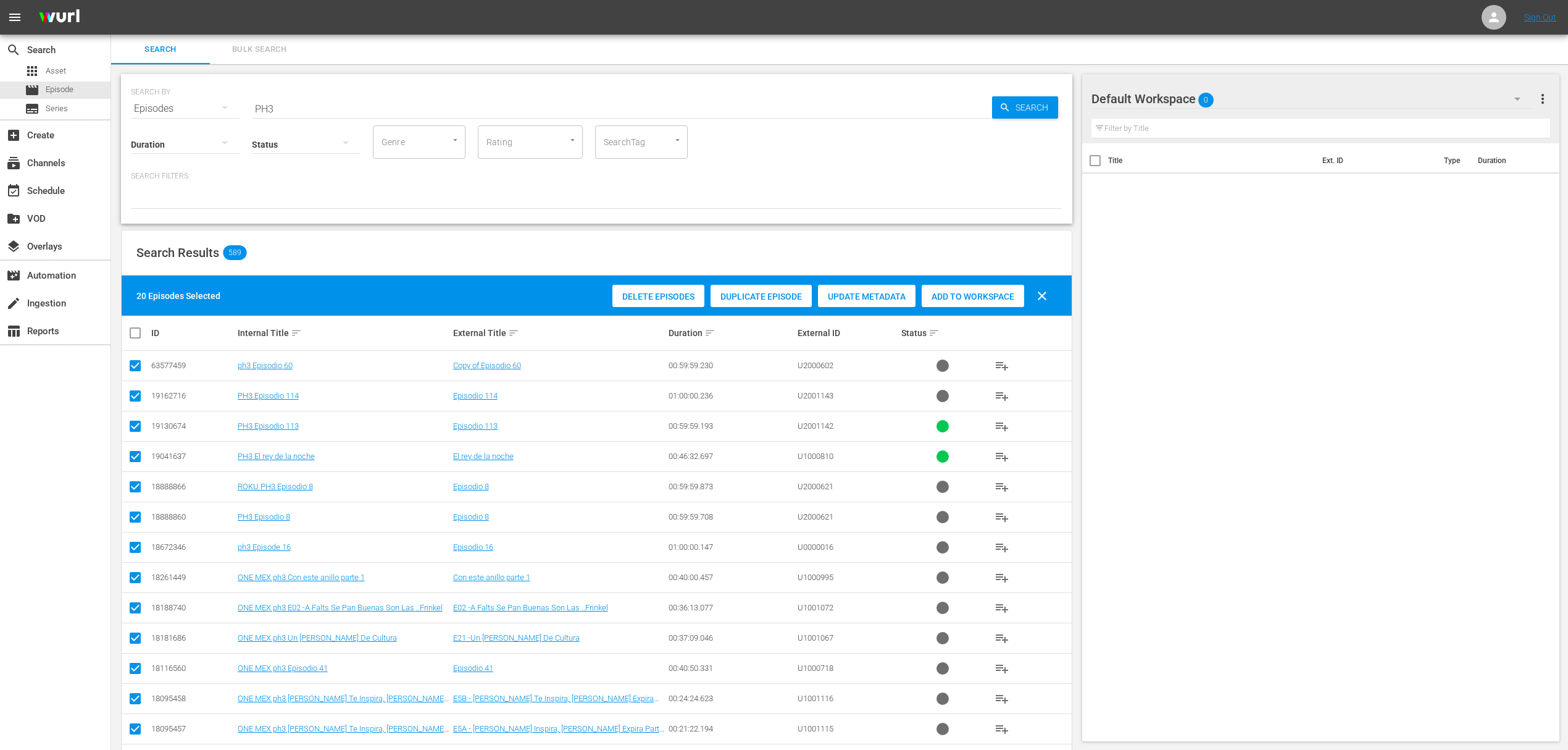
click at [137, 335] on input "checkbox" at bounding box center [141, 333] width 25 height 15
checkbox input "true"
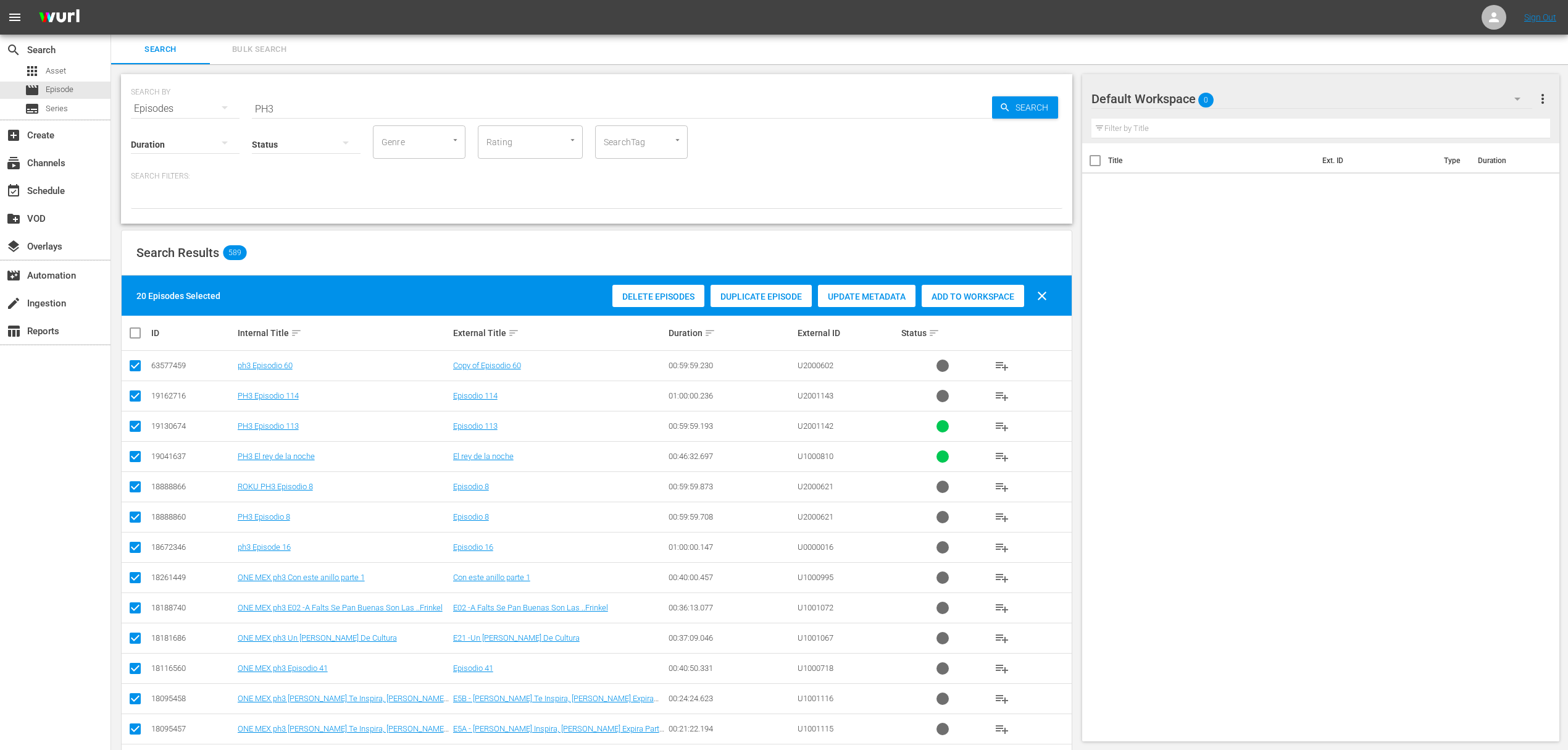
checkbox input "true"
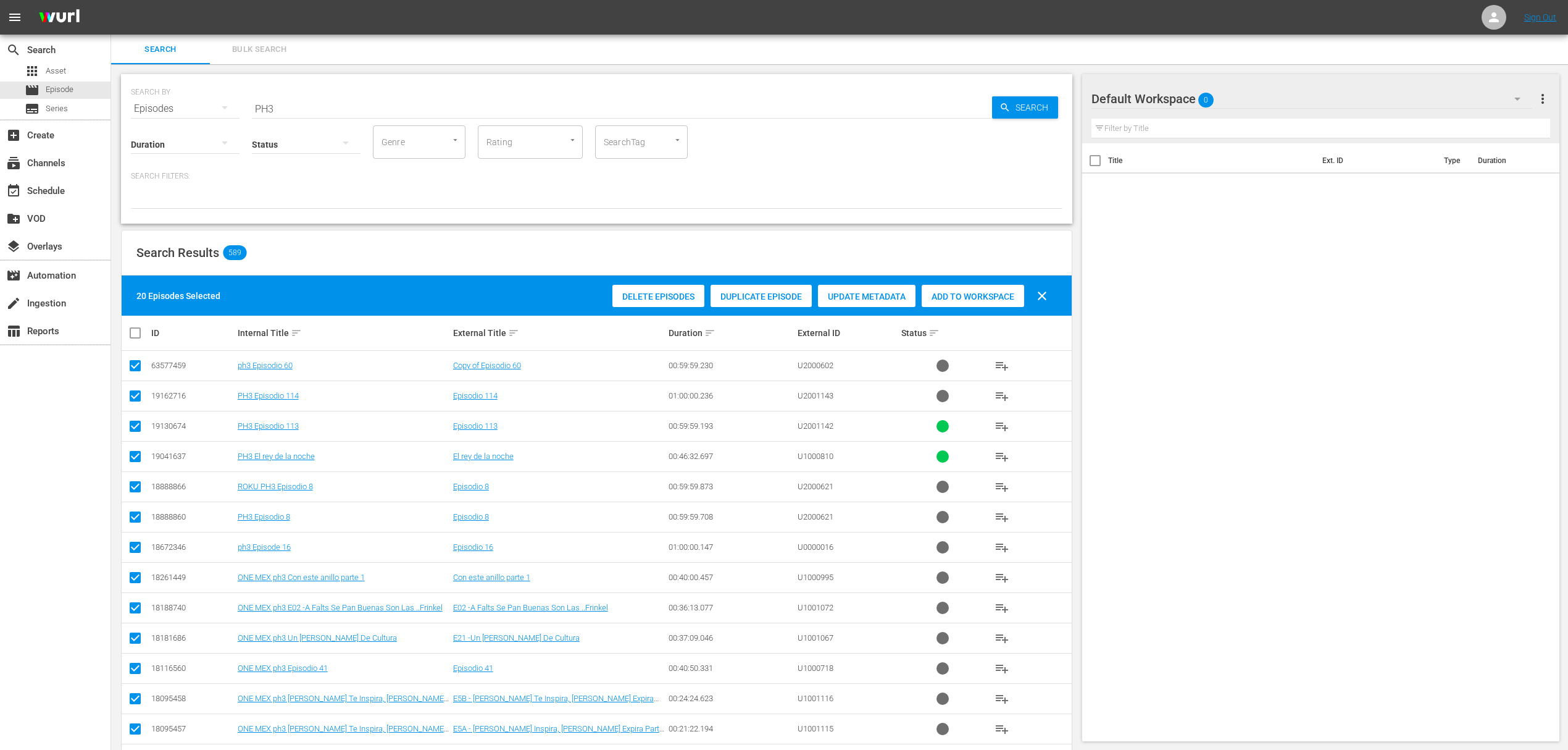
checkbox input "true"
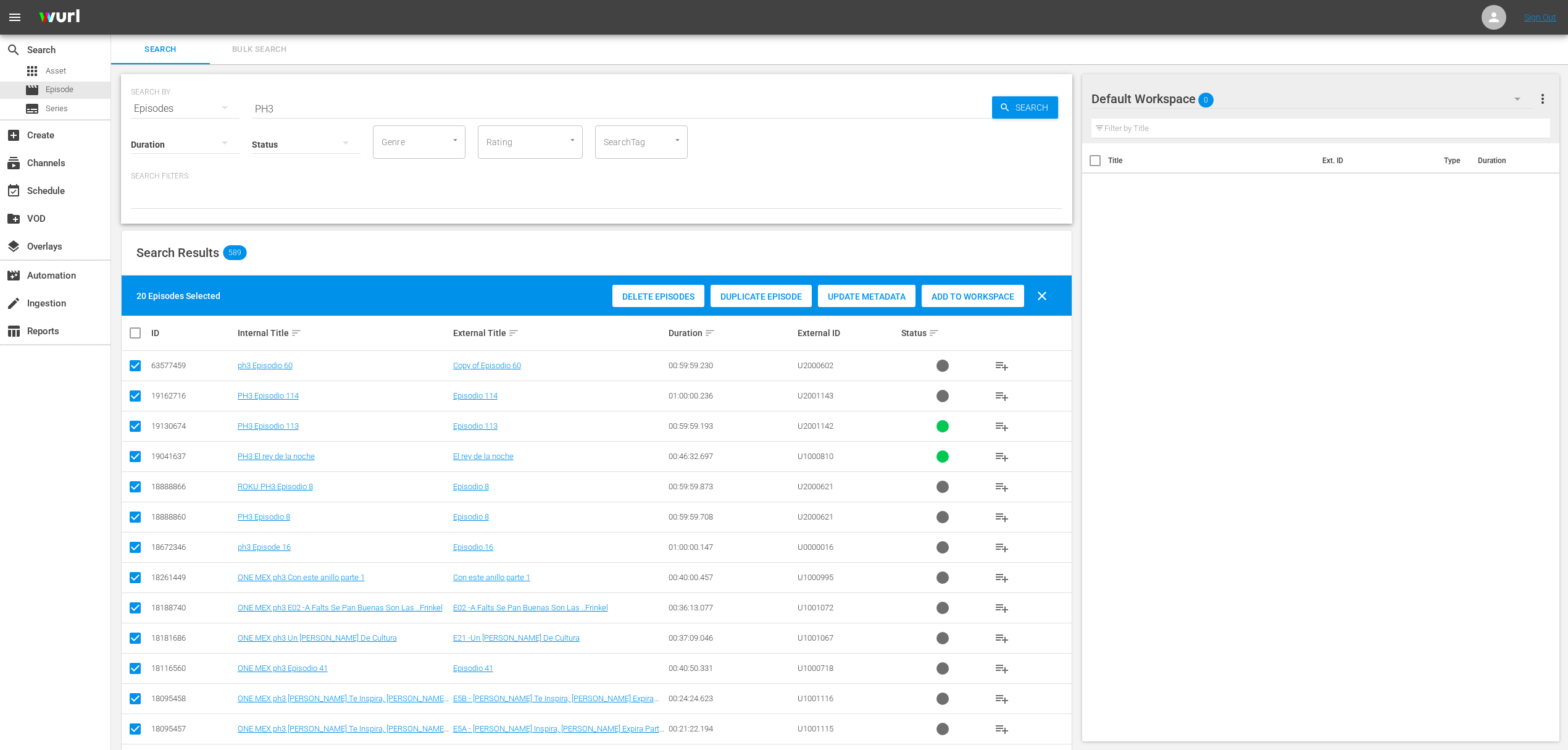
checkbox input "true"
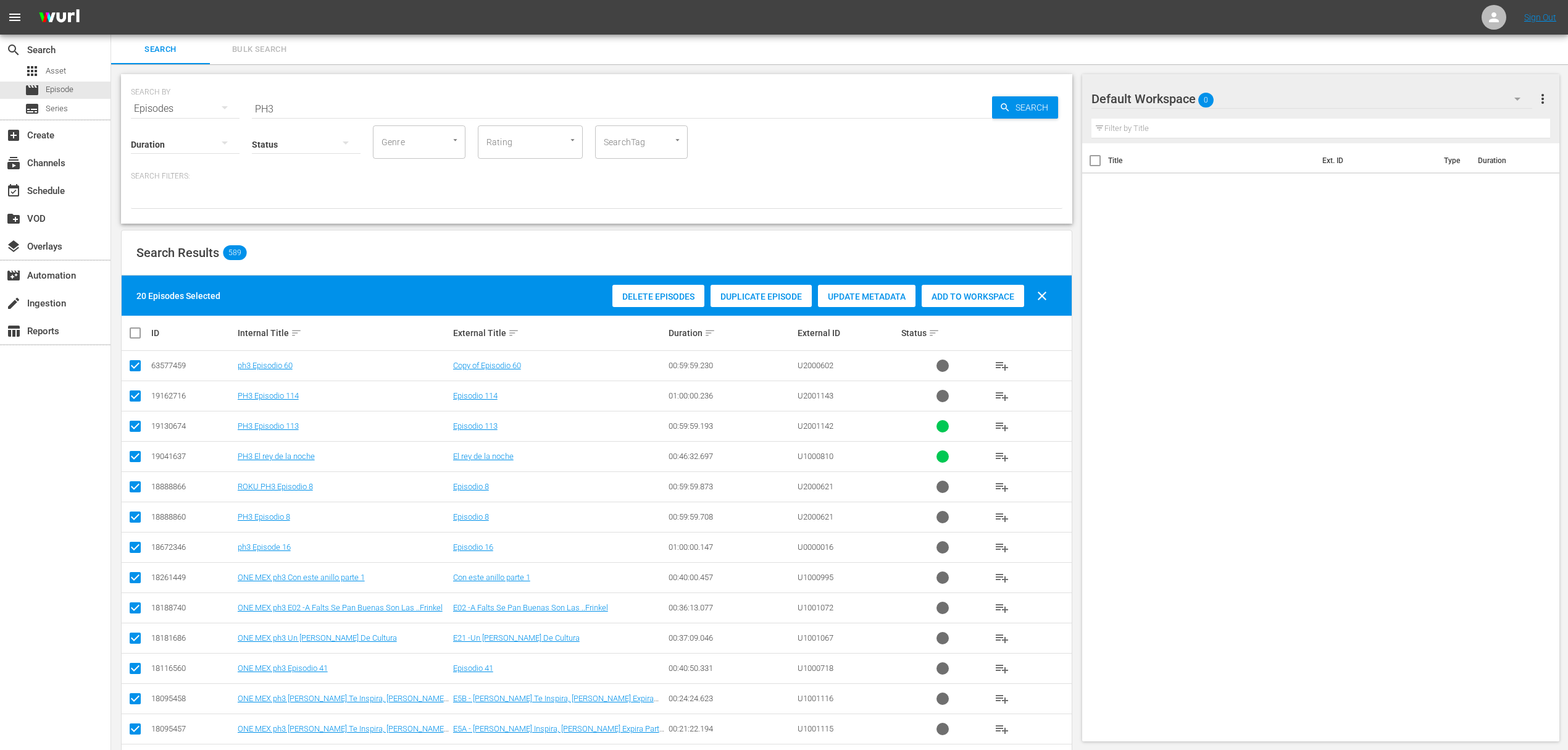
checkbox input "true"
click at [137, 335] on input "checkbox" at bounding box center [141, 333] width 25 height 15
checkbox input "false"
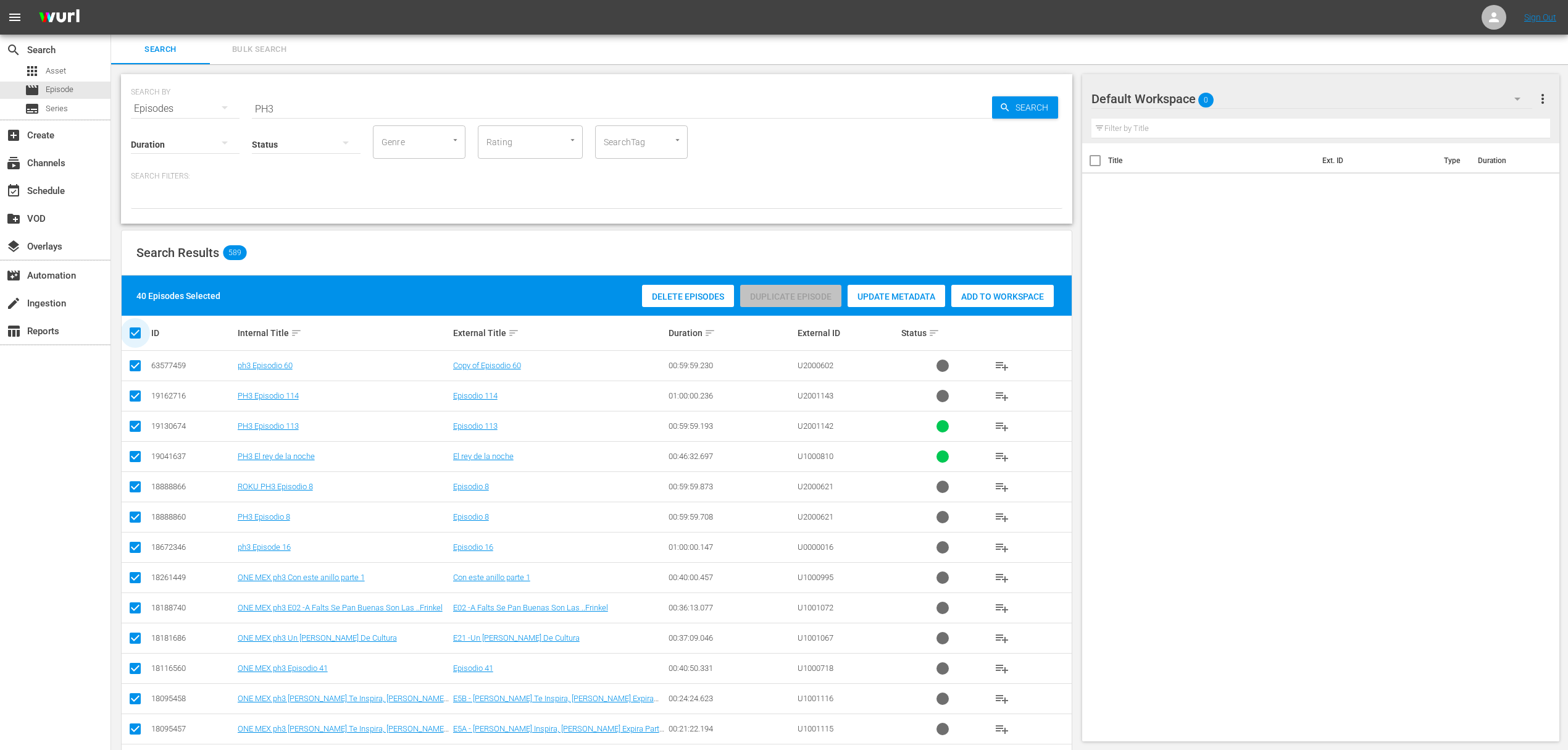
checkbox input "false"
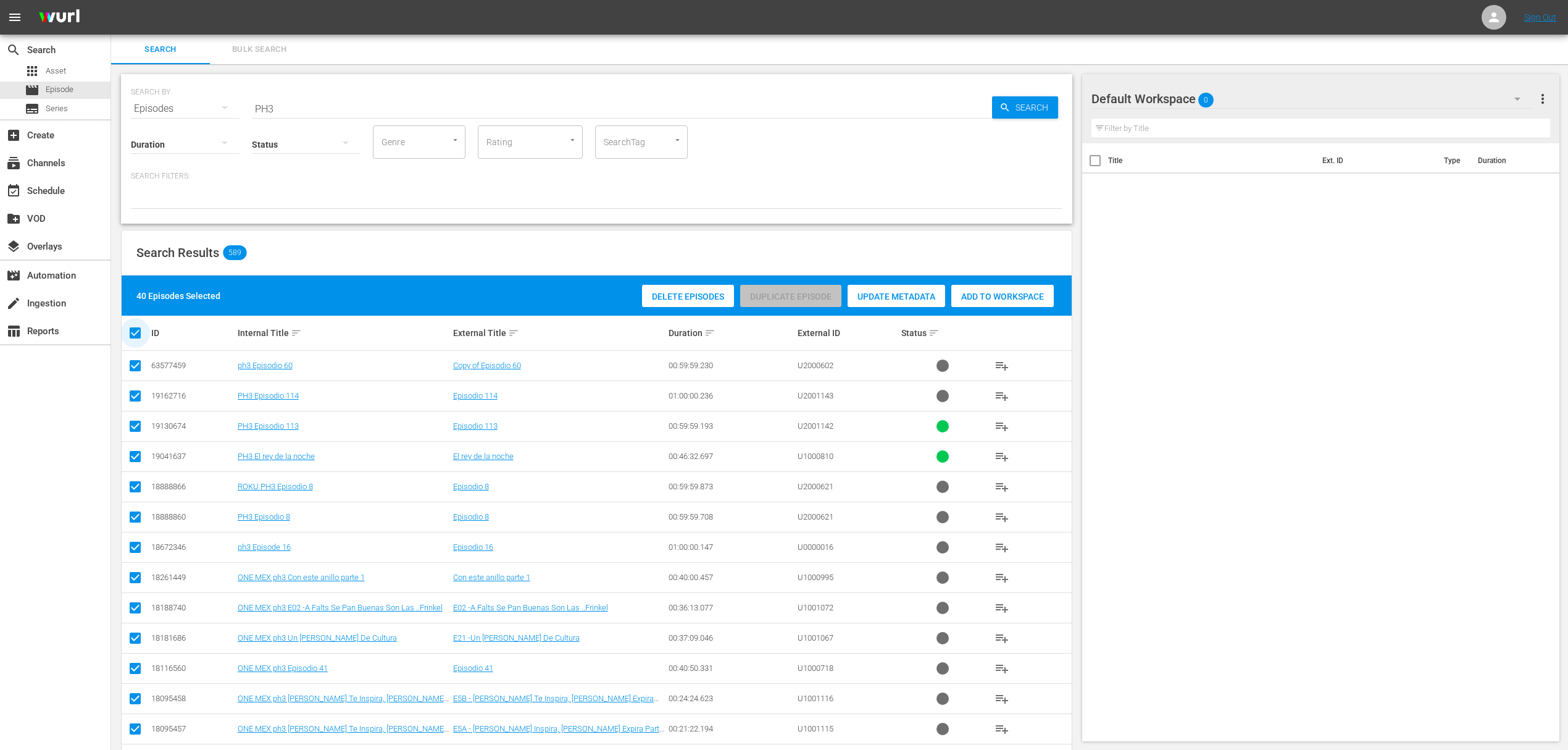
checkbox input "false"
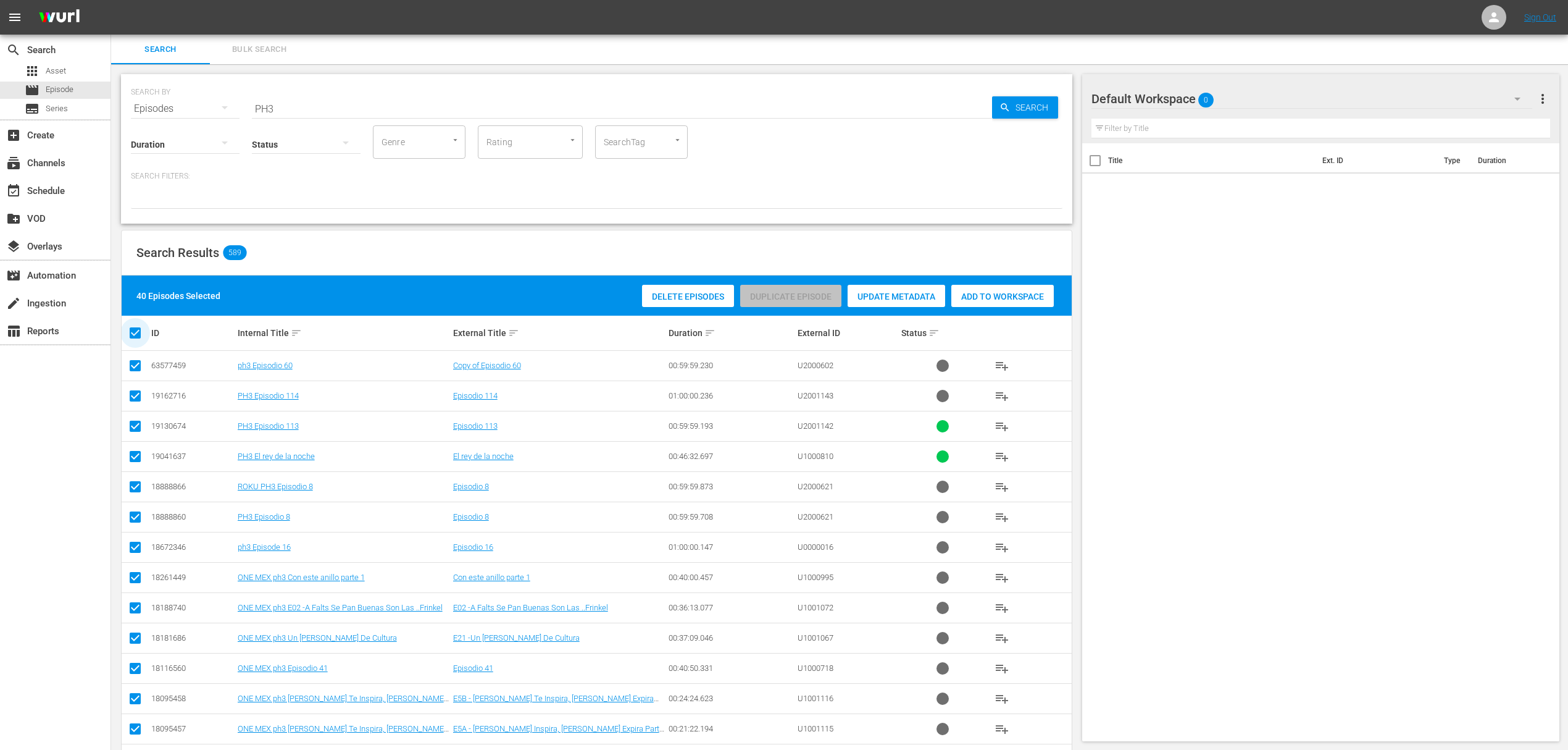
checkbox input "false"
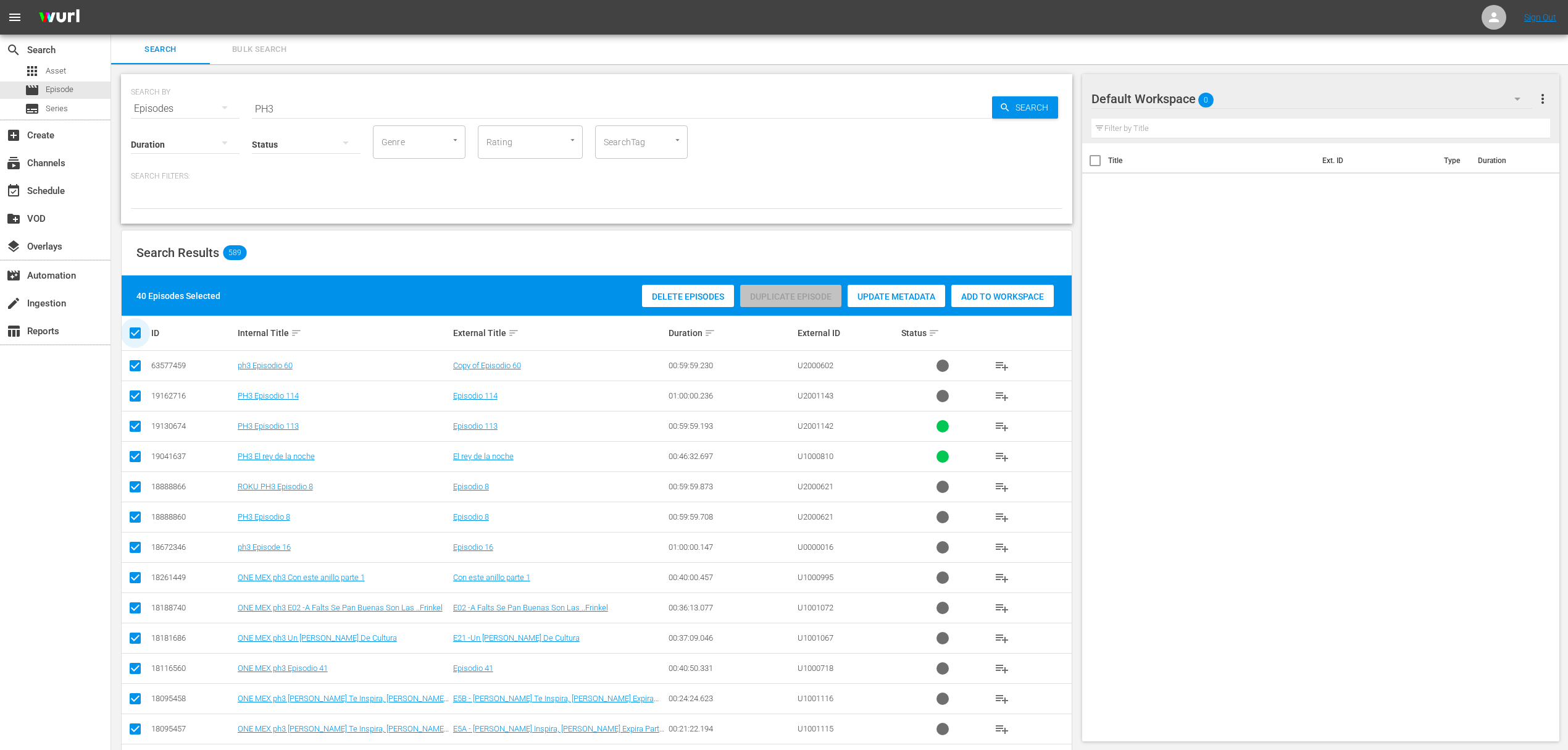
checkbox input "false"
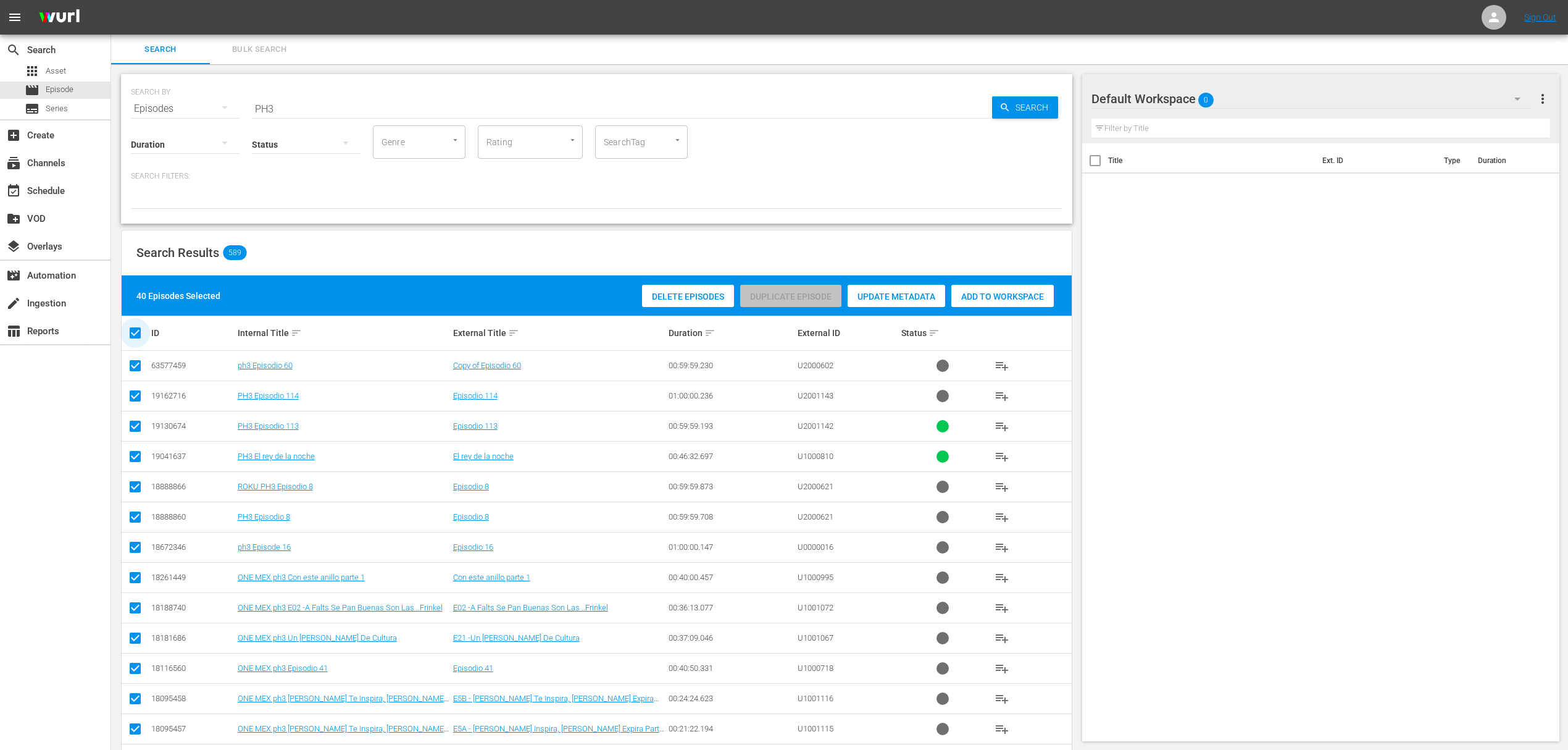
checkbox input "false"
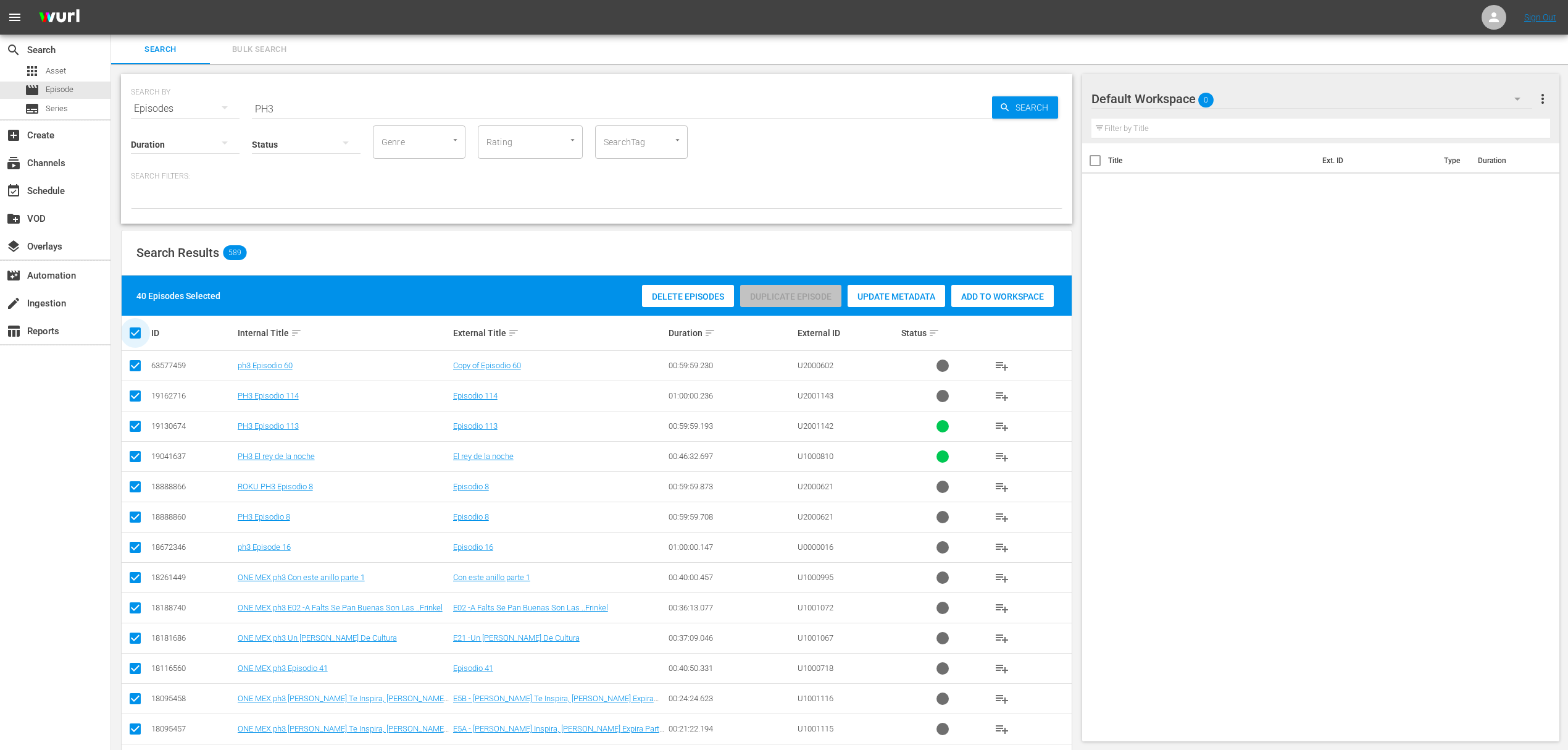
checkbox input "false"
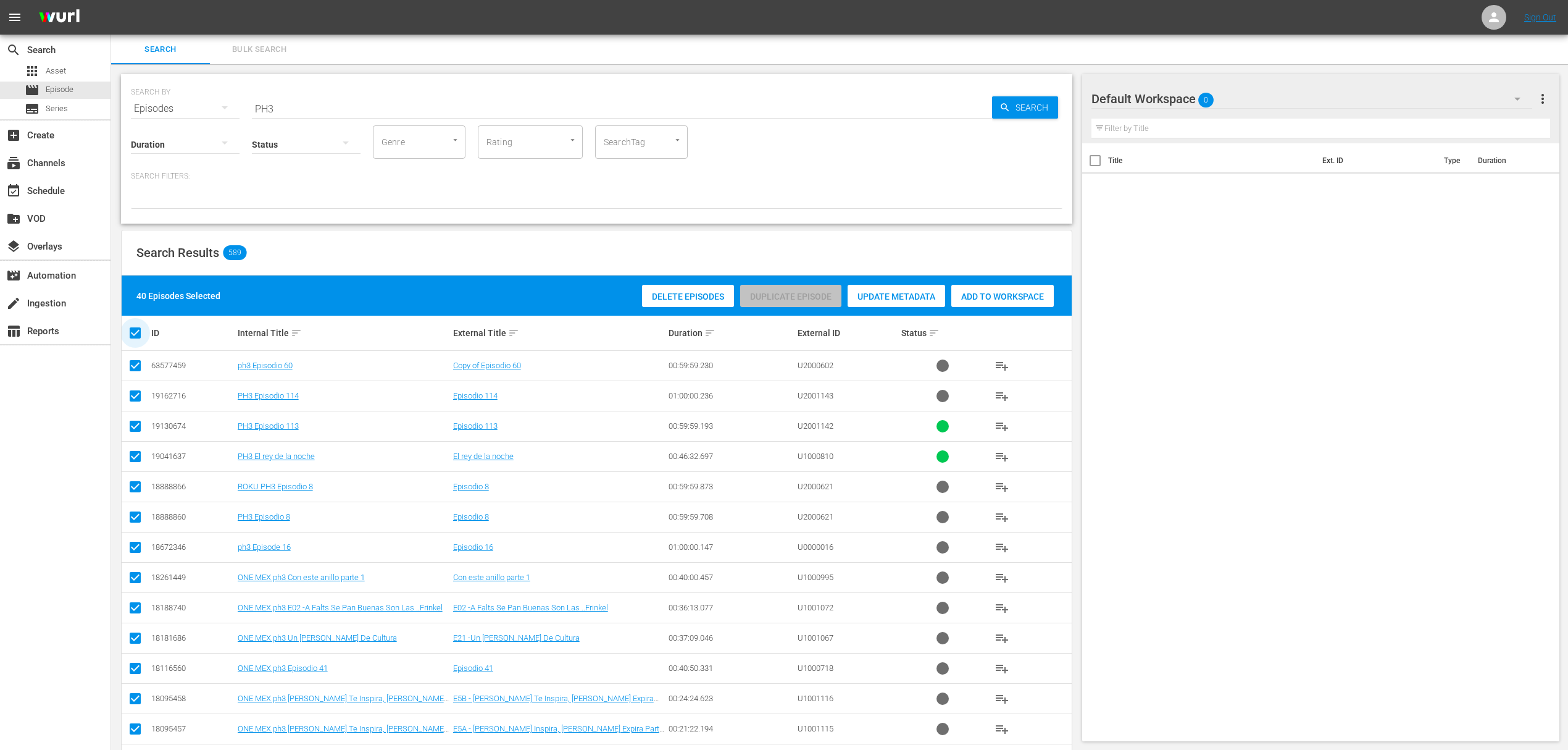
checkbox input "false"
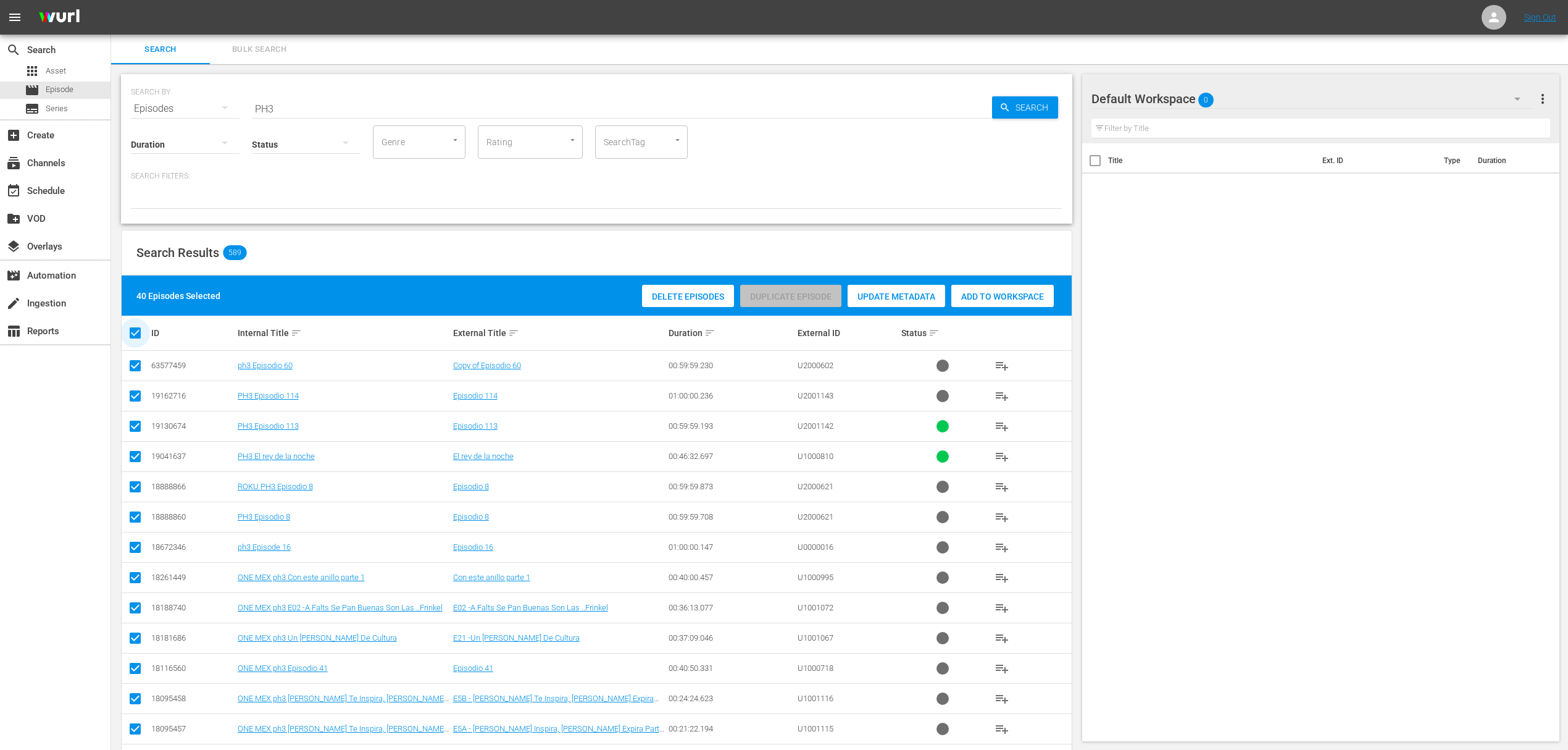
checkbox input "false"
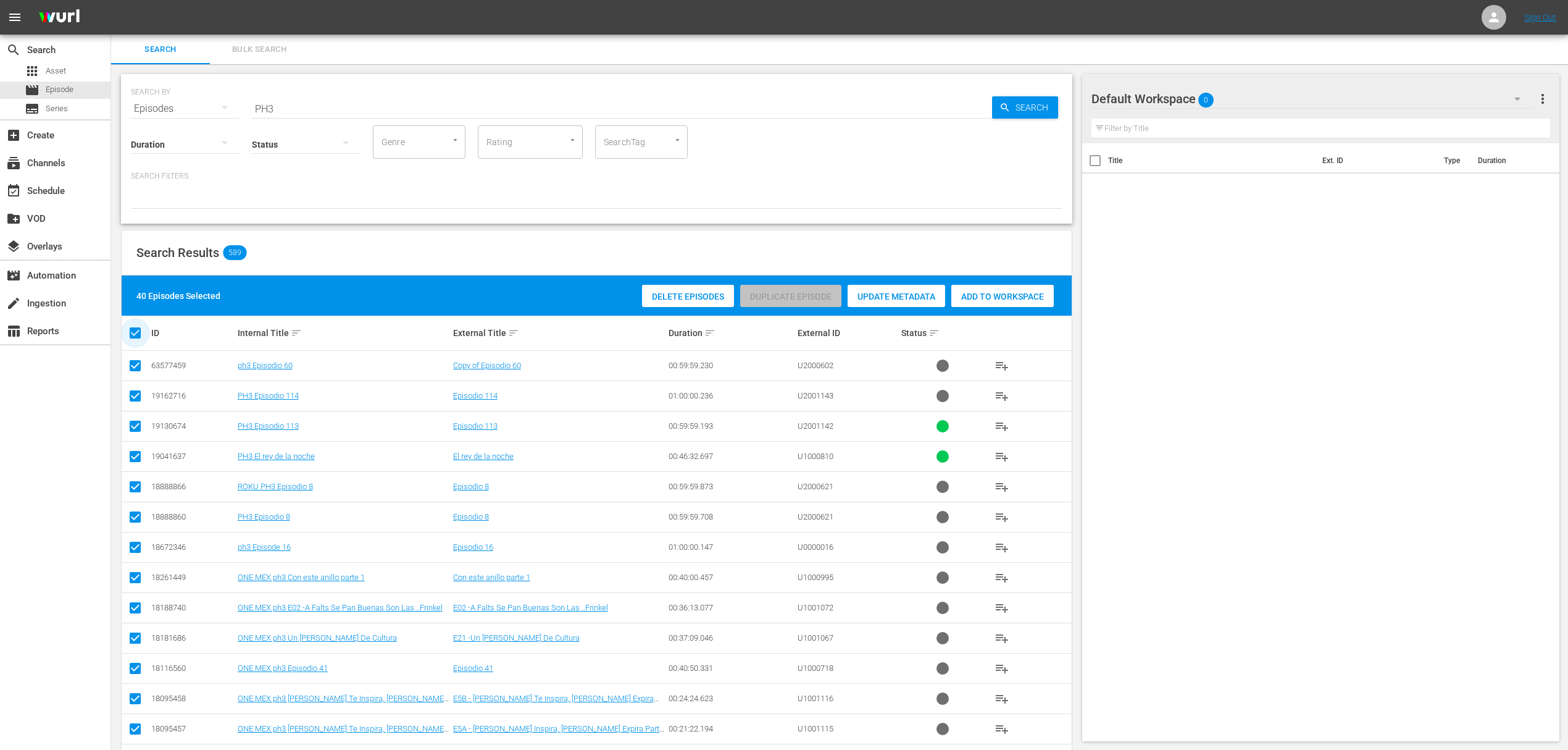
checkbox input "false"
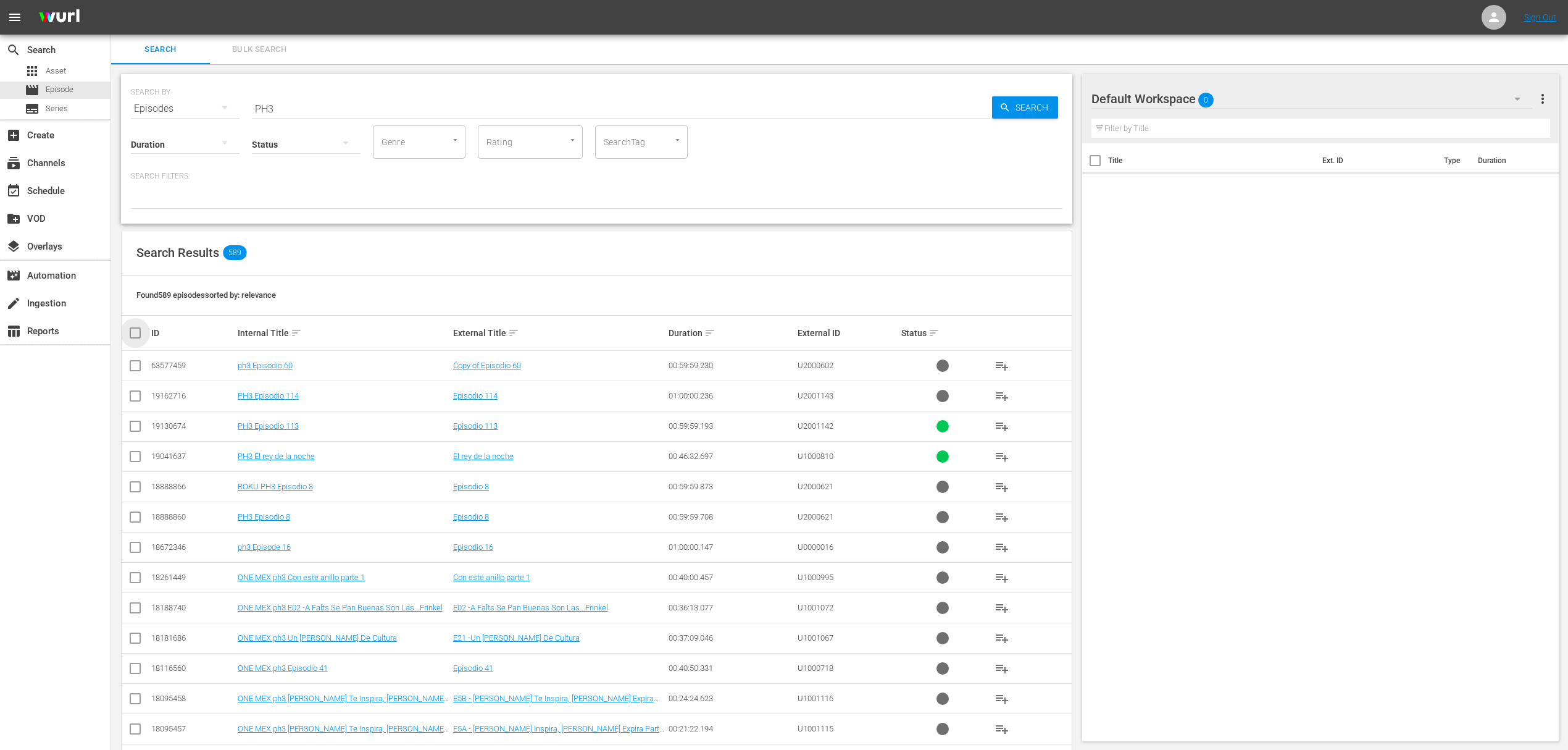
click at [137, 335] on input "checkbox" at bounding box center [141, 333] width 25 height 15
checkbox input "true"
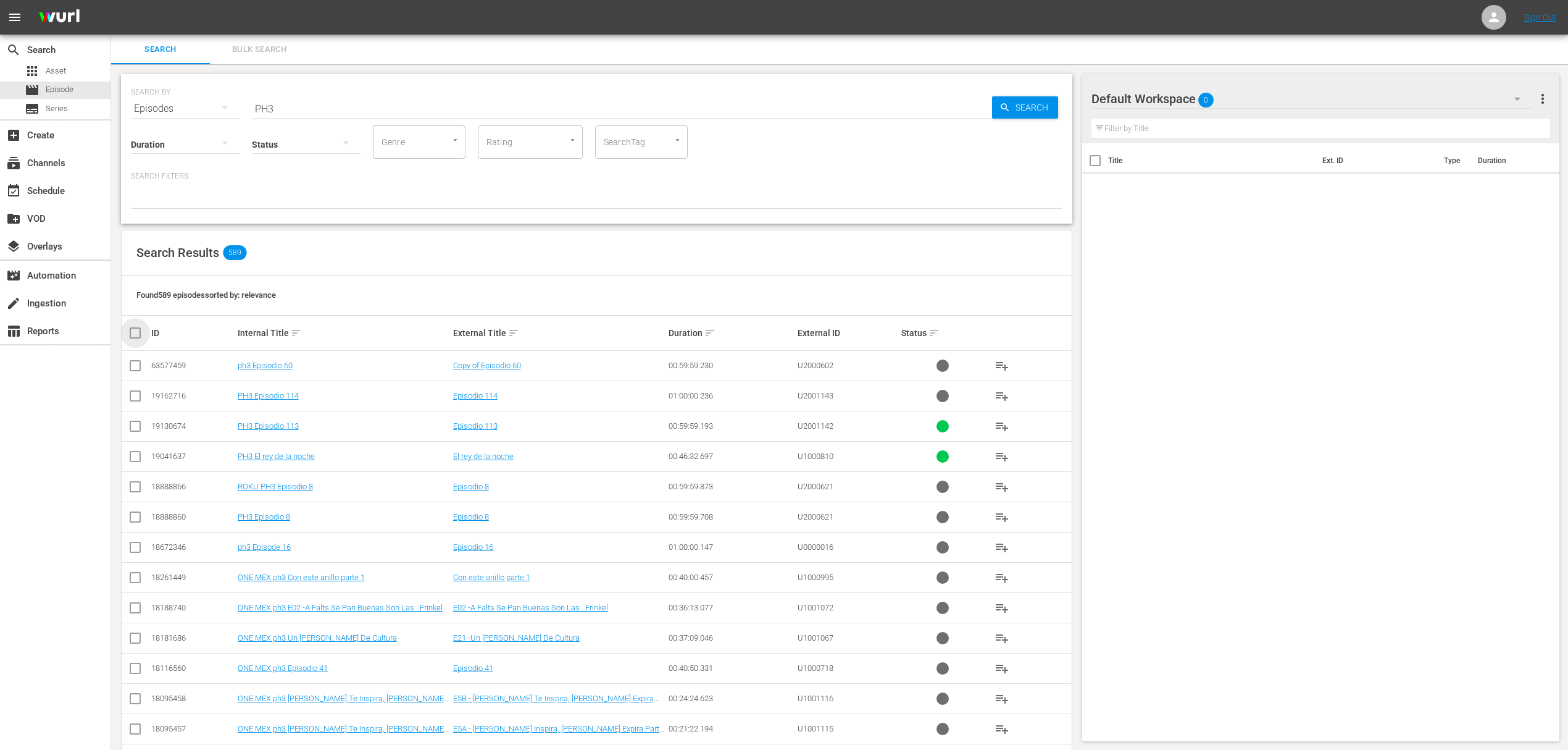
checkbox input "true"
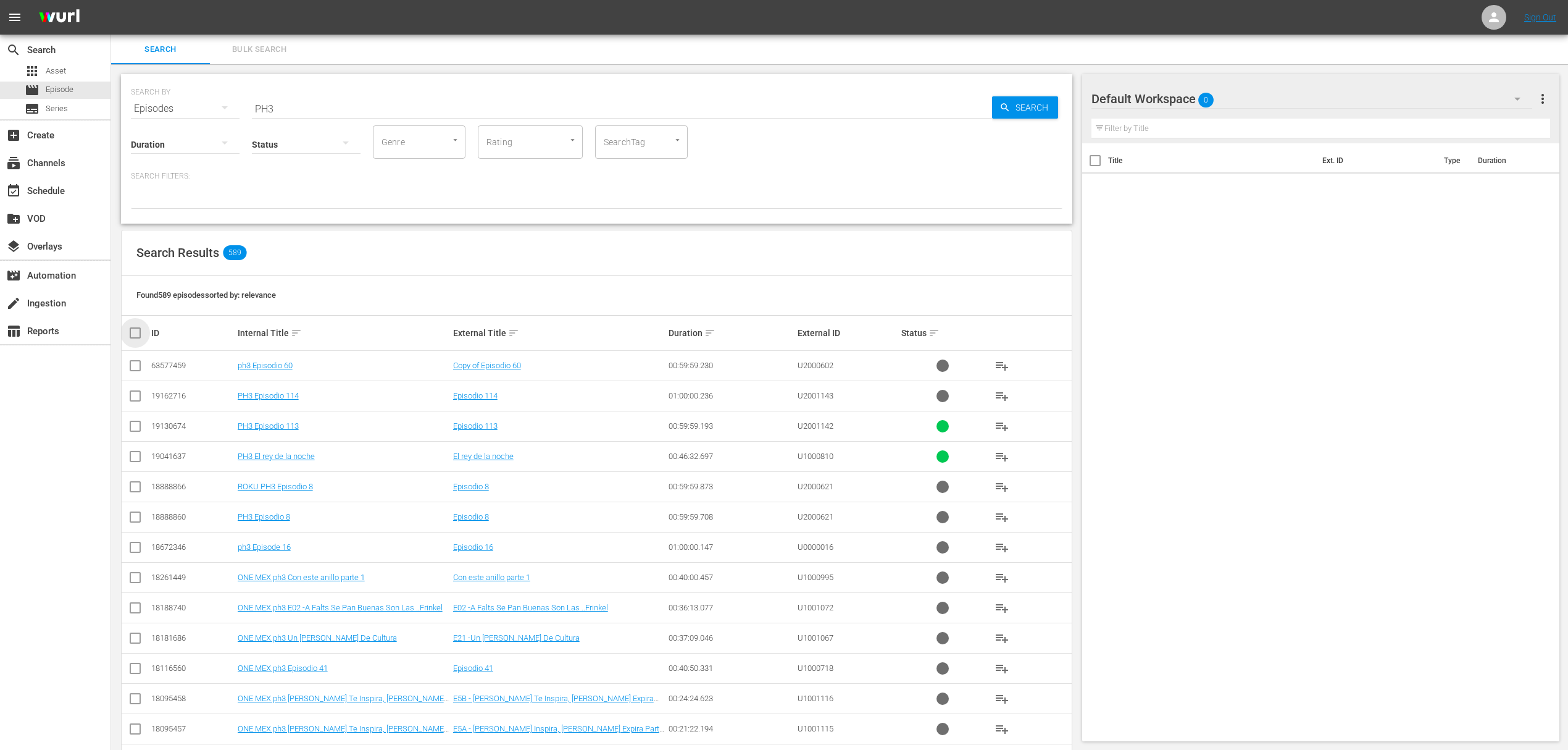
checkbox input "true"
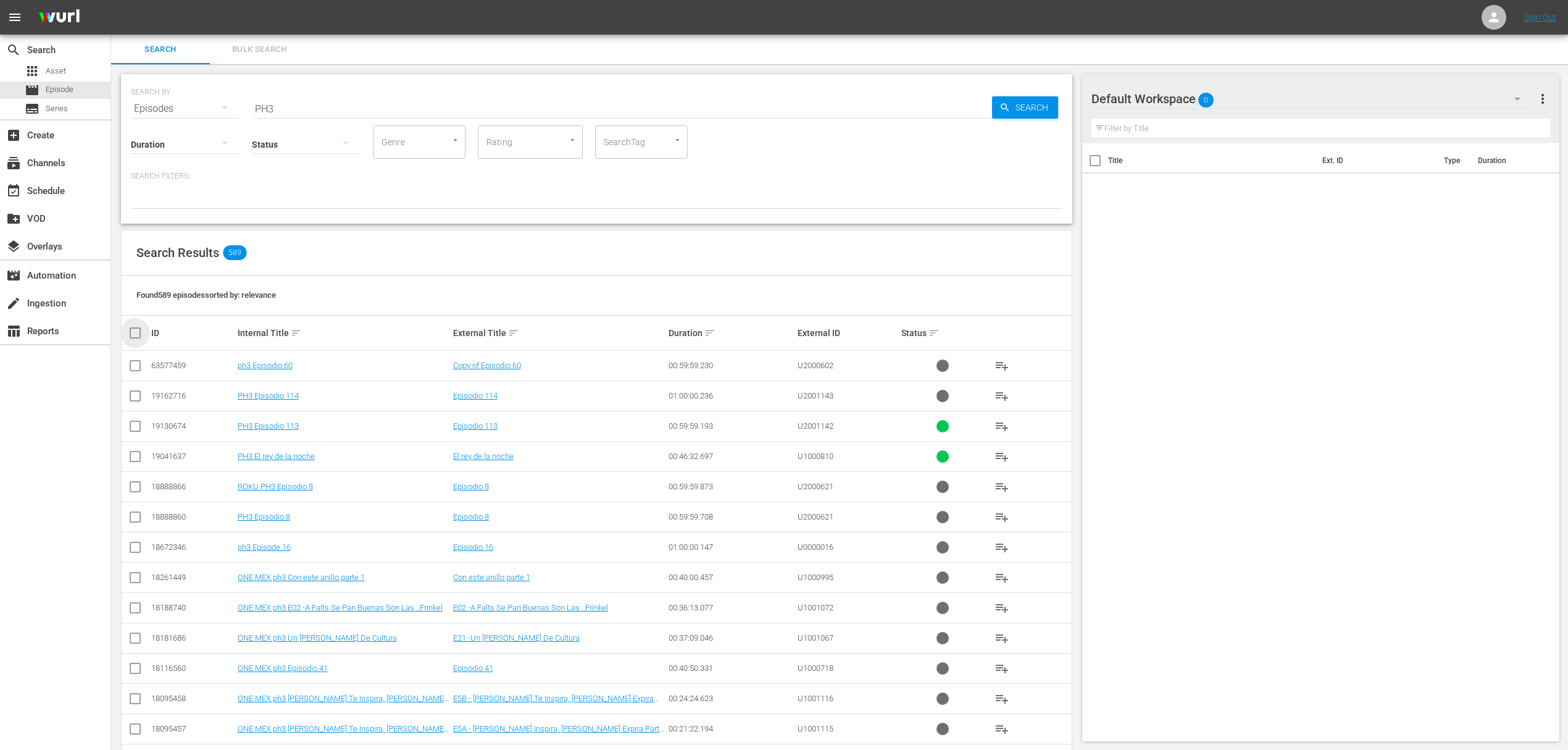
checkbox input "true"
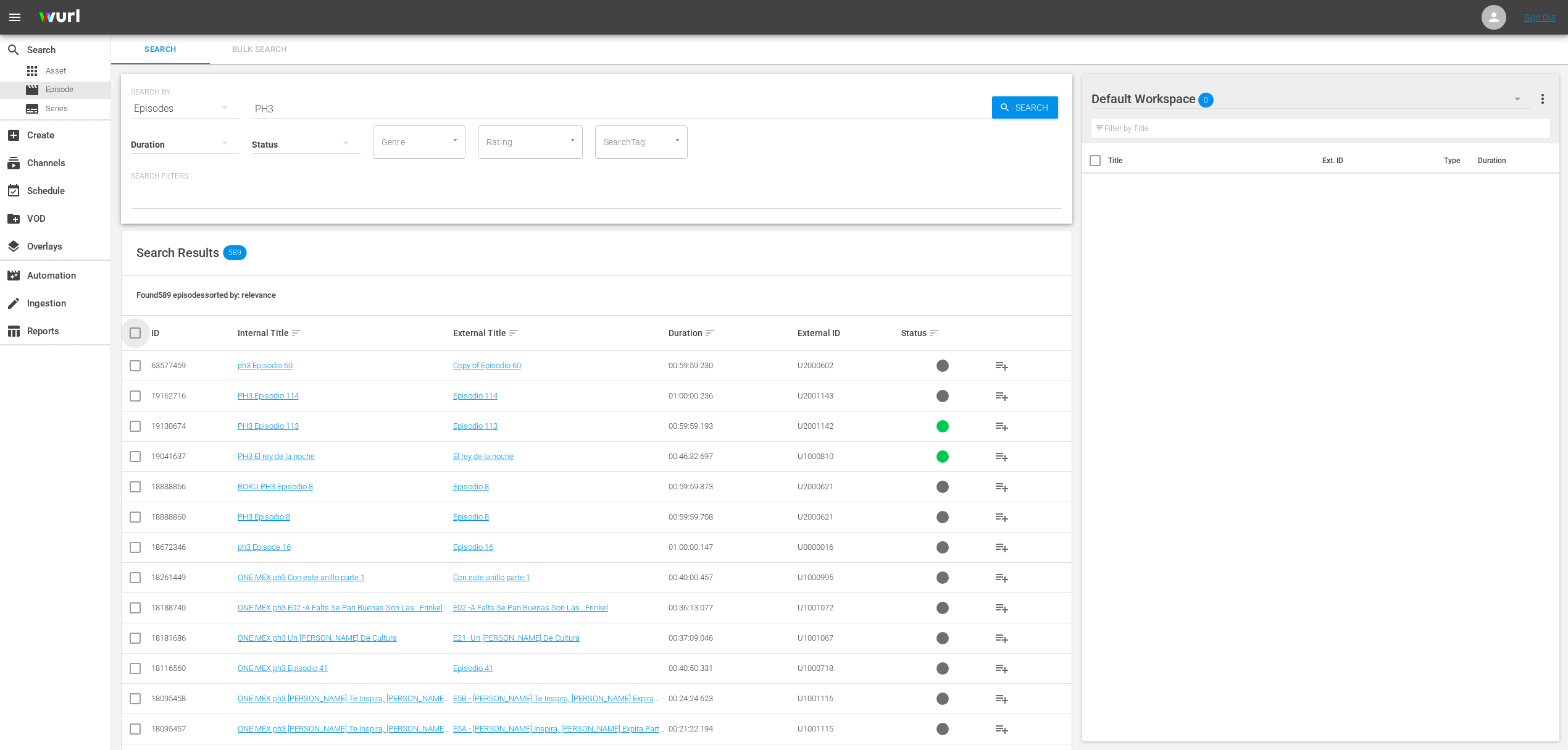
checkbox input "true"
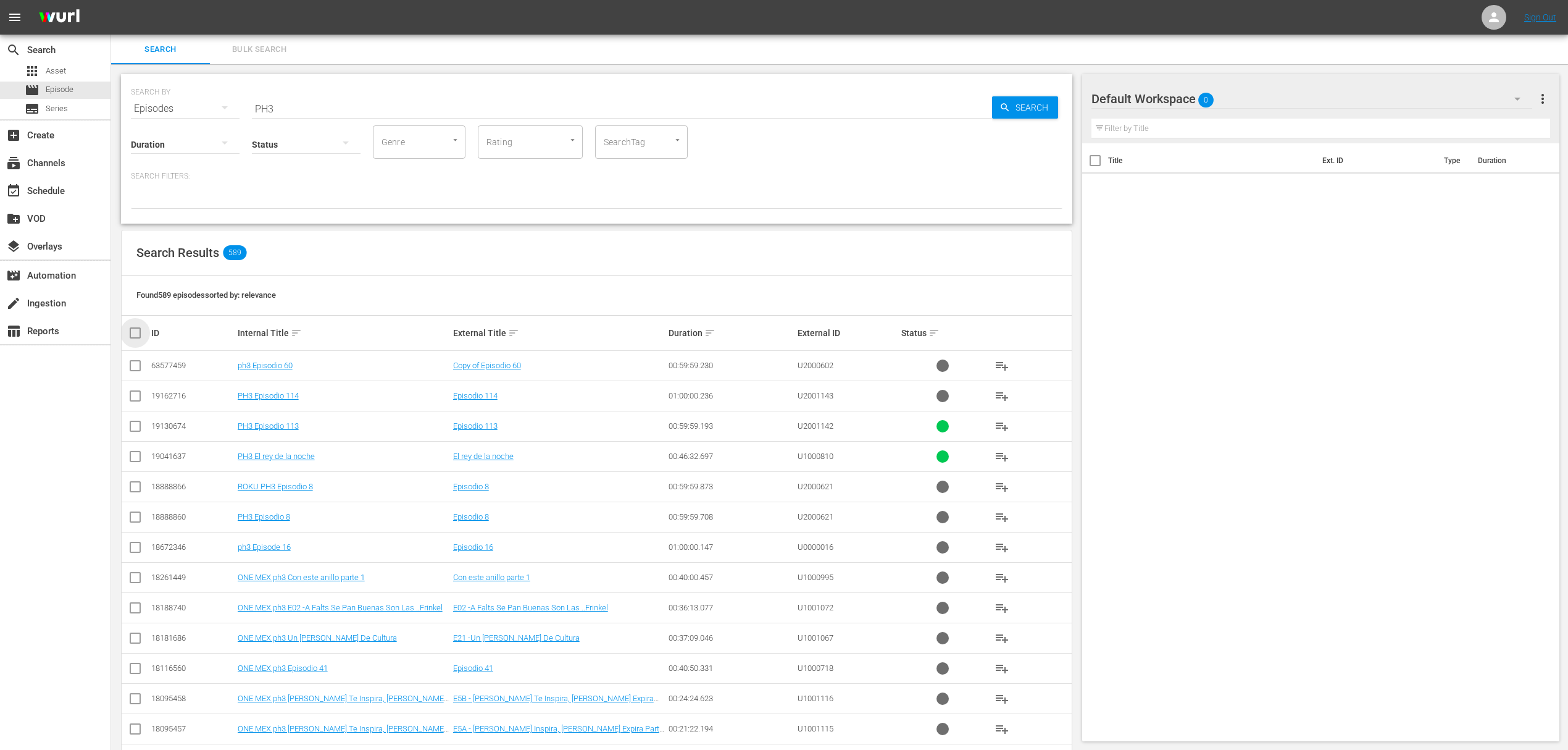
checkbox input "true"
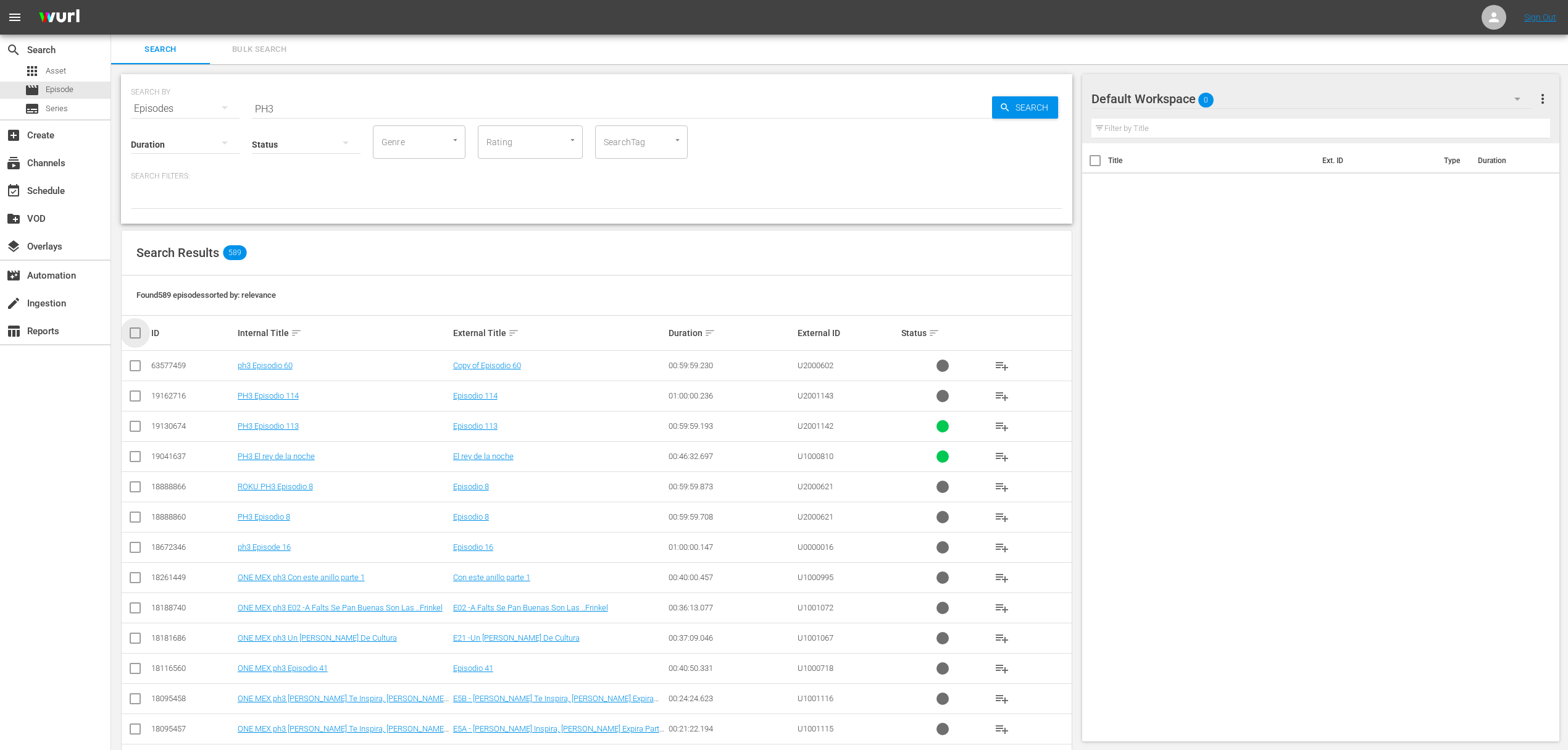
checkbox input "true"
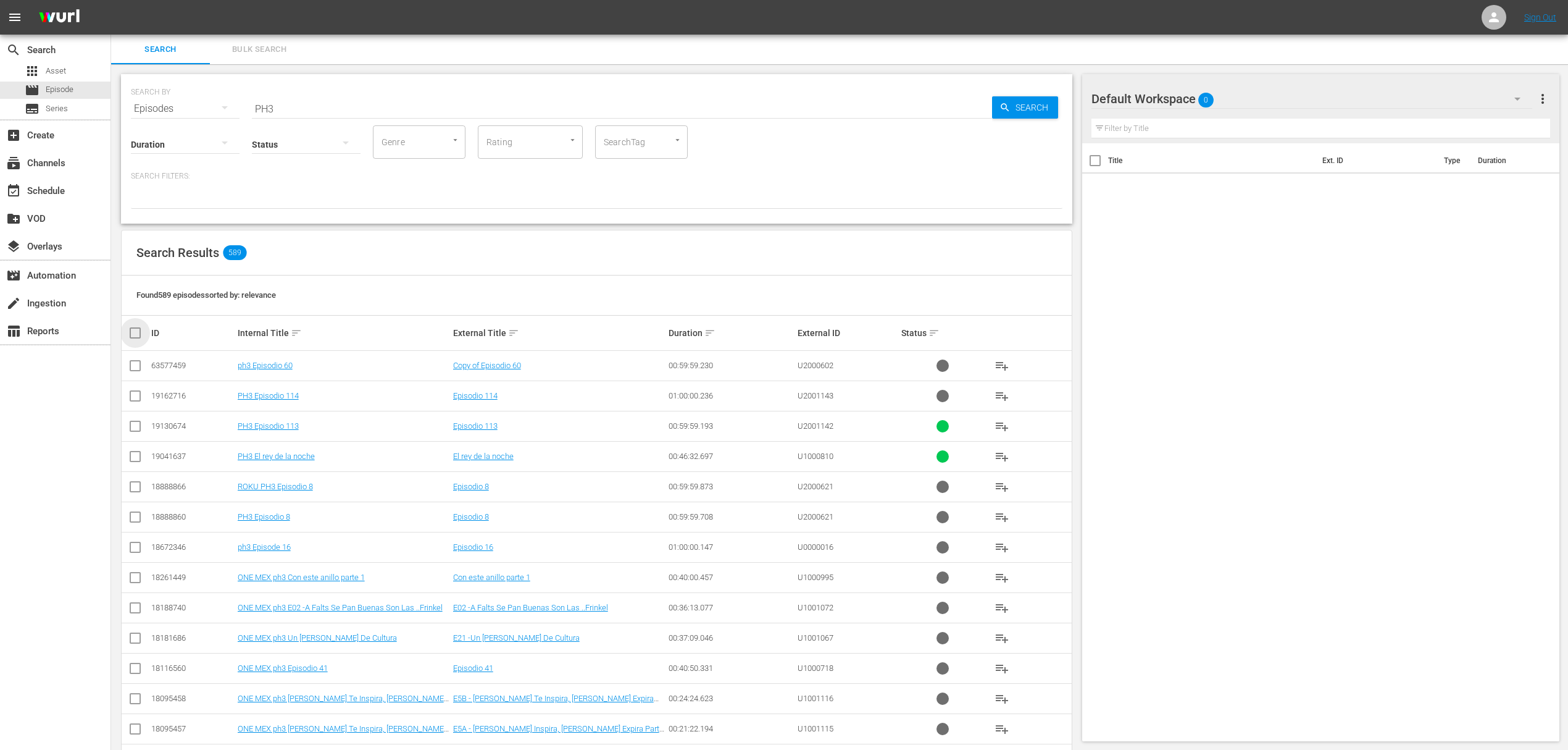
checkbox input "true"
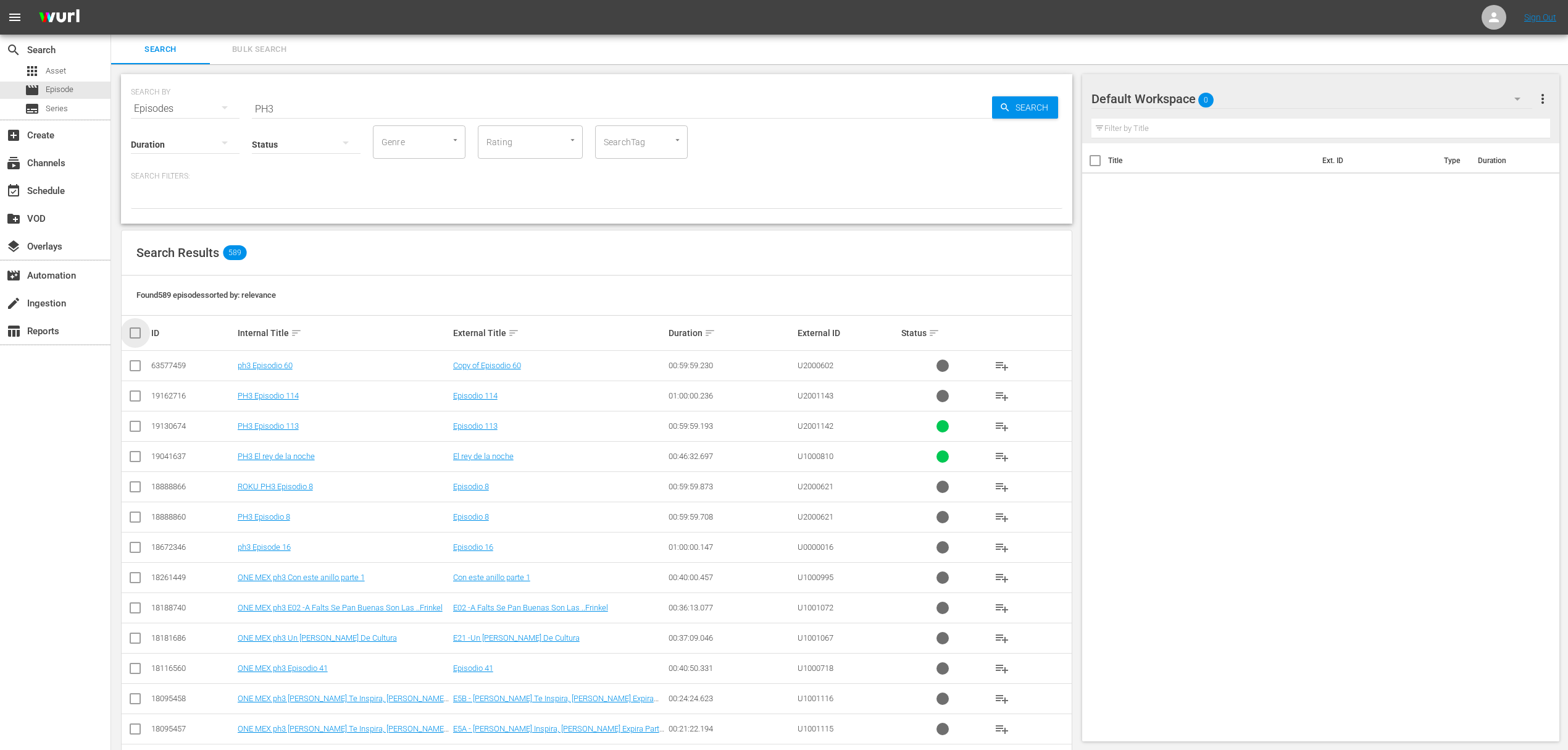
checkbox input "true"
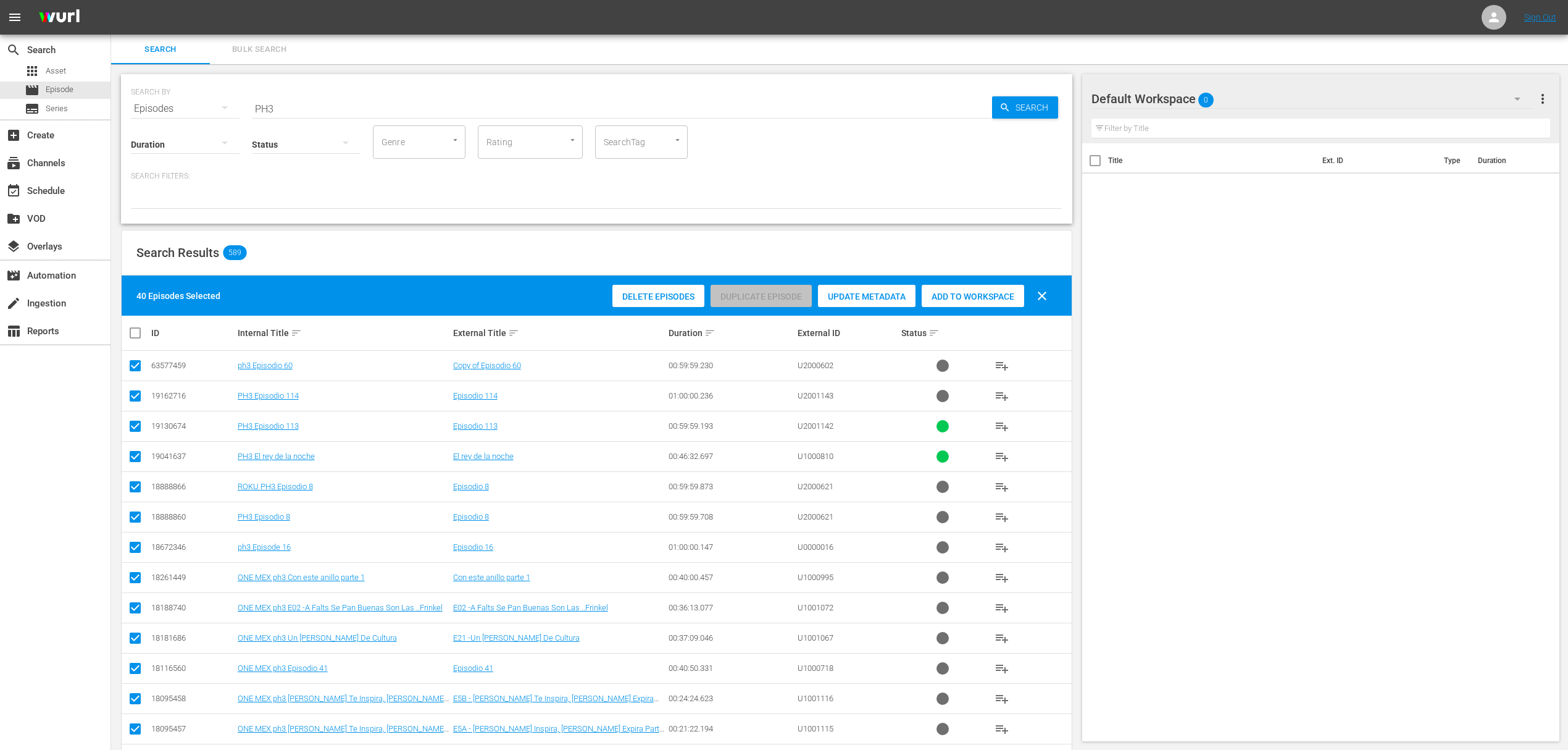
click at [140, 329] on input "checkbox" at bounding box center [141, 333] width 25 height 15
checkbox input "true"
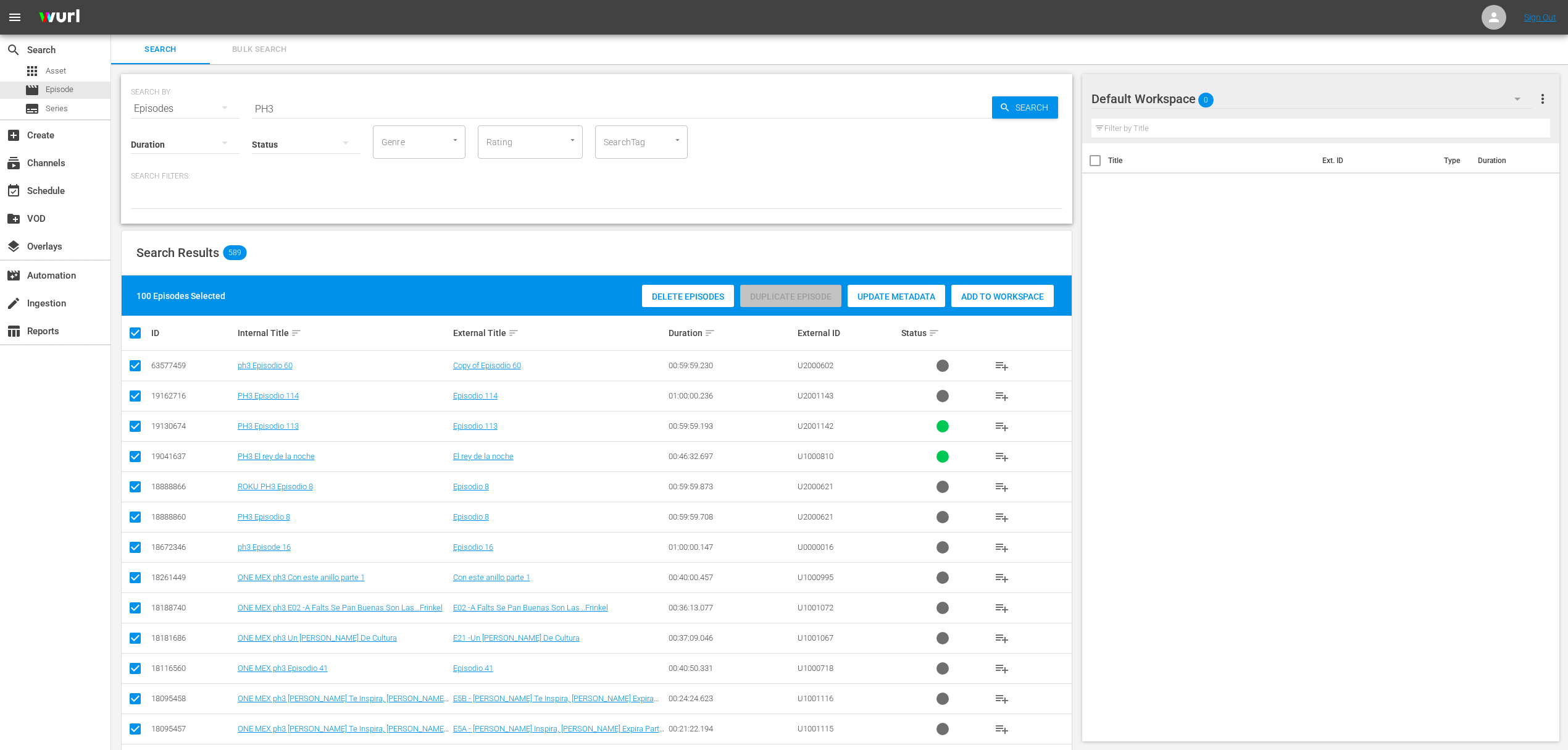
click at [140, 329] on input "checkbox" at bounding box center [141, 333] width 25 height 15
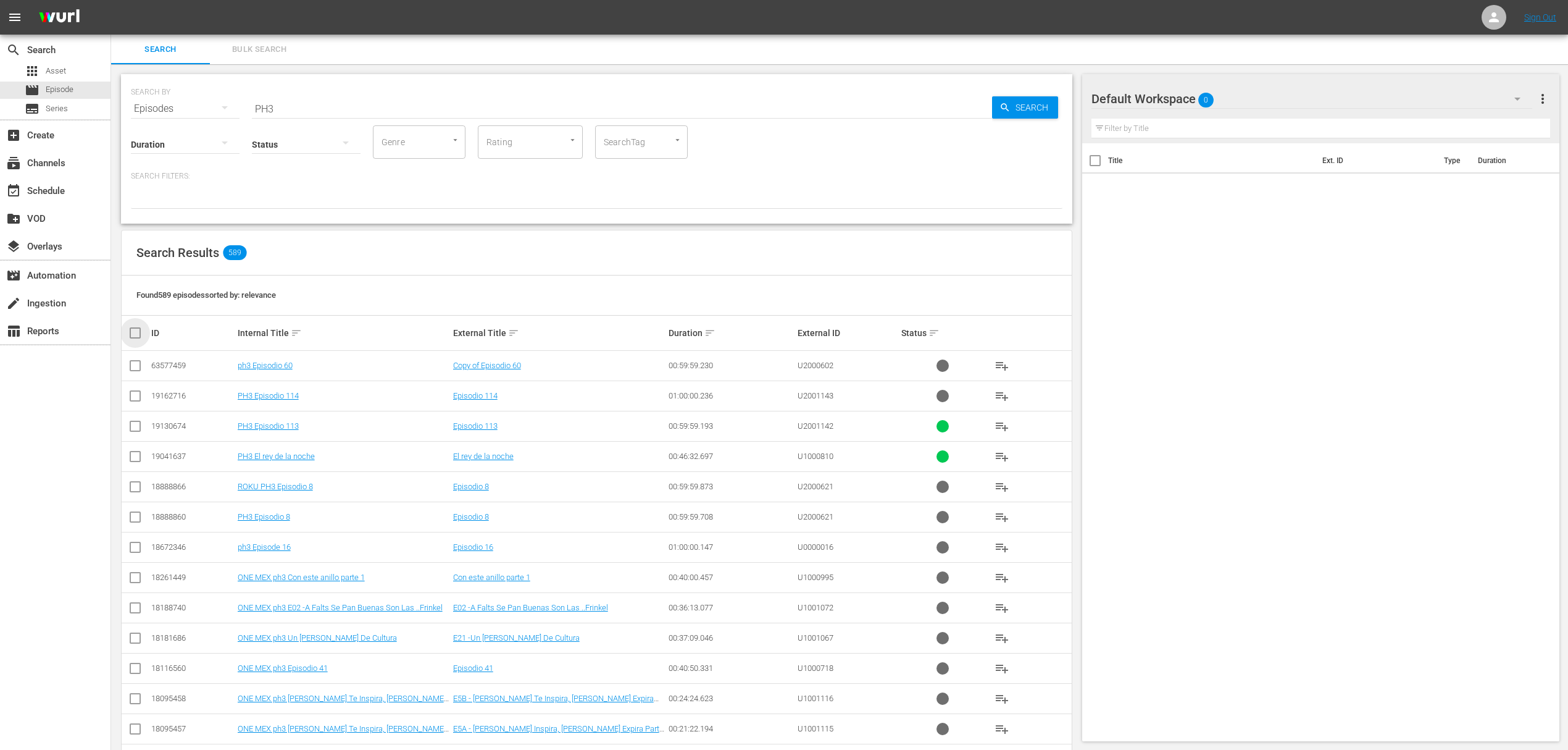
click at [136, 335] on input "checkbox" at bounding box center [141, 333] width 25 height 15
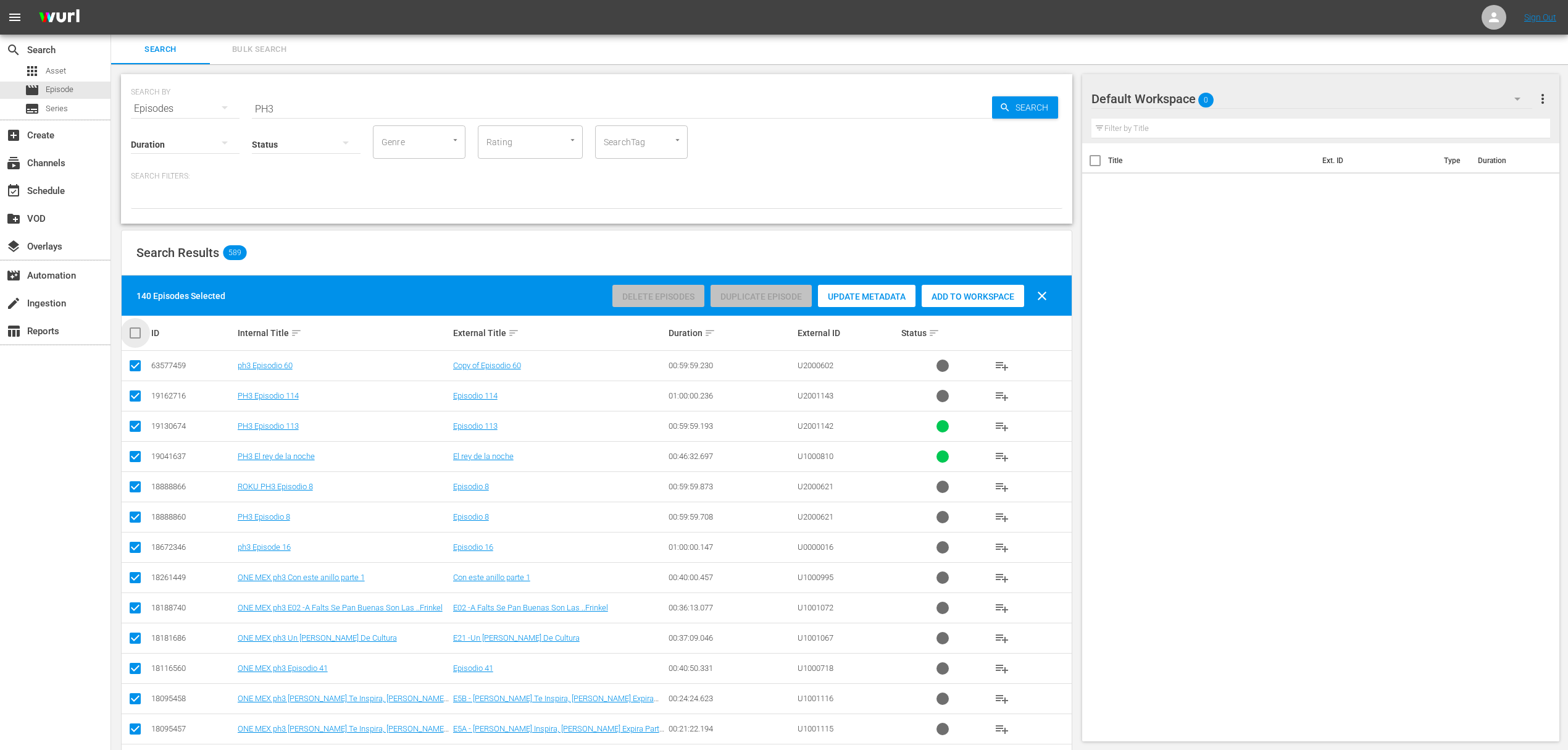
click at [135, 330] on input "checkbox" at bounding box center [141, 333] width 25 height 15
click at [53, 72] on span "Asset" at bounding box center [56, 71] width 21 height 13
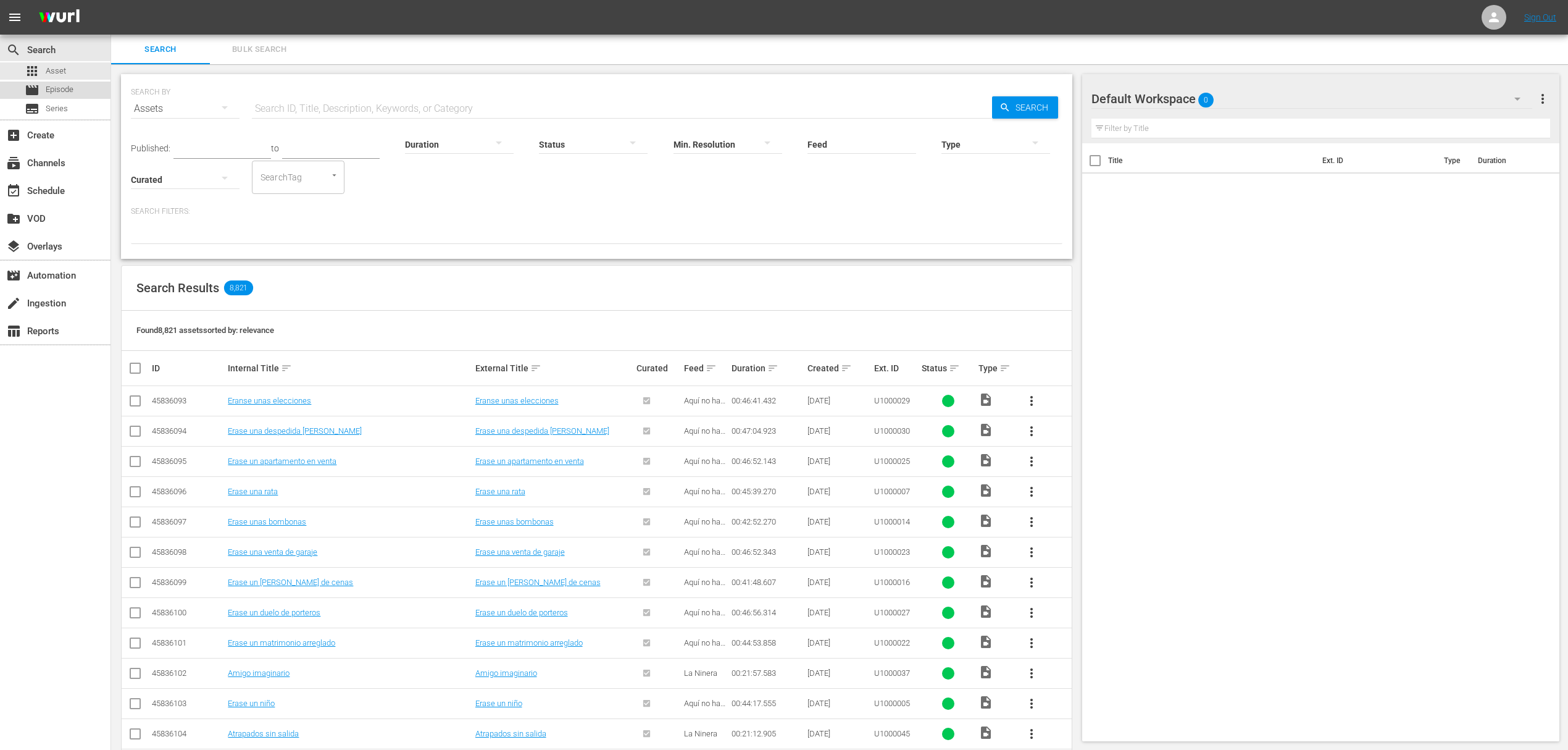
click at [71, 82] on div "movie Episode" at bounding box center [49, 90] width 49 height 17
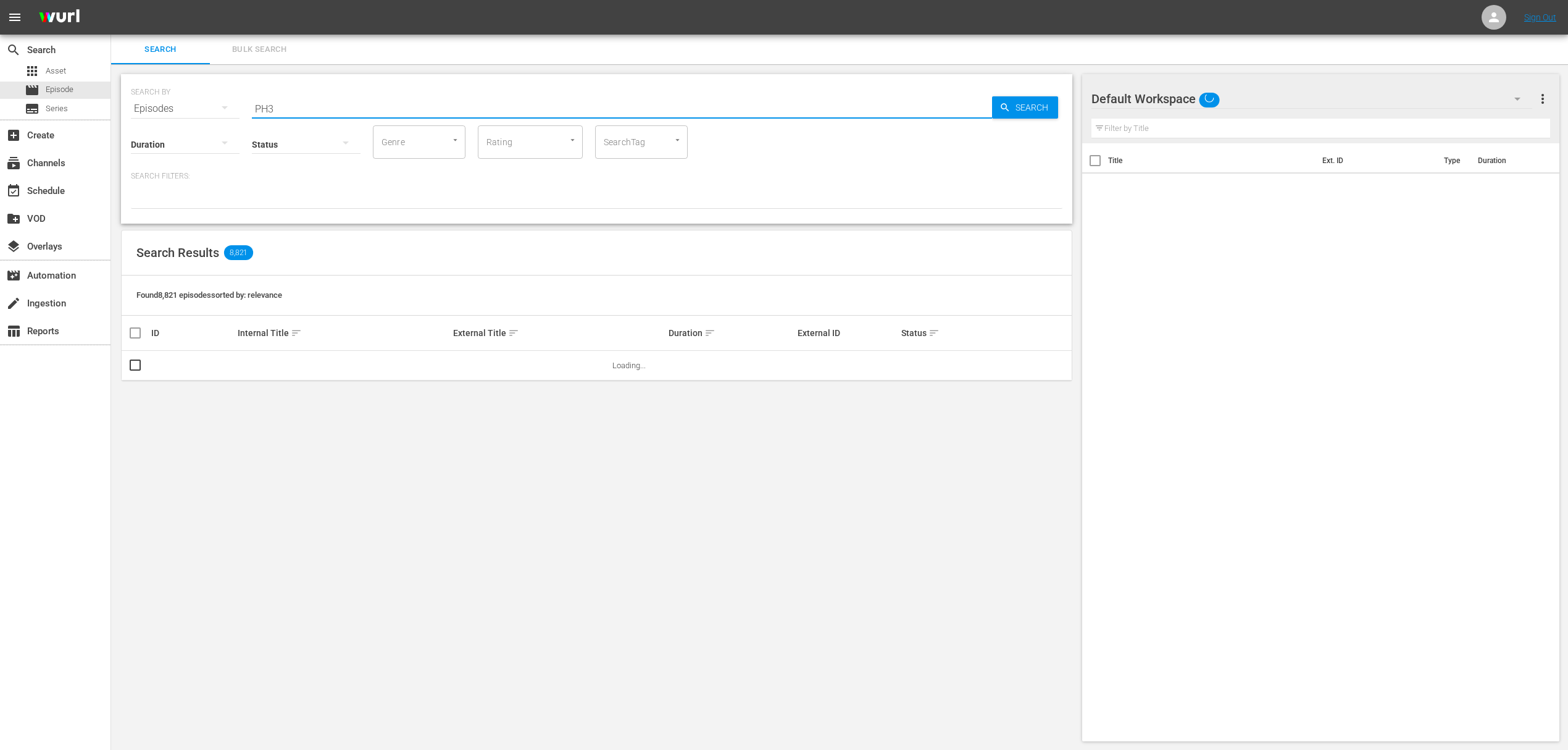
click at [342, 105] on input "PH3" at bounding box center [622, 109] width 740 height 29
paste input "2301241_U5000703_LAT"
